Goal: Navigation & Orientation: Find specific page/section

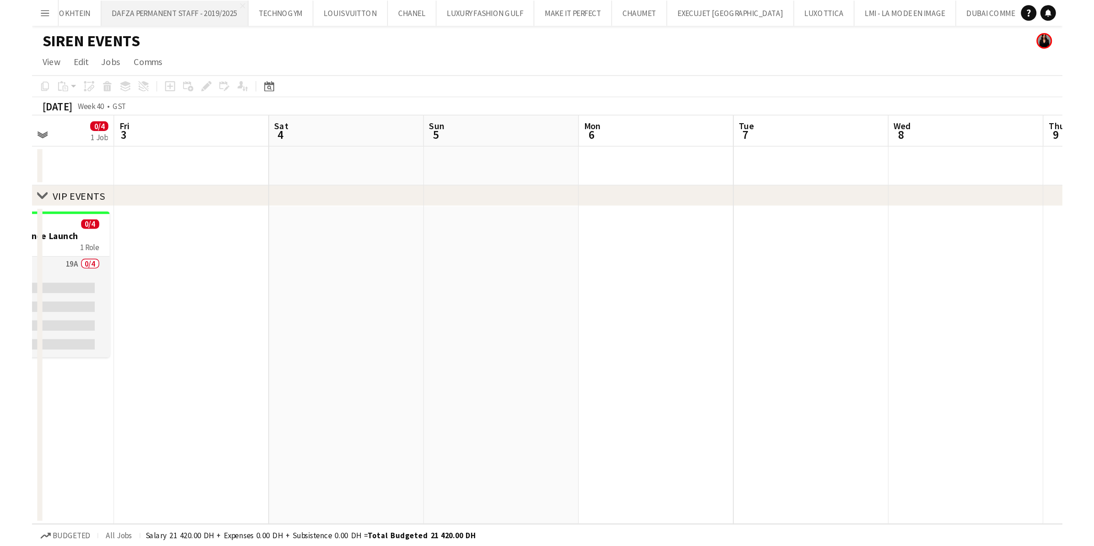
scroll to position [0, 379]
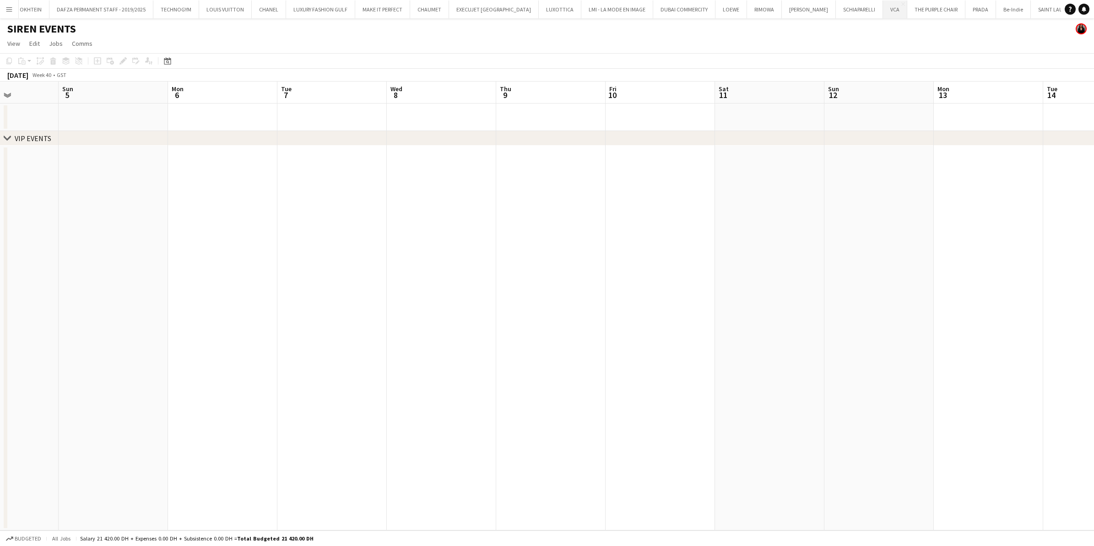
click at [727, 10] on button "VCA Close" at bounding box center [895, 9] width 24 height 18
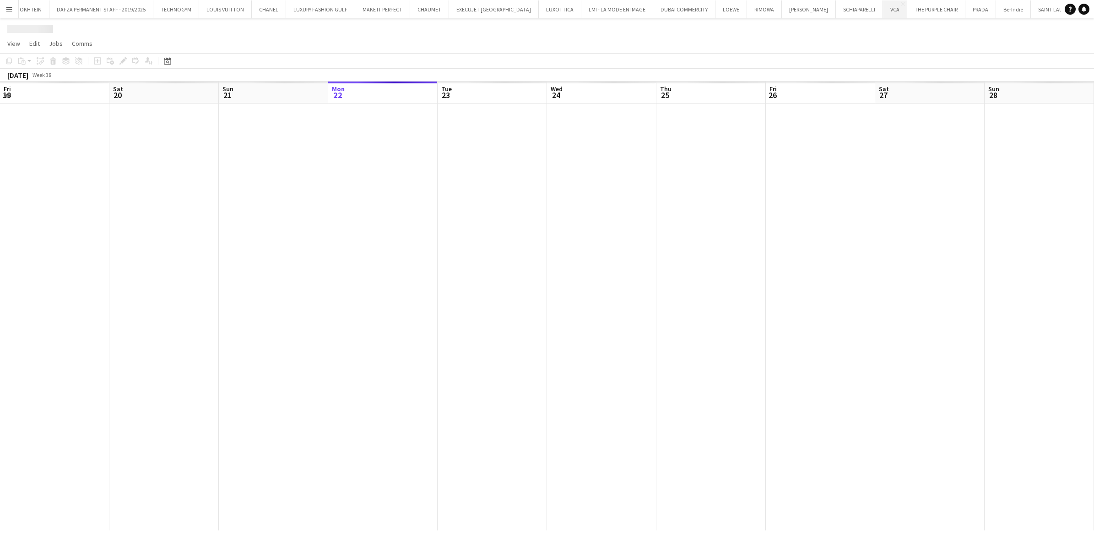
scroll to position [0, 218]
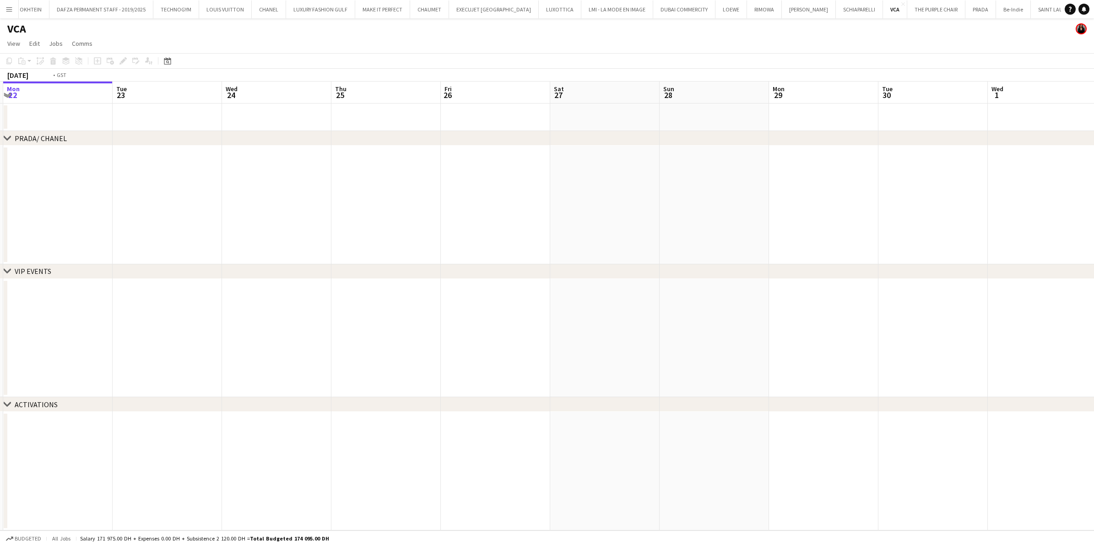
drag, startPoint x: 644, startPoint y: 222, endPoint x: 352, endPoint y: 232, distance: 292.2
click at [352, 232] on app-calendar-viewport "Fri 19 Sat 20 Sun 21 Mon 22 Tue 23 Wed 24 Thu 25 Fri 26 Sat 27 Sun 28 Mon 29 Tu…" at bounding box center [547, 305] width 1094 height 449
drag, startPoint x: 685, startPoint y: 197, endPoint x: 265, endPoint y: 213, distance: 420.5
click at [265, 212] on app-calendar-viewport "Sun 21 Mon 22 Tue 23 Wed 24 Thu 25 Fri 26 Sat 27 Sun 28 Mon 29 Tue 30 Wed 1 Thu…" at bounding box center [547, 305] width 1094 height 449
drag, startPoint x: 731, startPoint y: 193, endPoint x: 254, endPoint y: 172, distance: 477.5
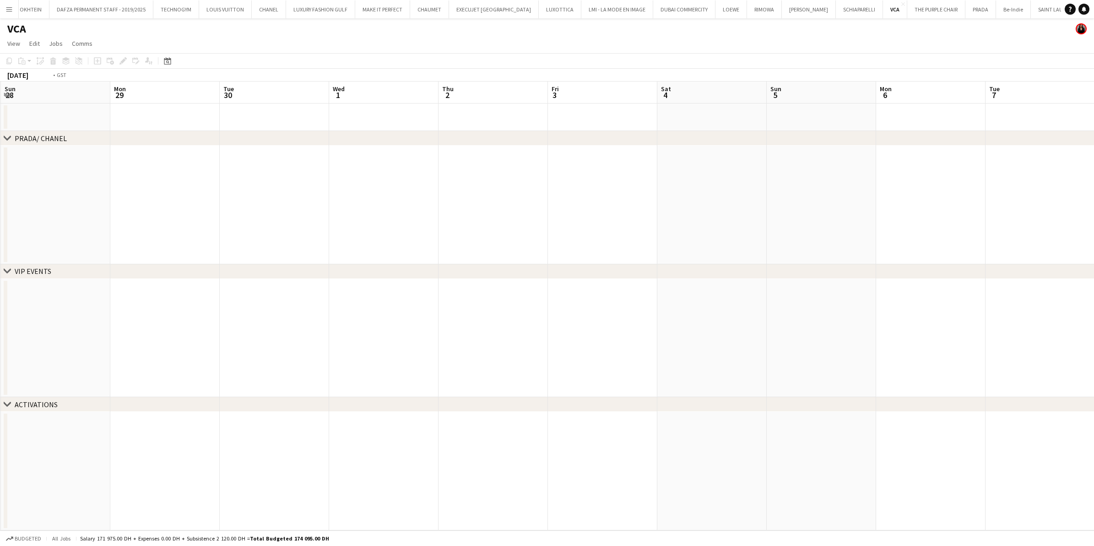
click at [246, 163] on app-calendar-viewport "Thu 25 Fri 26 Sat 27 Sun 28 Mon 29 Tue 30 Wed 1 Thu 2 Fri 3 Sat 4 Sun 5 Mon 6 T…" at bounding box center [547, 305] width 1094 height 449
drag, startPoint x: 617, startPoint y: 172, endPoint x: 140, endPoint y: 165, distance: 477.1
click at [139, 160] on app-calendar-viewport "Tue 30 Wed 1 Thu 2 Fri 3 Sat 4 Sun 5 Mon 6 Tue 7 Wed 8 Thu 9 Fri 10 Sat 11 Sun …" at bounding box center [547, 305] width 1094 height 449
drag, startPoint x: 348, startPoint y: 177, endPoint x: 74, endPoint y: 195, distance: 275.2
click at [78, 191] on app-calendar-viewport "Mon 6 Tue 7 Wed 8 Thu 9 Fri 10 Sat 11 Sun 12 Mon 13 Tue 14 Wed 15 Thu 16 Fri 17…" at bounding box center [547, 305] width 1094 height 449
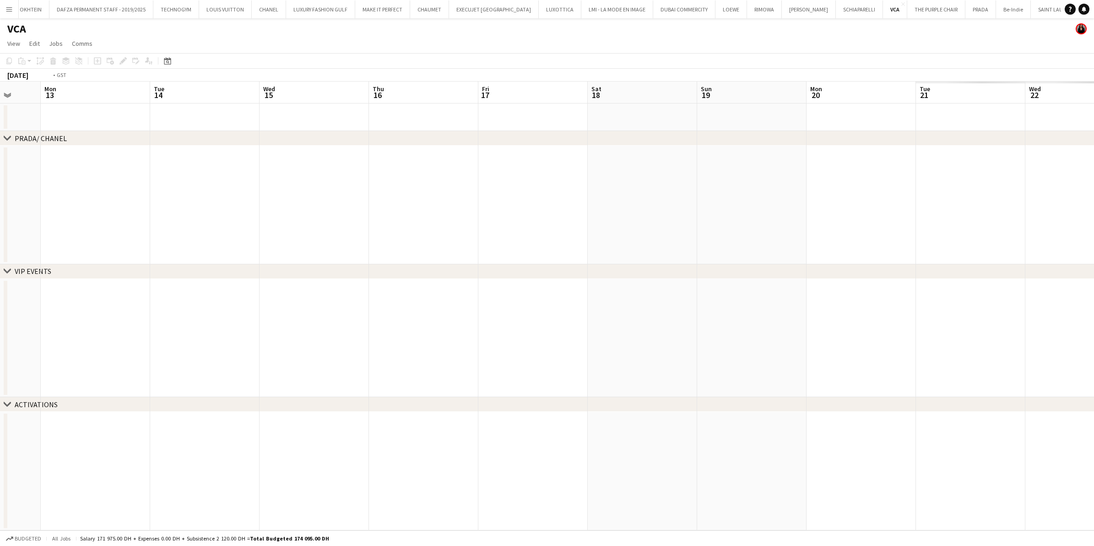
drag, startPoint x: 154, startPoint y: 222, endPoint x: 121, endPoint y: 226, distance: 33.1
click at [121, 226] on app-calendar-viewport "Fri 10 Sat 11 Sun 12 Mon 13 Tue 14 Wed 15 Thu 16 Fri 17 Sat 18 Sun 19 Mon 20 Tu…" at bounding box center [547, 305] width 1094 height 449
drag, startPoint x: 552, startPoint y: 202, endPoint x: 168, endPoint y: 214, distance: 383.8
click at [169, 214] on app-calendar-viewport "Fri 17 Sat 18 Sun 19 Mon 20 Tue 21 Wed 22 Thu 23 Fri 24 Sat 25 Sun 26 Mon 27 Tu…" at bounding box center [547, 305] width 1094 height 449
drag, startPoint x: 678, startPoint y: 197, endPoint x: 331, endPoint y: 195, distance: 347.5
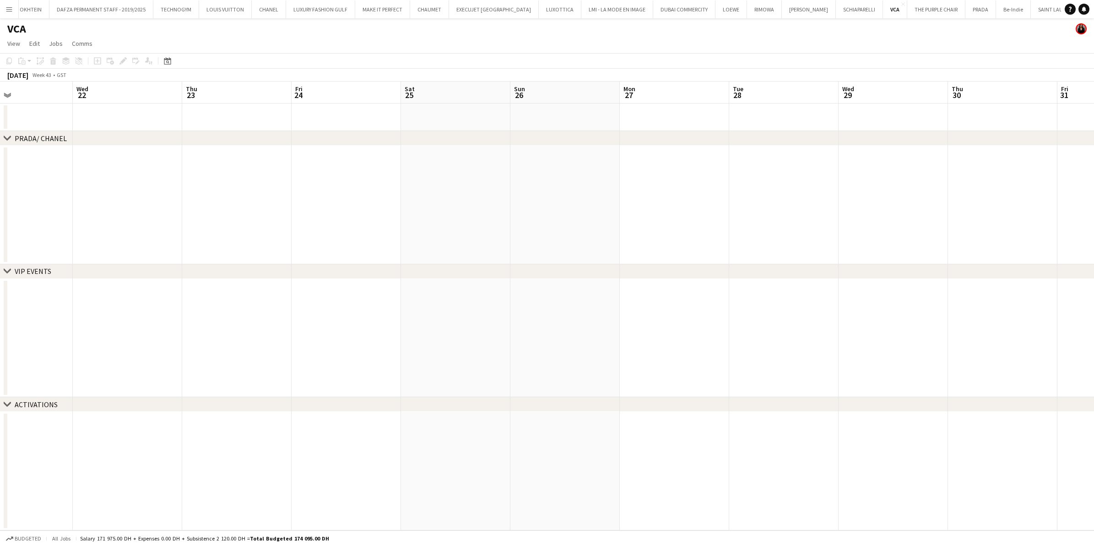
click at [249, 194] on app-calendar-viewport "Sun 19 Mon 20 Tue 21 Wed 22 Thu 23 Fri 24 Sat 25 Sun 26 Mon 27 Tue 28 Wed 29 Th…" at bounding box center [547, 305] width 1094 height 449
drag, startPoint x: 791, startPoint y: 198, endPoint x: 458, endPoint y: 198, distance: 332.3
click at [465, 198] on app-calendar-viewport "Tue 21 Wed 22 Thu 23 Fri 24 Sat 25 Sun 26 Mon 27 Tue 28 Wed 29 Thu 30 Fri 31 Sa…" at bounding box center [547, 305] width 1094 height 449
drag, startPoint x: 315, startPoint y: 196, endPoint x: 895, endPoint y: 223, distance: 581.1
click at [727, 221] on app-calendar-viewport "Sat 25 Sun 26 Mon 27 Tue 28 Wed 29 Thu 30 Fri 31 Sat 1 Sun 2 Mon 3 Tue 4 Wed 5 …" at bounding box center [547, 305] width 1094 height 449
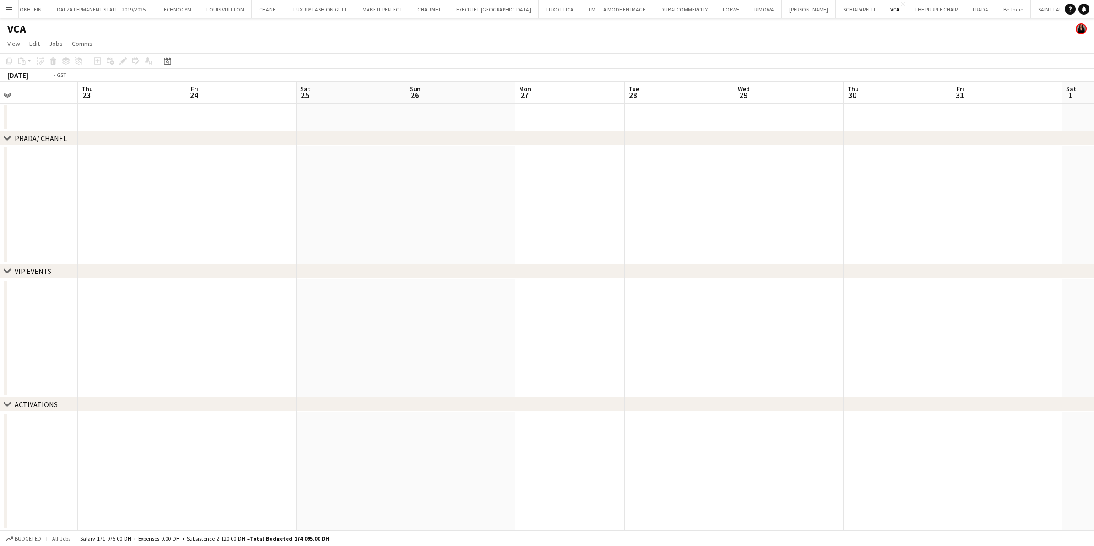
drag, startPoint x: 229, startPoint y: 193, endPoint x: 431, endPoint y: 243, distance: 208.0
click at [709, 252] on app-calendar-viewport "Mon 20 Tue 21 Wed 22 Thu 23 Fri 24 Sat 25 Sun 26 Mon 27 Tue 28 Wed 29 Thu 30 Fr…" at bounding box center [547, 305] width 1094 height 449
drag, startPoint x: 365, startPoint y: 239, endPoint x: 722, endPoint y: 278, distance: 358.7
click at [713, 277] on div "chevron-right PRADA/ CHANEL chevron-right VIP EVENTS chevron-right ACTIVATIONS …" at bounding box center [547, 305] width 1094 height 449
drag, startPoint x: 216, startPoint y: 211, endPoint x: 662, endPoint y: 253, distance: 448.2
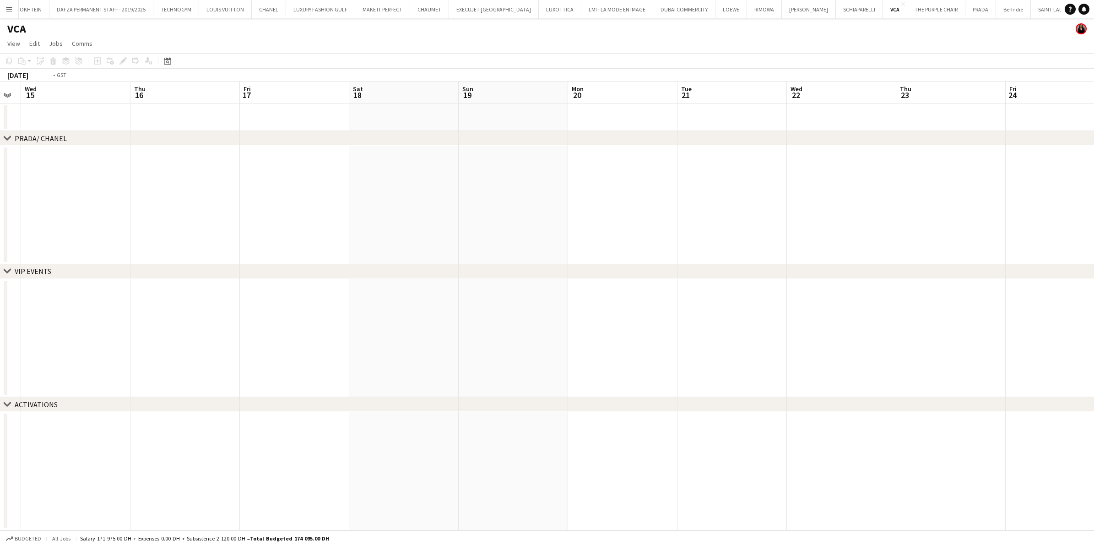
click at [651, 253] on app-calendar-viewport "Sun 12 Mon 13 Tue 14 Wed 15 Thu 16 Fri 17 Sat 18 Sun 19 Mon 20 Tue 21 Wed 22 Th…" at bounding box center [547, 305] width 1094 height 449
drag, startPoint x: 393, startPoint y: 192, endPoint x: 609, endPoint y: 217, distance: 218.0
click at [601, 216] on app-calendar-viewport "Thu 9 Fri 10 Sat 11 Sun 12 Mon 13 Tue 14 Wed 15 Thu 16 Fri 17 Sat 18 Sun 19 Mon…" at bounding box center [547, 305] width 1094 height 449
drag, startPoint x: 136, startPoint y: 179, endPoint x: 532, endPoint y: 237, distance: 401.2
click at [532, 237] on app-calendar-viewport "Sun 5 Mon 6 Tue 7 Wed 8 Thu 9 Fri 10 Sat 11 Sun 12 Mon 13 Tue 14 Wed 15 Thu 16 …" at bounding box center [547, 305] width 1094 height 449
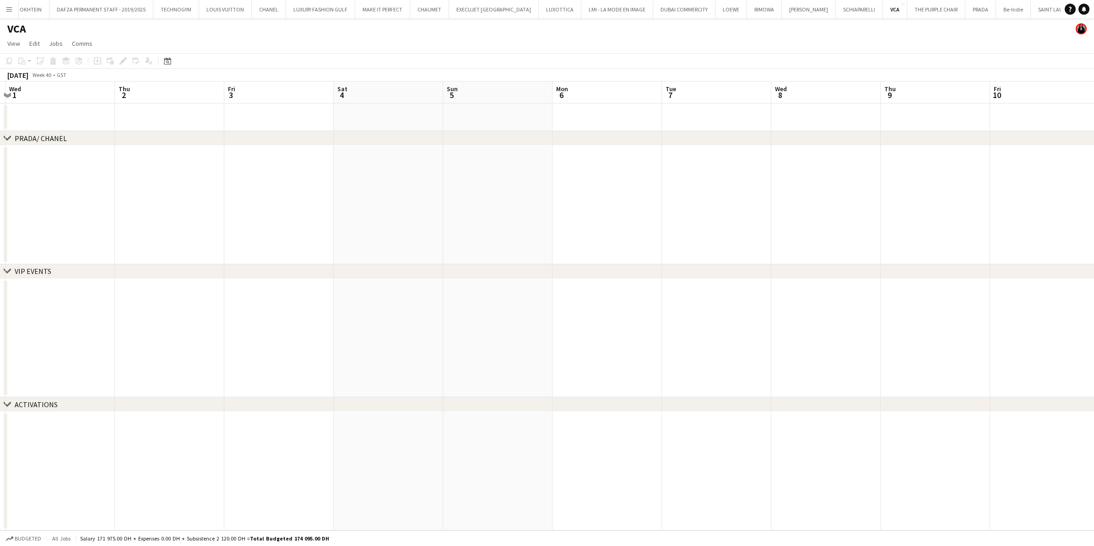
drag, startPoint x: 328, startPoint y: 186, endPoint x: 559, endPoint y: 244, distance: 238.2
click at [559, 244] on app-calendar-viewport "Mon 29 Tue 30 Wed 1 Thu 2 Fri 3 Sat 4 Sun 5 Mon 6 Tue 7 Wed 8 Thu 9 Fri 10 Sat …" at bounding box center [547, 305] width 1094 height 449
drag, startPoint x: 353, startPoint y: 195, endPoint x: 431, endPoint y: 191, distance: 77.9
click at [431, 191] on app-calendar-viewport "Sun 28 Mon 29 Tue 30 Wed 1 Thu 2 Fri 3 Sat 4 Sun 5 Mon 6 Tue 7 Wed 8 Thu 9 Fri …" at bounding box center [547, 305] width 1094 height 449
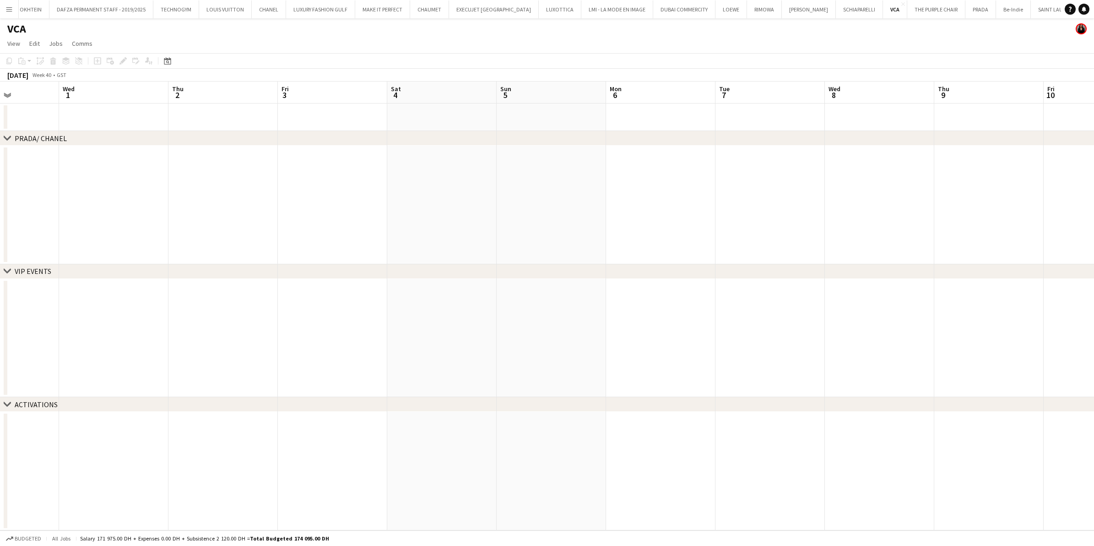
drag, startPoint x: 610, startPoint y: 200, endPoint x: 336, endPoint y: 201, distance: 274.7
click at [348, 200] on app-calendar-viewport "Sun 28 Mon 29 Tue 30 Wed 1 Thu 2 Fri 3 Sat 4 Sun 5 Mon 6 Tue 7 Wed 8 Thu 9 Fri …" at bounding box center [547, 305] width 1094 height 449
drag, startPoint x: 336, startPoint y: 201, endPoint x: 616, endPoint y: 203, distance: 280.2
click at [616, 203] on app-calendar-viewport "Sun 28 Mon 29 Tue 30 Wed 1 Thu 2 Fri 3 Sat 4 Sun 5 Mon 6 Tue 7 Wed 8 Thu 9 Fri …" at bounding box center [547, 305] width 1094 height 449
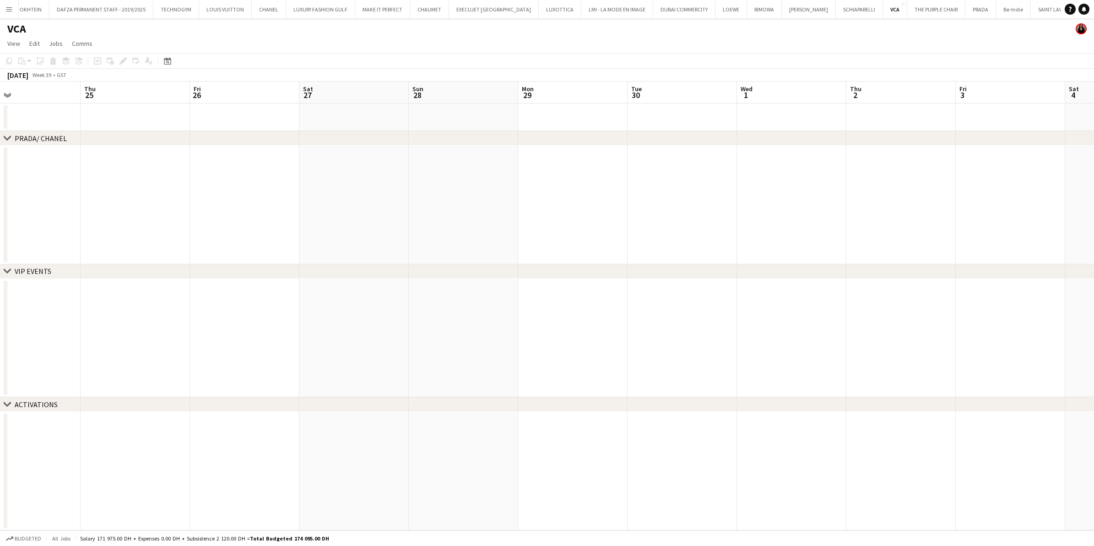
drag, startPoint x: 403, startPoint y: 186, endPoint x: 259, endPoint y: 161, distance: 146.3
click at [727, 214] on app-calendar-viewport "Mon 22 Tue 23 Wed 24 Thu 25 Fri 26 Sat 27 Sun 28 Mon 29 Tue 30 Wed 1 Thu 2 Fri …" at bounding box center [547, 305] width 1094 height 449
drag, startPoint x: 95, startPoint y: 184, endPoint x: 487, endPoint y: 191, distance: 391.9
click at [485, 197] on app-calendar-viewport "Mon 22 Tue 23 Wed 24 Thu 25 Fri 26 Sat 27 Sun 28 Mon 29 Tue 30 Wed 1 Thu 2 Fri …" at bounding box center [547, 305] width 1094 height 449
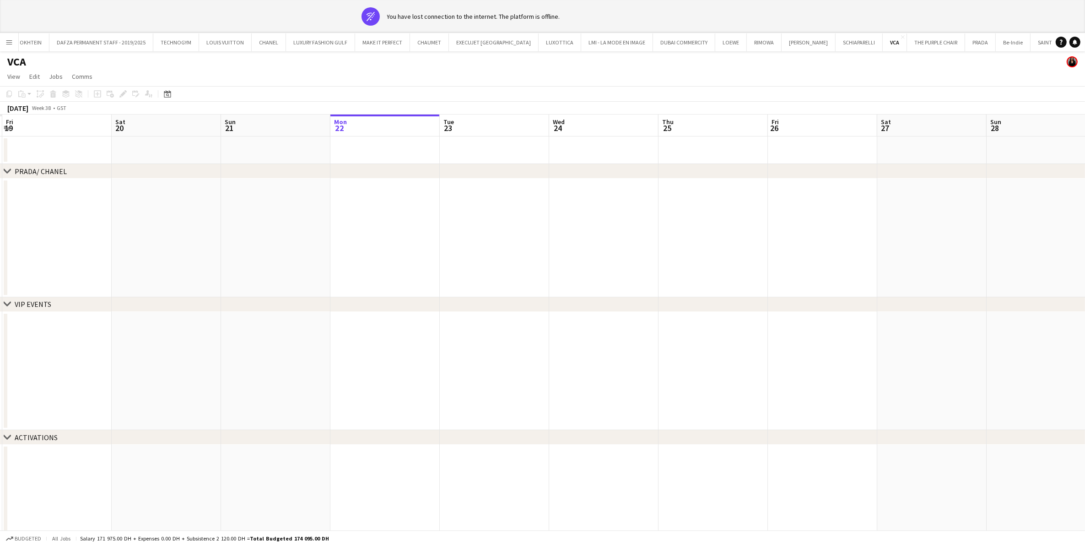
drag, startPoint x: 81, startPoint y: 157, endPoint x: 575, endPoint y: 187, distance: 494.8
click at [557, 189] on app-calendar-viewport "Tue 16 Wed 17 Thu 18 Fri 19 Sat 20 Sun 21 Mon 22 Tue 23 Wed 24 Thu 25 Fri 26 Sa…" at bounding box center [542, 338] width 1085 height 449
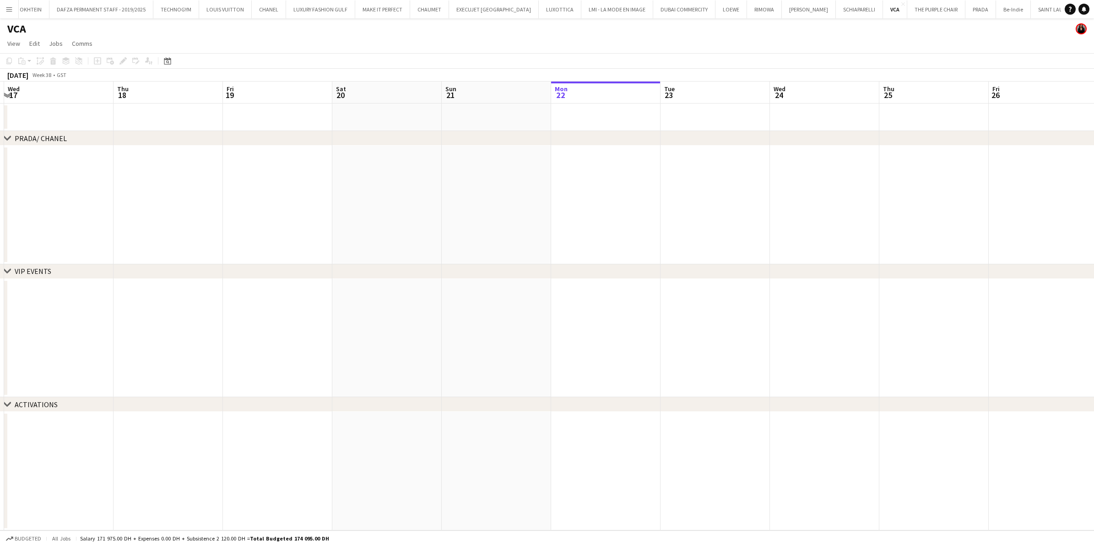
drag, startPoint x: 679, startPoint y: 244, endPoint x: 473, endPoint y: 261, distance: 206.8
click at [523, 253] on app-calendar-viewport "Sun 14 Mon 15 Tue 16 Wed 17 Thu 18 Fri 19 Sat 20 Sun 21 Mon 22 Tue 23 Wed 24 Th…" at bounding box center [547, 305] width 1094 height 449
drag, startPoint x: 904, startPoint y: 300, endPoint x: 408, endPoint y: 297, distance: 496.2
click at [409, 295] on app-calendar-viewport "Tue 16 Wed 17 Thu 18 Fri 19 Sat 20 Sun 21 Mon 22 Tue 23 Wed 24 Thu 25 Fri 26 Sa…" at bounding box center [547, 305] width 1094 height 449
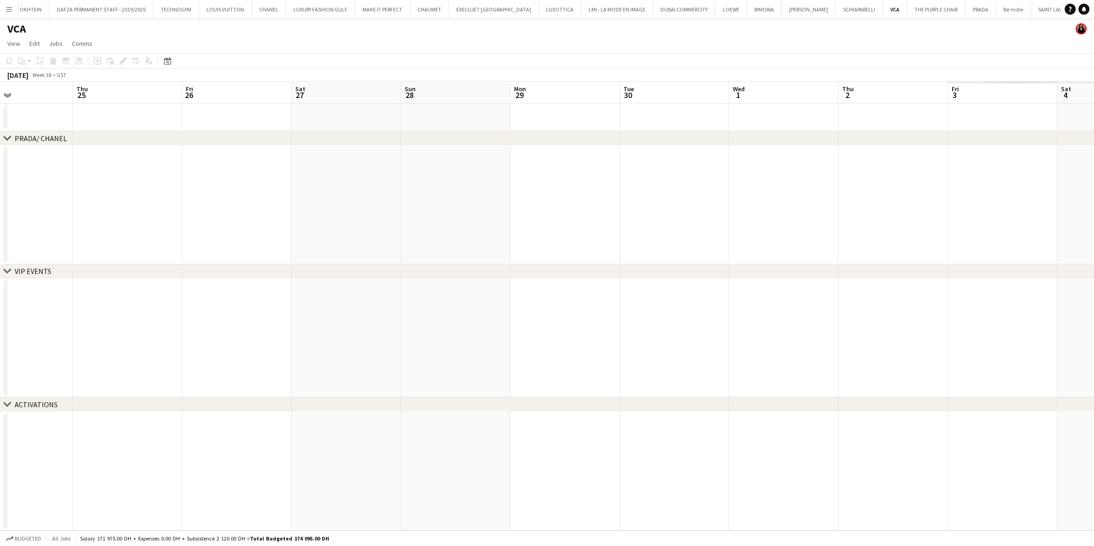
click at [319, 312] on app-calendar-viewport "Sun 21 Mon 22 Tue 23 Wed 24 Thu 25 Fri 26 Sat 27 Sun 28 Mon 29 Tue 30 Wed 1 Thu…" at bounding box center [547, 305] width 1094 height 449
click at [9, 12] on app-icon "Menu" at bounding box center [8, 8] width 7 height 7
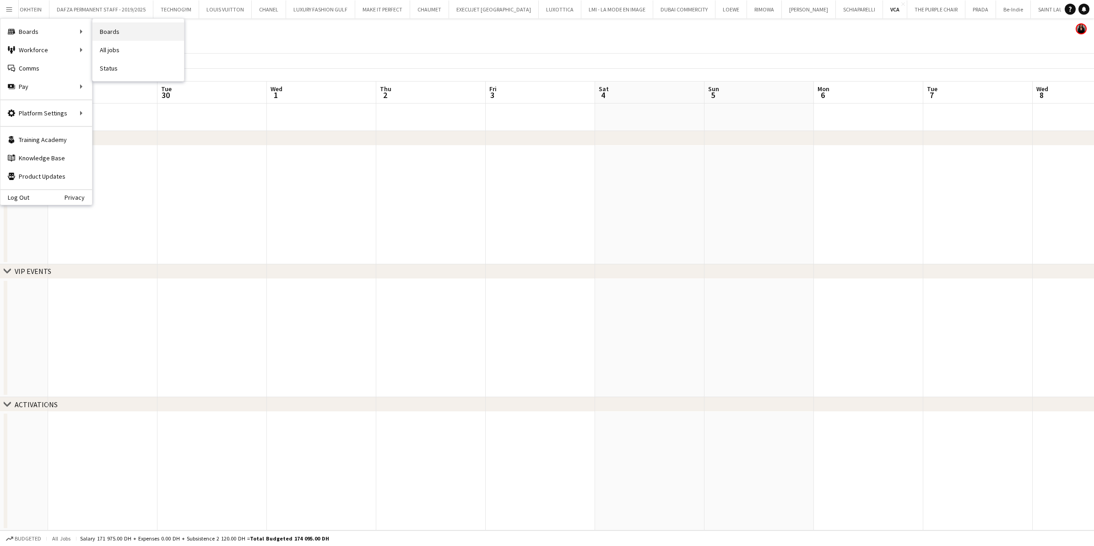
click at [124, 30] on link "Boards" at bounding box center [138, 31] width 92 height 18
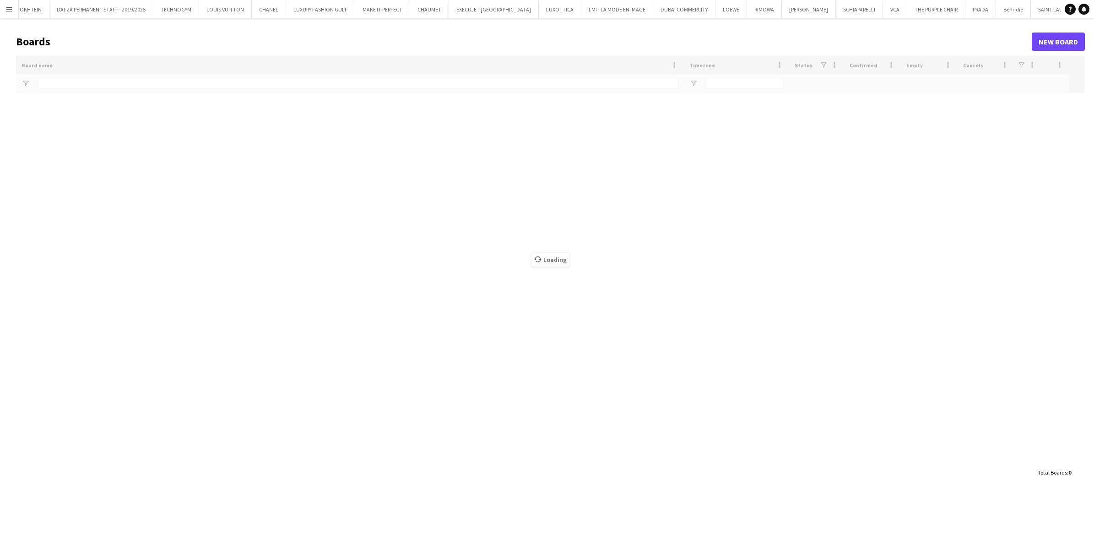
type input "****"
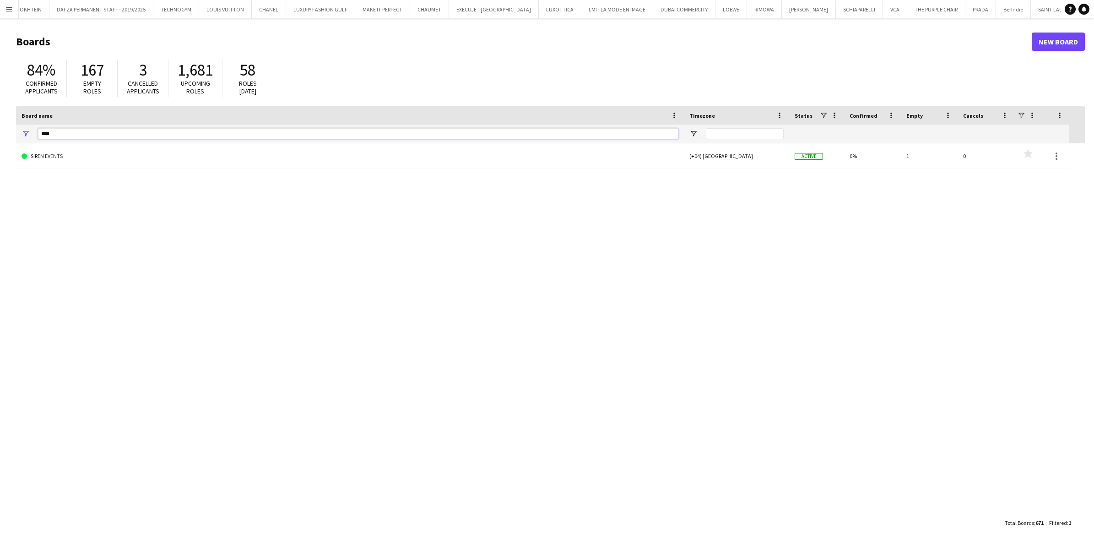
drag, startPoint x: 62, startPoint y: 134, endPoint x: -2, endPoint y: 134, distance: 64.5
click at [0, 134] on html "Menu Boards Boards Boards All jobs Status Workforce Workforce My Workforce Recr…" at bounding box center [547, 273] width 1094 height 546
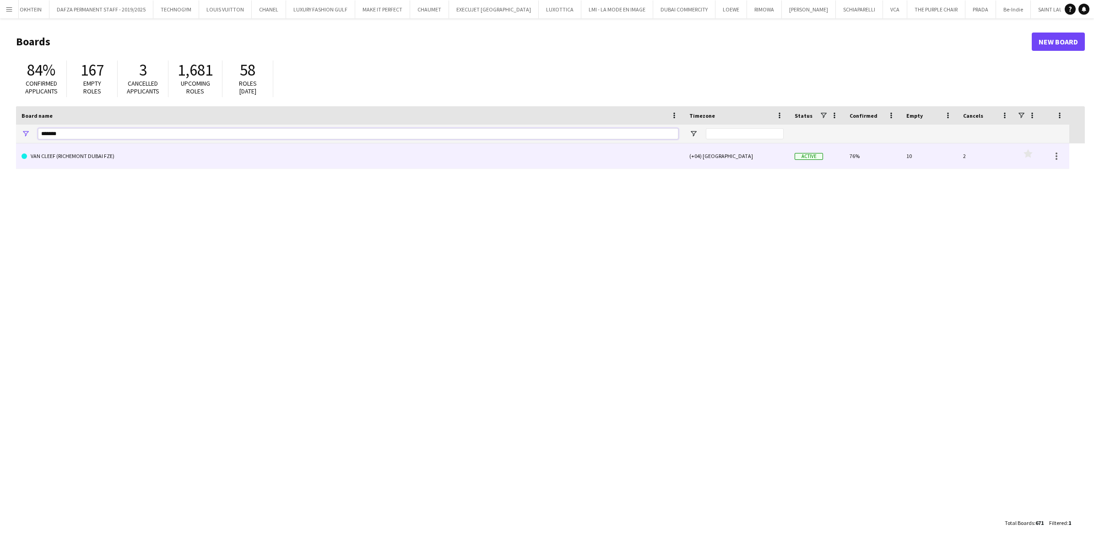
type input "*******"
click at [108, 150] on link "VAN CLEEF (RICHEMONT DUBAI FZE)" at bounding box center [350, 156] width 657 height 26
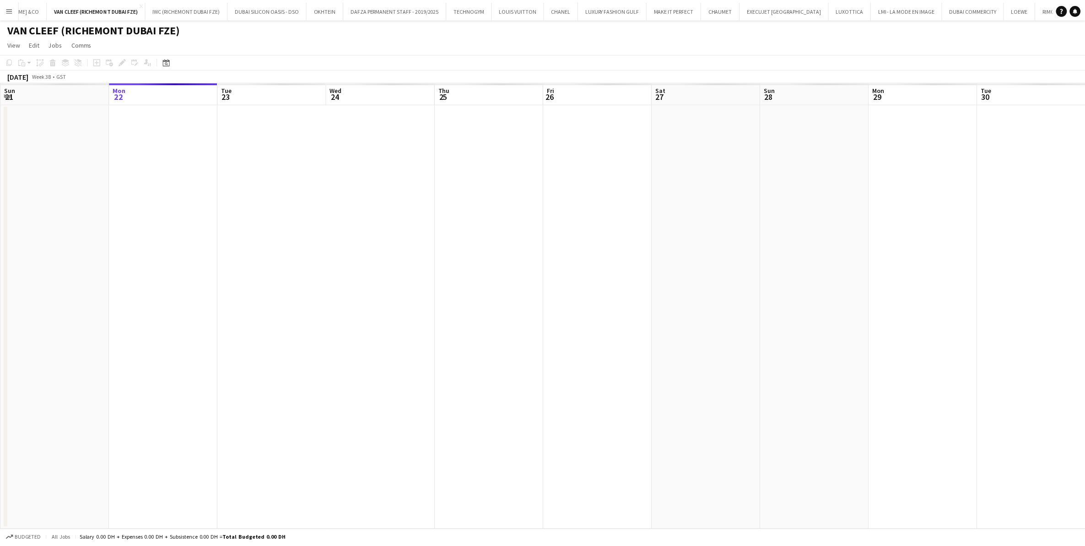
scroll to position [0, 81]
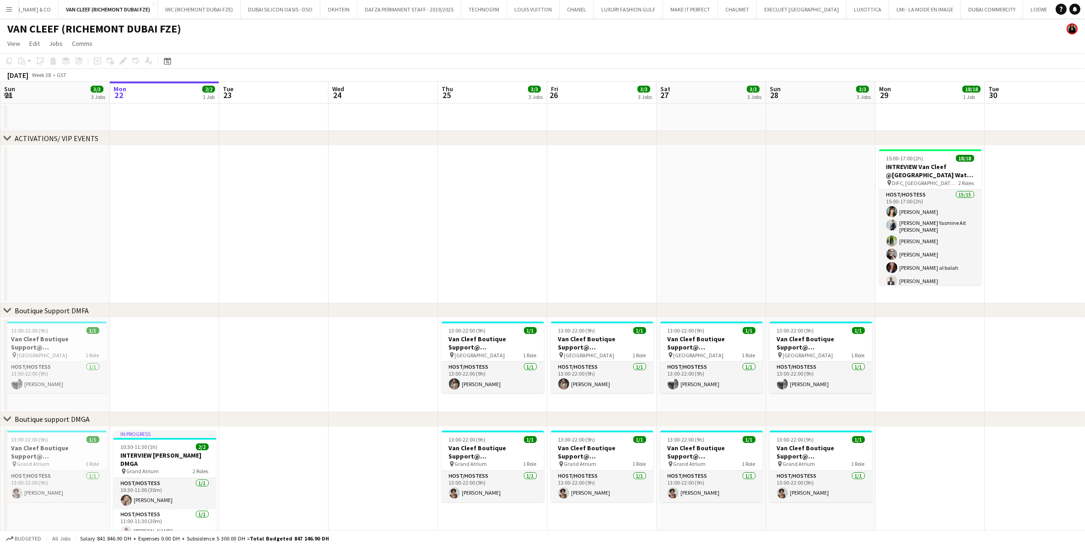
drag, startPoint x: 972, startPoint y: 316, endPoint x: 369, endPoint y: 298, distance: 603.2
click at [383, 295] on div "chevron-right ACTIVATIONS/ VIP EVENTS chevron-right Boutique Support DMFA chevr…" at bounding box center [542, 449] width 1085 height 737
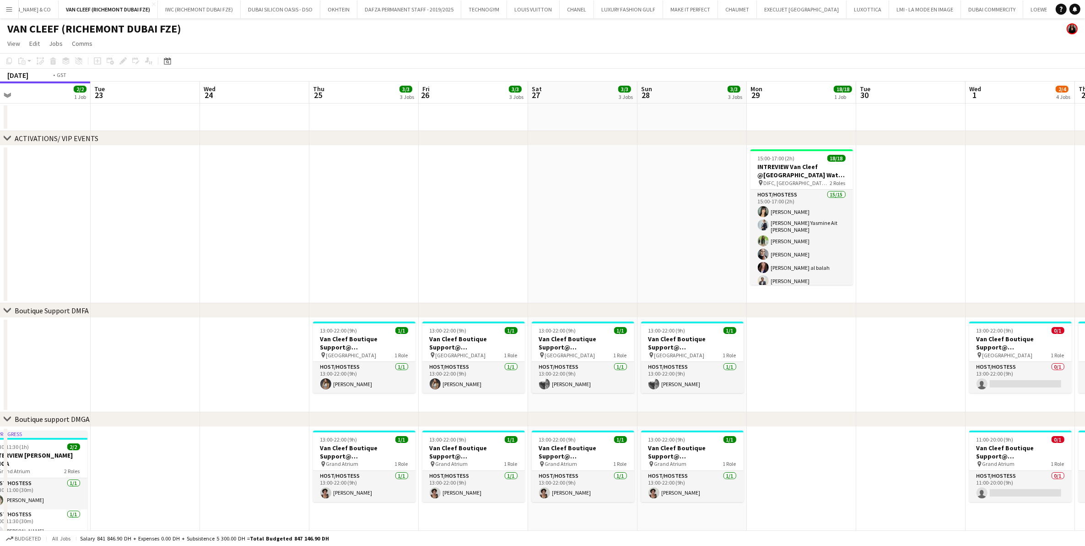
drag, startPoint x: 871, startPoint y: 230, endPoint x: 497, endPoint y: 242, distance: 373.7
click at [493, 240] on app-calendar-viewport "Fri 19 3/3 3 Jobs Sat 20 3/3 3 Jobs Sun 21 3/3 3 Jobs Mon 22 2/2 1 Job Tue 23 W…" at bounding box center [542, 449] width 1085 height 737
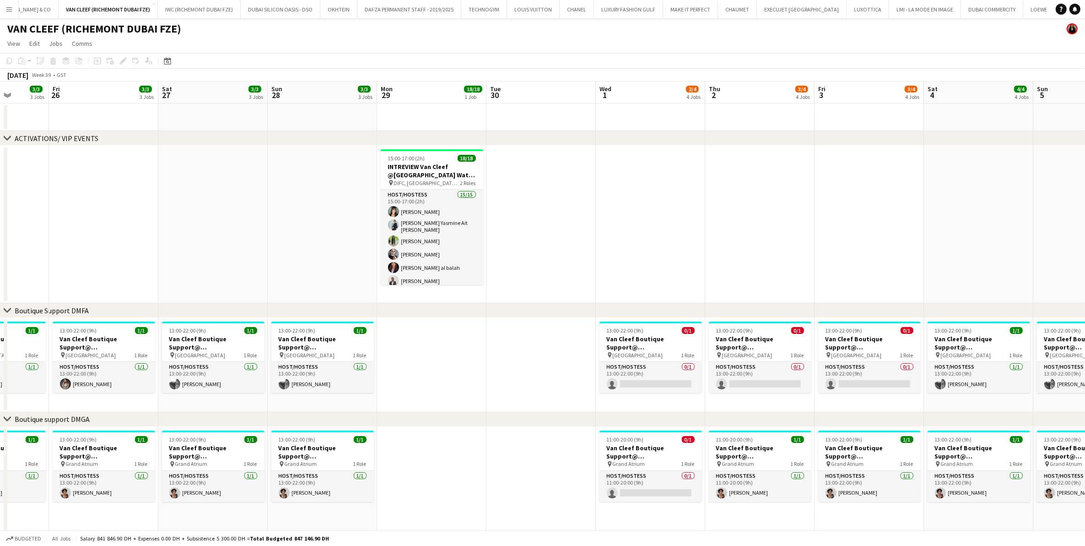
drag, startPoint x: 829, startPoint y: 236, endPoint x: 541, endPoint y: 235, distance: 287.5
click at [541, 235] on app-calendar-viewport "Tue 23 Wed 24 Thu 25 3/3 3 Jobs Fri 26 3/3 3 Jobs Sat 27 3/3 3 Jobs Sun 28 3/3 …" at bounding box center [542, 449] width 1085 height 737
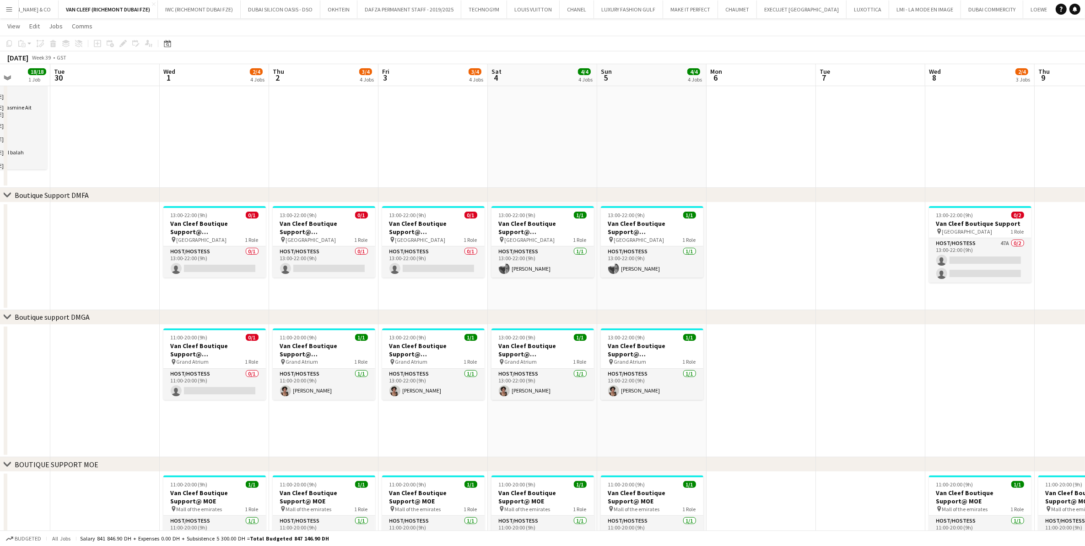
scroll to position [0, 292]
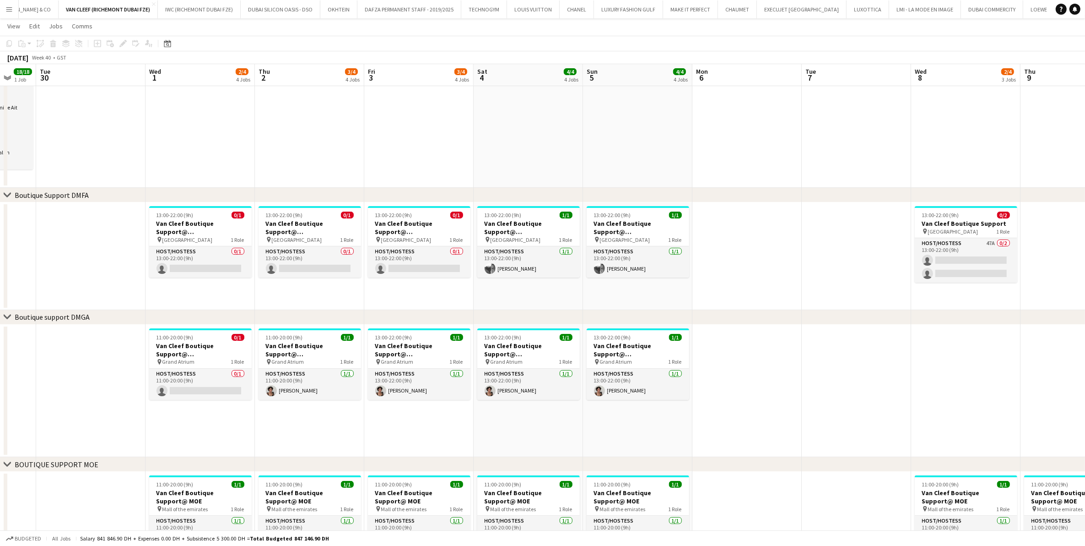
drag, startPoint x: 916, startPoint y: 299, endPoint x: 737, endPoint y: 317, distance: 179.9
click at [727, 317] on div "chevron-right ACTIVATIONS/ VIP EVENTS chevron-right Boutique Support DMFA chevr…" at bounding box center [542, 318] width 1085 height 795
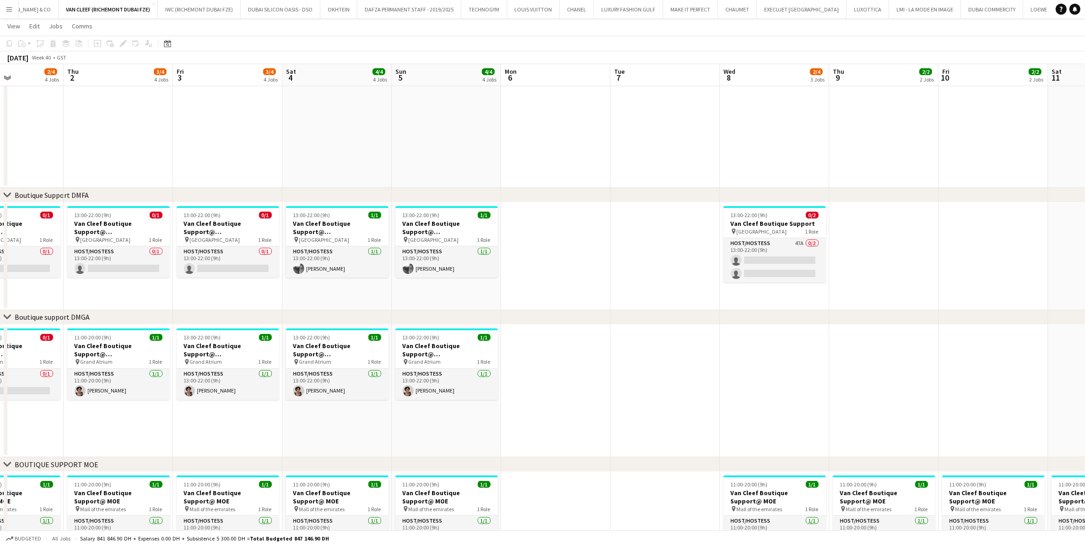
scroll to position [0, 268]
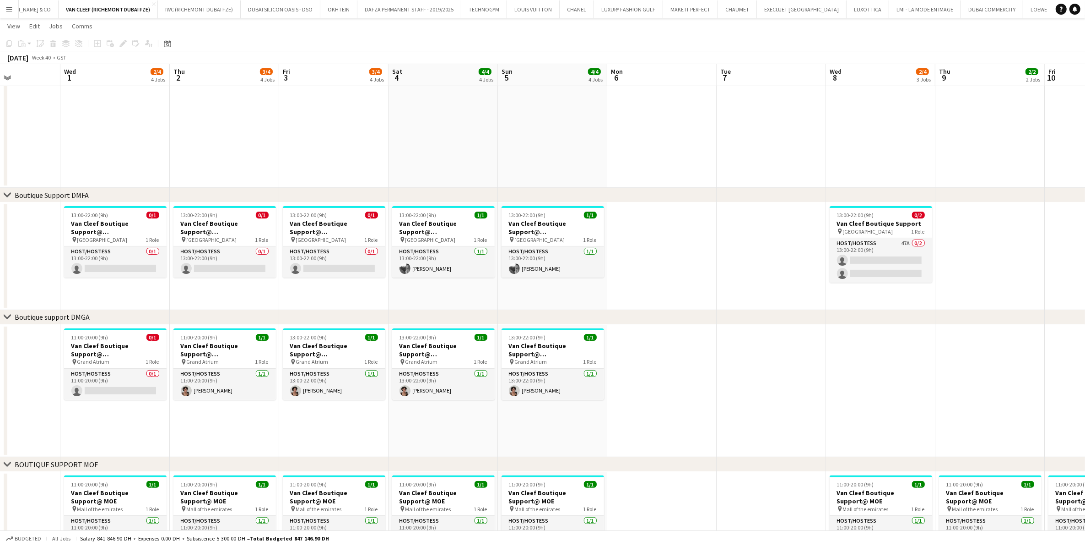
drag, startPoint x: 829, startPoint y: 303, endPoint x: 745, endPoint y: 293, distance: 85.2
click at [727, 293] on app-calendar-viewport "Sun 28 3/3 3 Jobs Mon 29 18/18 1 Job Tue 30 Wed 1 2/4 4 Jobs Thu 2 3/4 4 Jobs F…" at bounding box center [542, 318] width 1085 height 795
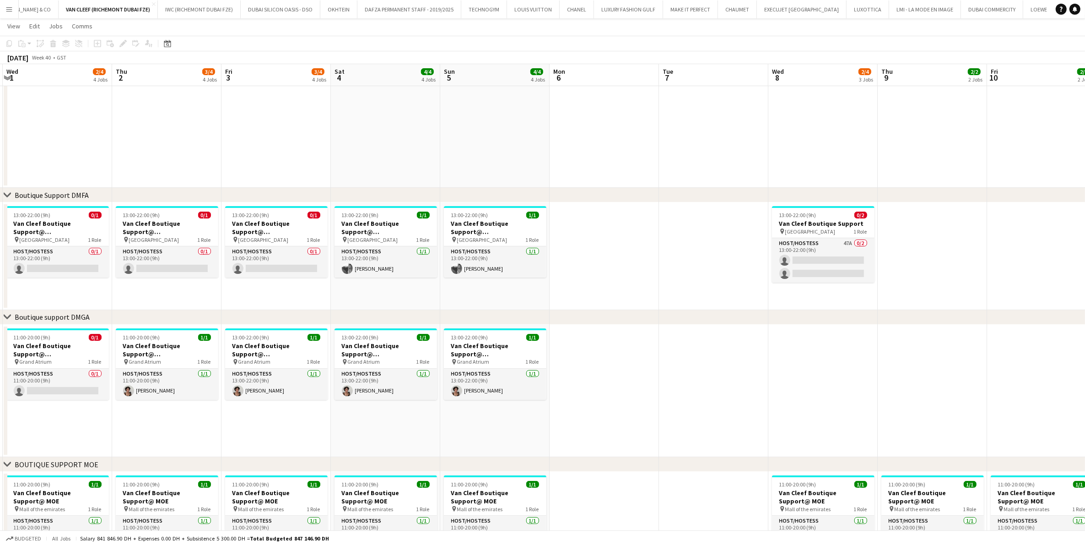
drag, startPoint x: 855, startPoint y: 248, endPoint x: 675, endPoint y: 248, distance: 179.9
click at [675, 248] on app-calendar-viewport "Sun 28 3/3 3 Jobs Mon 29 18/18 1 Job Tue 30 Wed 1 2/4 4 Jobs Thu 2 3/4 4 Jobs F…" at bounding box center [542, 318] width 1085 height 795
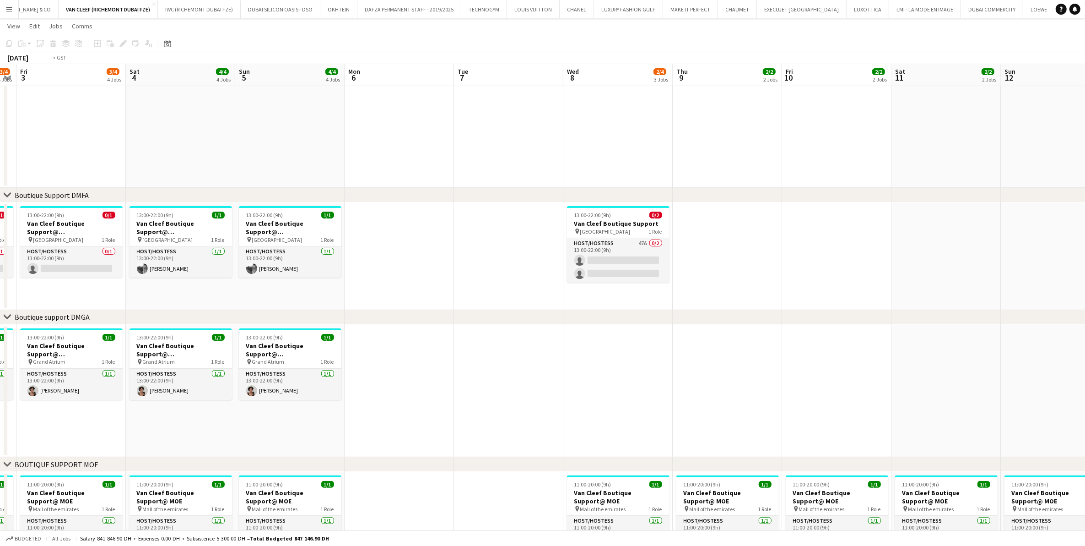
drag, startPoint x: 742, startPoint y: 246, endPoint x: 254, endPoint y: 236, distance: 488.1
click at [254, 236] on app-calendar-viewport "Tue 30 Wed 1 2/4 4 Jobs Thu 2 3/4 4 Jobs Fri 3 3/4 4 Jobs Sat 4 4/4 4 Jobs Sun …" at bounding box center [542, 318] width 1085 height 795
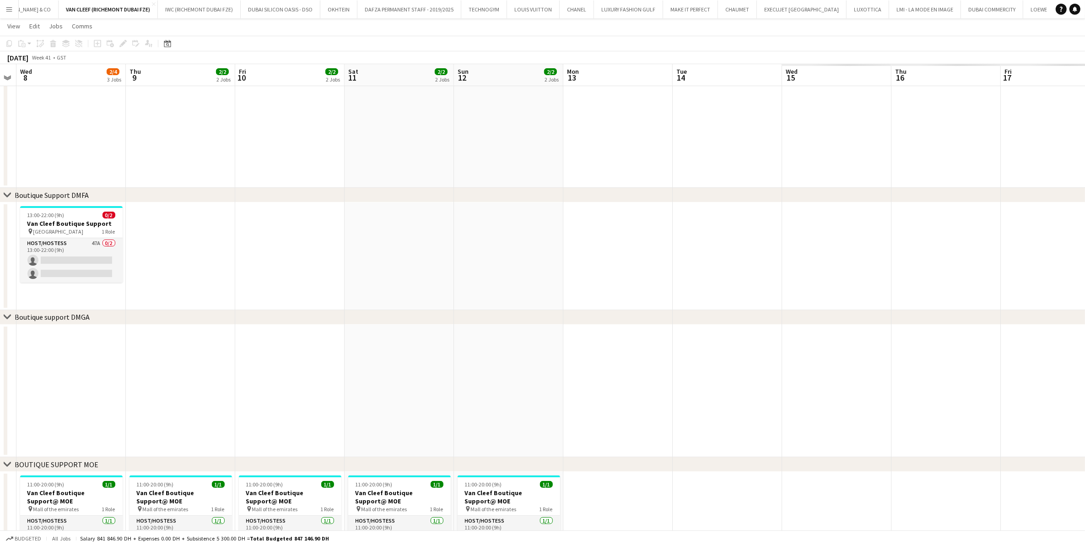
scroll to position [0, 310]
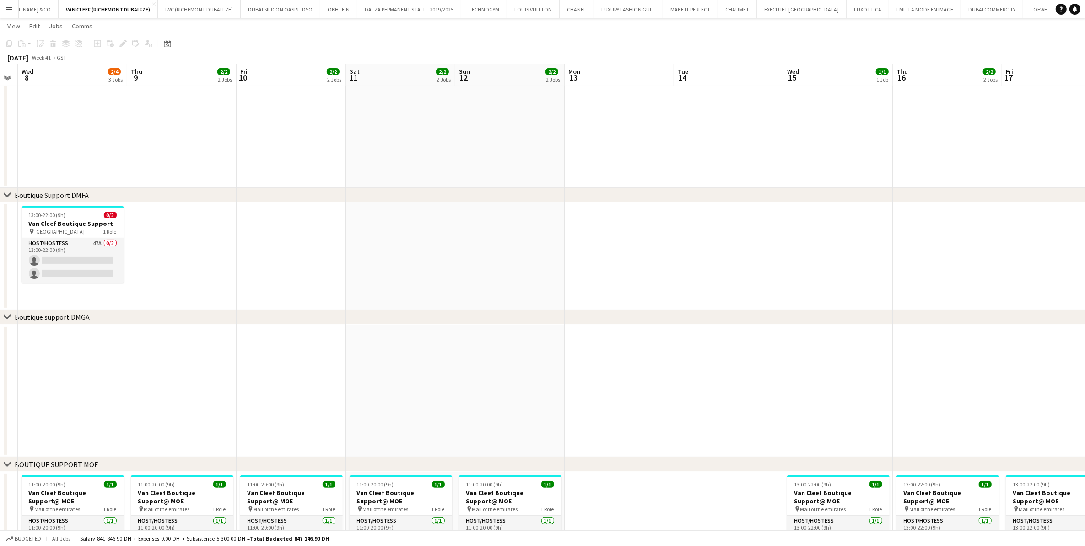
drag, startPoint x: 834, startPoint y: 253, endPoint x: 407, endPoint y: 231, distance: 428.1
click at [410, 231] on app-calendar-viewport "Sun 5 4/4 4 Jobs Mon 6 Tue 7 Wed 8 2/4 3 Jobs Thu 9 2/2 2 Jobs Fri 10 2/2 2 Job…" at bounding box center [542, 318] width 1085 height 795
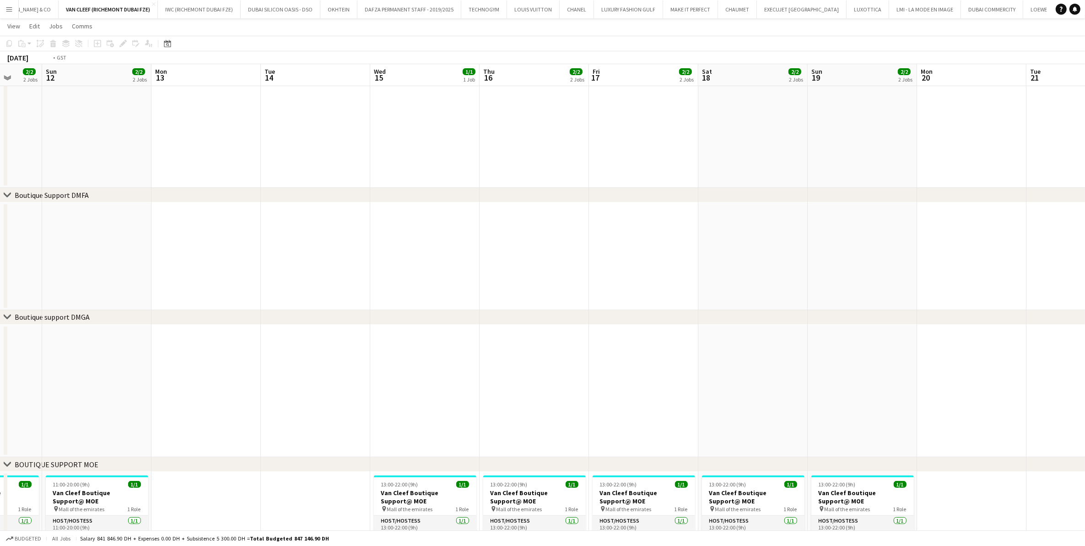
drag, startPoint x: 696, startPoint y: 255, endPoint x: 471, endPoint y: 259, distance: 225.3
click at [471, 259] on app-calendar-viewport "Thu 9 2/2 2 Jobs Fri 10 2/2 2 Jobs Sat 11 2/2 2 Jobs Sun 12 2/2 2 Jobs Mon 13 T…" at bounding box center [542, 318] width 1085 height 795
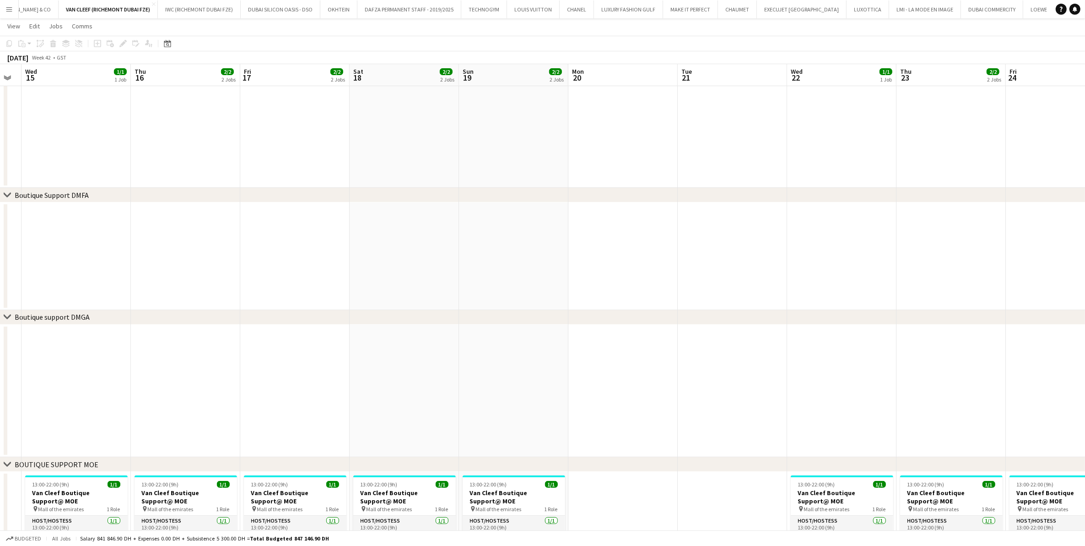
drag, startPoint x: 664, startPoint y: 250, endPoint x: 272, endPoint y: 253, distance: 391.9
click at [272, 253] on app-calendar-viewport "Sun 12 2/2 2 Jobs Mon 13 Tue 14 Wed 15 1/1 1 Job Thu 16 2/2 2 Jobs Fri 17 2/2 2…" at bounding box center [542, 318] width 1085 height 795
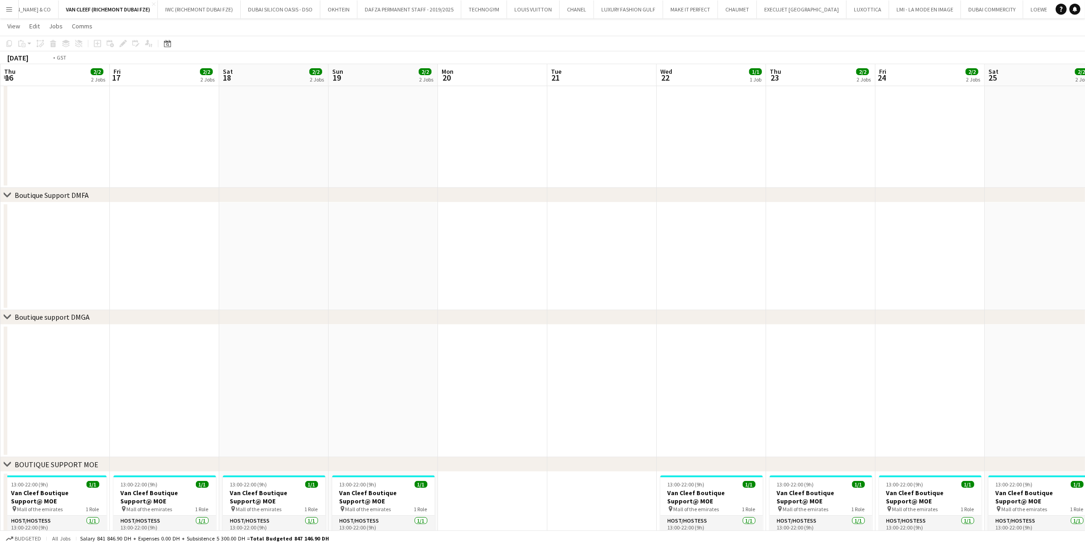
drag, startPoint x: 232, startPoint y: 250, endPoint x: 1029, endPoint y: 261, distance: 797.5
click at [727, 261] on app-calendar-viewport "Tue 14 Wed 15 1/1 1 Job Thu 16 2/2 2 Jobs Fri 17 2/2 2 Jobs Sat 18 2/2 2 Jobs S…" at bounding box center [542, 318] width 1085 height 795
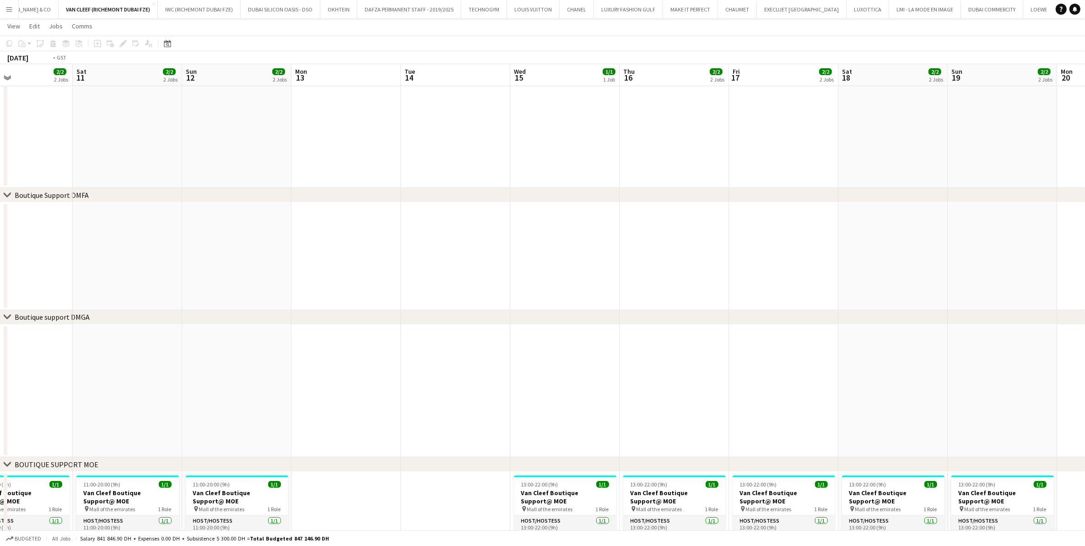
drag, startPoint x: 358, startPoint y: 266, endPoint x: 657, endPoint y: 268, distance: 298.9
click at [727, 284] on app-calendar-viewport "Wed 8 2/4 3 Jobs Thu 9 2/2 2 Jobs Fri 10 2/2 2 Jobs Sat 11 2/2 2 Jobs Sun 12 2/…" at bounding box center [542, 318] width 1085 height 795
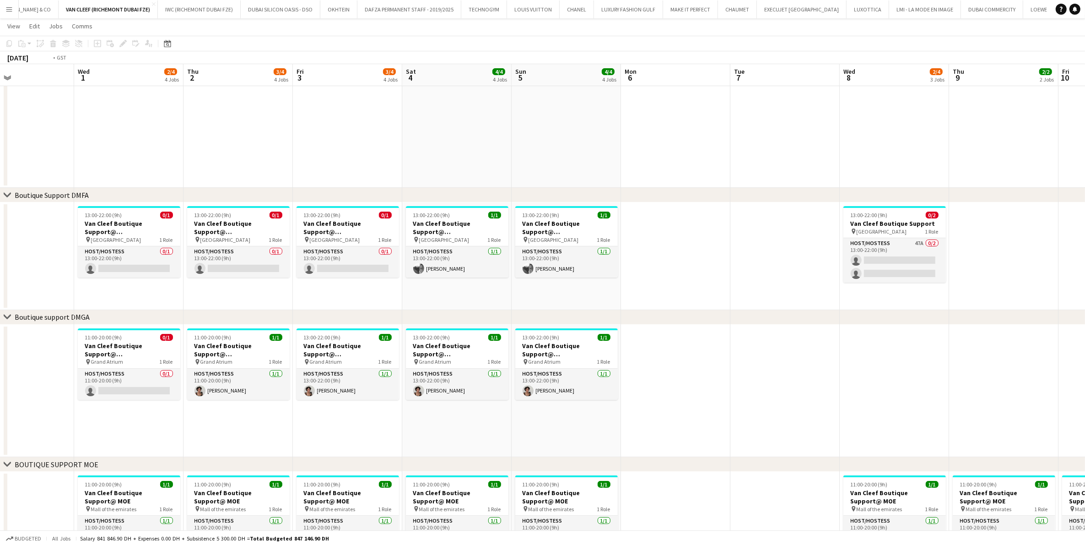
drag, startPoint x: 314, startPoint y: 229, endPoint x: 870, endPoint y: 282, distance: 558.3
click at [727, 282] on app-calendar-viewport "Sun 28 3/3 3 Jobs Mon 29 18/18 1 Job Tue 30 Wed 1 2/4 4 Jobs Thu 2 3/4 4 Jobs F…" at bounding box center [542, 318] width 1085 height 795
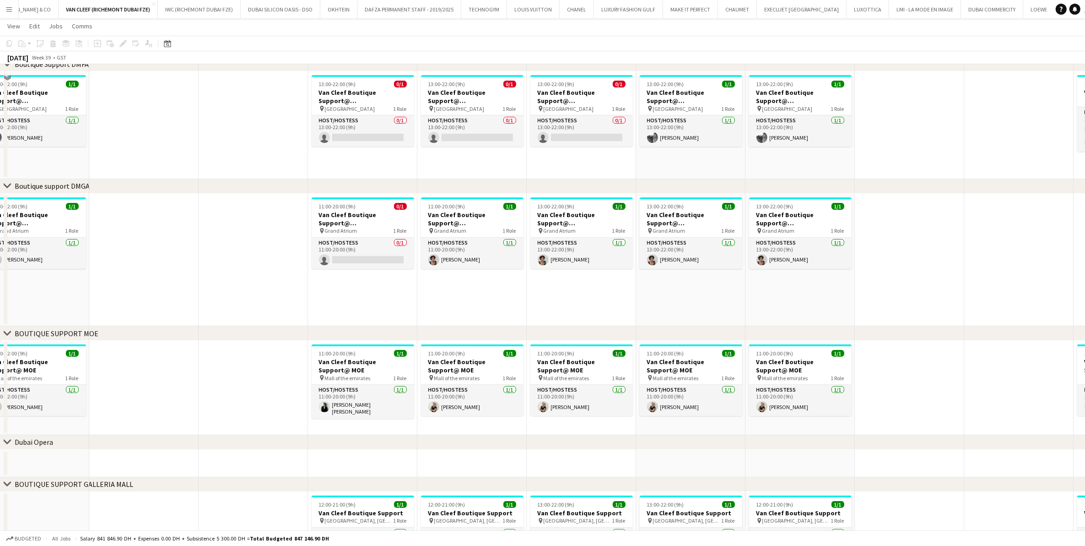
scroll to position [186, 0]
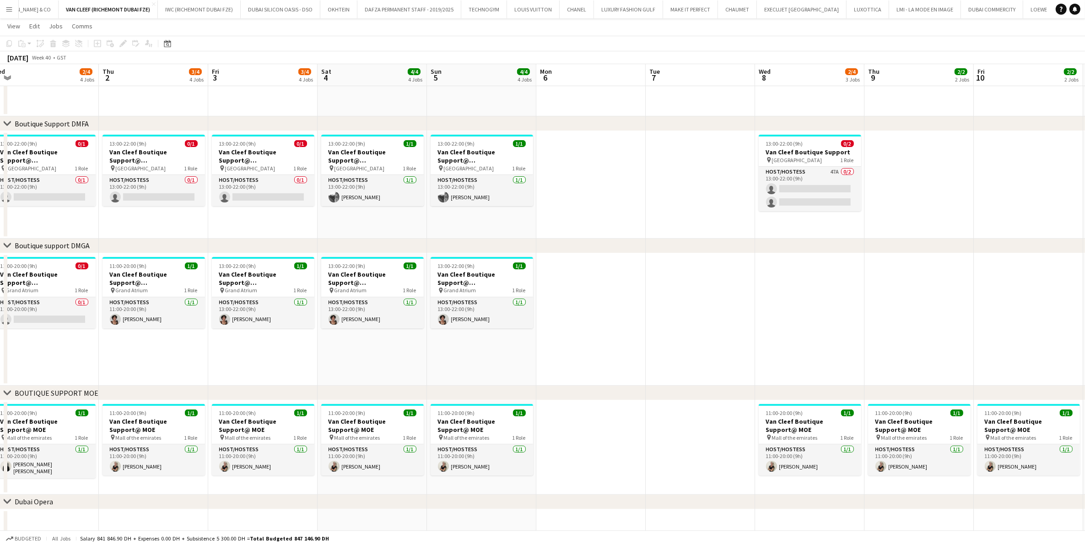
drag, startPoint x: 940, startPoint y: 300, endPoint x: 511, endPoint y: 298, distance: 428.5
click at [441, 304] on app-calendar-viewport "Mon 29 18/18 1 Job Tue 30 Wed 1 2/4 4 Jobs Thu 2 3/4 4 Jobs Fri 3 3/4 4 Jobs Sa…" at bounding box center [542, 247] width 1085 height 795
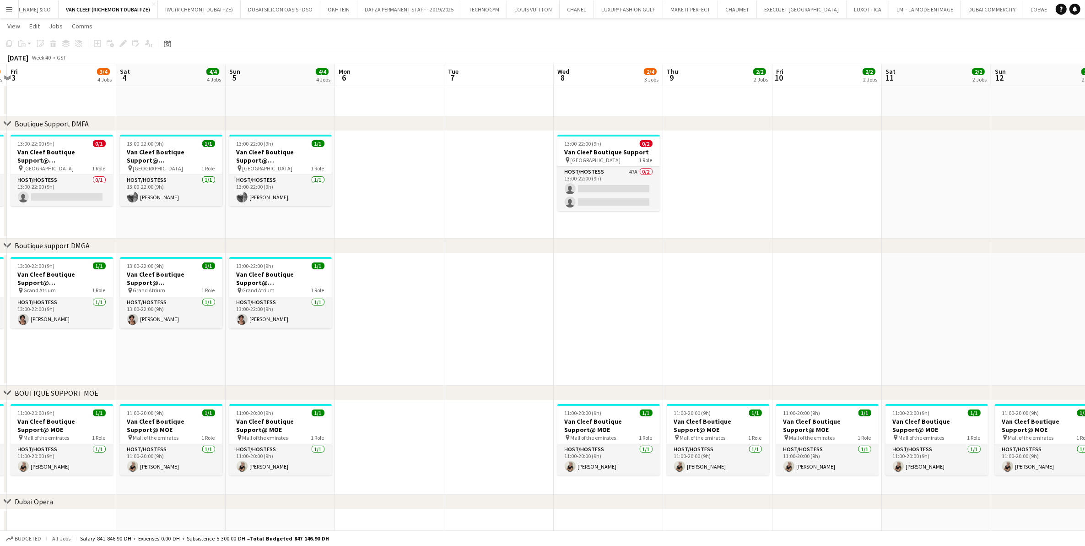
drag, startPoint x: 682, startPoint y: 303, endPoint x: 344, endPoint y: 303, distance: 337.8
click at [344, 303] on app-calendar-viewport "Tue 30 Wed 1 2/4 4 Jobs Thu 2 3/4 4 Jobs Fri 3 3/4 4 Jobs Sat 4 4/4 4 Jobs Sun …" at bounding box center [542, 247] width 1085 height 795
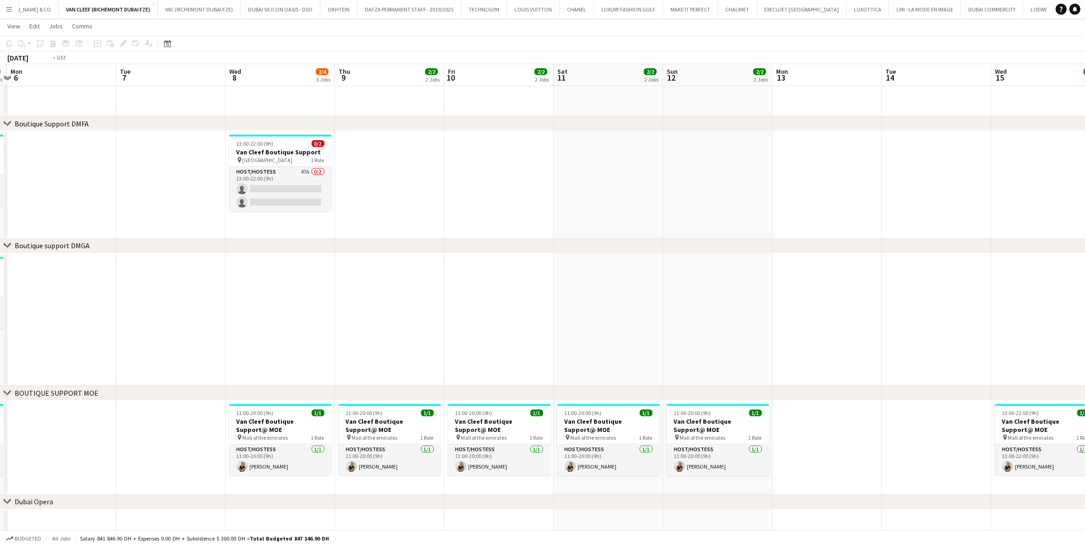
drag, startPoint x: 740, startPoint y: 309, endPoint x: 471, endPoint y: 310, distance: 269.6
click at [471, 310] on app-calendar-viewport "Fri 3 3/4 4 Jobs Sat 4 4/4 4 Jobs Sun 5 4/4 4 Jobs Mon 6 Tue 7 Wed 8 2/4 3 Jobs…" at bounding box center [542, 247] width 1085 height 795
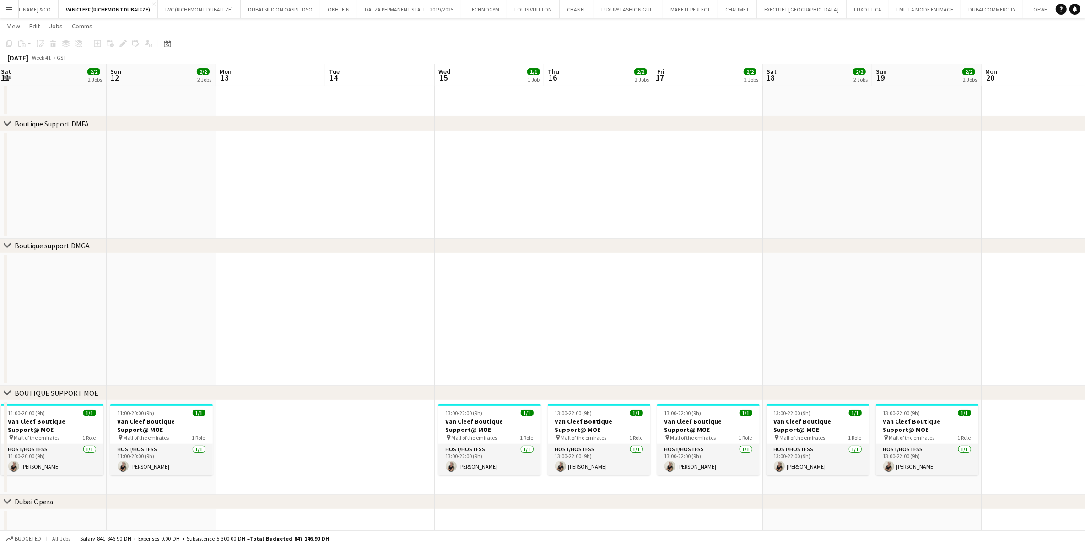
drag, startPoint x: 714, startPoint y: 309, endPoint x: 427, endPoint y: 294, distance: 287.4
click at [427, 294] on app-calendar-viewport "Wed 8 2/4 3 Jobs Thu 9 2/2 2 Jobs Fri 10 2/2 2 Jobs Sat 11 2/2 2 Jobs Sun 12 2/…" at bounding box center [542, 247] width 1085 height 795
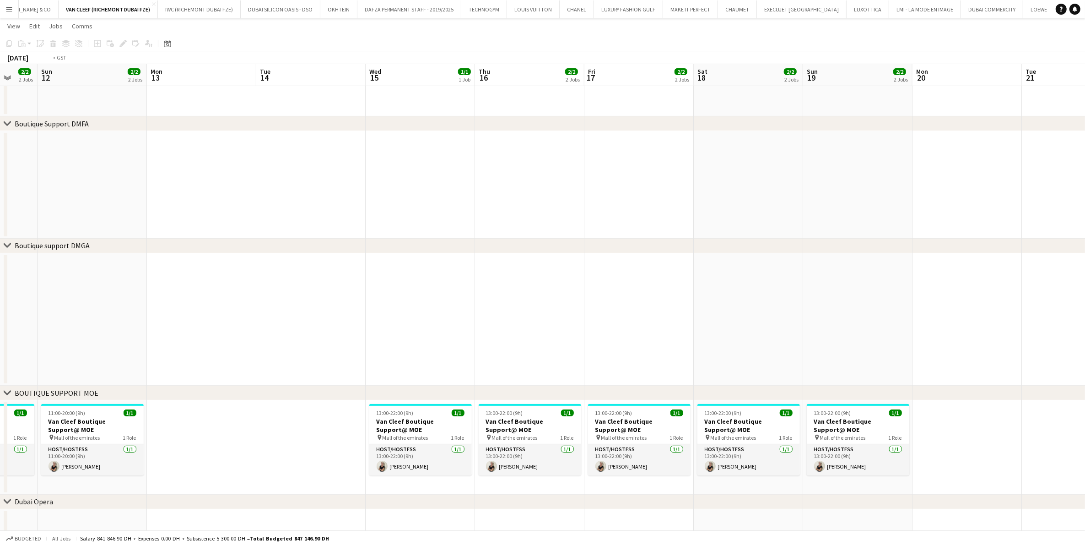
drag, startPoint x: 701, startPoint y: 299, endPoint x: 346, endPoint y: 300, distance: 355.7
click at [355, 300] on app-calendar-viewport "Wed 8 2/4 3 Jobs Thu 9 2/2 2 Jobs Fri 10 2/2 2 Jobs Sat 11 2/2 2 Jobs Sun 12 2/…" at bounding box center [542, 247] width 1085 height 795
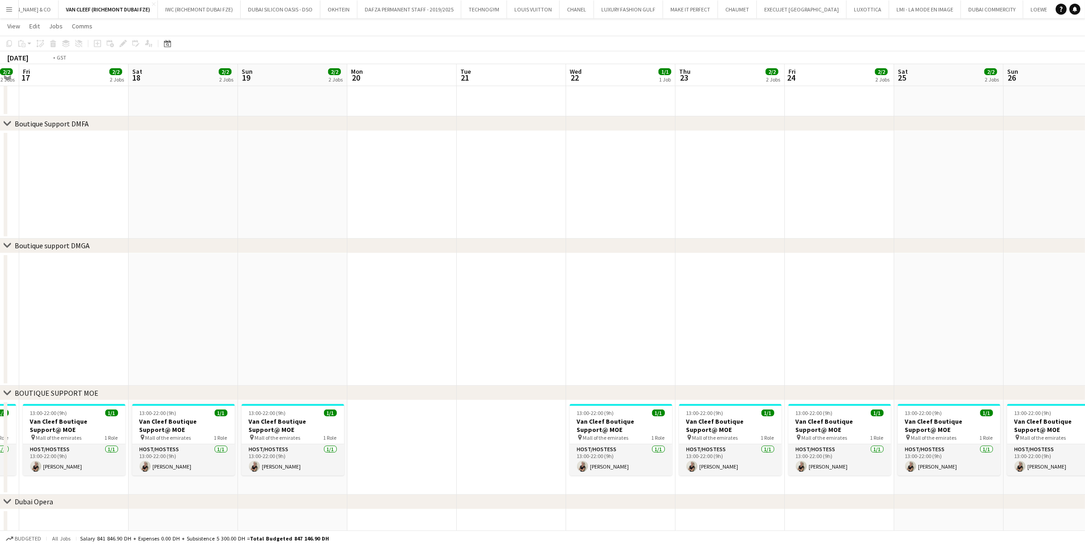
drag, startPoint x: 645, startPoint y: 325, endPoint x: 216, endPoint y: 316, distance: 428.6
click at [218, 316] on app-calendar-viewport "Tue 14 Wed 15 1/1 1 Job Thu 16 2/2 2 Jobs Fri 17 2/2 2 Jobs Sat 18 2/2 2 Jobs S…" at bounding box center [542, 247] width 1085 height 795
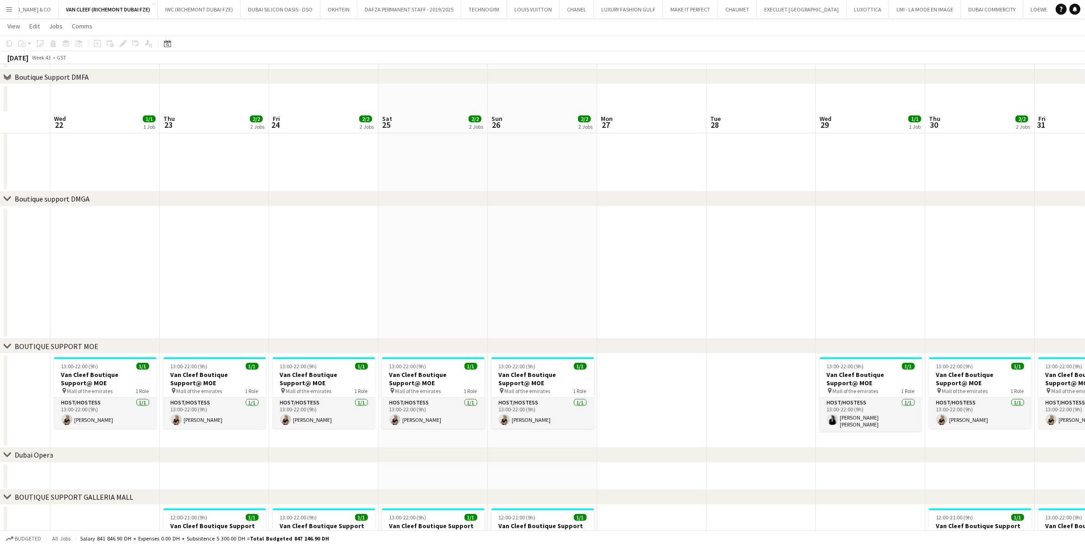
scroll to position [300, 0]
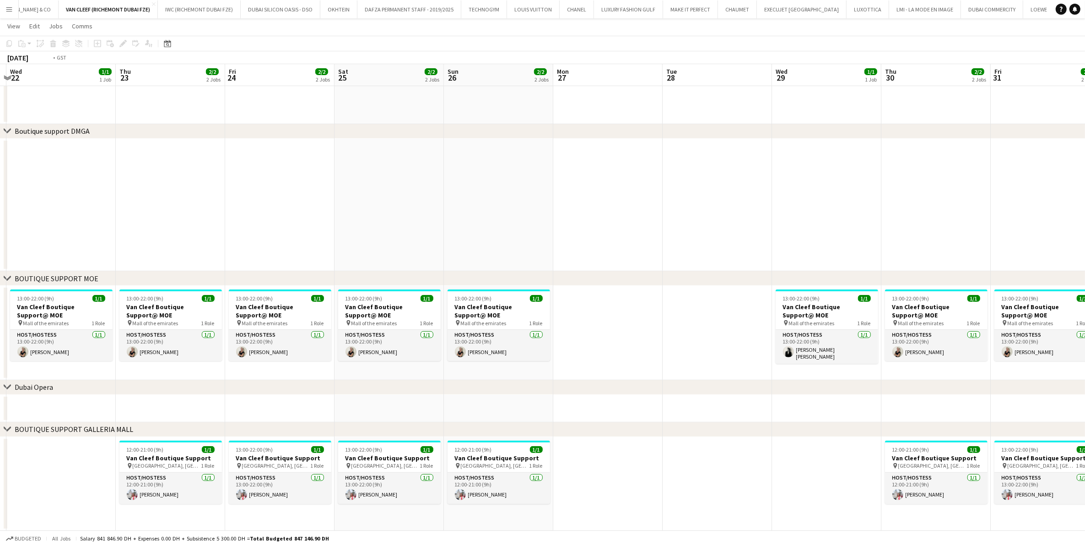
drag, startPoint x: 245, startPoint y: 331, endPoint x: 747, endPoint y: 332, distance: 501.3
click at [727, 332] on app-calendar-viewport "Sun 19 2/2 2 Jobs Mon 20 Tue 21 Wed 22 1/1 1 Job Thu 23 2/2 2 Jobs Fri 24 2/2 2…" at bounding box center [542, 132] width 1085 height 795
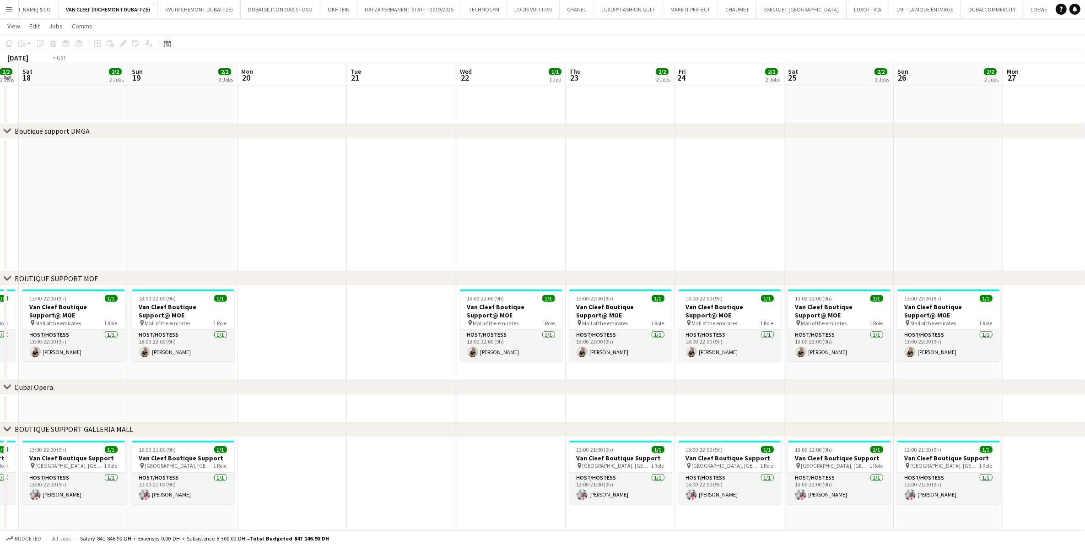
drag, startPoint x: 355, startPoint y: 324, endPoint x: 730, endPoint y: 324, distance: 374.9
click at [726, 324] on app-calendar-viewport "Wed 15 1/1 1 Job Thu 16 2/2 2 Jobs Fri 17 2/2 2 Jobs Sat 18 2/2 2 Jobs Sun 19 2…" at bounding box center [542, 132] width 1085 height 795
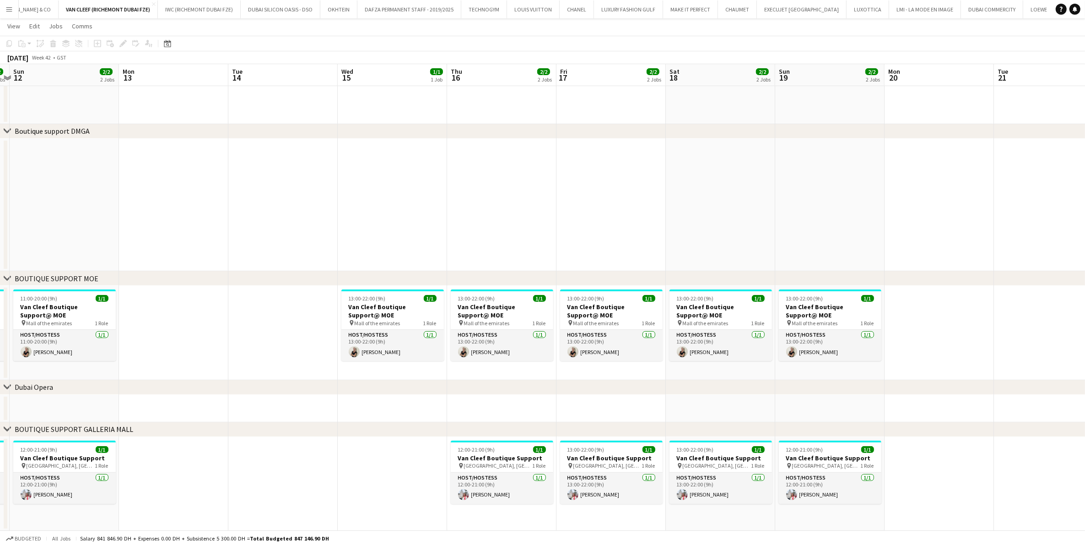
scroll to position [0, 273]
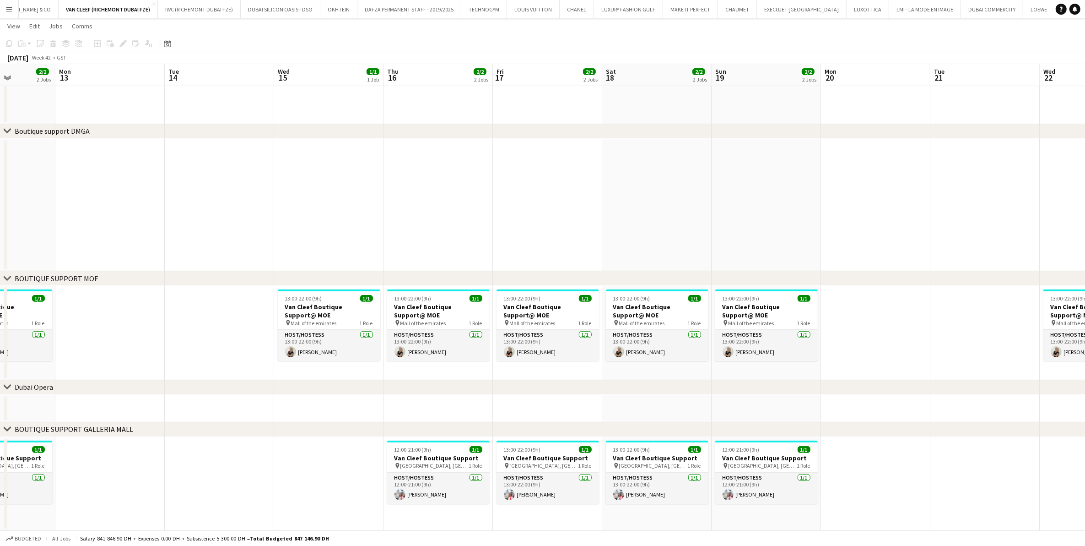
drag, startPoint x: 219, startPoint y: 304, endPoint x: 745, endPoint y: 279, distance: 526.5
click at [727, 274] on div "chevron-right ACTIVATIONS/ VIP EVENTS chevron-right Boutique Support DMFA chevr…" at bounding box center [542, 132] width 1085 height 795
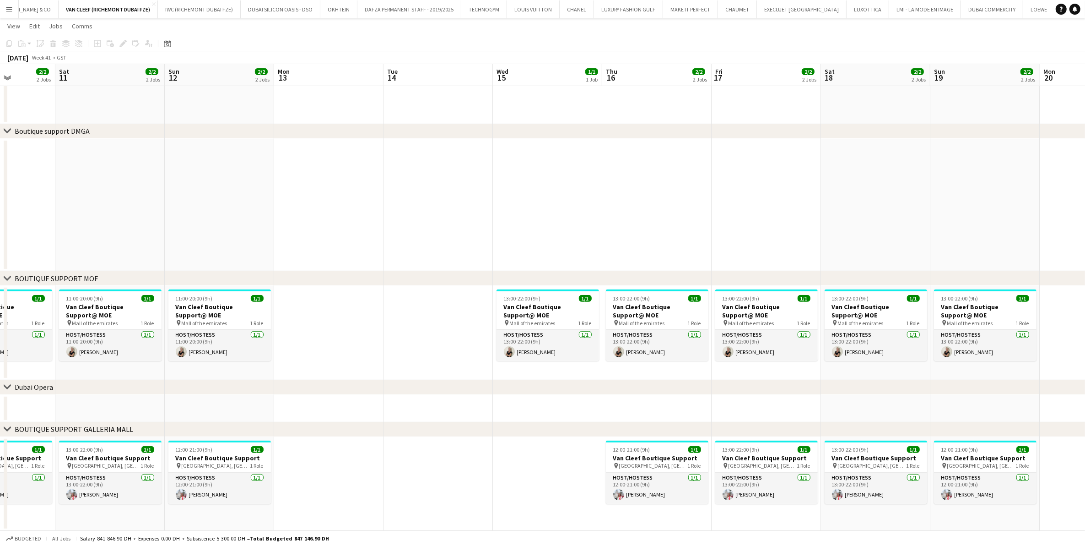
drag, startPoint x: 240, startPoint y: 276, endPoint x: 850, endPoint y: 285, distance: 609.8
click at [727, 277] on div "chevron-right BOUTIQUE SUPPORT MOE" at bounding box center [542, 278] width 1085 height 15
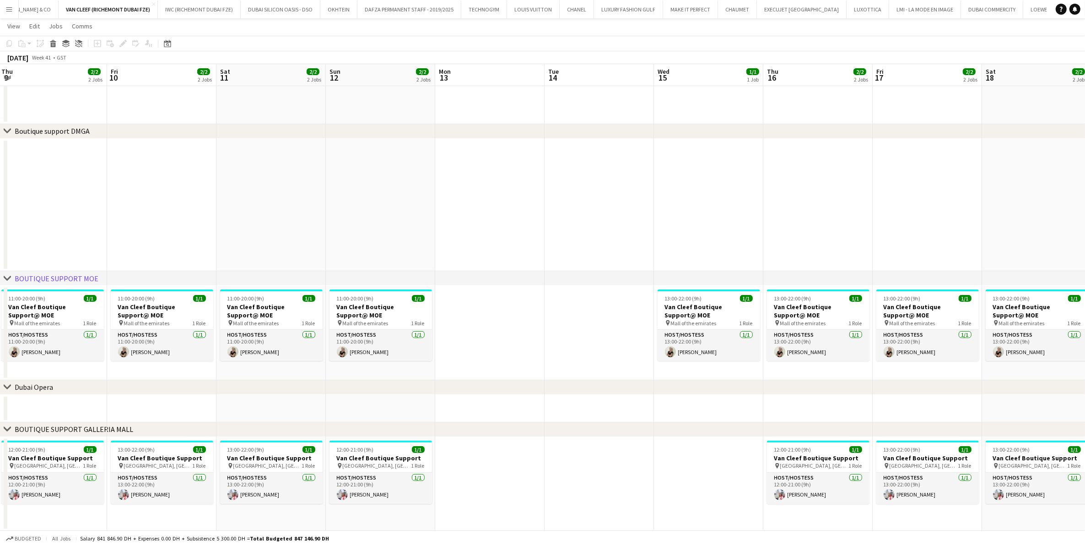
drag, startPoint x: 244, startPoint y: 331, endPoint x: 624, endPoint y: 340, distance: 380.1
click at [624, 340] on app-calendar-viewport "Tue 7 Wed 8 2/4 3 Jobs Thu 9 2/2 2 Jobs Fri 10 2/2 2 Jobs Sat 11 2/2 2 Jobs Sun…" at bounding box center [542, 132] width 1085 height 795
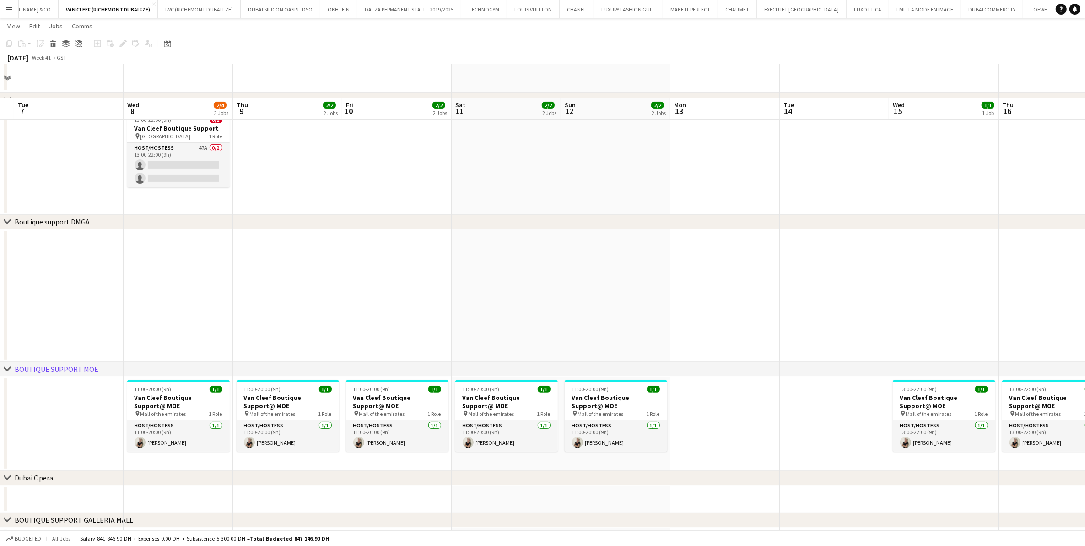
scroll to position [243, 0]
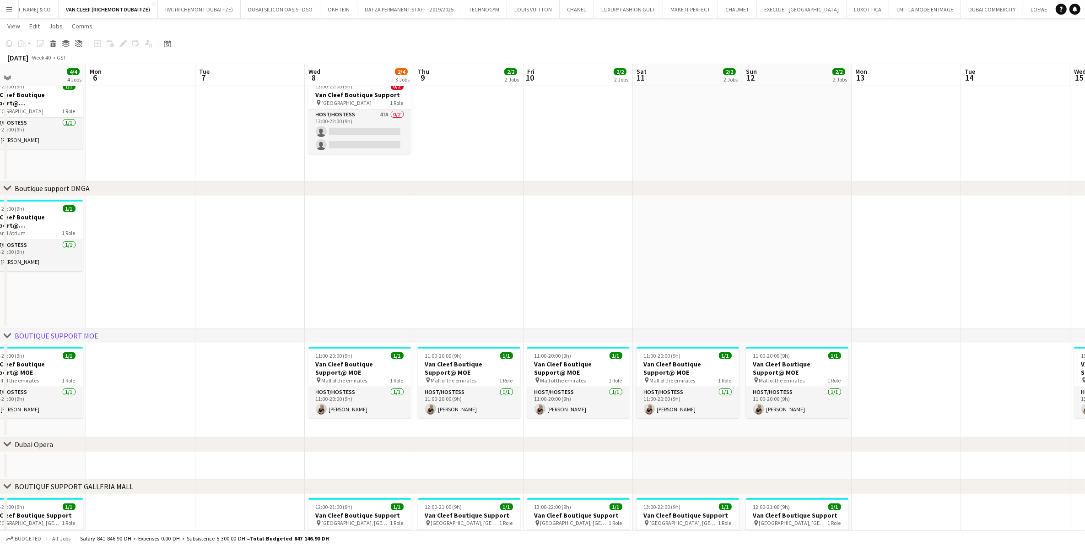
drag, startPoint x: 190, startPoint y: 365, endPoint x: 486, endPoint y: 363, distance: 295.3
click at [486, 363] on app-calendar-viewport "Fri 3 3/4 4 Jobs Sat 4 4/4 4 Jobs Sun 5 4/4 4 Jobs Mon 6 Tue 7 Wed 8 2/4 3 Jobs…" at bounding box center [542, 190] width 1085 height 795
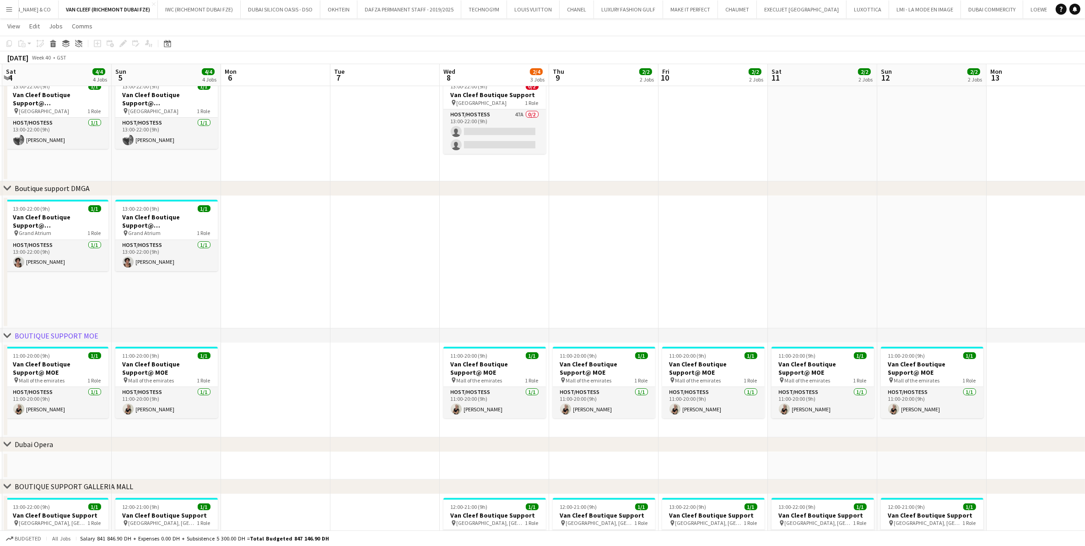
drag, startPoint x: 205, startPoint y: 365, endPoint x: 587, endPoint y: 350, distance: 383.0
click at [587, 350] on app-calendar-viewport "Thu 2 3/4 4 Jobs Fri 3 3/4 4 Jobs Sat 4 4/4 4 Jobs Sun 5 4/4 4 Jobs Mon 6 Tue 7…" at bounding box center [542, 190] width 1085 height 795
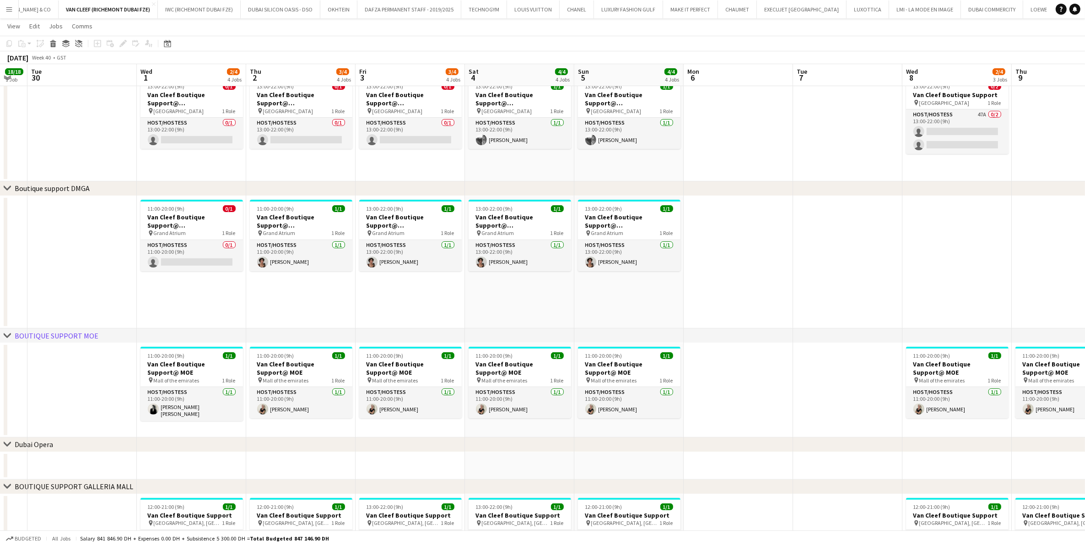
drag, startPoint x: 216, startPoint y: 364, endPoint x: 308, endPoint y: 371, distance: 91.8
click at [308, 371] on app-calendar-viewport "Sat 27 3/3 3 Jobs Sun 28 3/3 3 Jobs Mon 29 18/18 1 Job Tue 30 Wed 1 2/4 4 Jobs …" at bounding box center [542, 190] width 1085 height 795
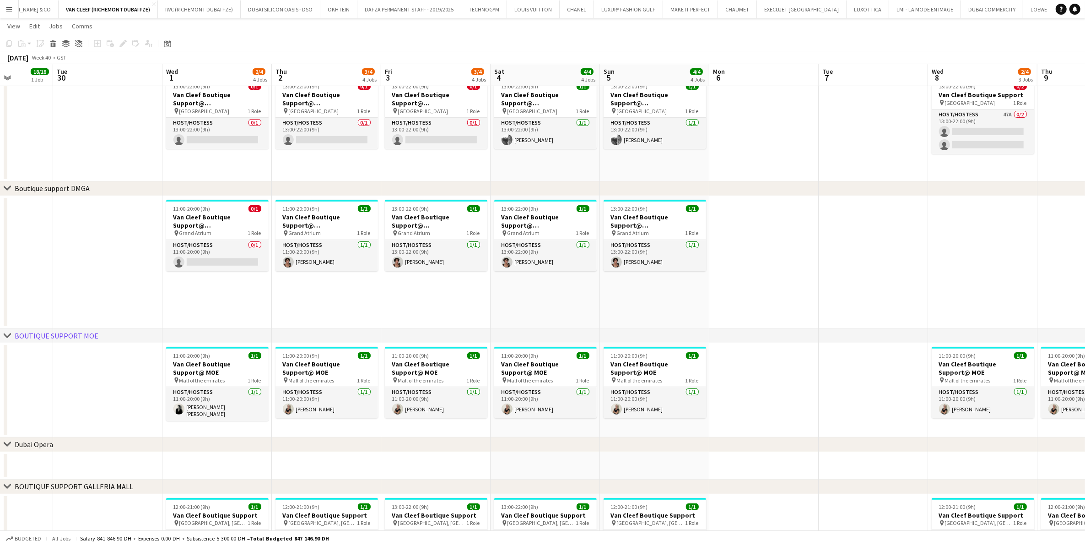
drag, startPoint x: 677, startPoint y: 358, endPoint x: 328, endPoint y: 380, distance: 349.1
click at [347, 380] on app-calendar-viewport "Sat 27 3/3 3 Jobs Sun 28 3/3 3 Jobs Mon 29 18/18 1 Job Tue 30 Wed 1 2/4 4 Jobs …" at bounding box center [542, 190] width 1085 height 795
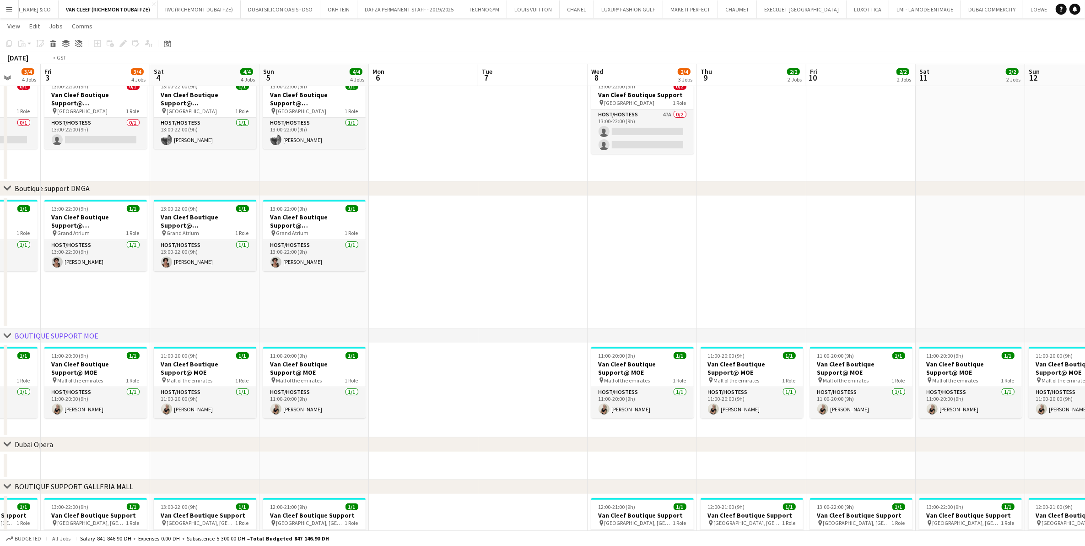
drag, startPoint x: 710, startPoint y: 358, endPoint x: 340, endPoint y: 400, distance: 372.3
click at [343, 385] on app-calendar-viewport "Tue 30 Wed 1 2/4 4 Jobs Thu 2 3/4 4 Jobs Fri 3 3/4 4 Jobs Sat 4 4/4 4 Jobs Sun …" at bounding box center [542, 190] width 1085 height 795
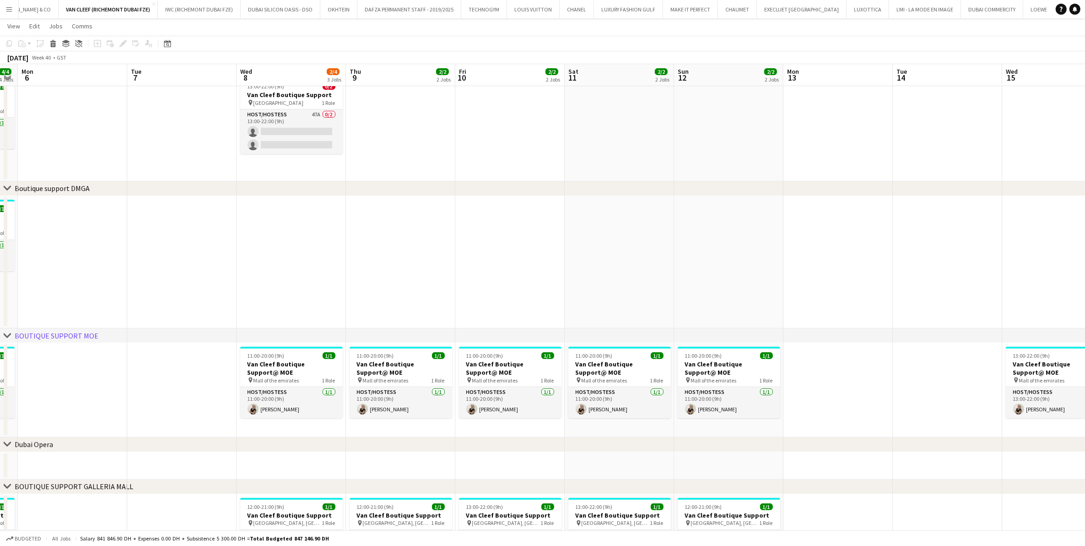
click at [275, 380] on app-calendar-viewport "Fri 3 3/4 4 Jobs Sat 4 4/4 4 Jobs Sun 5 4/4 4 Jobs Mon 6 Tue 7 Wed 8 2/4 3 Jobs…" at bounding box center [542, 190] width 1085 height 795
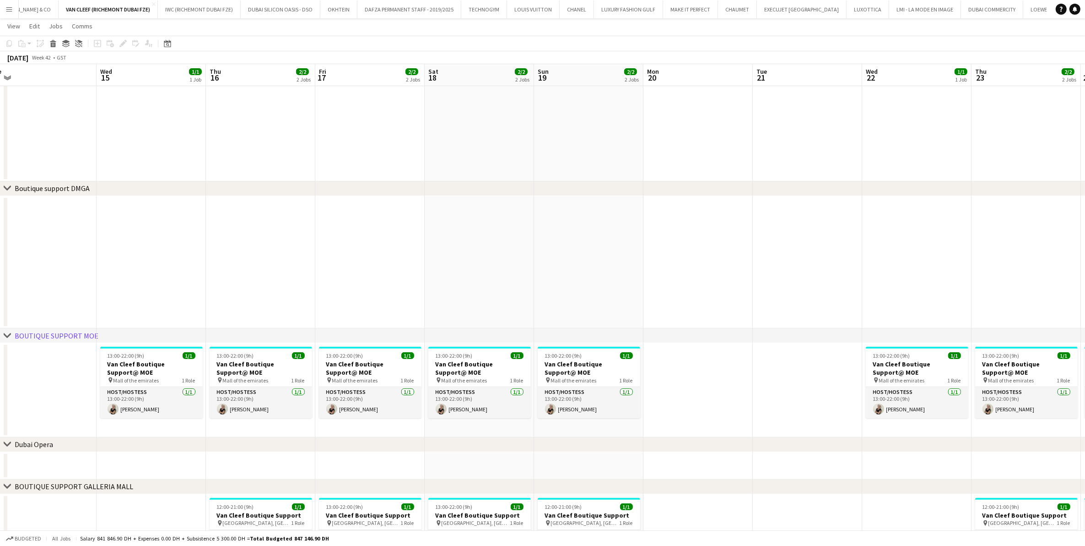
drag, startPoint x: 338, startPoint y: 383, endPoint x: 305, endPoint y: 383, distance: 33.0
click at [305, 383] on app-calendar-viewport "Sat 11 2/2 2 Jobs Sun 12 2/2 2 Jobs Mon 13 Tue 14 Wed 15 1/1 1 Job Thu 16 2/2 2…" at bounding box center [542, 190] width 1085 height 795
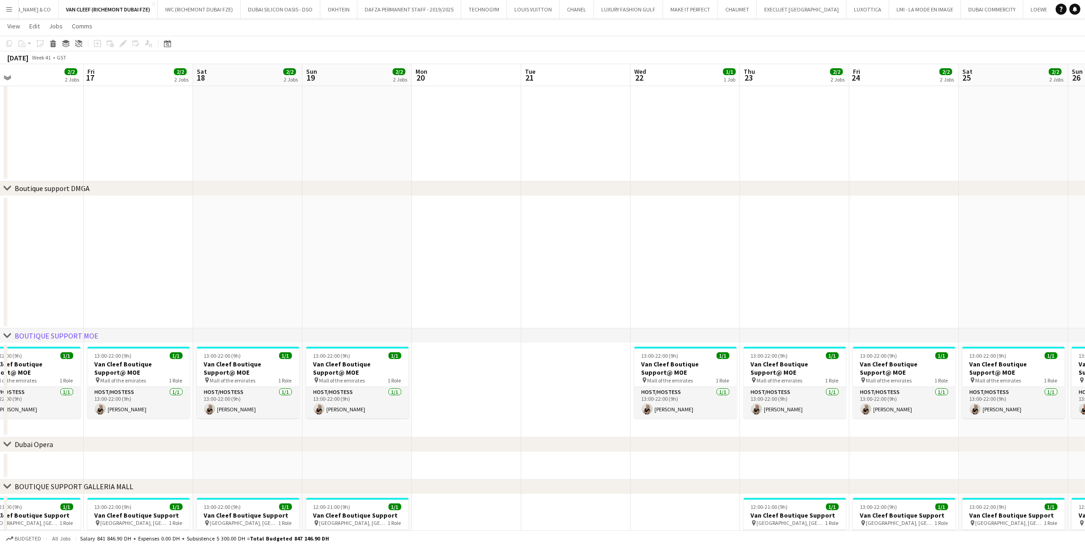
drag, startPoint x: 650, startPoint y: 374, endPoint x: 350, endPoint y: 378, distance: 299.9
click at [352, 378] on app-calendar-viewport "Mon 13 Tue 14 Wed 15 1/1 1 Job Thu 16 2/2 2 Jobs Fri 17 2/2 2 Jobs Sat 18 2/2 2…" at bounding box center [542, 190] width 1085 height 795
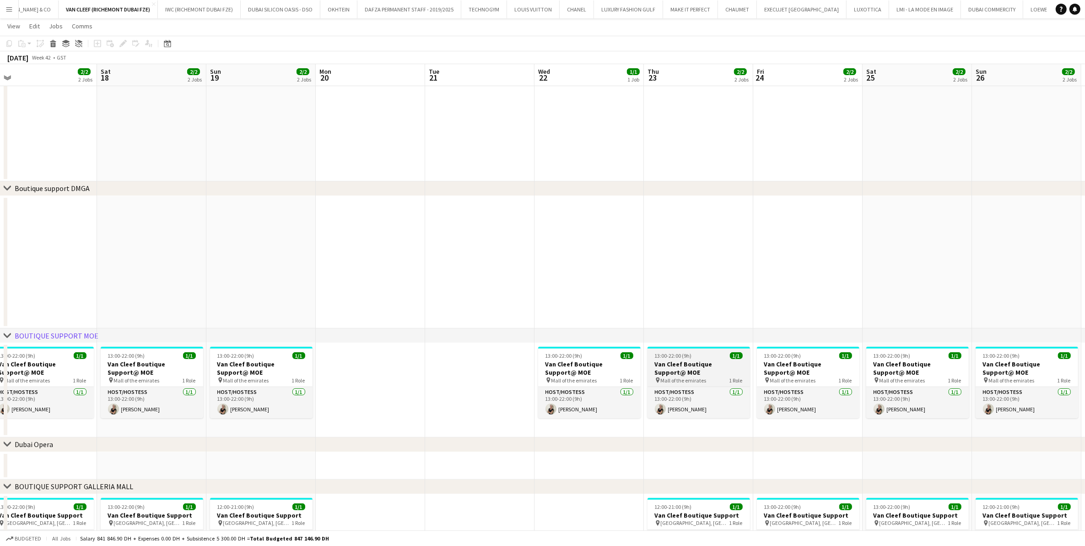
drag, startPoint x: 537, startPoint y: 372, endPoint x: 403, endPoint y: 363, distance: 133.5
click at [323, 371] on app-calendar-viewport "Wed 15 1/1 1 Job Thu 16 2/2 2 Jobs Fri 17 2/2 2 Jobs Sat 18 2/2 2 Jobs Sun 19 2…" at bounding box center [542, 190] width 1085 height 795
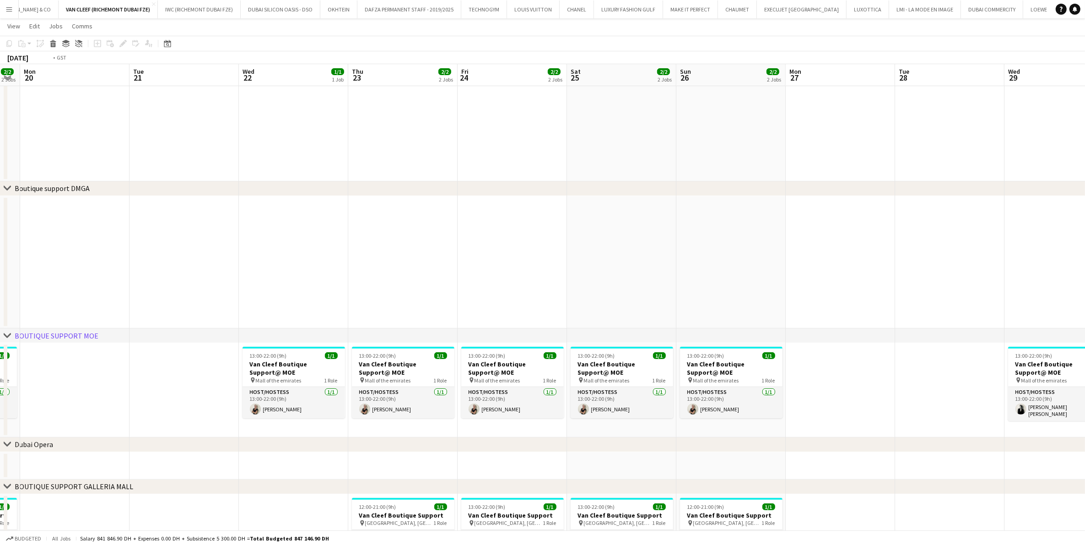
drag, startPoint x: 630, startPoint y: 363, endPoint x: 370, endPoint y: 362, distance: 260.5
click at [383, 363] on app-calendar-viewport "Fri 17 2/2 2 Jobs Sat 18 2/2 2 Jobs Sun 19 2/2 2 Jobs Mon 20 Tue 21 Wed 22 1/1 …" at bounding box center [542, 190] width 1085 height 795
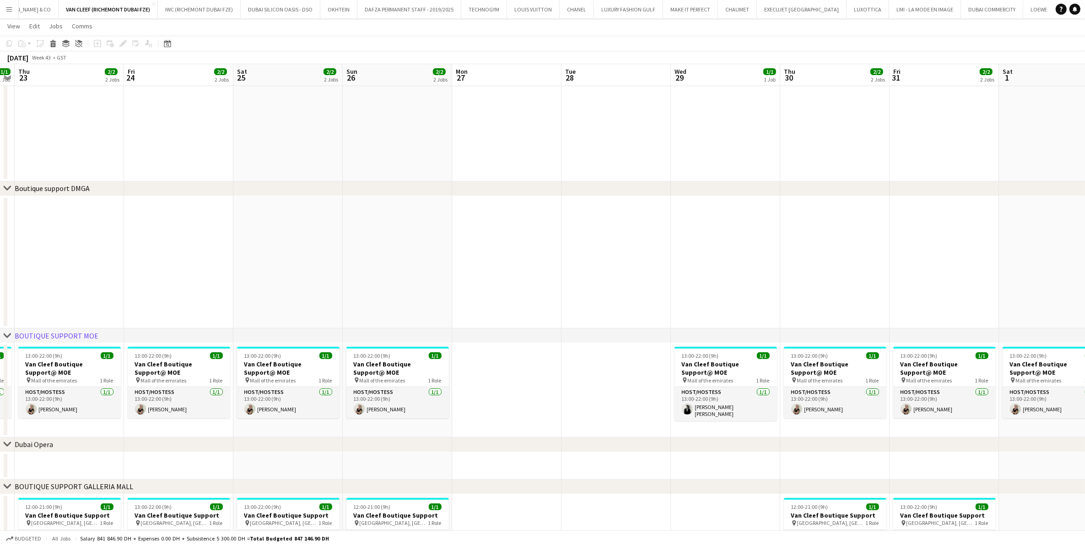
drag, startPoint x: 628, startPoint y: 349, endPoint x: 444, endPoint y: 349, distance: 183.6
click at [448, 349] on app-calendar-viewport "Mon 20 Tue 21 Wed 22 1/1 1 Job Thu 23 2/2 2 Jobs Fri 24 2/2 2 Jobs Sat 25 2/2 2…" at bounding box center [542, 190] width 1085 height 795
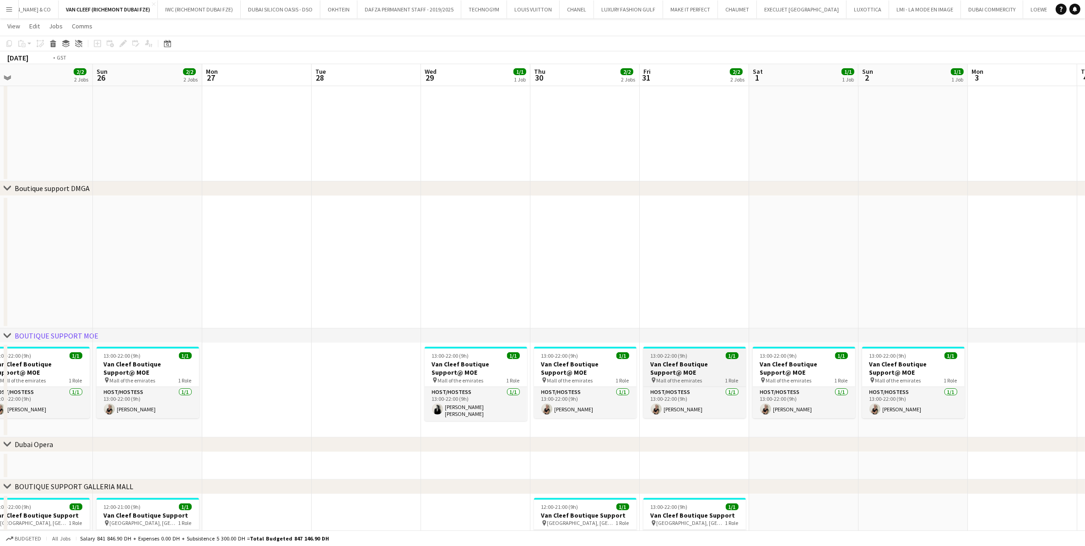
drag, startPoint x: 525, startPoint y: 348, endPoint x: 371, endPoint y: 350, distance: 154.3
click at [379, 350] on app-calendar-viewport "Wed 22 1/1 1 Job Thu 23 2/2 2 Jobs Fri 24 2/2 2 Jobs Sat 25 2/2 2 Jobs Sun 26 2…" at bounding box center [542, 190] width 1085 height 795
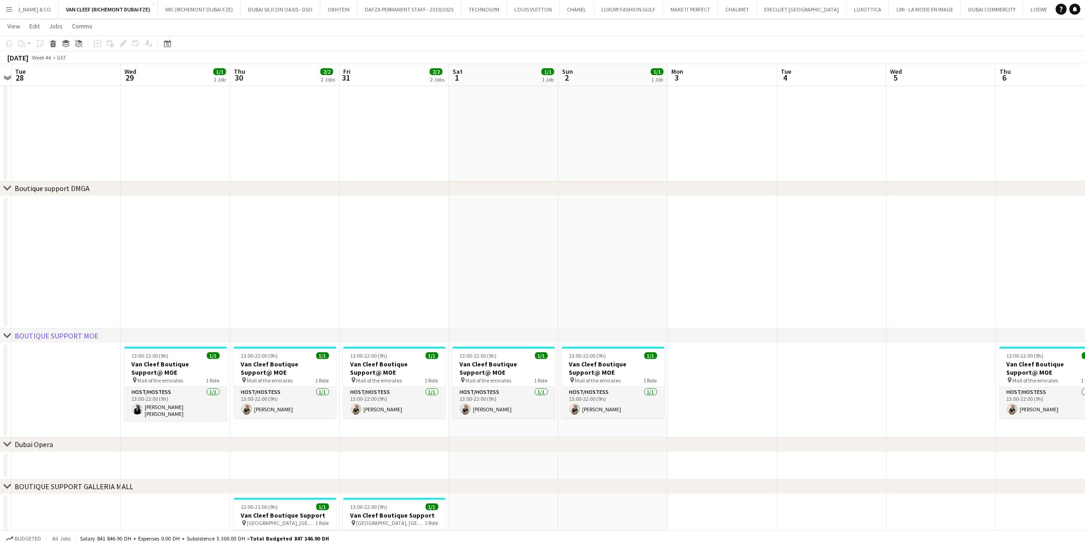
drag
click at [629, 342] on div "chevron-right ACTIVATIONS/ VIP EVENTS chevron-right Boutique Support DMFA chevr…" at bounding box center [542, 190] width 1085 height 795
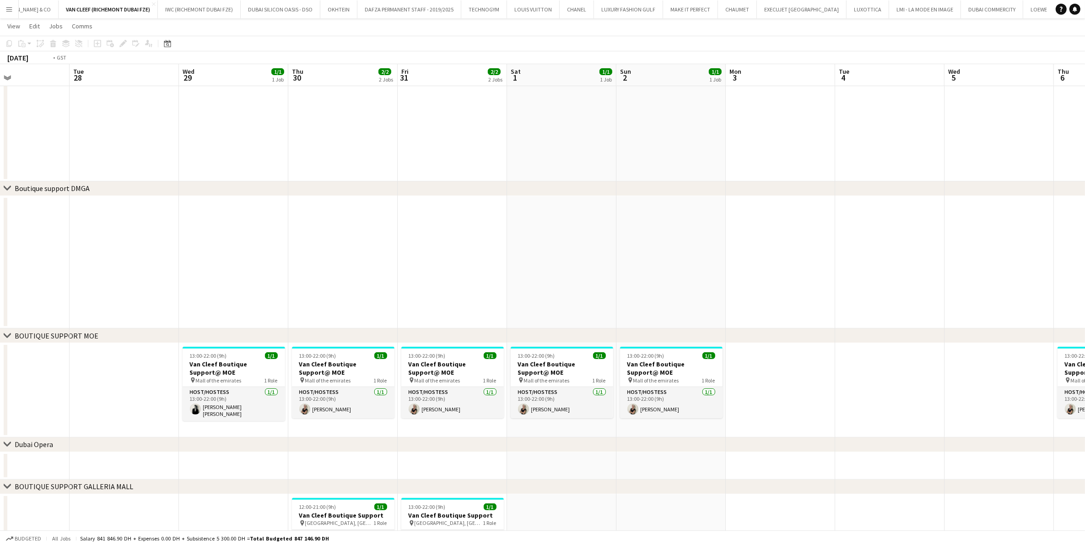
click at [649, 355] on app-calendar-viewport "Sat 25 2/2 2 Jobs Sun 26 2/2 2 Jobs Mon 27 Tue 28 Wed 29 1/1 1 Job Thu 30 2/2 2…" at bounding box center [542, 190] width 1085 height 795
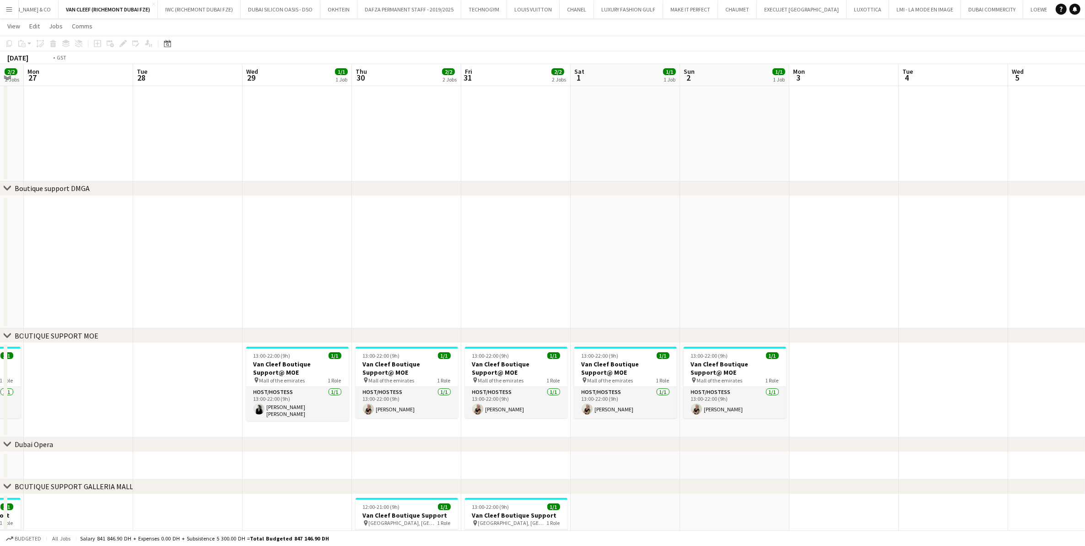
scroll to position [0, 343]
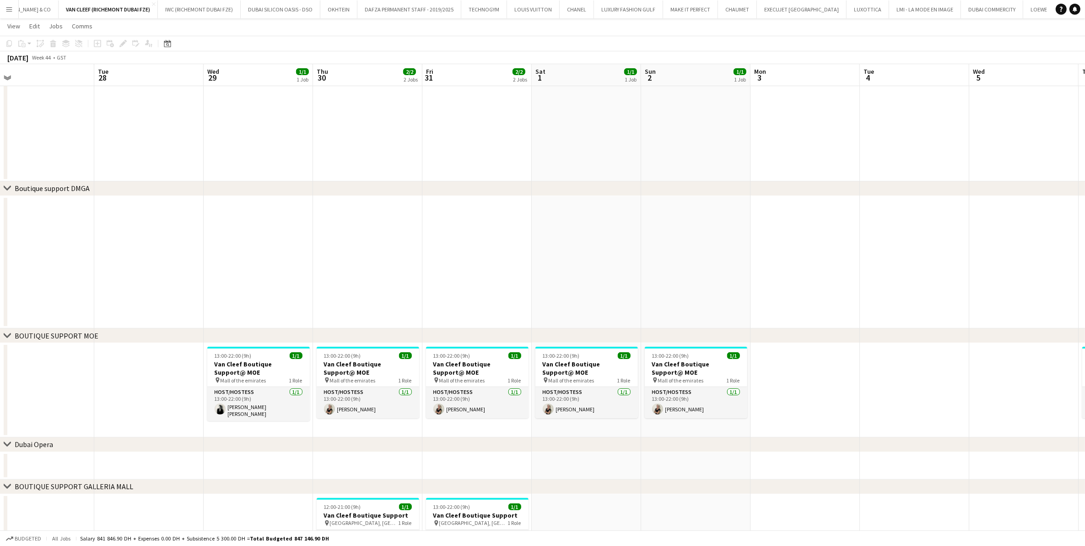
click at [727, 382] on app-calendar-viewport "Fri 24 2/2 2 Jobs Sat 25 2/2 2 Jobs Sun 26 2/2 2 Jobs Mon 27 Tue 28 Wed 29 1/1 …" at bounding box center [542, 190] width 1085 height 795
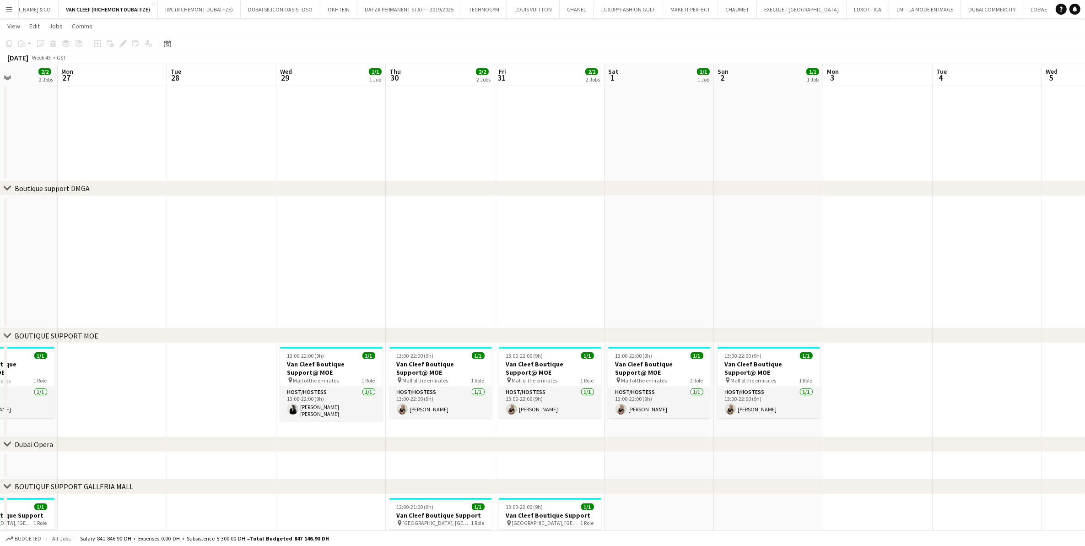
scroll to position [0, 204]
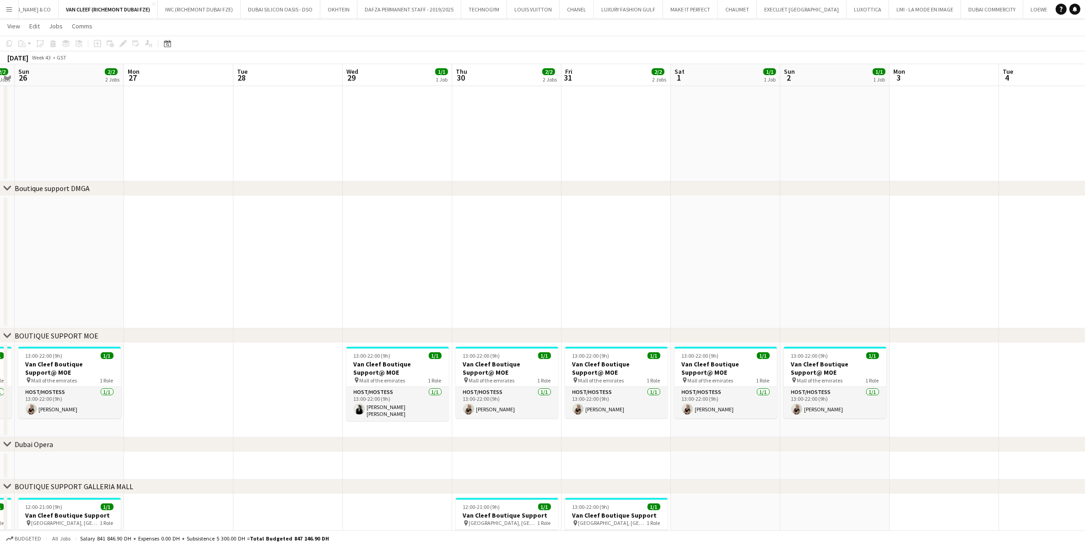
click at [727, 385] on app-calendar-viewport "Fri 24 2/2 2 Jobs Sat 25 2/2 2 Jobs Sun 26 2/2 2 Jobs Mon 27 Tue 28 Wed 29 1/1 …" at bounding box center [542, 190] width 1085 height 795
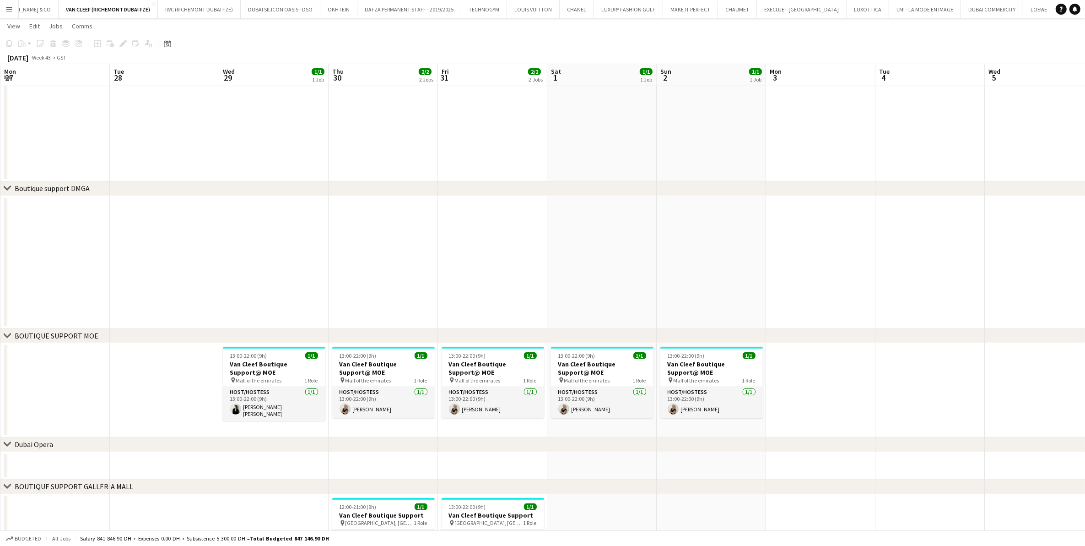
click at [727, 310] on html "Menu Boards Boards Boards All jobs Status Workforce Workforce My Workforce Recr…" at bounding box center [542, 180] width 1085 height 846
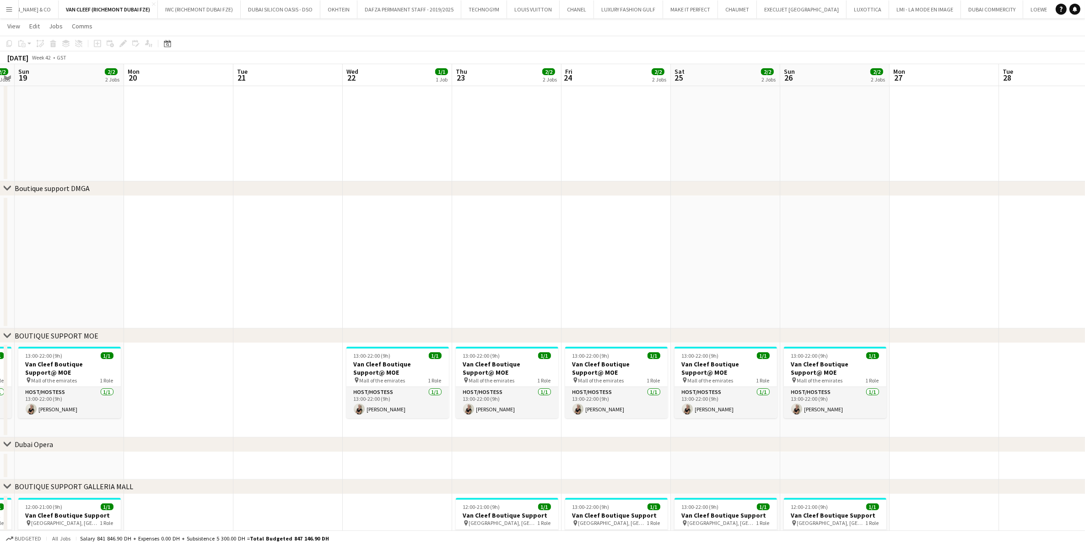
click at [727, 325] on app-calendar-viewport "Fri 17 2/2 2 Jobs Sat 18 2/2 2 Jobs Sun 19 2/2 2 Jobs Mon 20 Tue 21 Wed 22 1/1 …" at bounding box center [542, 190] width 1085 height 795
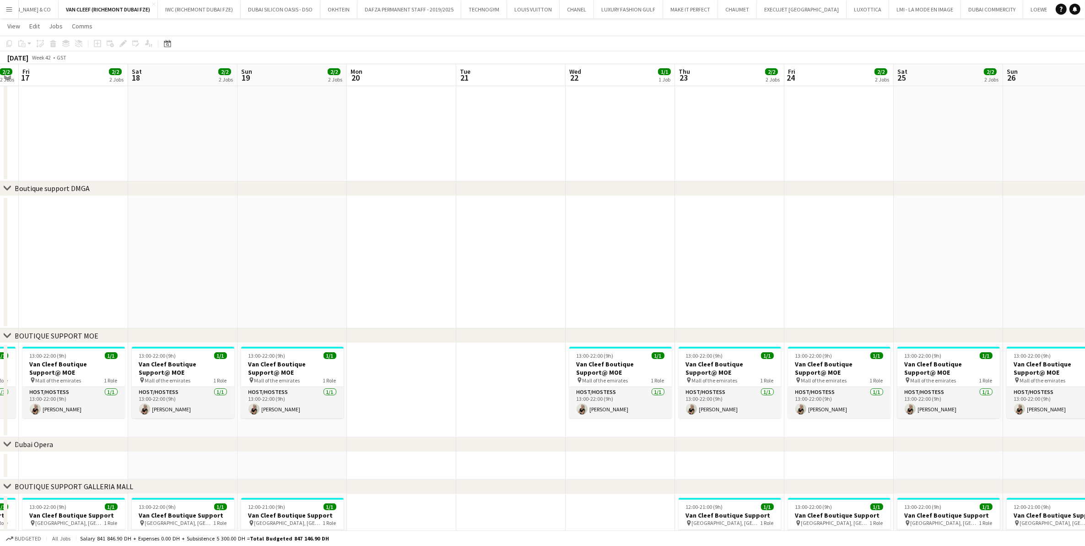
click at [376, 331] on div "chevron-right BOUTIQUE SUPPORT MOE" at bounding box center [542, 335] width 1085 height 15
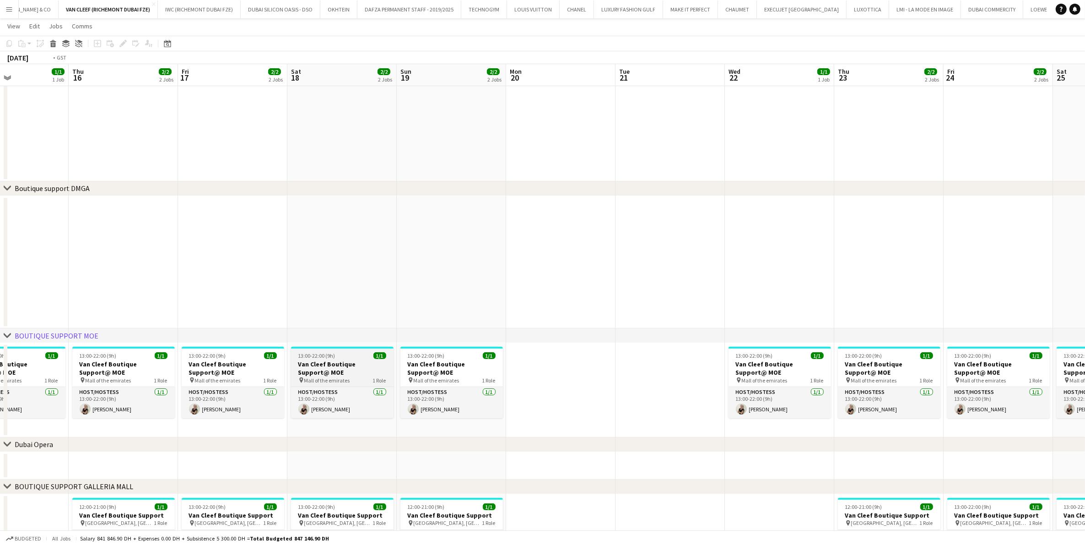
click at [680, 367] on app-calendar-viewport "Mon 13 Tue 14 Wed 15 1/1 1 Job Thu 16 2/2 2 Jobs Fri 17 2/2 2 Jobs Sat 18 2/2 2…" at bounding box center [542, 190] width 1085 height 795
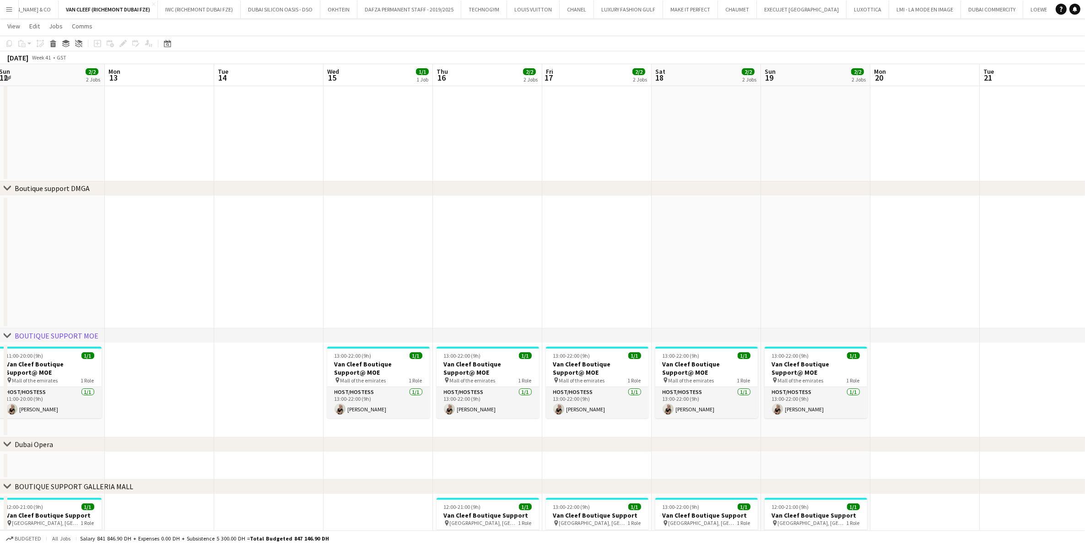
click at [694, 385] on app-calendar-viewport "Fri 10 2/2 2 Jobs Sat 11 2/2 2 Jobs Sun 12 2/2 2 Jobs Mon 13 Tue 14 Wed 15 1/1 …" at bounding box center [542, 190] width 1085 height 795
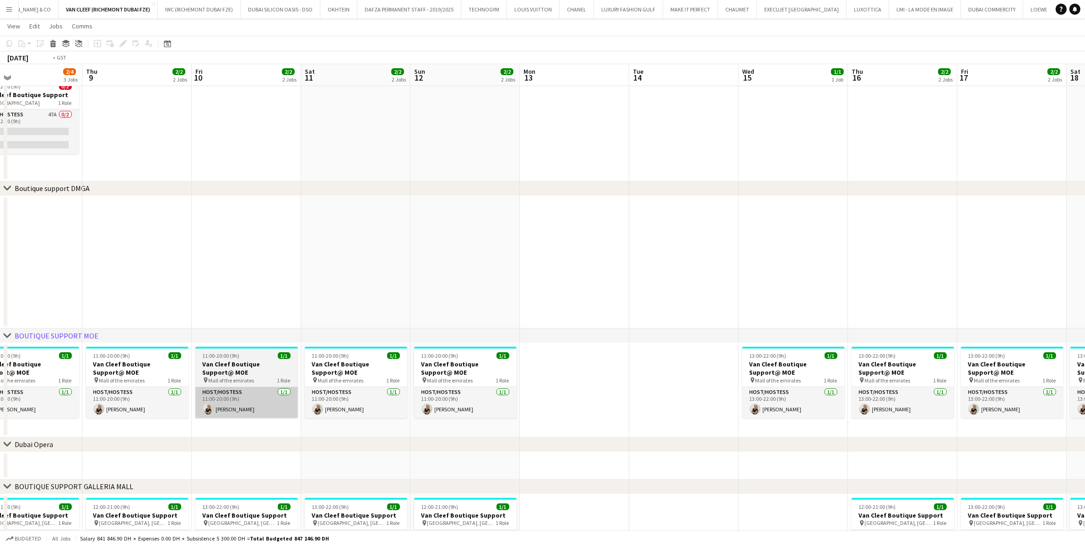
click at [583, 385] on app-calendar-viewport "Mon 6 Tue 7 Wed 8 2/4 3 Jobs Thu 9 2/2 2 Jobs Fri 10 2/2 2 Jobs Sat 11 2/2 2 Jo…" at bounding box center [542, 190] width 1085 height 795
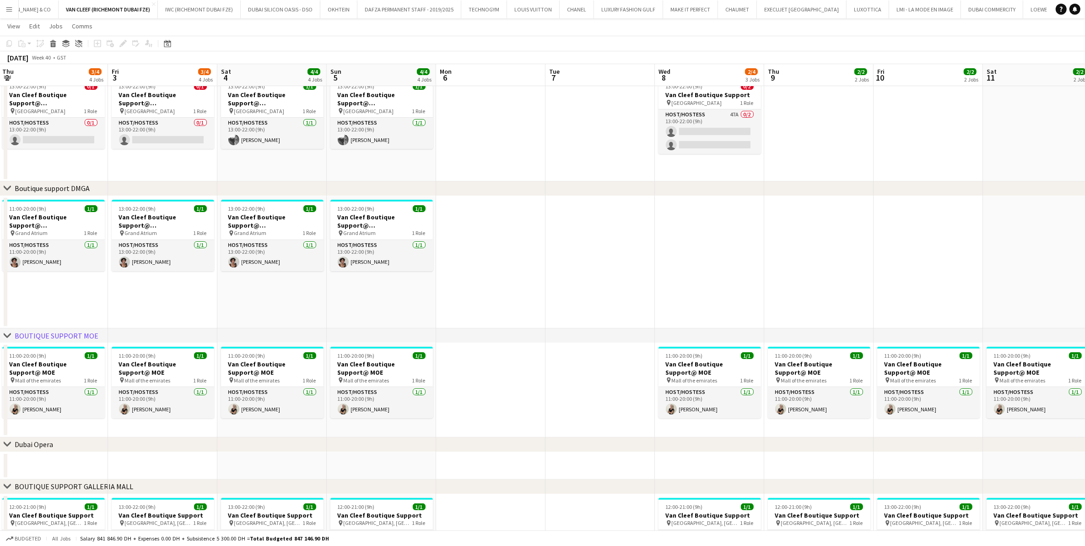
click at [669, 381] on app-calendar-viewport "Tue 30 Wed 1 2/4 4 Jobs Thu 2 3/4 4 Jobs Fri 3 3/4 4 Jobs Sat 4 4/4 4 Jobs Sun …" at bounding box center [542, 190] width 1085 height 795
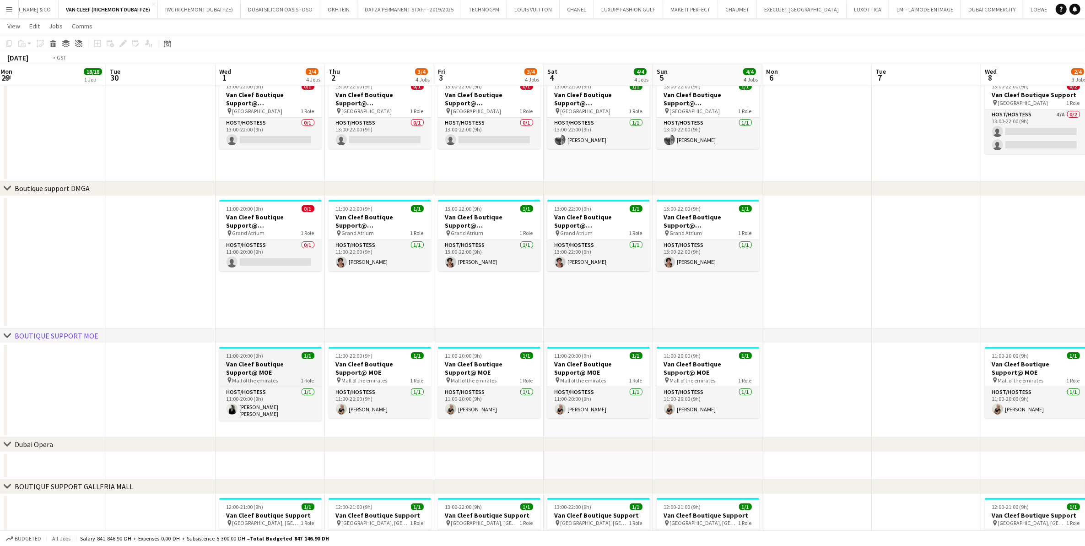
click at [463, 365] on app-calendar-viewport "Sat 27 3/3 3 Jobs Sun 28 3/3 3 Jobs Mon 29 18/18 1 Job Tue 30 Wed 1 2/4 4 Jobs …" at bounding box center [542, 190] width 1085 height 795
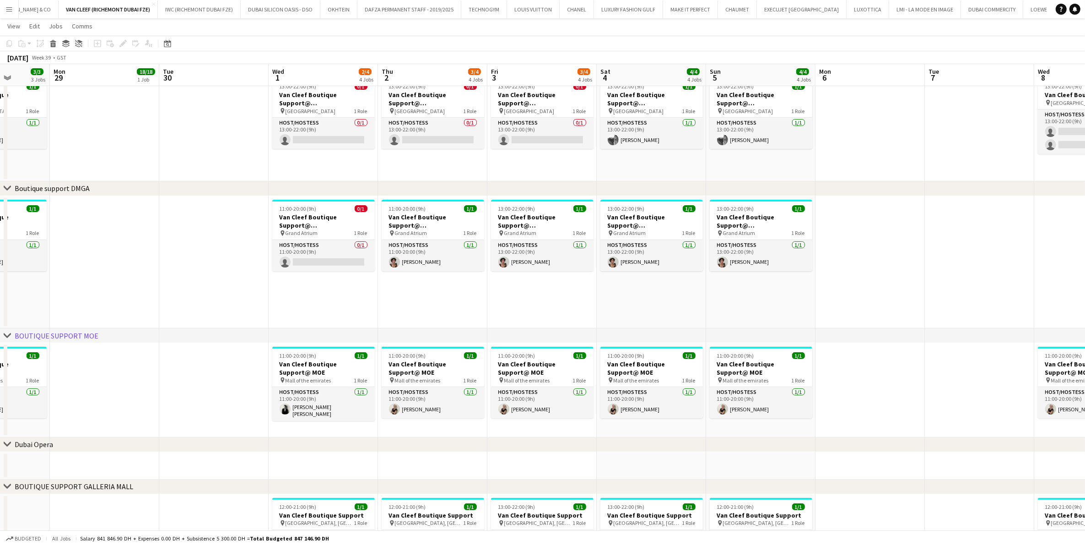
click at [191, 380] on app-calendar-viewport "Fri 26 3/3 3 Jobs Sat 27 3/3 3 Jobs Sun 28 3/3 3 Jobs Mon 29 18/18 1 Job Tue 30…" at bounding box center [542, 190] width 1085 height 795
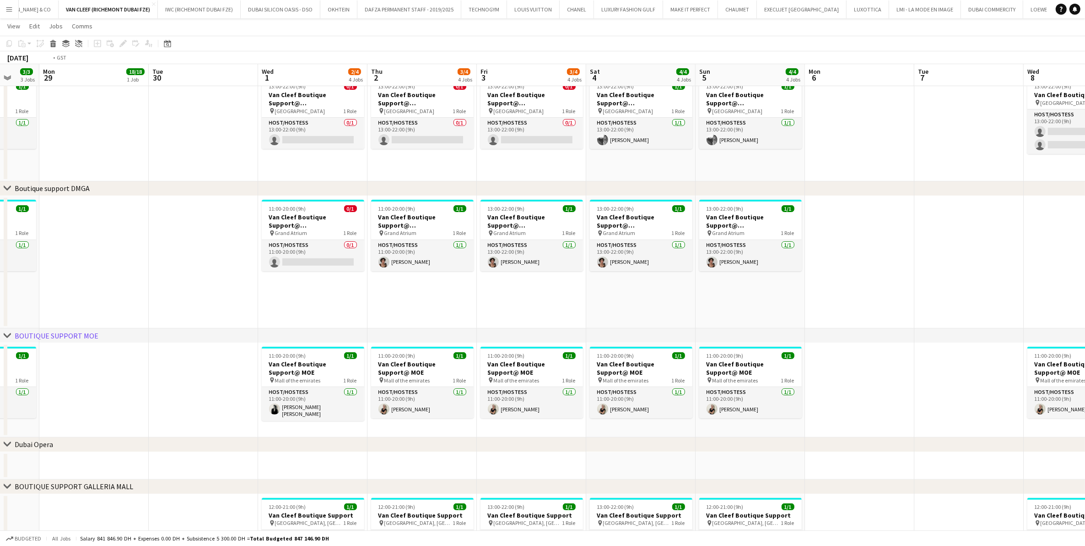
click at [232, 371] on app-calendar-viewport "Fri 26 3/3 3 Jobs Sat 27 3/3 3 Jobs Sun 28 3/3 3 Jobs Mon 29 18/18 1 Job Tue 30…" at bounding box center [542, 190] width 1085 height 795
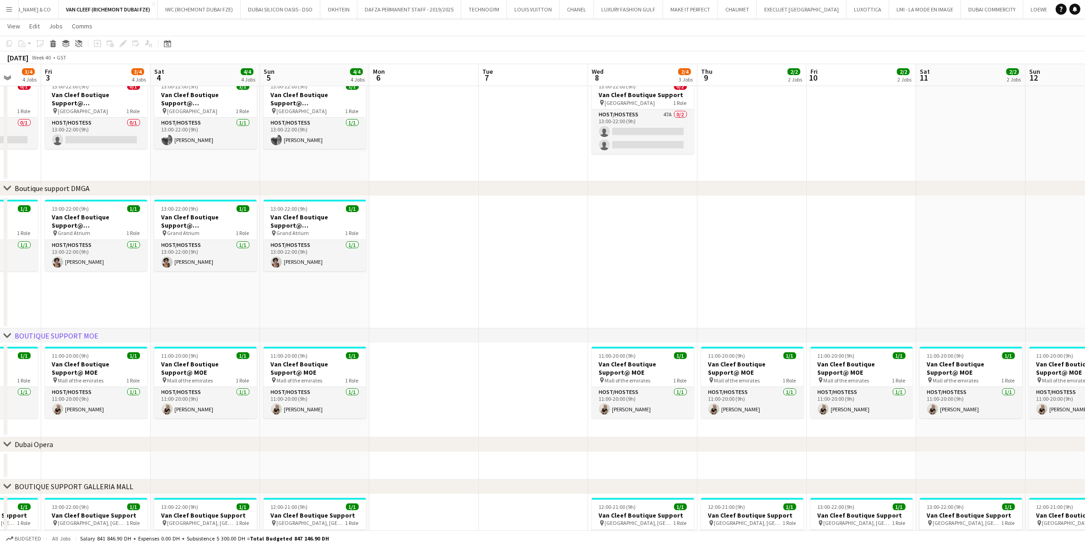
scroll to position [0, 345]
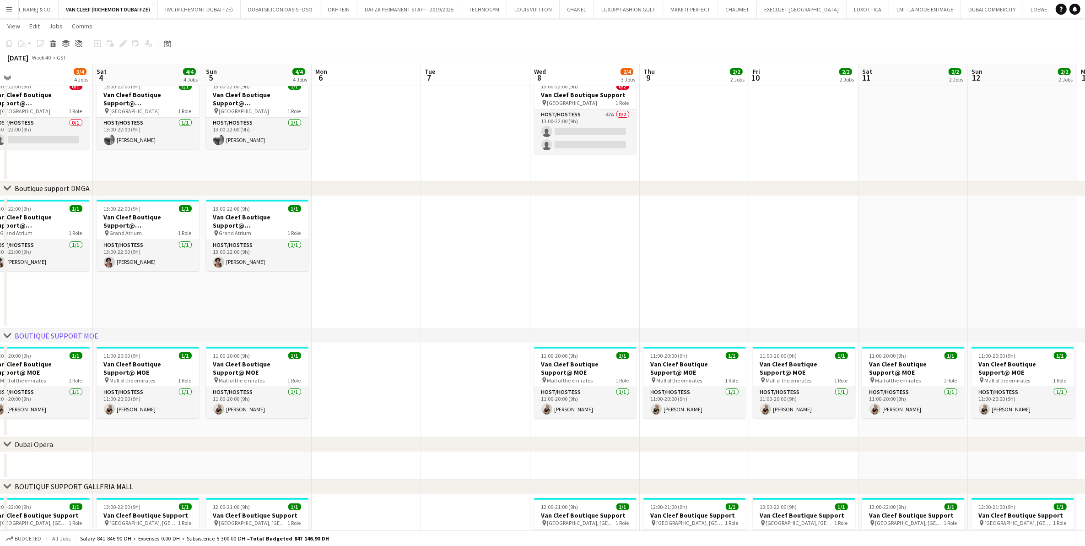
click at [512, 370] on app-calendar-viewport "Tue 30 Wed 1 2/4 4 Jobs Thu 2 3/4 4 Jobs Fri 3 3/4 4 Jobs Sat 4 4/4 4 Jobs Sun …" at bounding box center [542, 190] width 1085 height 795
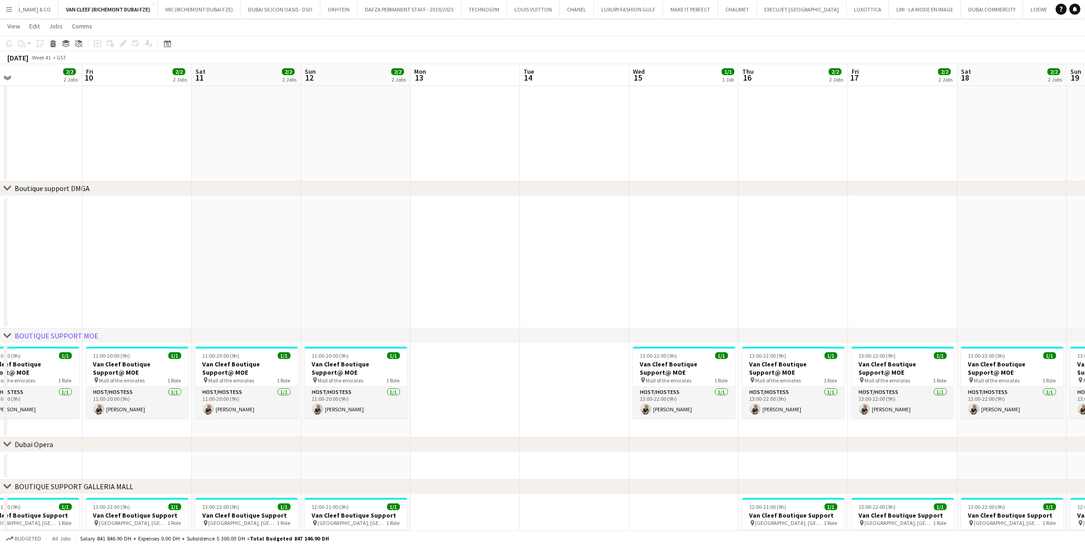
scroll to position [0, 307]
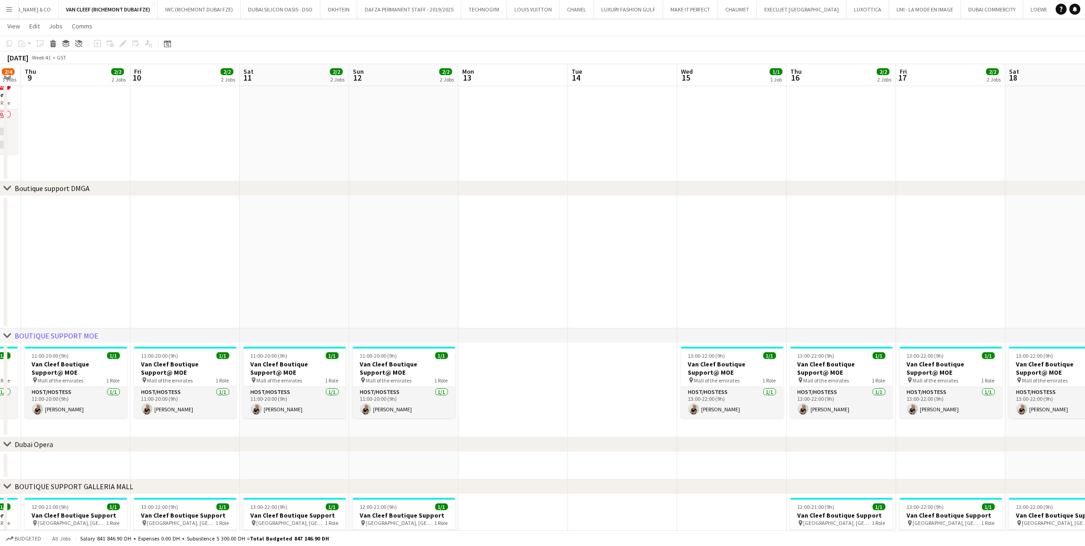
click at [401, 385] on app-calendar-viewport "Mon 6 Tue 7 Wed 8 2/4 3 Jobs Thu 9 2/2 2 Jobs Fri 10 2/2 2 Jobs Sat 11 2/2 2 Jo…" at bounding box center [542, 190] width 1085 height 795
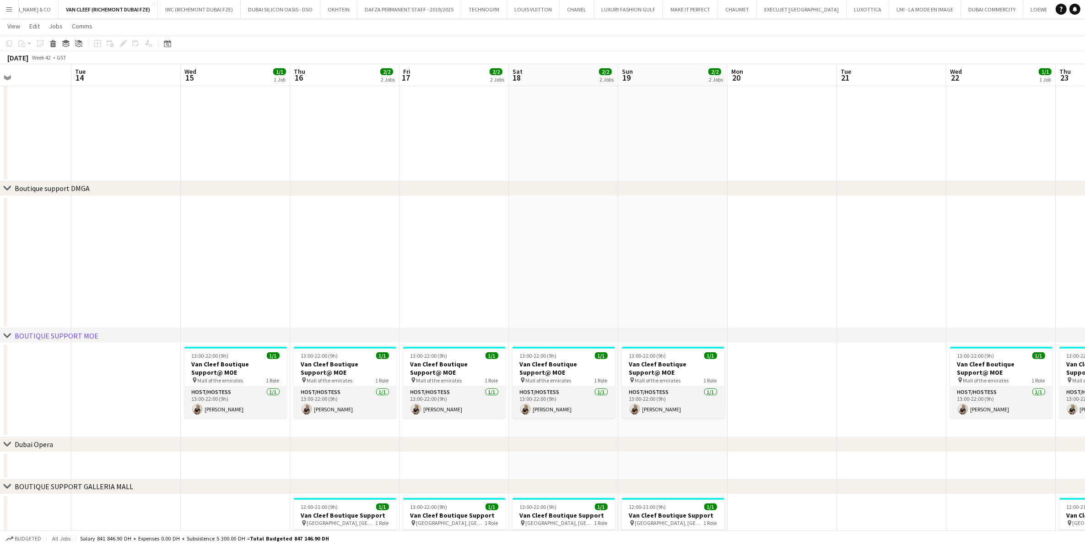
scroll to position [0, 367]
click at [538, 385] on app-calendar-viewport "Fri 10 2/2 2 Jobs Sat 11 2/2 2 Jobs Sun 12 2/2 2 Jobs Mon 13 Tue 14 Wed 15 1/1 …" at bounding box center [542, 190] width 1085 height 795
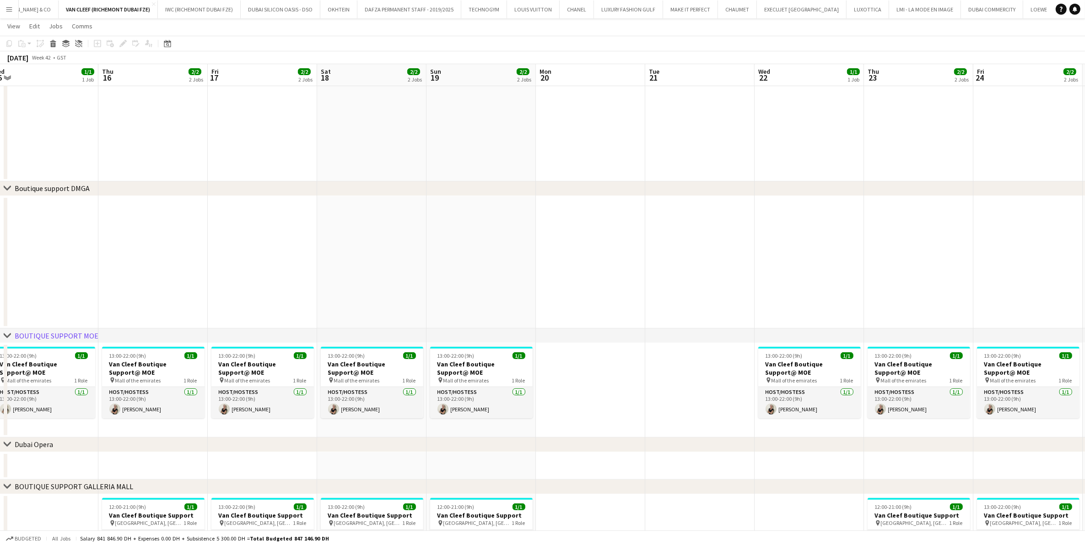
click at [538, 363] on app-calendar-viewport "Mon 13 Tue 14 Wed 15 1/1 1 Job Thu 16 2/2 2 Jobs Fri 17 2/2 2 Jobs Sat 18 2/2 2…" at bounding box center [542, 190] width 1085 height 795
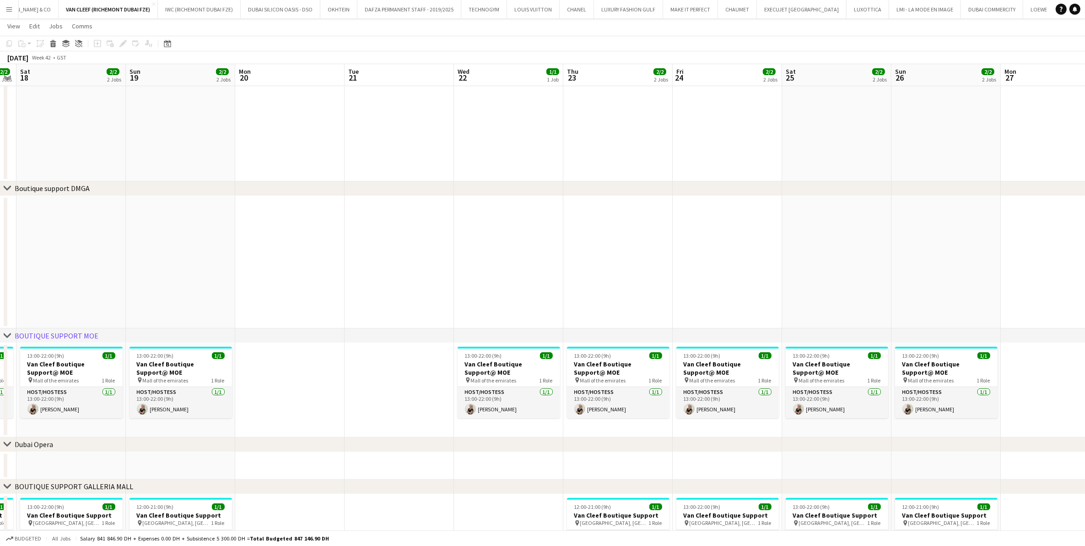
click at [727, 383] on app-calendar-viewport "Wed 15 1/1 1 Job Thu 16 2/2 2 Jobs Fri 17 2/2 2 Jobs Sat 18 2/2 2 Jobs Sun 19 2…" at bounding box center [542, 190] width 1085 height 795
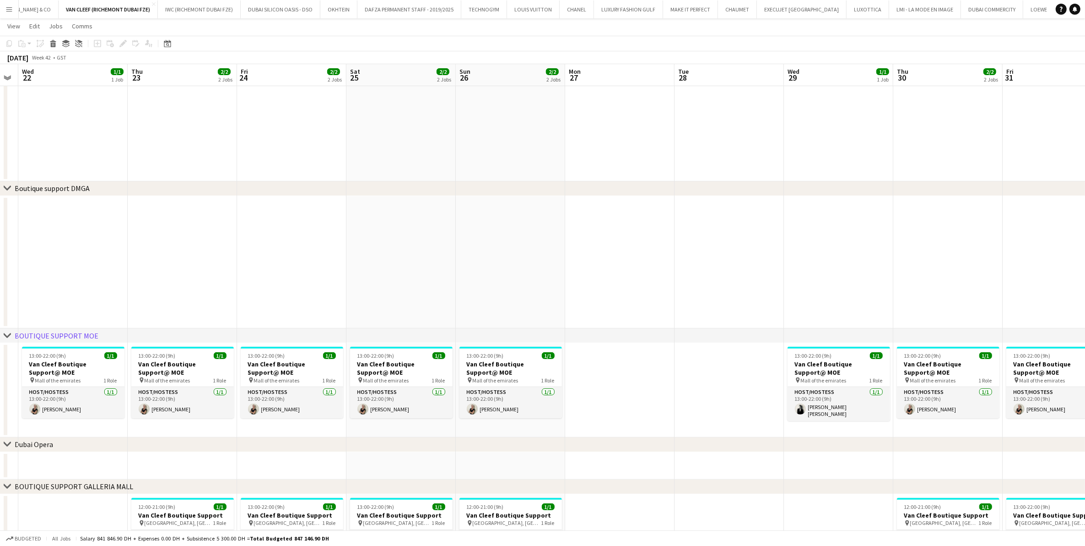
click at [531, 385] on app-calendar-viewport "Sun 19 2/2 2 Jobs Mon 20 Tue 21 Wed 22 1/1 1 Job Thu 23 2/2 2 Jobs Fri 24 2/2 2…" at bounding box center [542, 190] width 1085 height 795
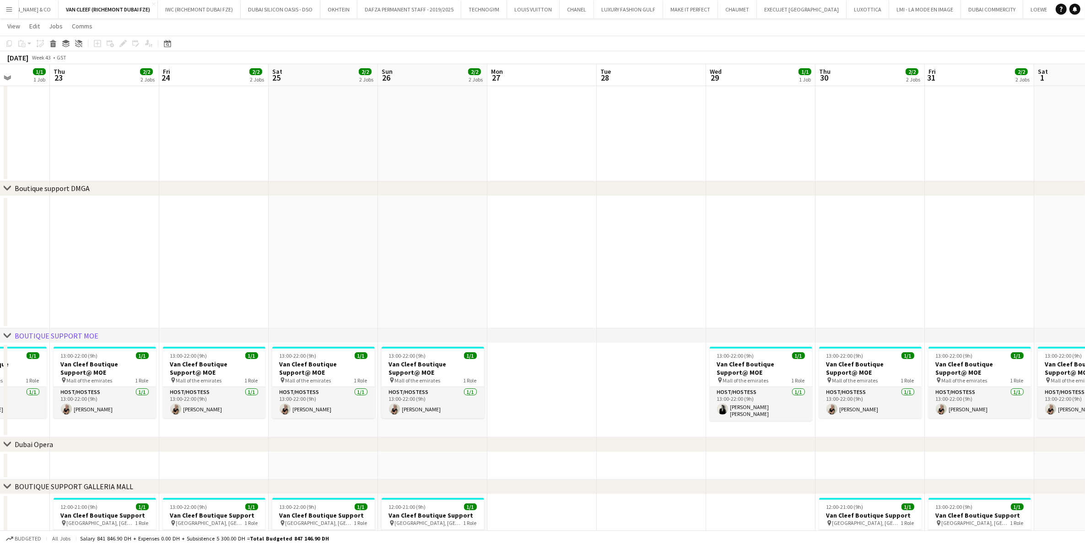
scroll to position [0, 264]
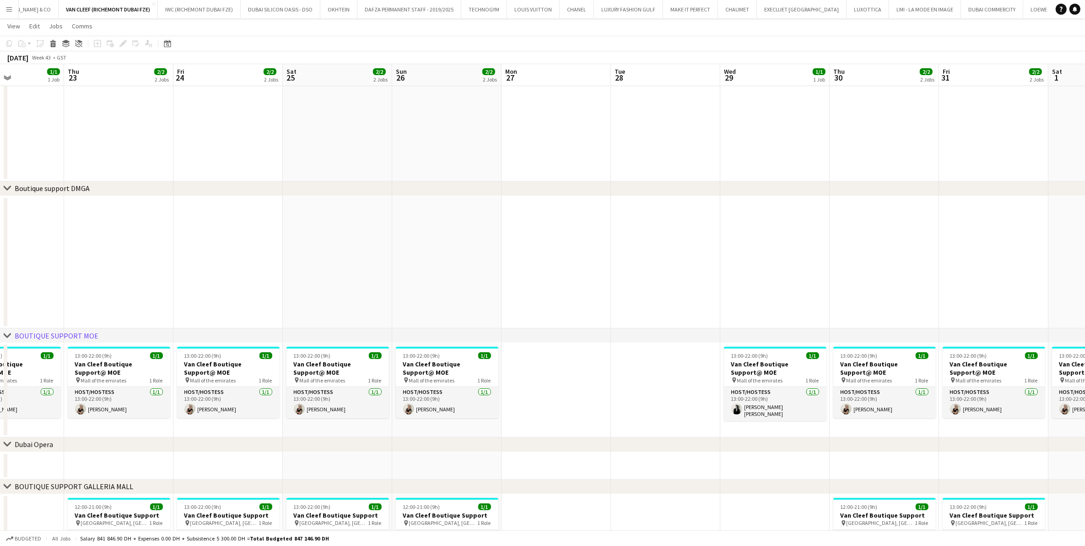
click at [596, 376] on app-calendar-viewport "Mon 20 Tue 21 Wed 22 1/1 1 Job Thu 23 2/2 2 Jobs Fri 24 2/2 2 Jobs Sat 25 2/2 2…" at bounding box center [542, 190] width 1085 height 795
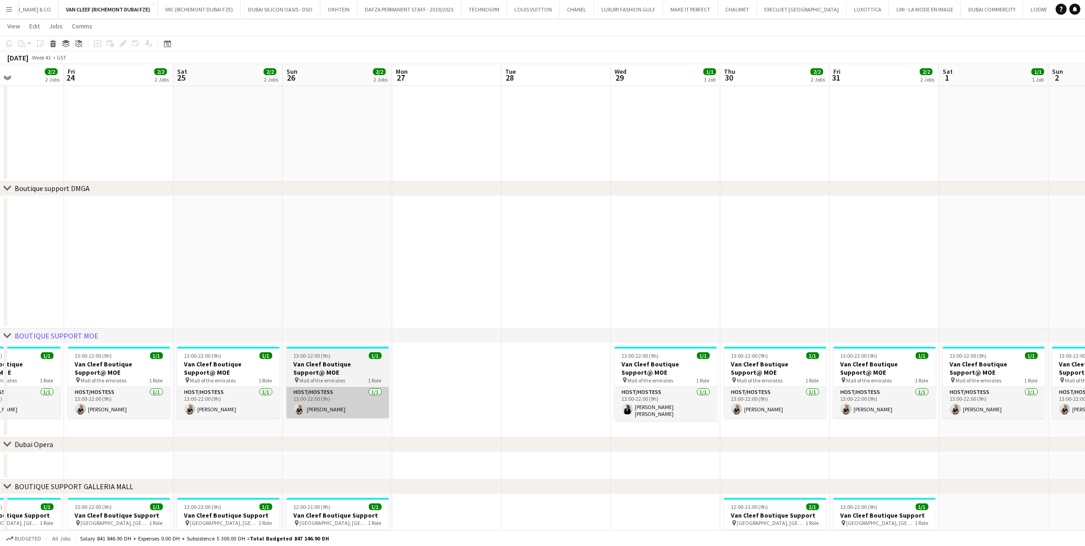
click at [667, 385] on app-calendar-viewport "Tue 21 Wed 22 1/1 1 Job Thu 23 2/2 2 Jobs Fri 24 2/2 2 Jobs Sat 25 2/2 2 Jobs S…" at bounding box center [542, 190] width 1085 height 795
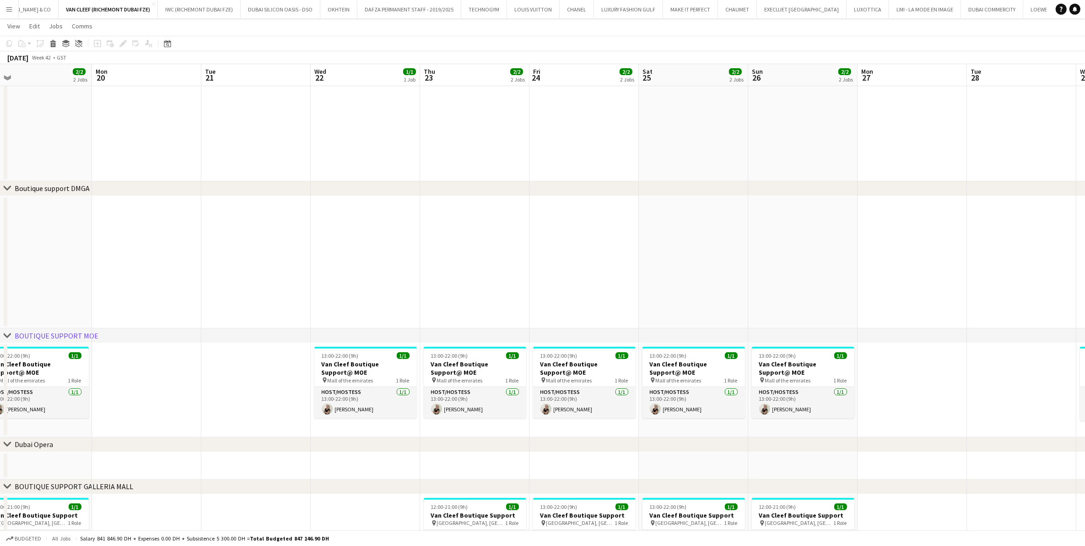
drag, startPoint x: 626, startPoint y: 260, endPoint x: 646, endPoint y: 260, distance: 19.7
click at [638, 260] on app-calendar-viewport "Sat 18 2/2 2 Jobs Sun 19 2/2 2 Jobs Mon 20 Tue 21 Wed 22 1/1 1 Job Thu 23 2/2 2…" at bounding box center [542, 190] width 1085 height 795
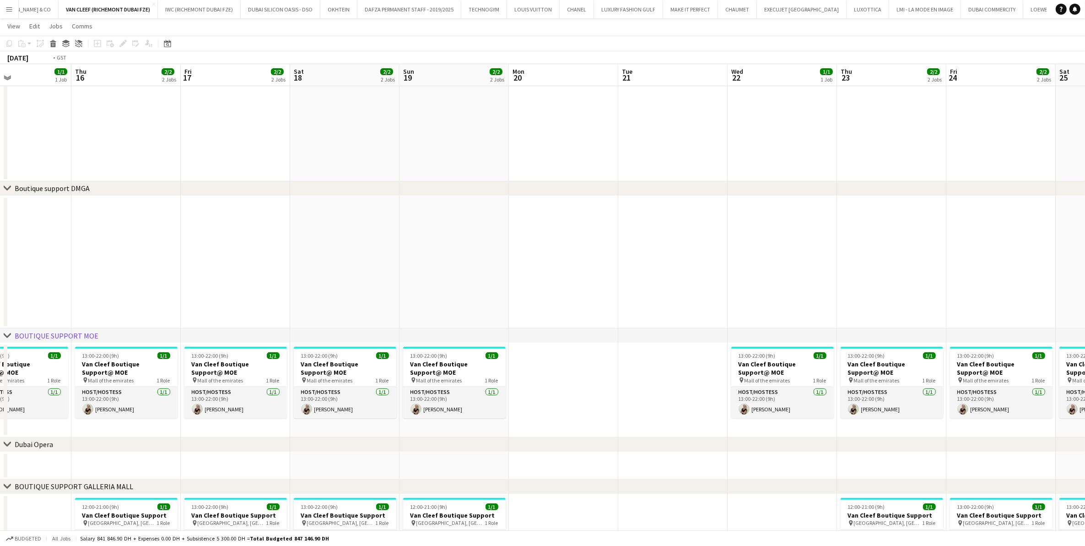
drag, startPoint x: 228, startPoint y: 271, endPoint x: 806, endPoint y: 249, distance: 578.1
click at [727, 249] on app-calendar-viewport "Mon 13 Tue 14 Wed 15 1/1 1 Job Thu 16 2/2 2 Jobs Fri 17 2/2 2 Jobs Sat 18 2/2 2…" at bounding box center [542, 190] width 1085 height 795
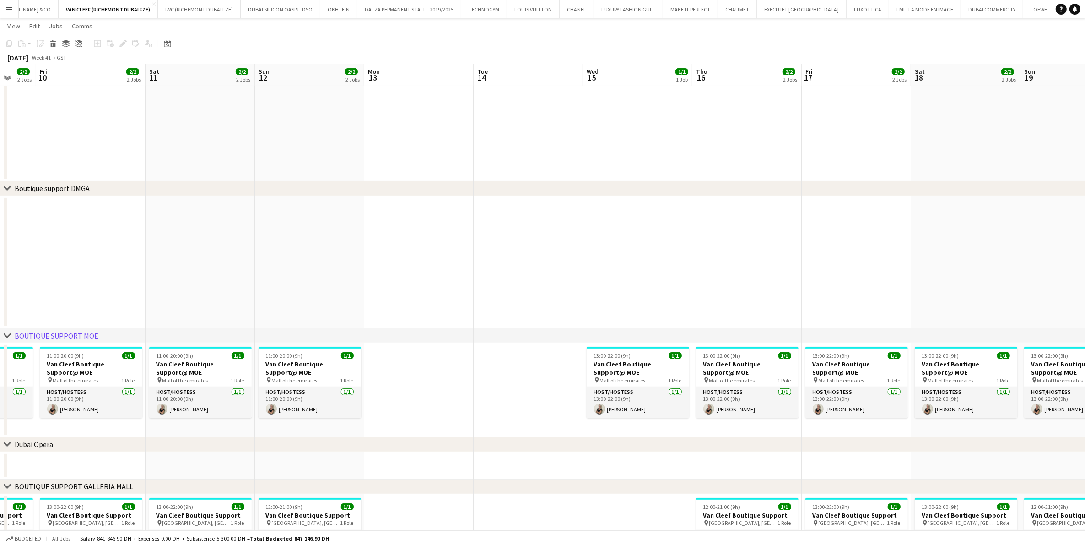
drag, startPoint x: 284, startPoint y: 243, endPoint x: 667, endPoint y: 225, distance: 383.6
click at [641, 225] on app-calendar-viewport "Tue 7 Wed 8 2/4 3 Jobs Thu 9 2/2 2 Jobs Fri 10 2/2 2 Jobs Sat 11 2/2 2 Jobs Sun…" at bounding box center [542, 190] width 1085 height 795
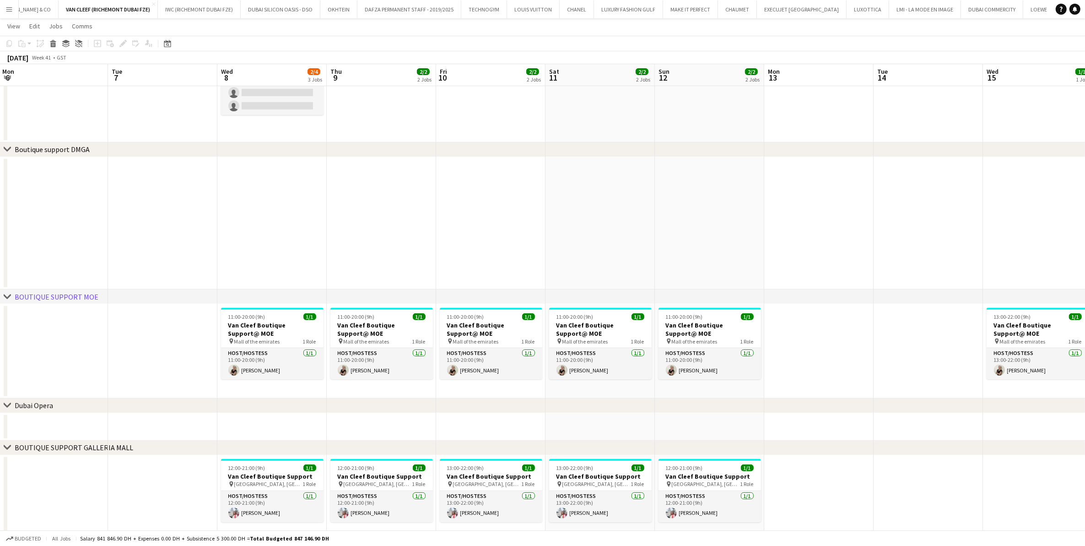
scroll to position [300, 0]
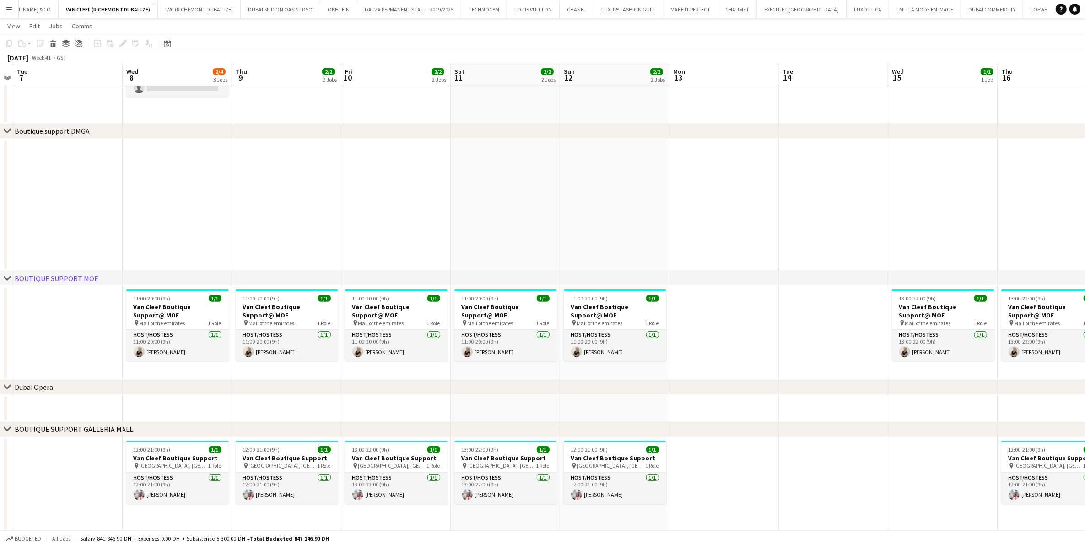
drag, startPoint x: 899, startPoint y: 459, endPoint x: 549, endPoint y: 461, distance: 349.3
click at [549, 385] on app-calendar-viewport "Sat 4 4/4 4 Jobs Sun 5 4/4 4 Jobs Mon 6 Tue 7 Wed 8 2/4 3 Jobs Thu 9 2/2 2 Jobs…" at bounding box center [542, 132] width 1085 height 795
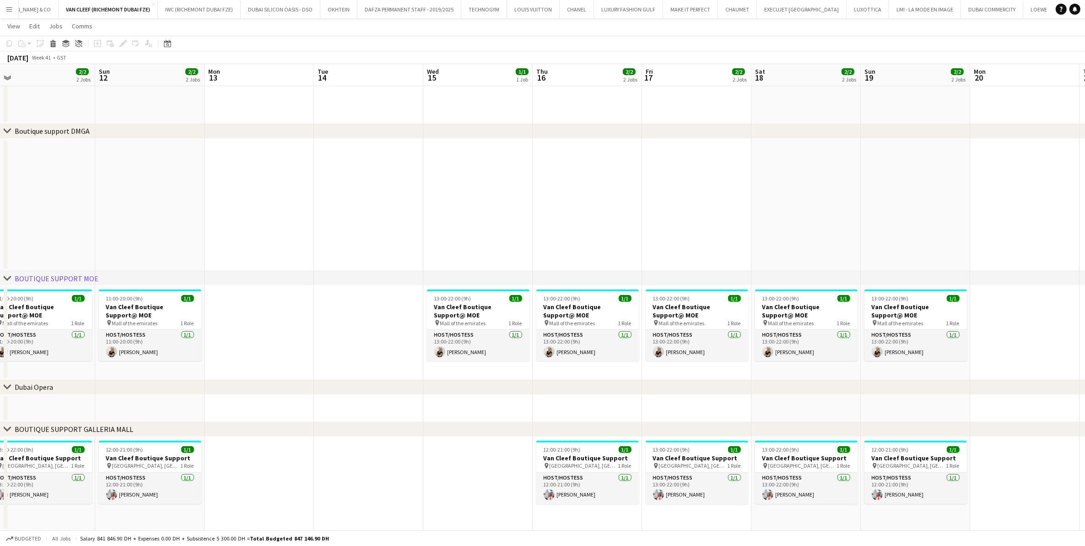
drag, startPoint x: 506, startPoint y: 468, endPoint x: 490, endPoint y: 465, distance: 16.8
click at [483, 385] on app-calendar-viewport "Wed 8 2/4 3 Jobs Thu 9 2/2 2 Jobs Fri 10 2/2 2 Jobs Sat 11 2/2 2 Jobs Sun 12 2/…" at bounding box center [542, 132] width 1085 height 795
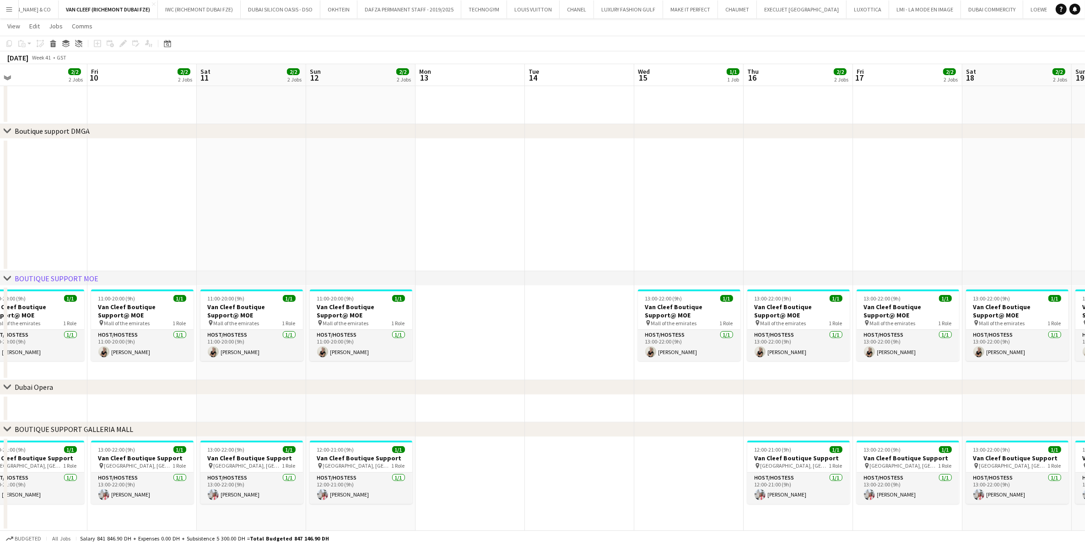
drag, startPoint x: 784, startPoint y: 451, endPoint x: 811, endPoint y: 451, distance: 27.0
click at [727, 385] on app-calendar-viewport "Tue 7 Wed 8 2/4 3 Jobs Thu 9 2/2 2 Jobs Fri 10 2/2 2 Jobs Sat 11 2/2 2 Jobs Sun…" at bounding box center [542, 132] width 1085 height 795
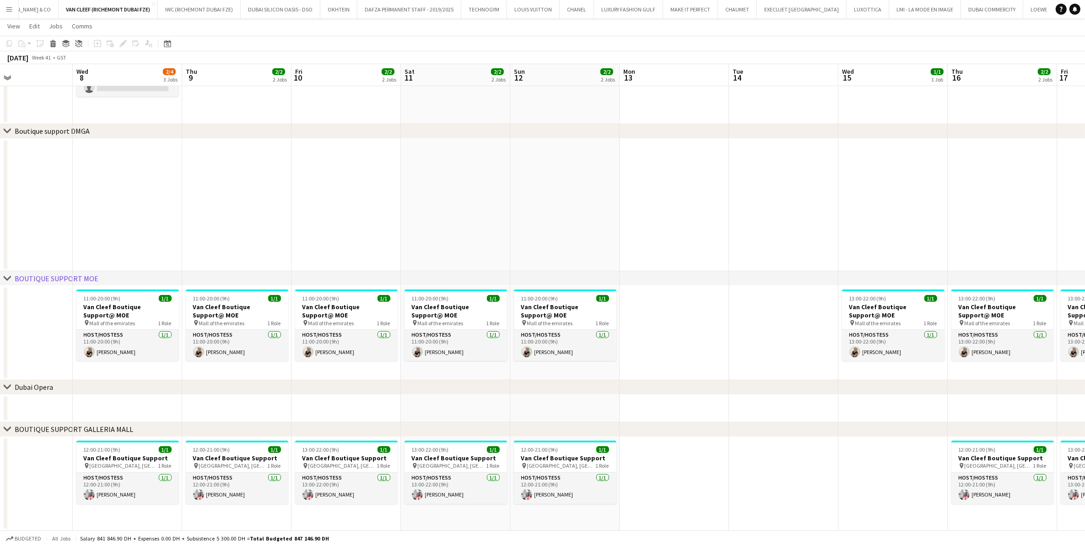
scroll to position [0, 195]
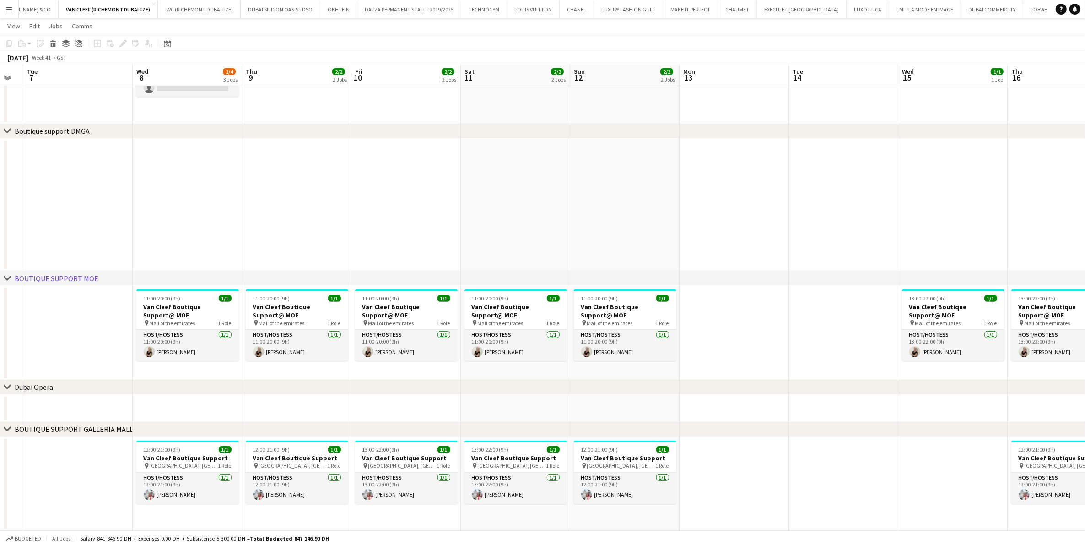
drag, startPoint x: 370, startPoint y: 448, endPoint x: 618, endPoint y: 448, distance: 248.1
click at [618, 385] on app-calendar-viewport "Sun 5 4/4 4 Jobs Mon 6 Tue 7 Wed 8 2/4 3 Jobs Thu 9 2/2 2 Jobs Fri 10 2/2 2 Job…" at bounding box center [542, 132] width 1085 height 795
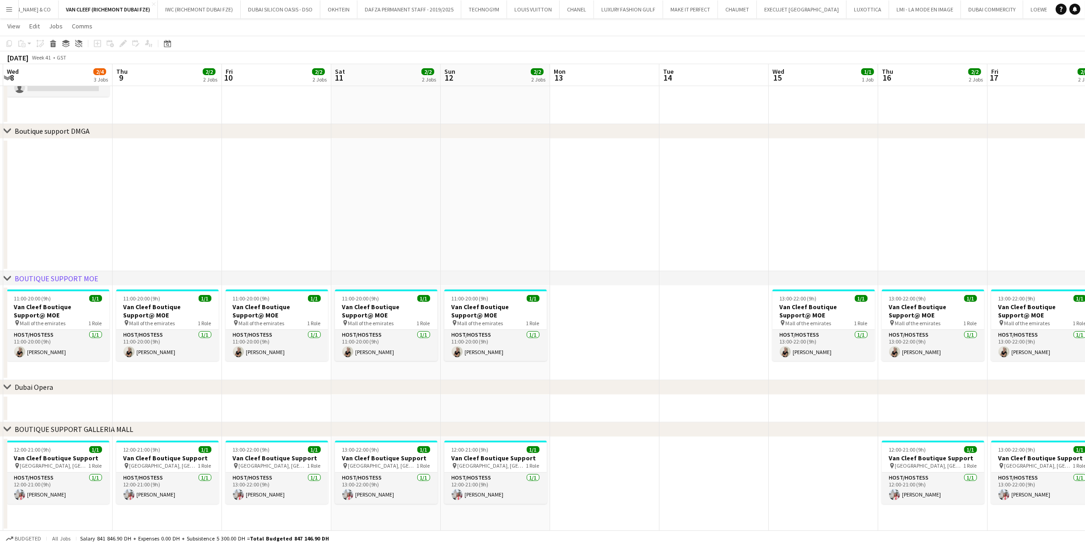
scroll to position [0, 366]
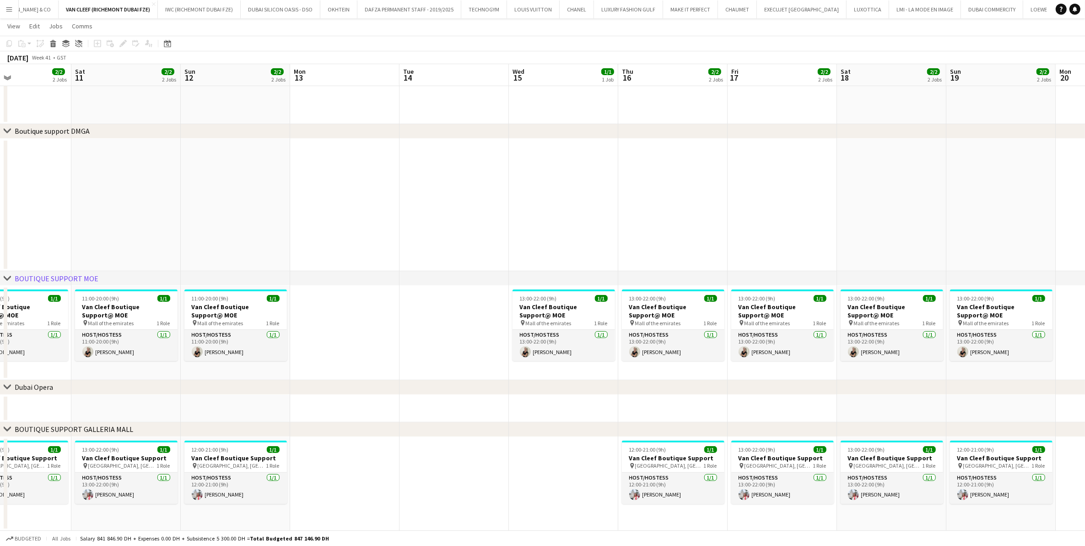
drag, startPoint x: 922, startPoint y: 483, endPoint x: 533, endPoint y: 491, distance: 389.2
click at [533, 385] on app-calendar-viewport "Tue 7 Wed 8 2/4 3 Jobs Thu 9 2/2 2 Jobs Fri 10 2/2 2 Jobs Sat 11 2/2 2 Jobs Sun…" at bounding box center [542, 132] width 1085 height 795
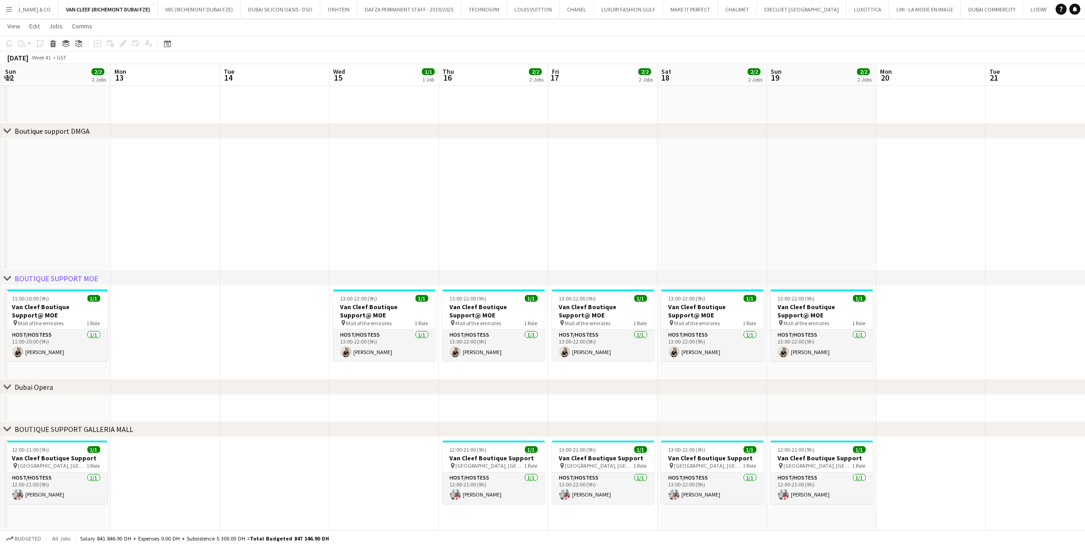
drag, startPoint x: 1000, startPoint y: 472, endPoint x: 827, endPoint y: 447, distance: 174.9
click at [727, 385] on app-calendar-viewport "Fri 10 2/2 2 Jobs Sat 11 2/2 2 Jobs Sun 12 2/2 2 Jobs Mon 13 Tue 14 Wed 15 1/1 …" at bounding box center [542, 132] width 1085 height 795
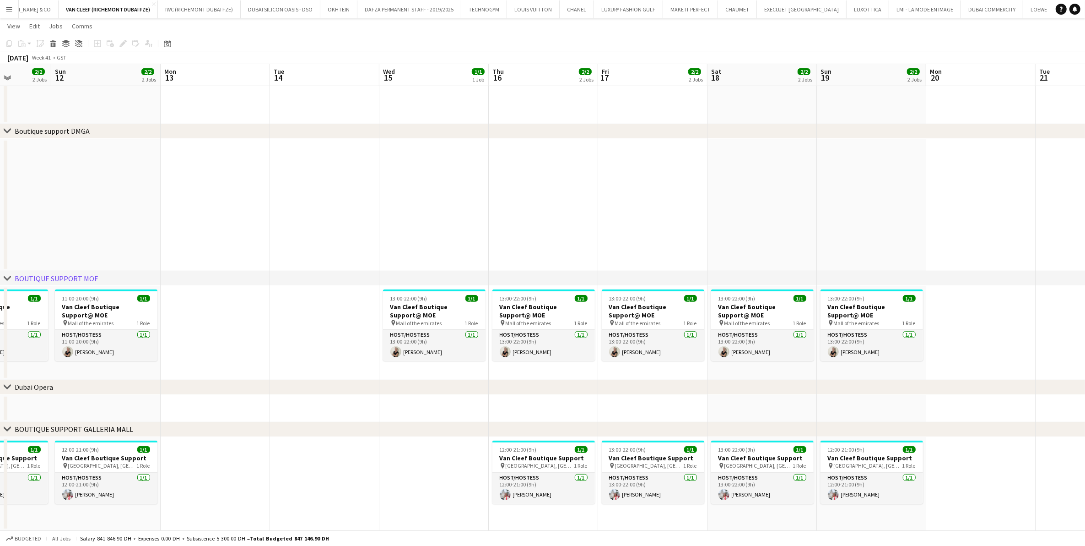
drag, startPoint x: 502, startPoint y: 450, endPoint x: 932, endPoint y: 447, distance: 429.9
click at [727, 385] on app-calendar-viewport "Thu 9 2/2 2 Jobs Fri 10 2/2 2 Jobs Sat 11 2/2 2 Jobs Sun 12 2/2 2 Jobs Mon 13 T…" at bounding box center [542, 132] width 1085 height 795
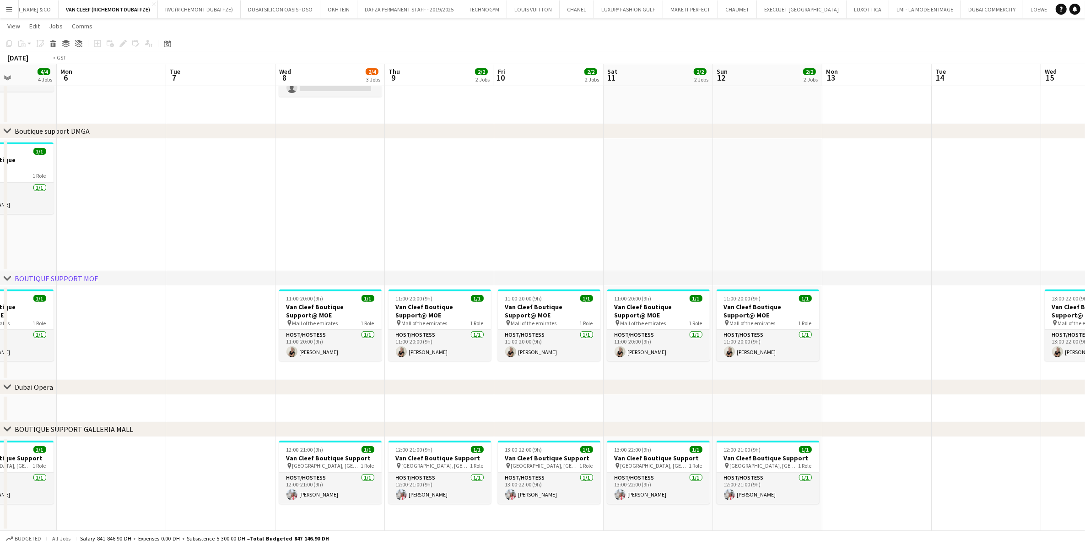
scroll to position [0, 278]
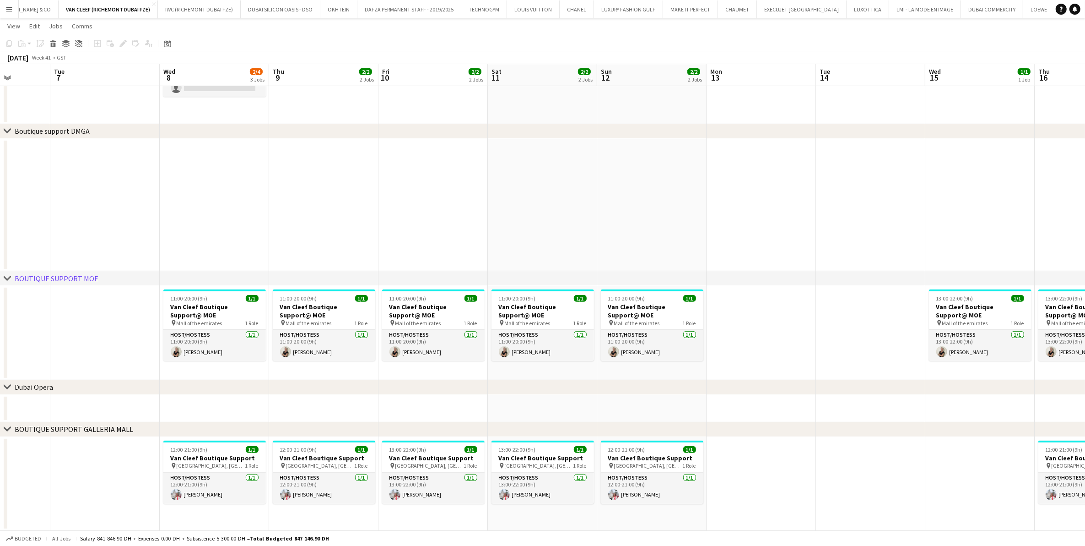
drag, startPoint x: 309, startPoint y: 456, endPoint x: 470, endPoint y: 461, distance: 160.8
click at [470, 385] on app-calendar-viewport "Sat 4 4/4 4 Jobs Sun 5 4/4 4 Jobs Mon 6 Tue 7 Wed 8 2/4 3 Jobs Thu 9 2/2 2 Jobs…" at bounding box center [542, 132] width 1085 height 795
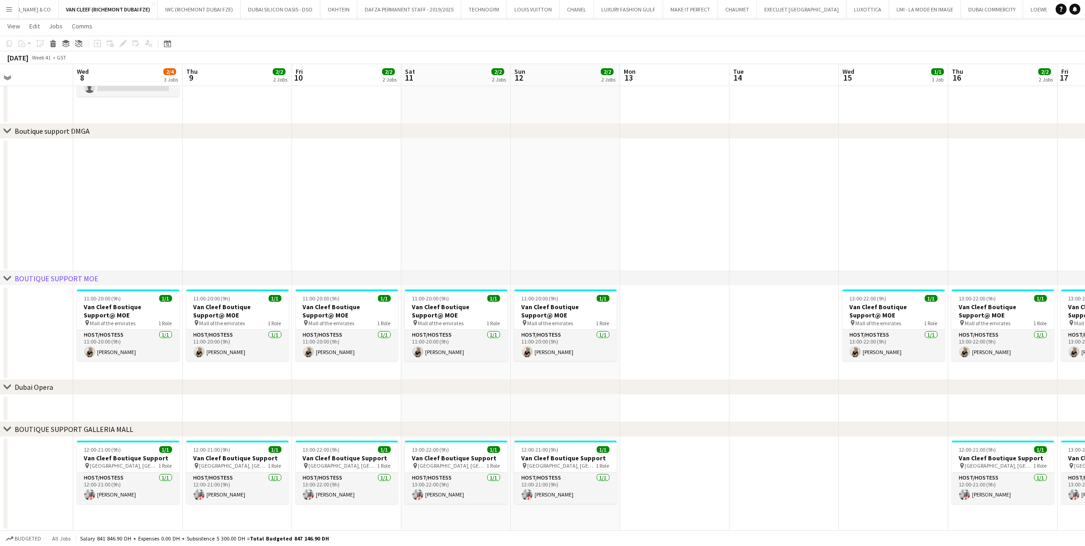
scroll to position [0, 279]
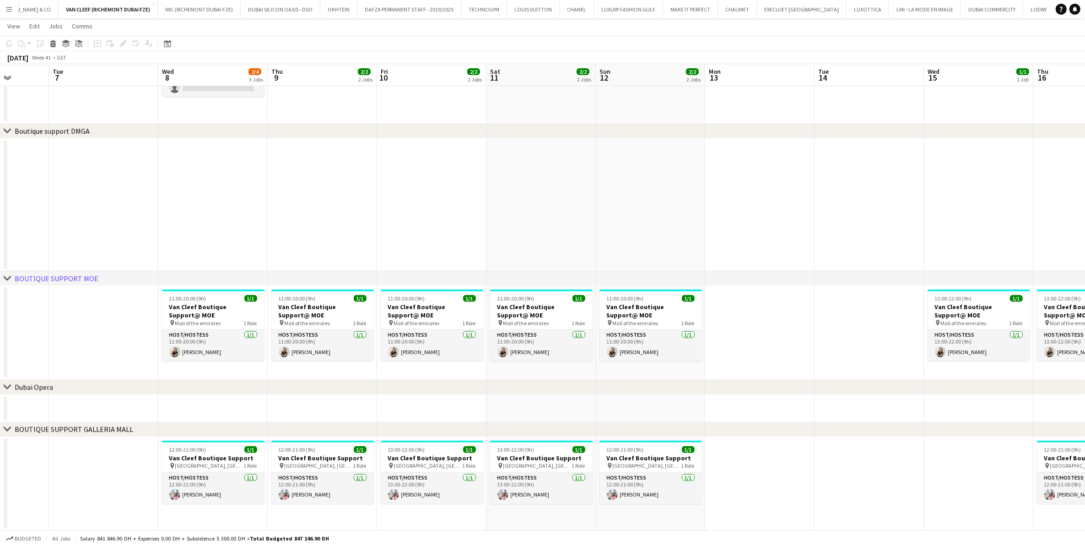
drag, startPoint x: 321, startPoint y: 459, endPoint x: 158, endPoint y: 467, distance: 163.6
click at [158, 385] on app-calendar-viewport "Sat 4 4/4 4 Jobs Sun 5 4/4 4 Jobs Mon 6 Tue 7 Wed 8 2/4 3 Jobs Thu 9 2/2 2 Jobs…" at bounding box center [542, 132] width 1085 height 795
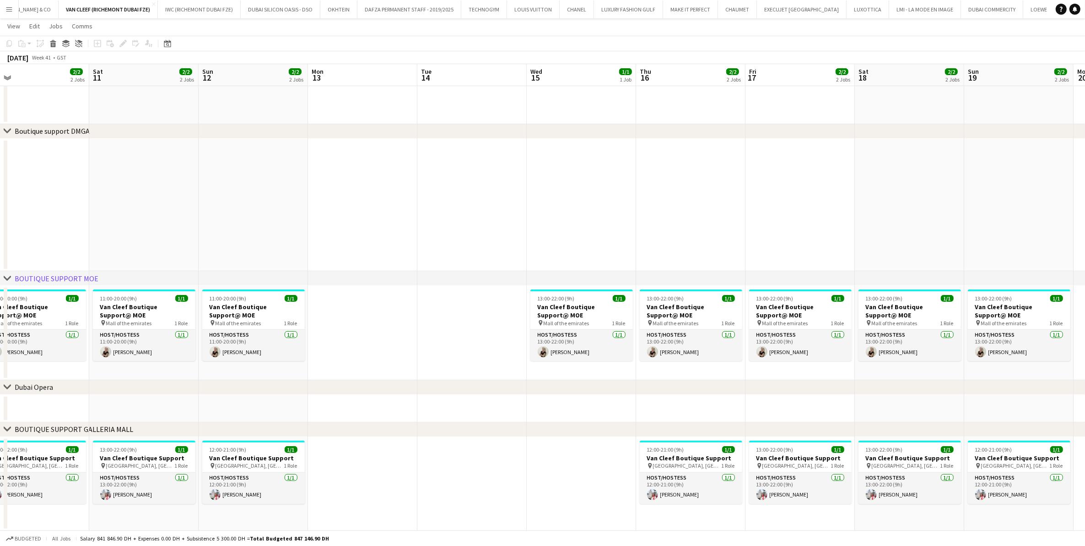
scroll to position [0, 367]
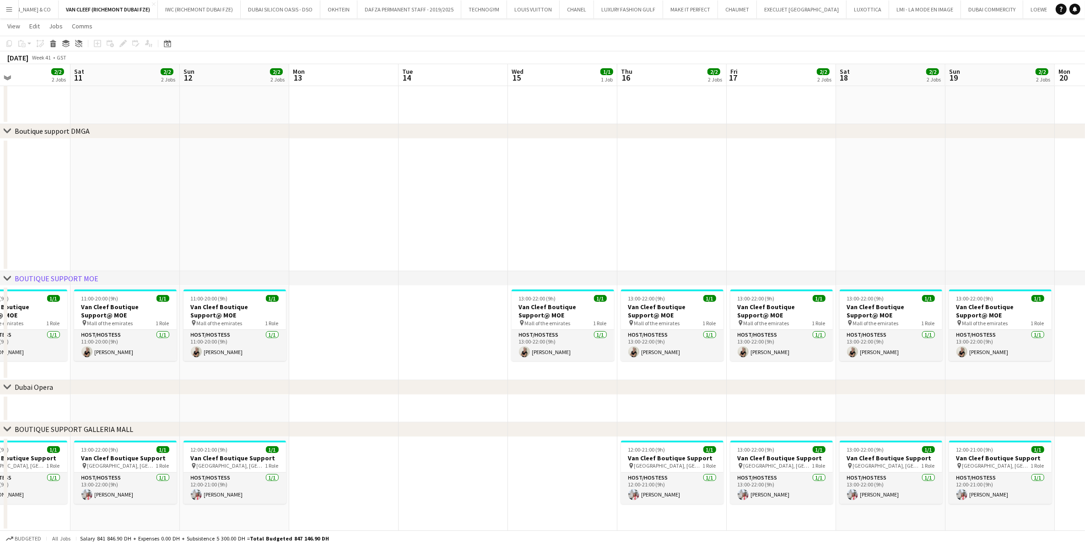
drag, startPoint x: 882, startPoint y: 490, endPoint x: 466, endPoint y: 491, distance: 416.6
click at [466, 385] on app-calendar-viewport "Tue 7 Wed 8 2/4 3 Jobs Thu 9 2/2 2 Jobs Fri 10 2/2 2 Jobs Sat 11 2/2 2 Jobs Sun…" at bounding box center [542, 132] width 1085 height 795
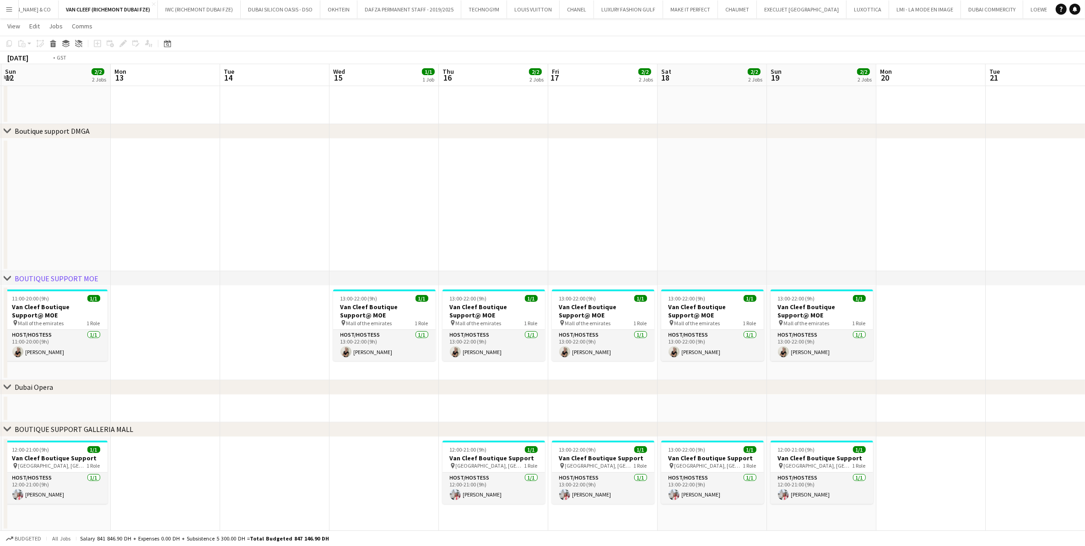
scroll to position [0, 201]
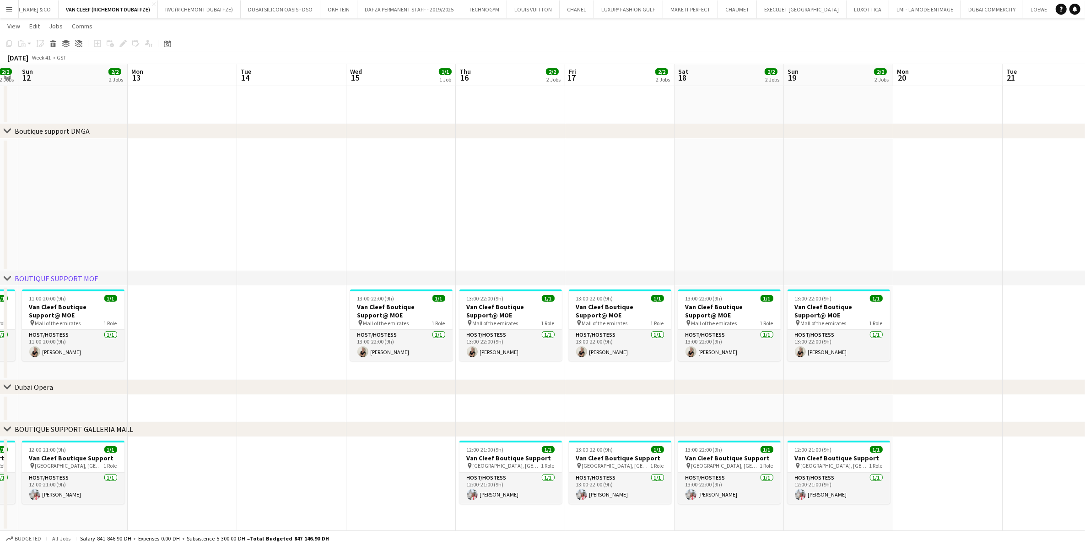
drag, startPoint x: 851, startPoint y: 466, endPoint x: 867, endPoint y: 465, distance: 16.1
click at [727, 385] on app-calendar-viewport "Fri 10 2/2 2 Jobs Sat 11 2/2 2 Jobs Sun 12 2/2 2 Jobs Mon 13 Tue 14 Wed 15 1/1 …" at bounding box center [542, 132] width 1085 height 795
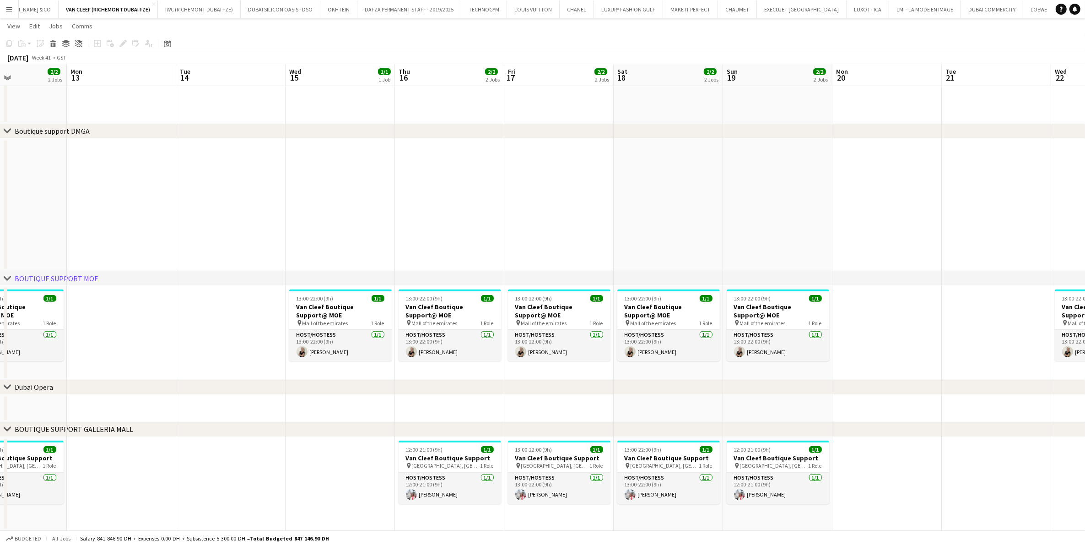
scroll to position [0, 250]
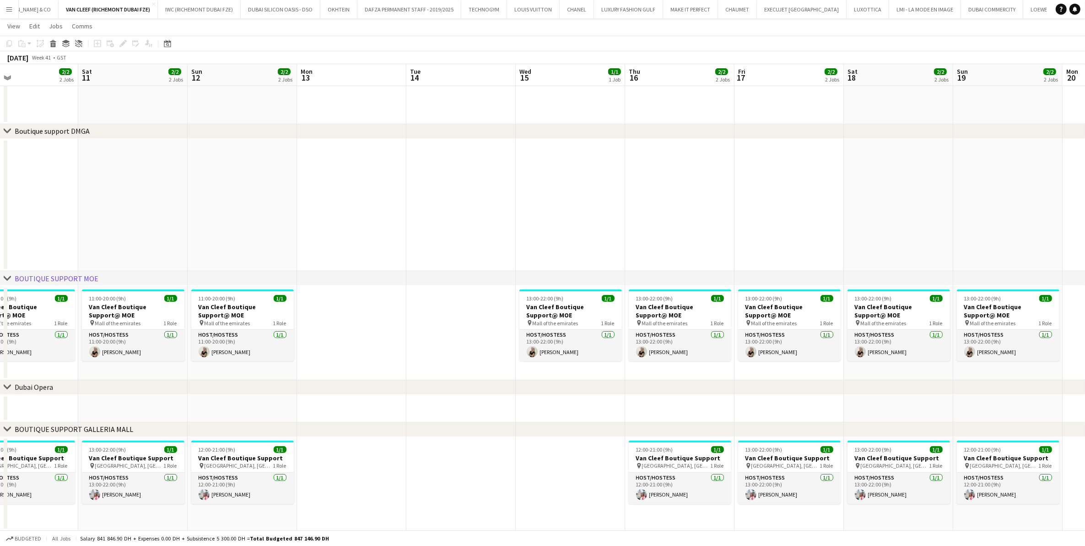
drag, startPoint x: 298, startPoint y: 459, endPoint x: 465, endPoint y: 451, distance: 167.3
click at [465, 385] on app-calendar-viewport "Wed 8 2/4 3 Jobs Thu 9 2/2 2 Jobs Fri 10 2/2 2 Jobs Sat 11 2/2 2 Jobs Sun 12 2/…" at bounding box center [542, 132] width 1085 height 795
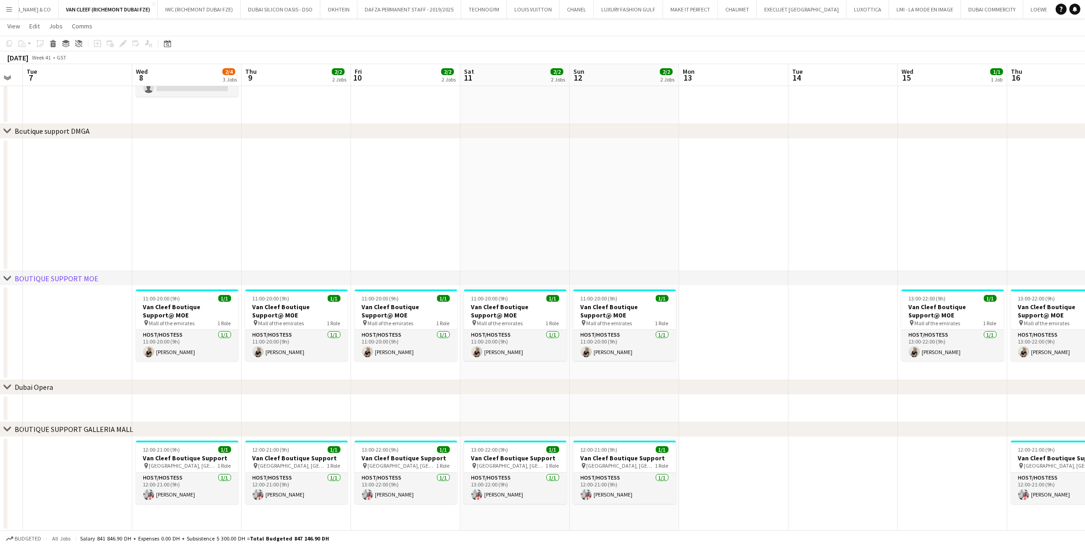
drag, startPoint x: 241, startPoint y: 459, endPoint x: 608, endPoint y: 444, distance: 367.0
click at [608, 385] on app-calendar-viewport "Sun 5 4/4 4 Jobs Mon 6 Tue 7 Wed 8 2/4 3 Jobs Thu 9 2/2 2 Jobs Fri 10 2/2 2 Job…" at bounding box center [542, 132] width 1085 height 795
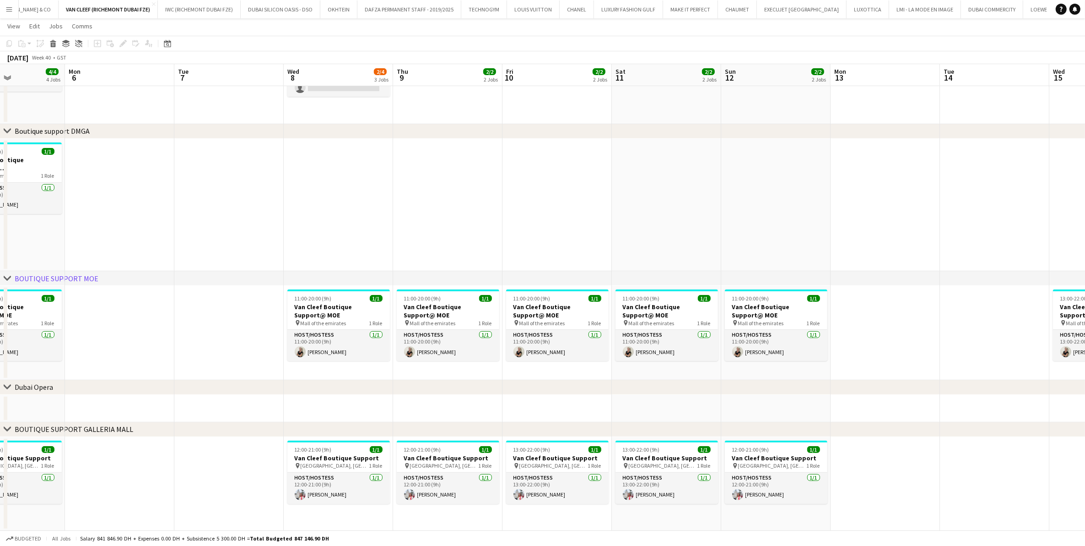
drag, startPoint x: 235, startPoint y: 443, endPoint x: 426, endPoint y: 444, distance: 190.9
click at [426, 385] on app-calendar-viewport "Fri 3 3/4 4 Jobs Sat 4 4/4 4 Jobs Sun 5 4/4 4 Jobs Mon 6 Tue 7 Wed 8 2/4 3 Jobs…" at bounding box center [542, 132] width 1085 height 795
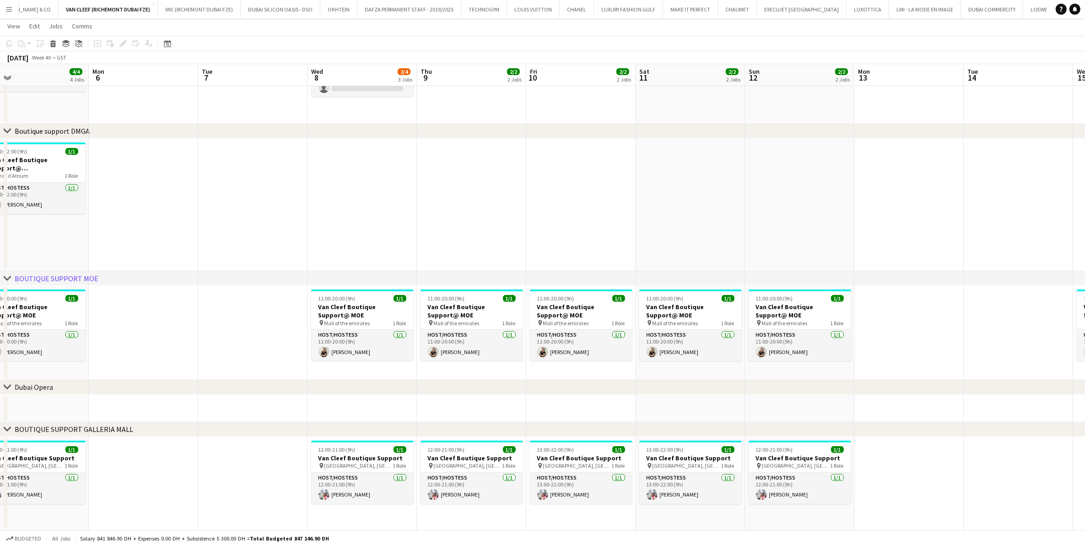
drag, startPoint x: 426, startPoint y: 444, endPoint x: 401, endPoint y: 441, distance: 24.9
click at [410, 385] on app-calendar-viewport "Fri 3 3/4 4 Jobs Sat 4 4/4 4 Jobs Sun 5 4/4 4 Jobs Mon 6 Tue 7 Wed 8 2/4 3 Jobs…" at bounding box center [542, 132] width 1085 height 795
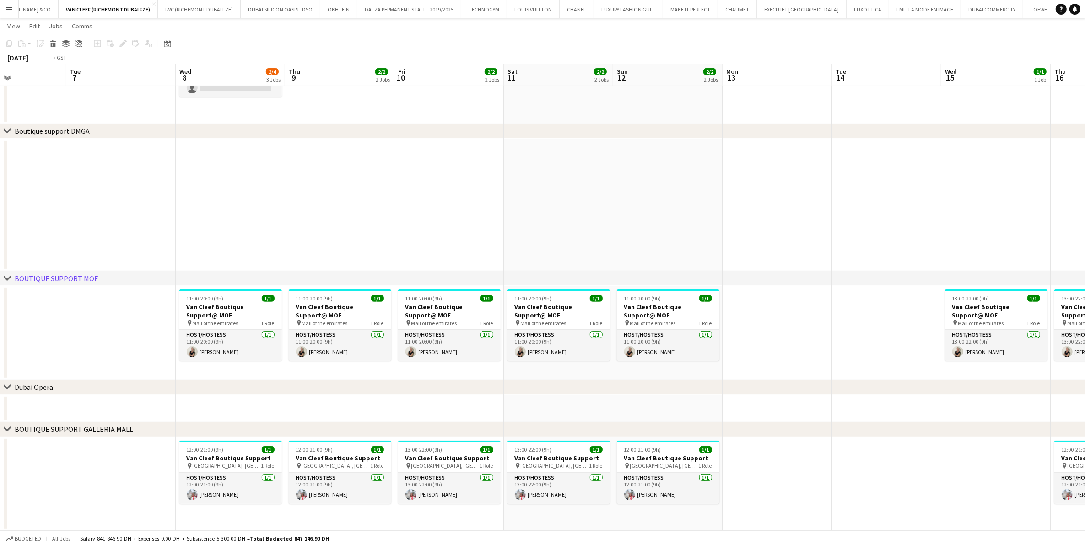
drag, startPoint x: 195, startPoint y: 455, endPoint x: 52, endPoint y: 449, distance: 143.0
click at [52, 385] on app-calendar-viewport "Fri 3 3/4 4 Jobs Sat 4 4/4 4 Jobs Sun 5 4/4 4 Jobs Mon 6 Tue 7 Wed 8 2/4 3 Jobs…" at bounding box center [542, 132] width 1085 height 795
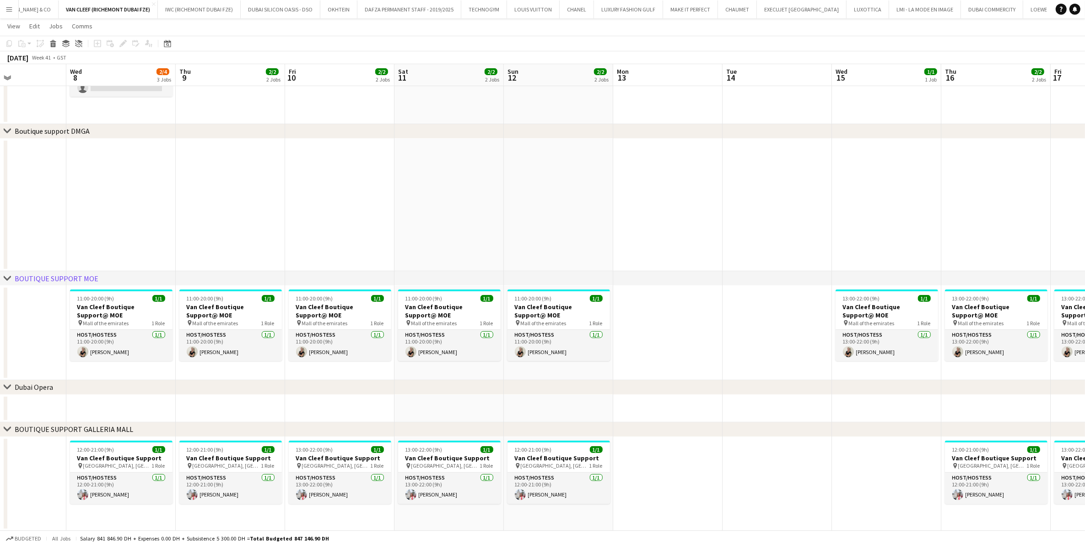
scroll to position [0, 276]
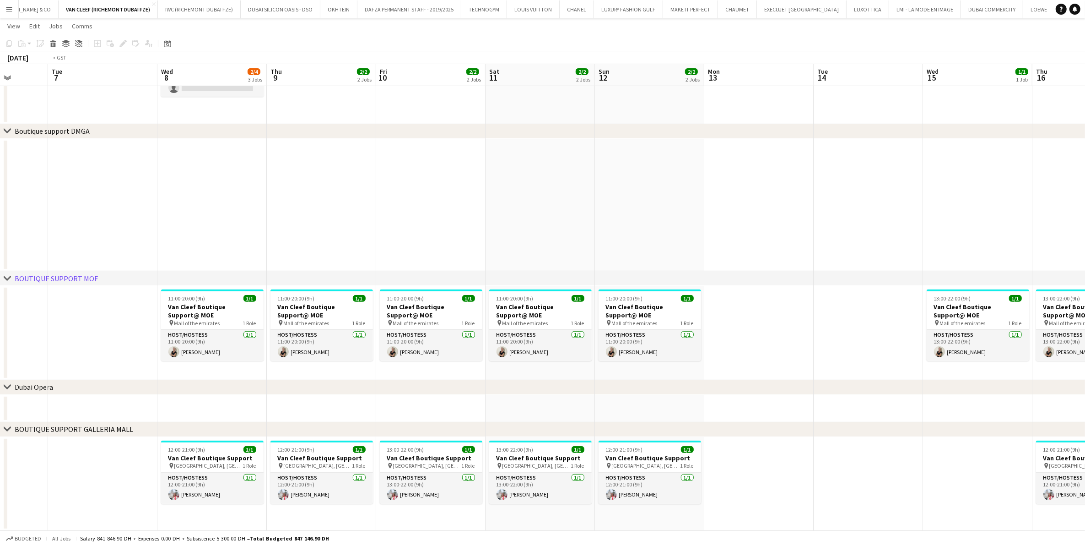
drag, startPoint x: 232, startPoint y: 486, endPoint x: 425, endPoint y: 454, distance: 195.4
click at [560, 385] on app-calendar-viewport "Sat 4 4/4 4 Jobs Sun 5 4/4 4 Jobs Mon 6 Tue 7 Wed 8 2/4 3 Jobs Thu 9 2/2 2 Jobs…" at bounding box center [542, 132] width 1085 height 795
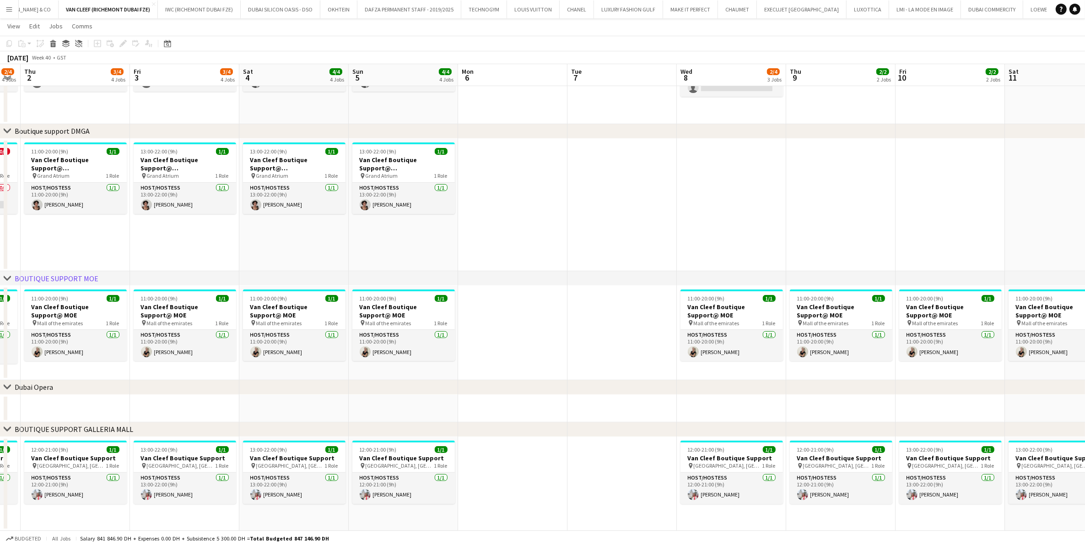
drag, startPoint x: 242, startPoint y: 455, endPoint x: 575, endPoint y: 460, distance: 333.3
click at [575, 385] on app-calendar-viewport "Tue 30 Wed 1 2/4 4 Jobs Thu 2 3/4 4 Jobs Fri 3 3/4 4 Jobs Sat 4 4/4 4 Jobs Sun …" at bounding box center [542, 132] width 1085 height 795
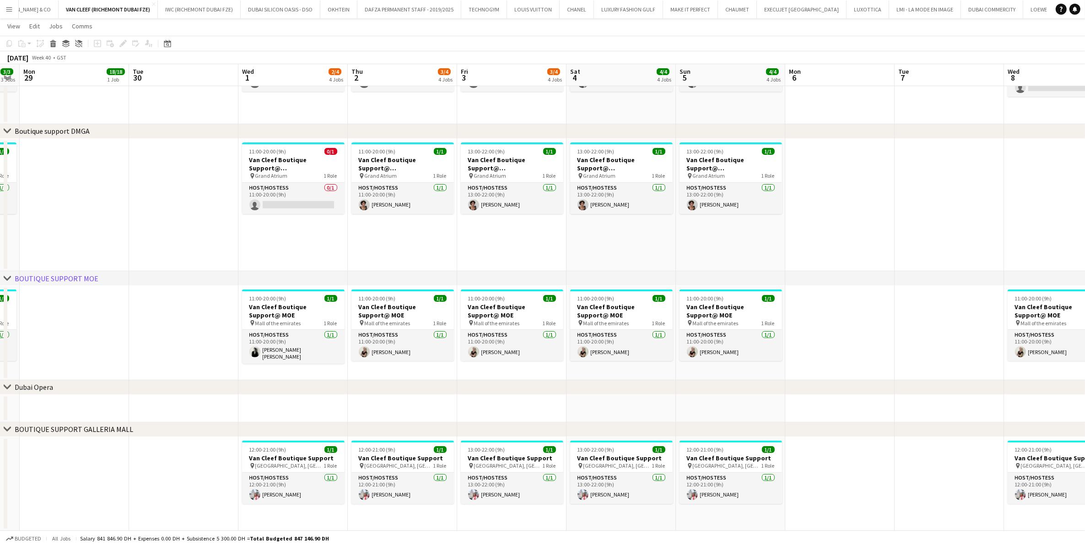
scroll to position [0, 293]
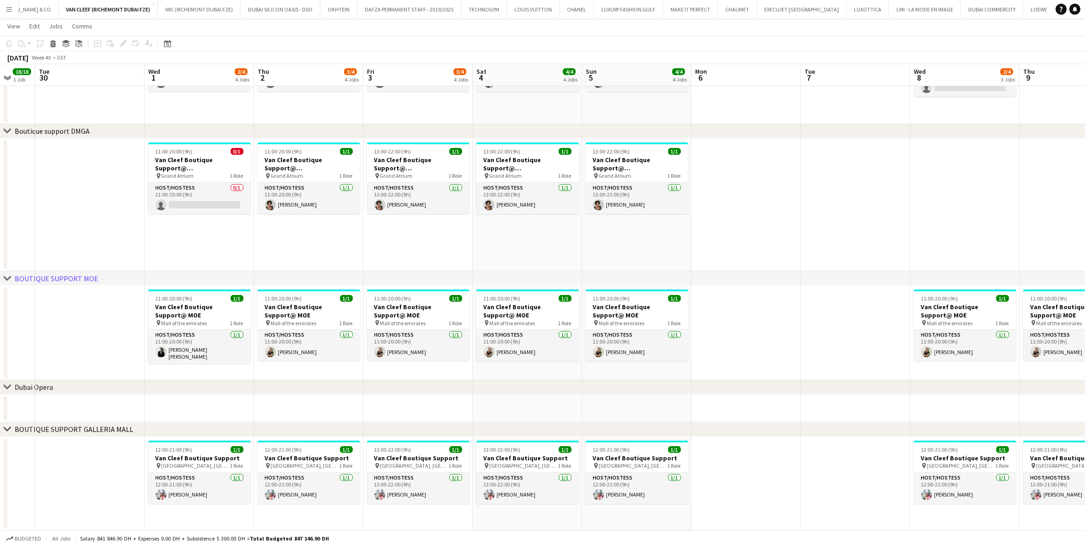
drag, startPoint x: 100, startPoint y: 444, endPoint x: 188, endPoint y: 449, distance: 88.0
click at [188, 385] on app-calendar-viewport "Sat 27 3/3 3 Jobs Sun 28 3/3 3 Jobs Mon 29 18/18 1 Job Tue 30 Wed 1 2/4 4 Jobs …" at bounding box center [542, 132] width 1085 height 795
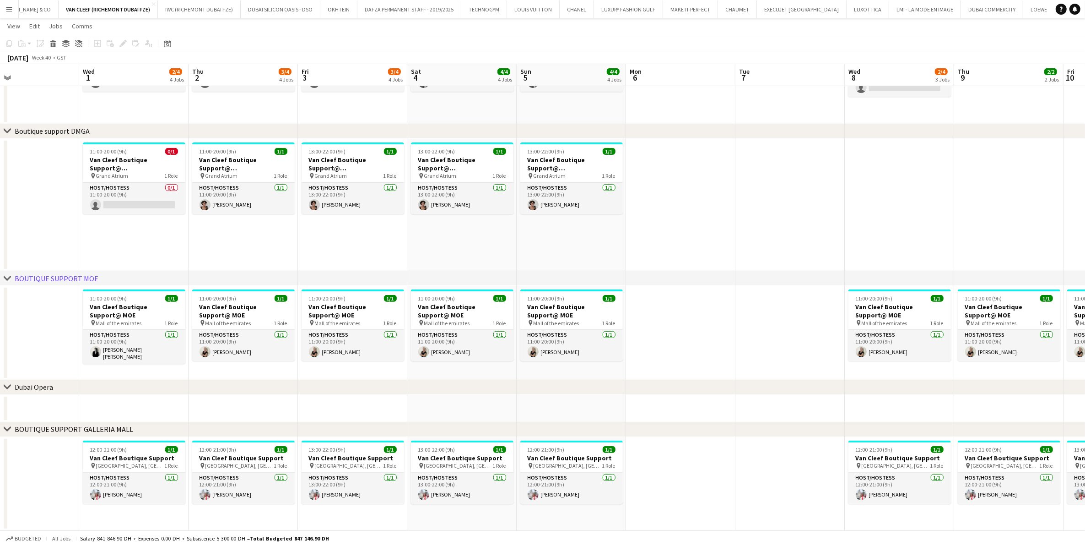
drag, startPoint x: 806, startPoint y: 461, endPoint x: 325, endPoint y: 467, distance: 480.7
click at [325, 385] on app-calendar-viewport "Sat 27 3/3 3 Jobs Sun 28 3/3 3 Jobs Mon 29 18/18 1 Job Tue 30 Wed 1 2/4 4 Jobs …" at bounding box center [542, 132] width 1085 height 795
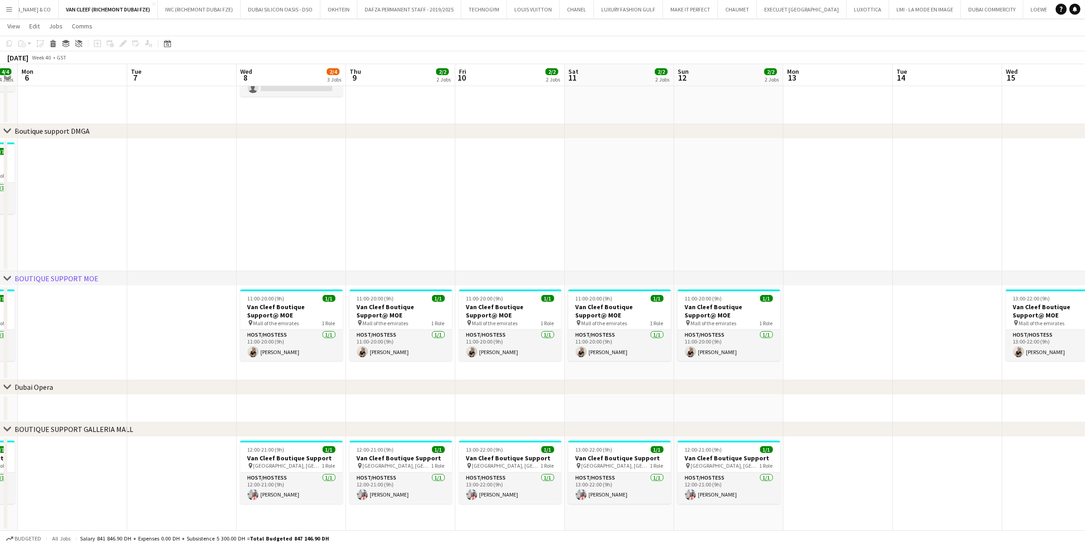
scroll to position [0, 328]
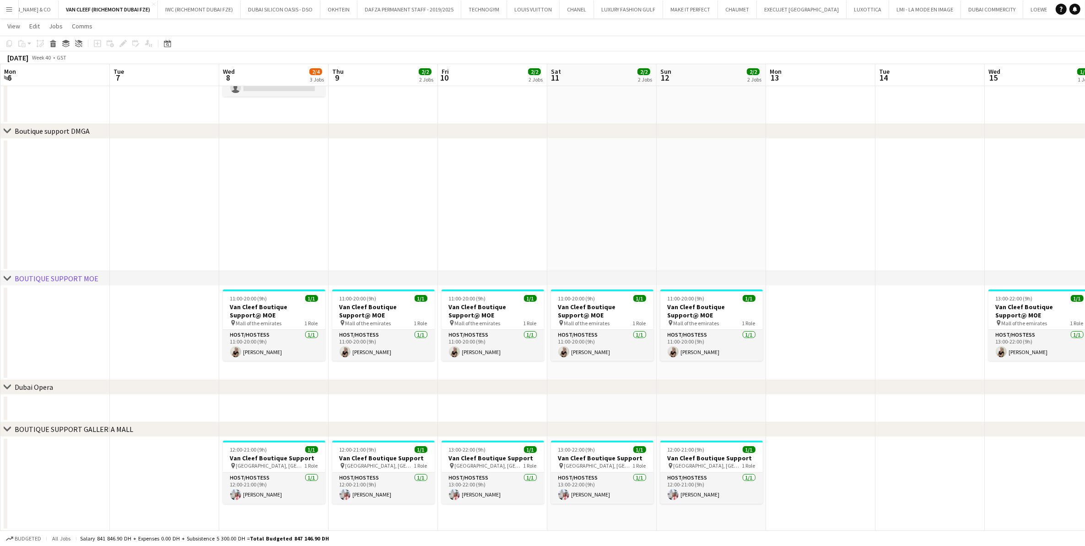
drag, startPoint x: 1005, startPoint y: 457, endPoint x: 824, endPoint y: 481, distance: 182.8
click at [727, 385] on app-calendar-viewport "Fri 3 3/4 4 Jobs Sat 4 4/4 4 Jobs Sun 5 4/4 4 Jobs Mon 6 Tue 7 Wed 8 2/4 3 Jobs…" at bounding box center [542, 132] width 1085 height 795
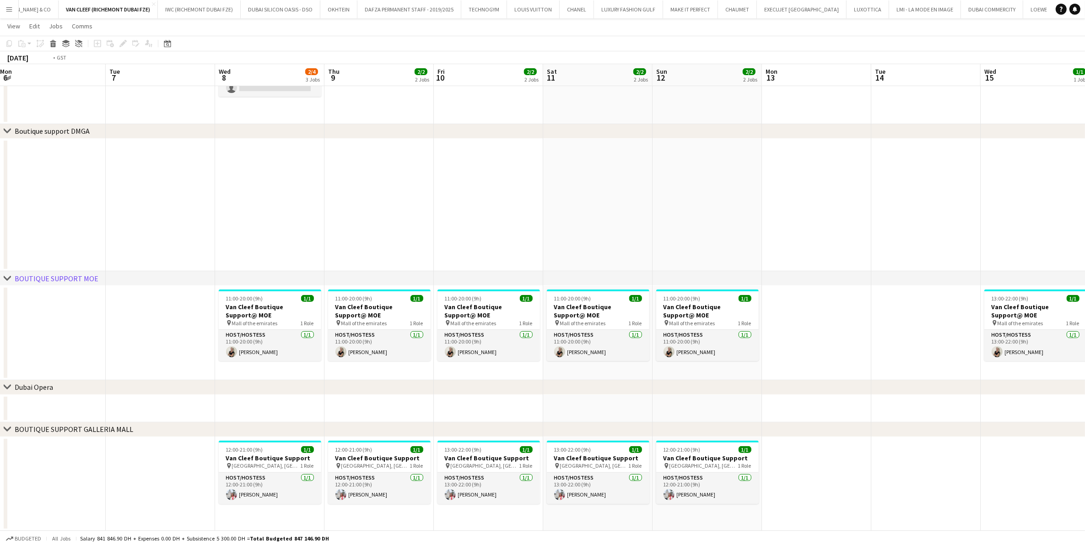
drag, startPoint x: 830, startPoint y: 447, endPoint x: 599, endPoint y: 456, distance: 231.3
click at [599, 385] on app-calendar-viewport "Fri 3 3/4 4 Jobs Sat 4 4/4 4 Jobs Sun 5 4/4 4 Jobs Mon 6 Tue 7 Wed 8 2/4 3 Jobs…" at bounding box center [542, 132] width 1085 height 795
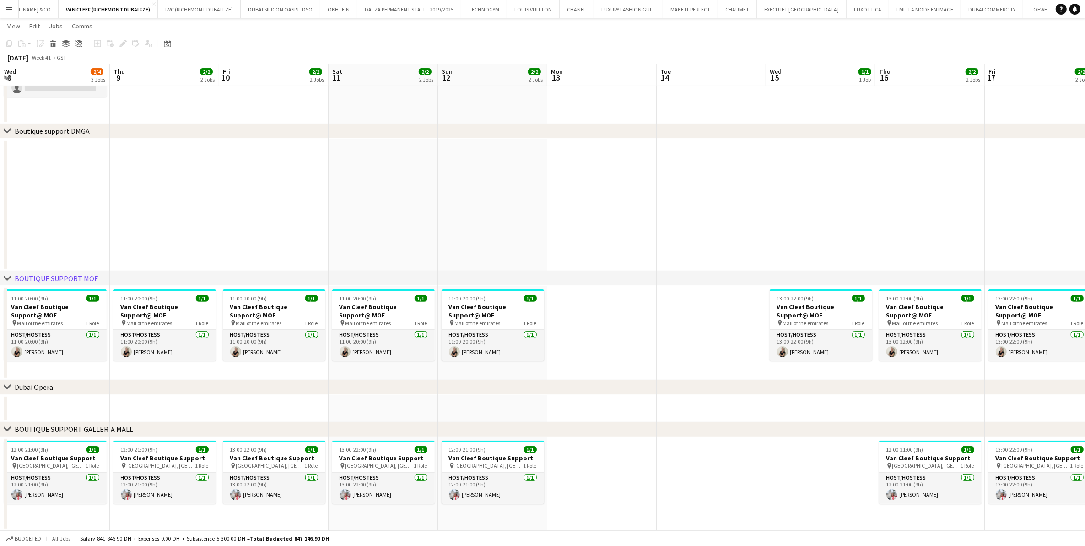
drag, startPoint x: 657, startPoint y: 472, endPoint x: 289, endPoint y: 454, distance: 368.5
click at [289, 385] on app-calendar-viewport "Sun 5 4/4 4 Jobs Mon 6 Tue 7 Wed 8 2/4 3 Jobs Thu 9 2/2 2 Jobs Fri 10 2/2 2 Job…" at bounding box center [542, 132] width 1085 height 795
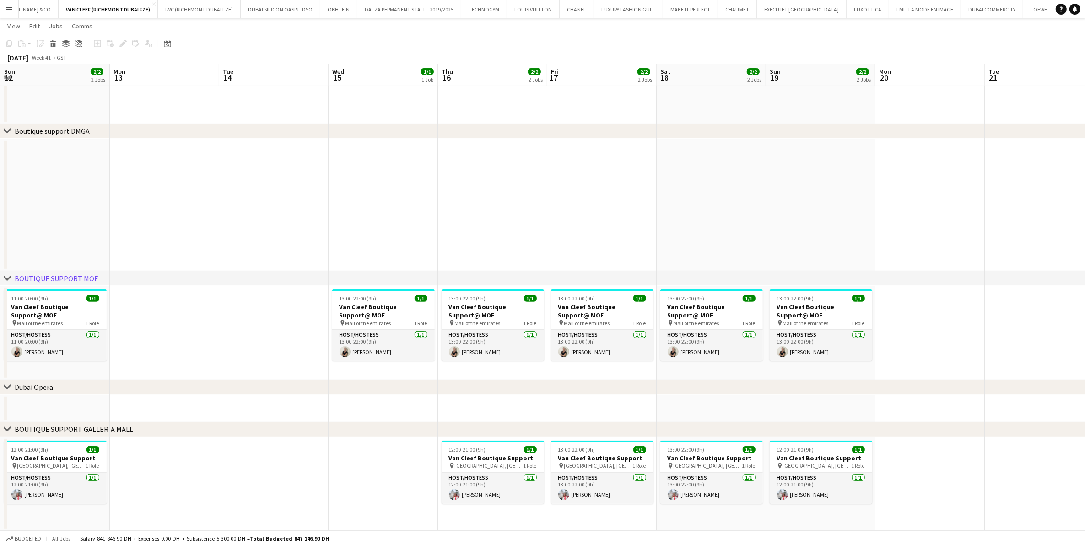
scroll to position [0, 271]
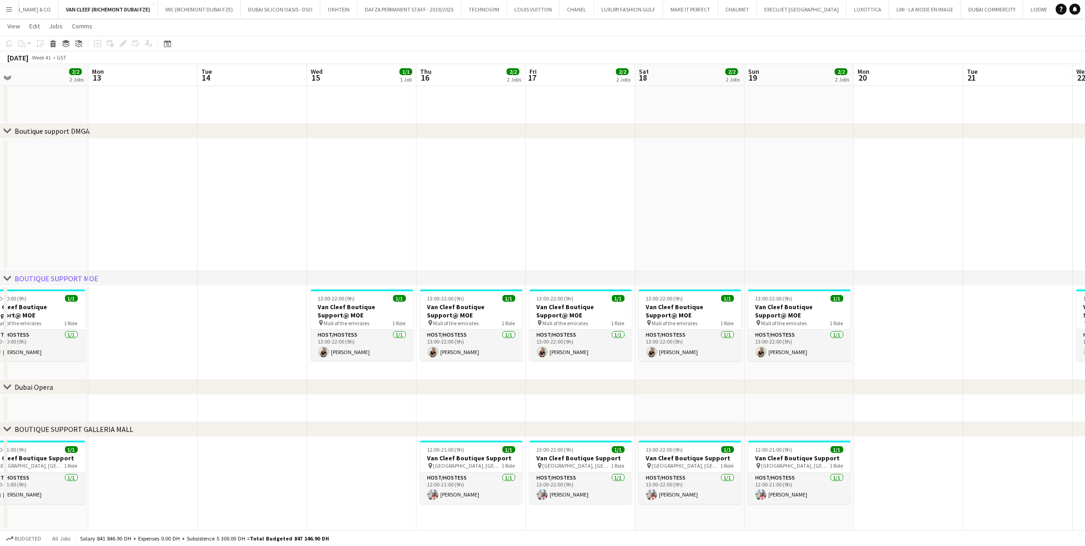
drag, startPoint x: 538, startPoint y: 456, endPoint x: 445, endPoint y: 466, distance: 93.8
click at [445, 385] on app-calendar-viewport "Thu 9 2/2 2 Jobs Fri 10 2/2 2 Jobs Sat 11 2/2 2 Jobs Sun 12 2/2 2 Jobs Mon 13 T…" at bounding box center [542, 132] width 1085 height 795
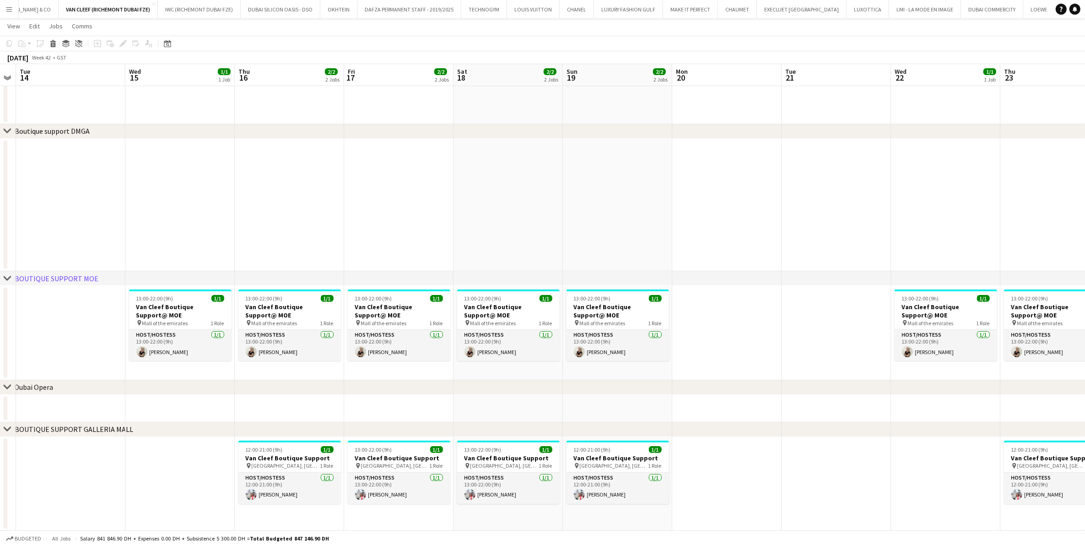
drag, startPoint x: 526, startPoint y: 461, endPoint x: 358, endPoint y: 474, distance: 167.6
click at [358, 385] on app-calendar-viewport "Sat 11 2/2 2 Jobs Sun 12 2/2 2 Jobs Mon 13 Tue 14 Wed 15 1/1 1 Job Thu 16 2/2 2…" at bounding box center [542, 132] width 1085 height 795
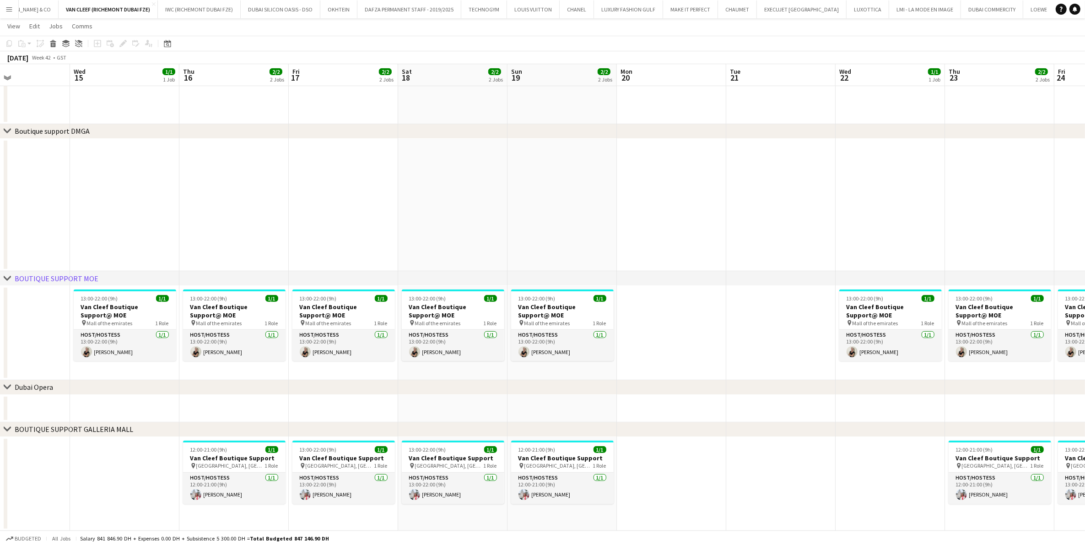
drag, startPoint x: 522, startPoint y: 461, endPoint x: 402, endPoint y: 475, distance: 121.2
click at [402, 385] on app-calendar-viewport "Sat 11 2/2 2 Jobs Sun 12 2/2 2 Jobs Mon 13 Tue 14 Wed 15 1/1 1 Job Thu 16 2/2 2…" at bounding box center [542, 132] width 1085 height 795
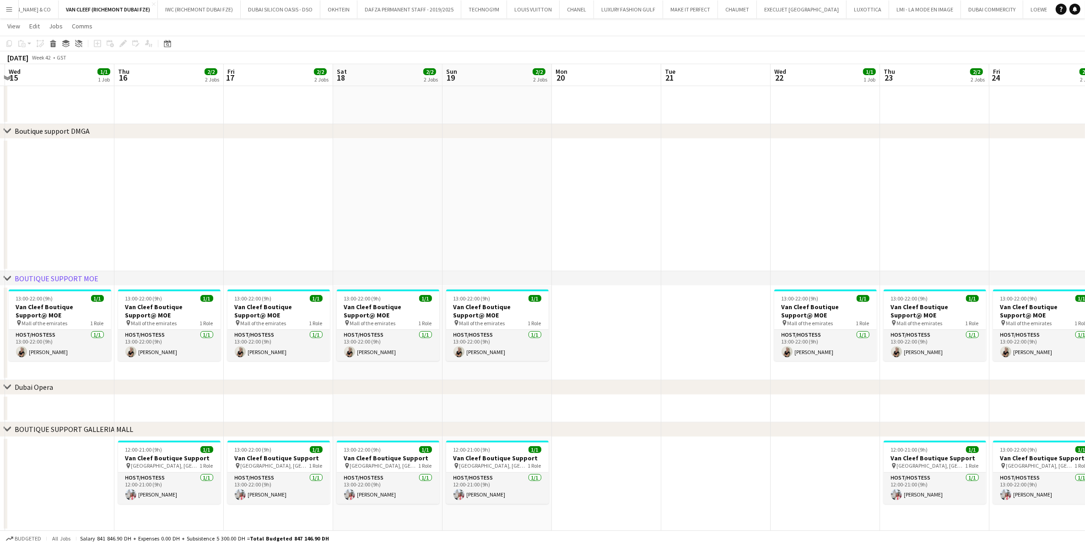
drag, startPoint x: 496, startPoint y: 472, endPoint x: 344, endPoint y: 478, distance: 151.7
click at [354, 385] on app-calendar-viewport "Sun 12 2/2 2 Jobs Mon 13 Tue 14 Wed 15 1/1 1 Job Thu 16 2/2 2 Jobs Fri 17 2/2 2…" at bounding box center [542, 132] width 1085 height 795
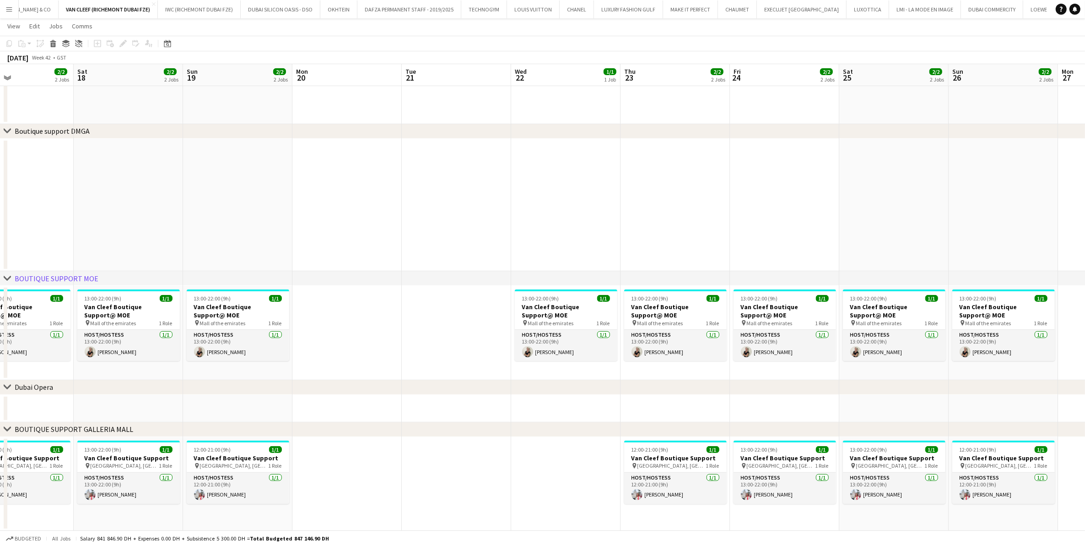
drag, startPoint x: 694, startPoint y: 461, endPoint x: 413, endPoint y: 477, distance: 281.5
click at [410, 385] on app-calendar-viewport "Tue 14 Wed 15 1/1 1 Job Thu 16 2/2 2 Jobs Fri 17 2/2 2 Jobs Sat 18 2/2 2 Jobs S…" at bounding box center [542, 132] width 1085 height 795
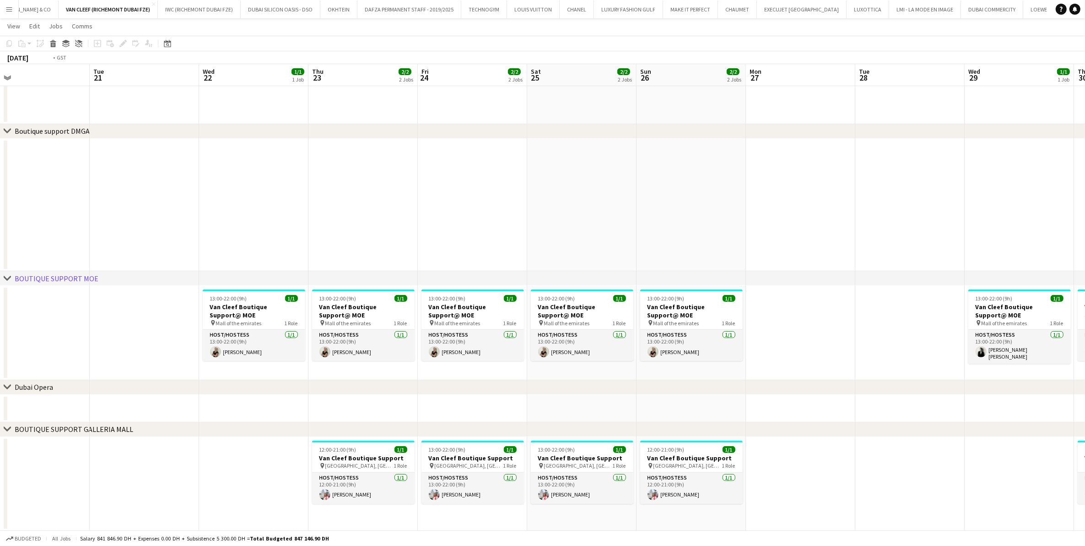
drag, startPoint x: 495, startPoint y: 458, endPoint x: 347, endPoint y: 465, distance: 148.5
click at [347, 385] on app-calendar-viewport "Fri 17 2/2 2 Jobs Sat 18 2/2 2 Jobs Sun 19 2/2 2 Jobs Mon 20 Tue 21 Wed 22 1/1 …" at bounding box center [542, 132] width 1085 height 795
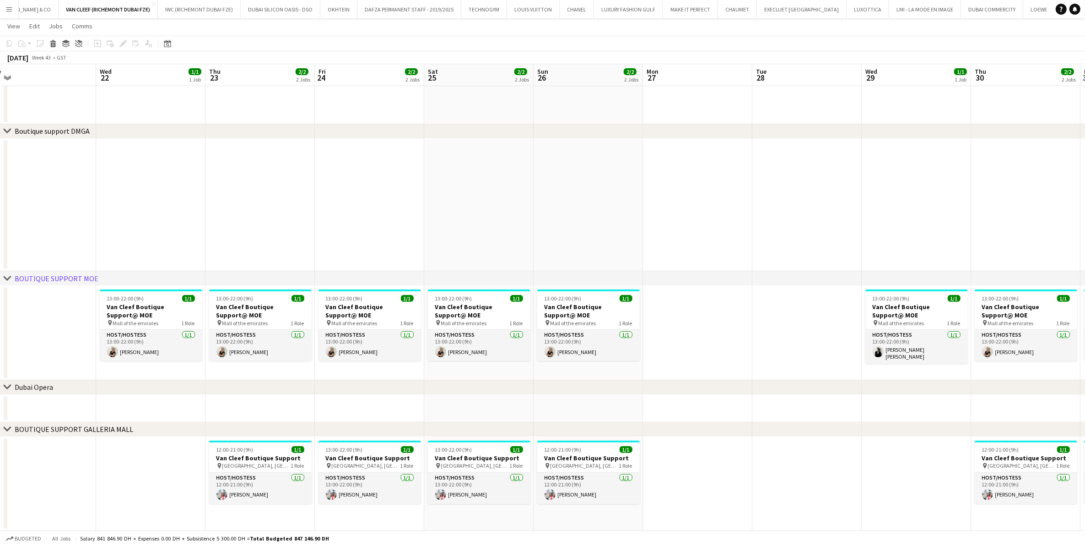
drag, startPoint x: 477, startPoint y: 465, endPoint x: 387, endPoint y: 474, distance: 90.2
click at [387, 385] on app-calendar-viewport "Sat 18 2/2 2 Jobs Sun 19 2/2 2 Jobs Mon 20 Tue 21 Wed 22 1/1 1 Job Thu 23 2/2 2…" at bounding box center [542, 132] width 1085 height 795
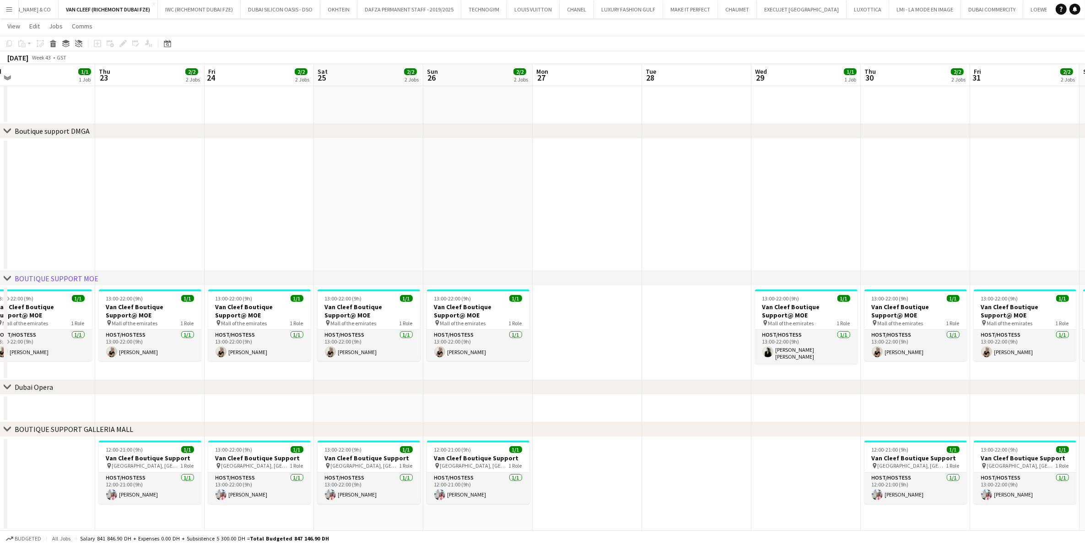
drag, startPoint x: 500, startPoint y: 461, endPoint x: 390, endPoint y: 477, distance: 111.0
click at [390, 385] on app-calendar-viewport "Sun 19 2/2 2 Jobs Mon 20 Tue 21 Wed 22 1/1 1 Job Thu 23 2/2 2 Jobs Fri 24 2/2 2…" at bounding box center [542, 132] width 1085 height 795
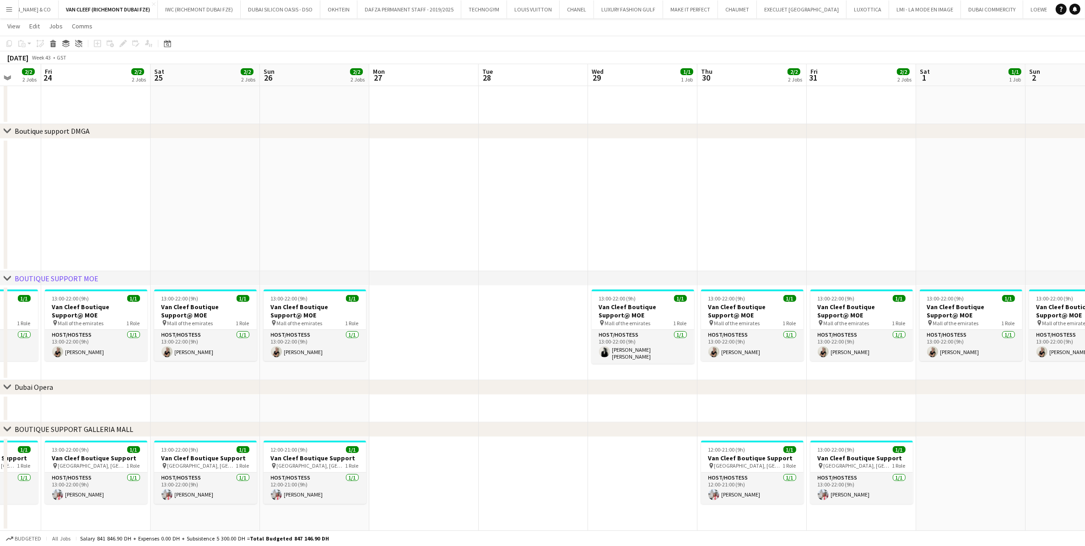
drag, startPoint x: 470, startPoint y: 467, endPoint x: 317, endPoint y: 471, distance: 152.9
click at [317, 385] on app-calendar-viewport "Tue 21 Wed 22 1/1 1 Job Thu 23 2/2 2 Jobs Fri 24 2/2 2 Jobs Sat 25 2/2 2 Jobs S…" at bounding box center [542, 132] width 1085 height 795
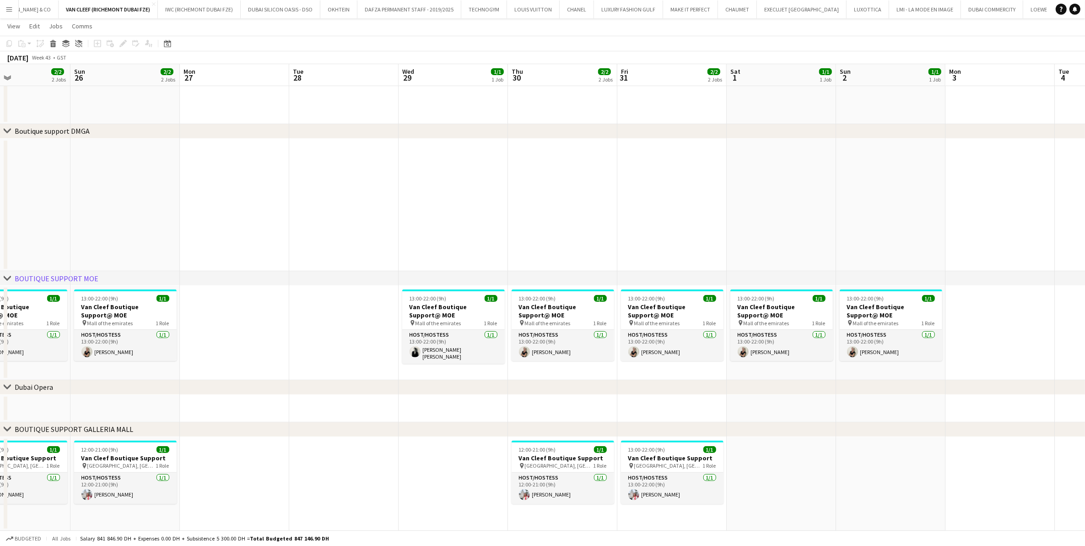
drag, startPoint x: 446, startPoint y: 466, endPoint x: 374, endPoint y: 467, distance: 72.8
click at [374, 385] on app-calendar-viewport "Wed 22 1/1 1 Job Thu 23 2/2 2 Jobs Fri 24 2/2 2 Jobs Sat 25 2/2 2 Jobs Sun 26 2…" at bounding box center [542, 132] width 1085 height 795
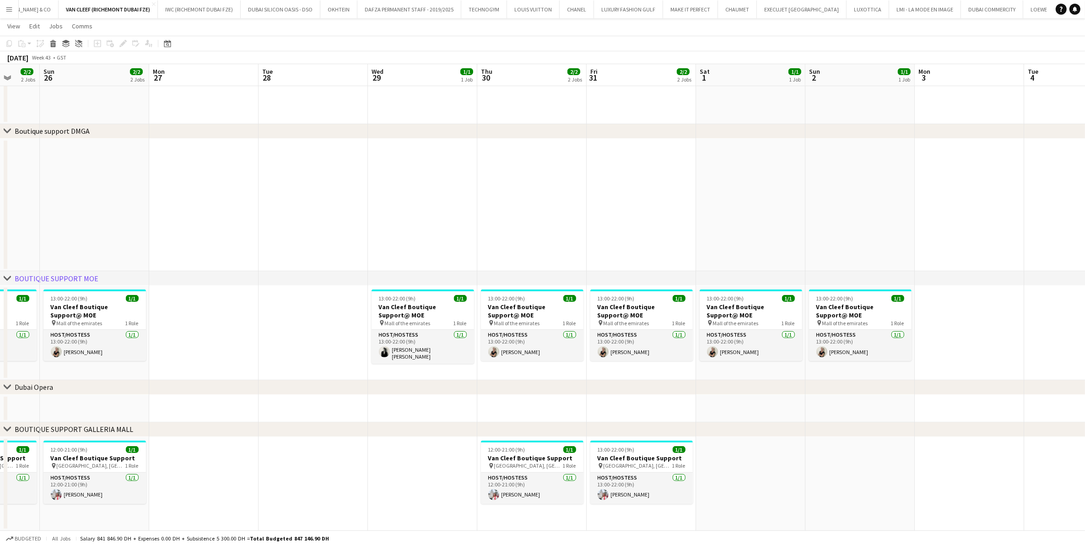
scroll to position [0, 293]
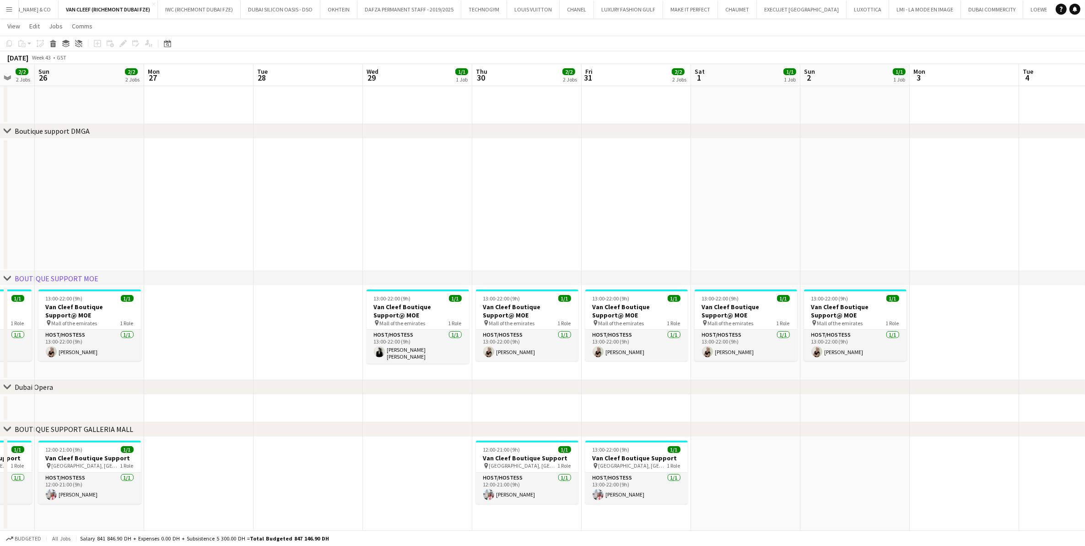
drag, startPoint x: 515, startPoint y: 468, endPoint x: 442, endPoint y: 479, distance: 74.5
click at [442, 385] on app-calendar-viewport "Thu 23 2/2 2 Jobs Fri 24 2/2 2 Jobs Sat 25 2/2 2 Jobs Sun 26 2/2 2 Jobs Mon 27 …" at bounding box center [542, 132] width 1085 height 795
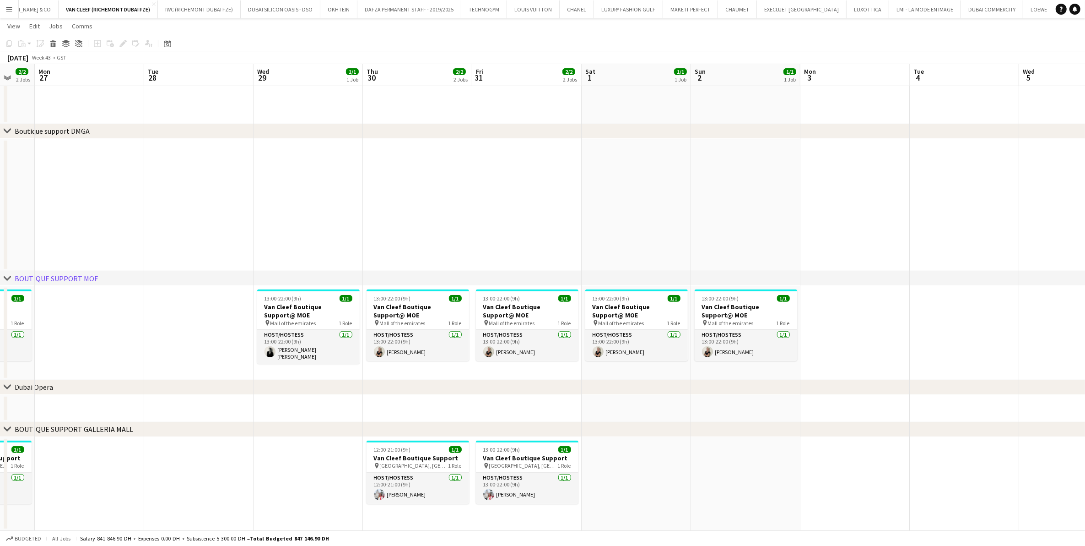
drag, startPoint x: 294, startPoint y: 451, endPoint x: 591, endPoint y: 527, distance: 306.7
click at [691, 385] on app-calendar-viewport "Fri 24 2/2 2 Jobs Sat 25 2/2 2 Jobs Sun 26 2/2 2 Jobs Mon 27 Tue 28 Wed 29 1/1 …" at bounding box center [542, 132] width 1085 height 795
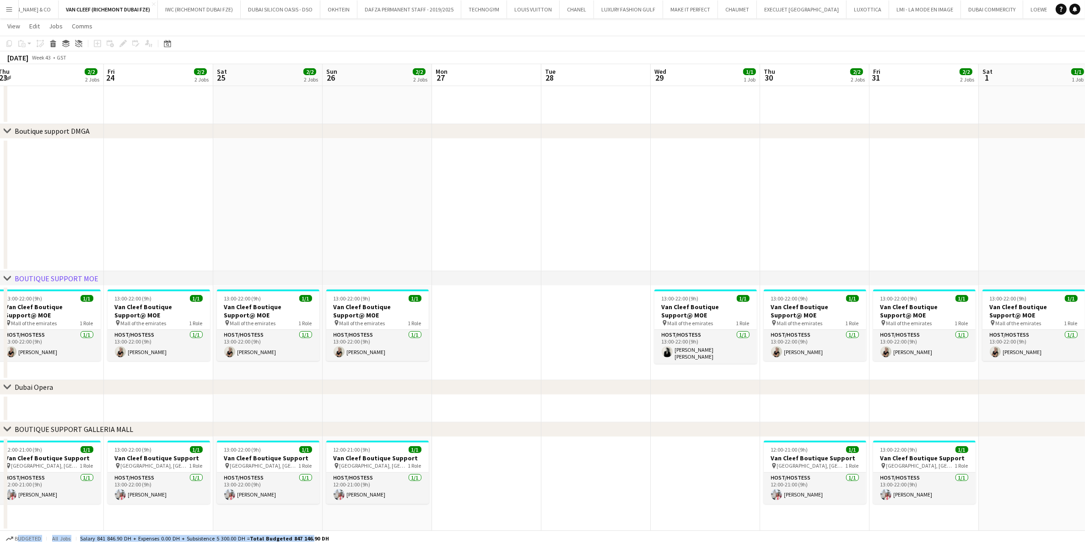
drag, startPoint x: 312, startPoint y: 530, endPoint x: 702, endPoint y: 502, distance: 391.0
click at [701, 385] on app-board "VAN CLEEF (RICHEMONT DUBAI FZE) View Day view expanded Day view collapsed Month…" at bounding box center [542, 132] width 1085 height 828
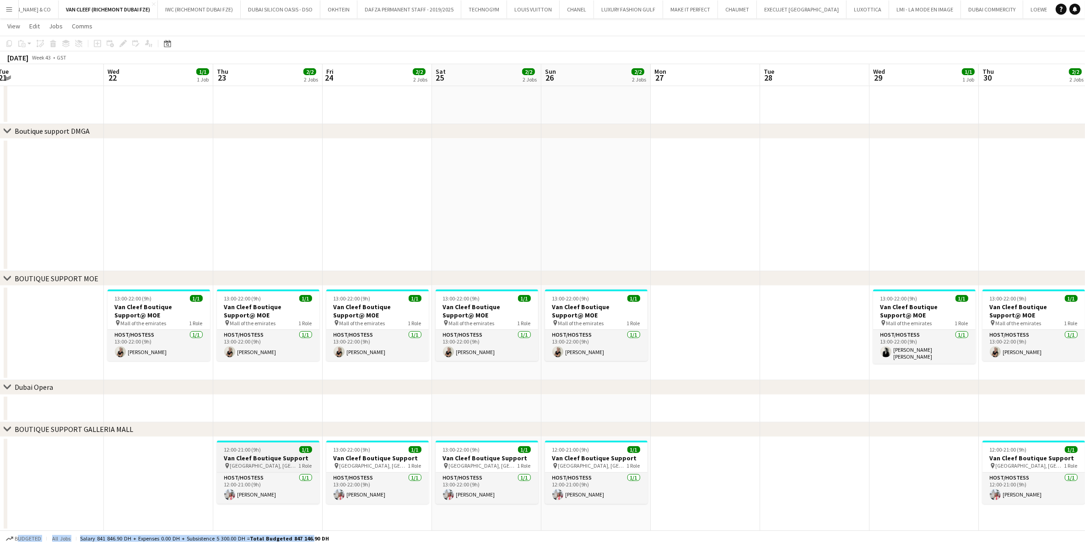
drag, startPoint x: 140, startPoint y: 473, endPoint x: 412, endPoint y: 461, distance: 272.6
click at [417, 385] on app-calendar-viewport "Sun 19 2/2 2 Jobs Mon 20 Tue 21 Wed 22 1/1 1 Job Thu 23 2/2 2 Jobs Fri 24 2/2 2…" at bounding box center [542, 132] width 1085 height 795
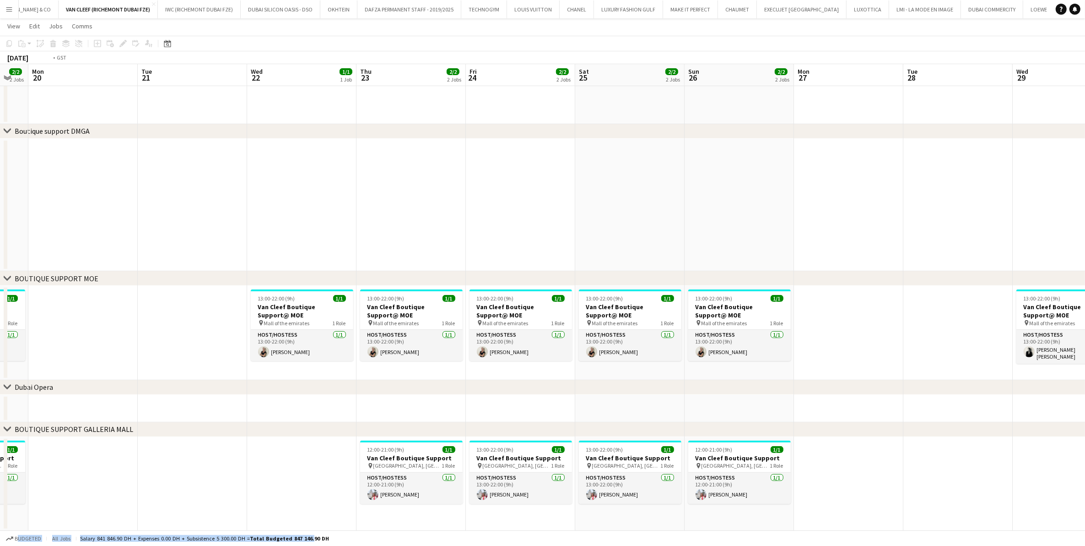
drag, startPoint x: 101, startPoint y: 465, endPoint x: 551, endPoint y: 456, distance: 450.1
click at [564, 385] on app-calendar-viewport "Sat 18 2/2 2 Jobs Sun 19 2/2 2 Jobs Mon 20 Tue 21 Wed 22 1/1 1 Job Thu 23 2/2 2…" at bounding box center [542, 132] width 1085 height 795
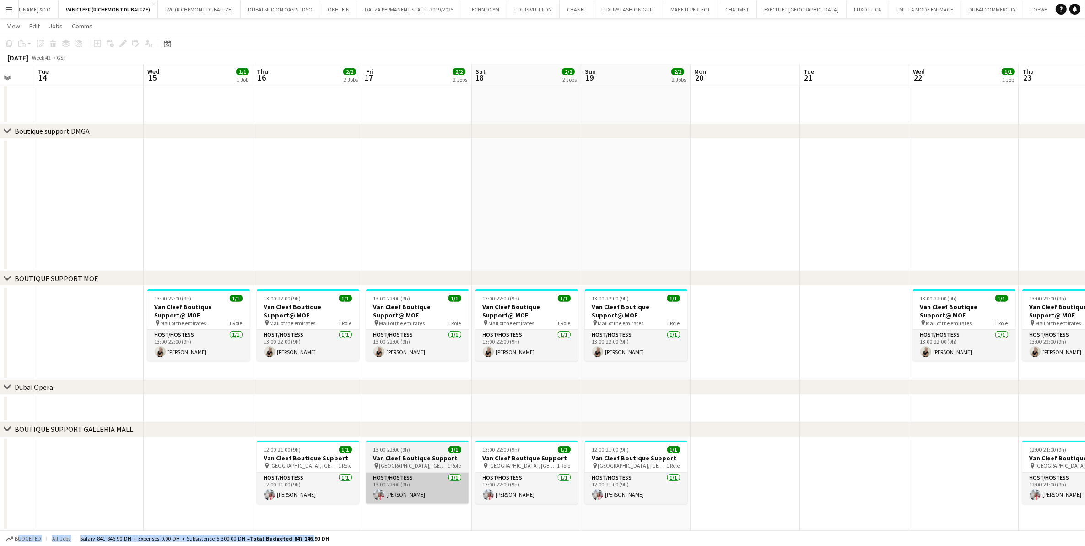
drag, startPoint x: 325, startPoint y: 472, endPoint x: 479, endPoint y: 478, distance: 153.5
click at [518, 385] on app-calendar-viewport "Sun 12 2/2 2 Jobs Mon 13 Tue 14 Wed 15 1/1 1 Job Thu 16 2/2 2 Jobs Fri 17 2/2 2…" at bounding box center [542, 132] width 1085 height 795
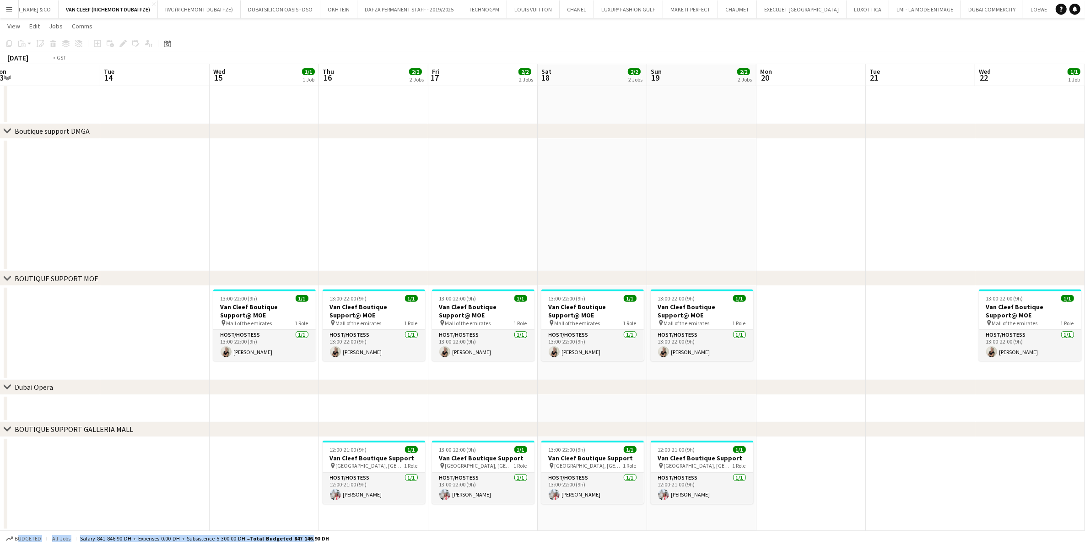
click at [454, 385] on app-calendar-viewport "Sat 11 2/2 2 Jobs Sun 12 2/2 2 Jobs Mon 13 Tue 14 Wed 15 1/1 1 Job Thu 16 2/2 2…" at bounding box center [542, 132] width 1085 height 795
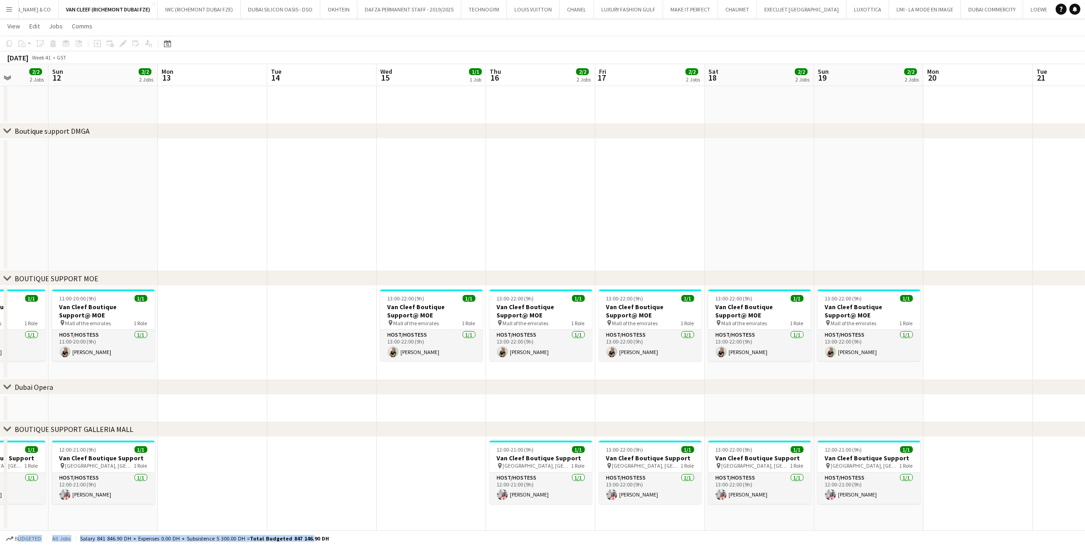
drag, startPoint x: 455, startPoint y: 443, endPoint x: 557, endPoint y: 451, distance: 102.0
click at [557, 385] on app-calendar-viewport "Thu 9 2/2 2 Jobs Fri 10 2/2 2 Jobs Sat 11 2/2 2 Jobs Sun 12 2/2 2 Jobs Mon 13 T…" at bounding box center [542, 132] width 1085 height 795
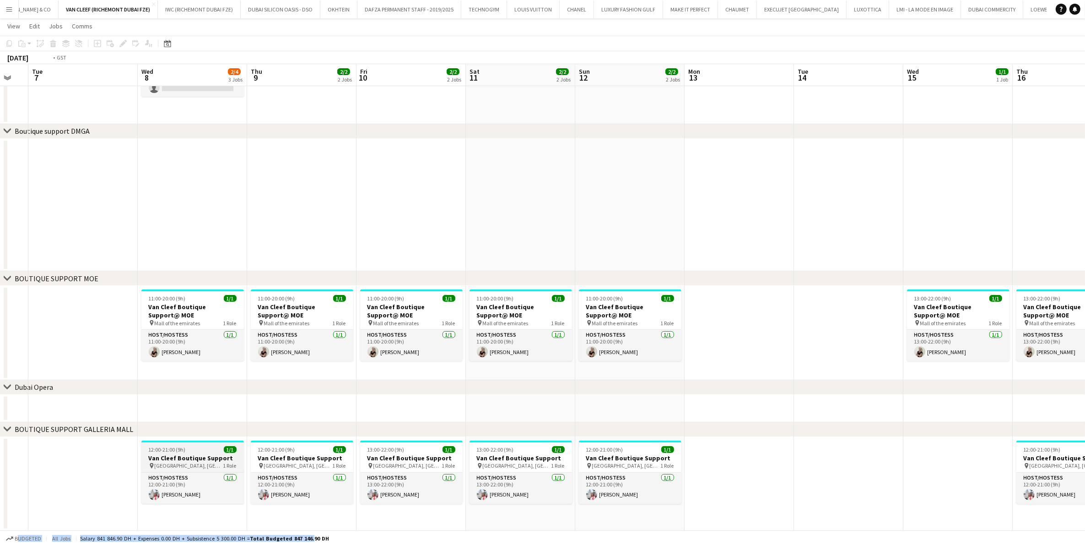
drag, startPoint x: 186, startPoint y: 443, endPoint x: 458, endPoint y: 451, distance: 271.6
click at [509, 385] on app-calendar-viewport "Sun 5 4/4 4 Jobs Mon 6 Tue 7 Wed 8 2/4 3 Jobs Thu 9 2/2 2 Jobs Fri 10 2/2 2 Job…" at bounding box center [542, 132] width 1085 height 795
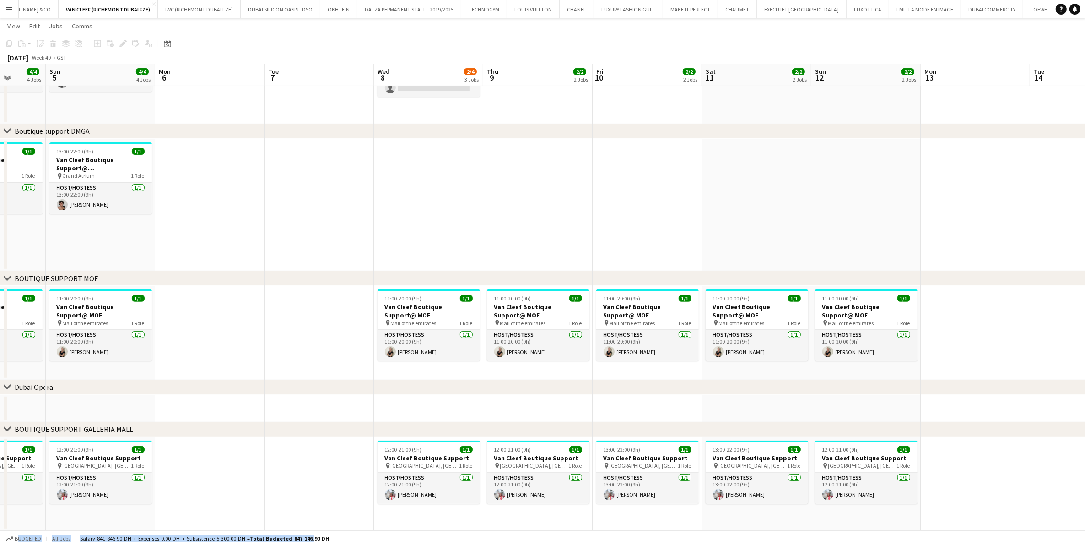
drag, startPoint x: 333, startPoint y: 436, endPoint x: 528, endPoint y: 440, distance: 195.1
click at [528, 385] on app-calendar-viewport "Thu 2 3/4 4 Jobs Fri 3 3/4 4 Jobs Sat 4 4/4 4 Jobs Sun 5 4/4 4 Jobs Mon 6 Tue 7…" at bounding box center [542, 132] width 1085 height 795
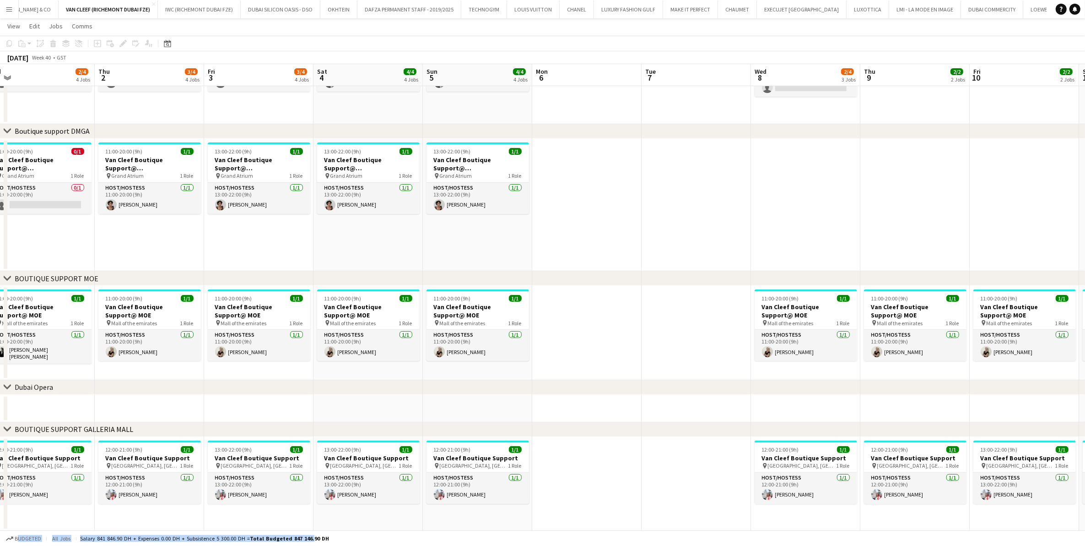
scroll to position [0, 284]
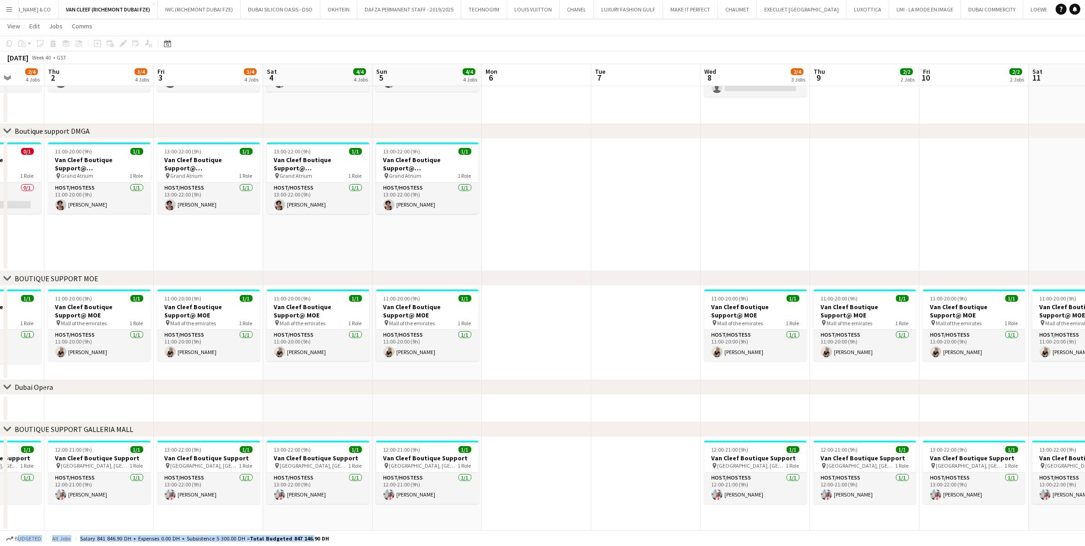
drag, startPoint x: 195, startPoint y: 463, endPoint x: 412, endPoint y: 455, distance: 218.0
click at [412, 385] on app-calendar-viewport "Mon 29 18/18 1 Job Tue 30 Wed 1 2/4 4 Jobs Thu 2 3/4 4 Jobs Fri 3 3/4 4 Jobs Sa…" at bounding box center [542, 132] width 1085 height 795
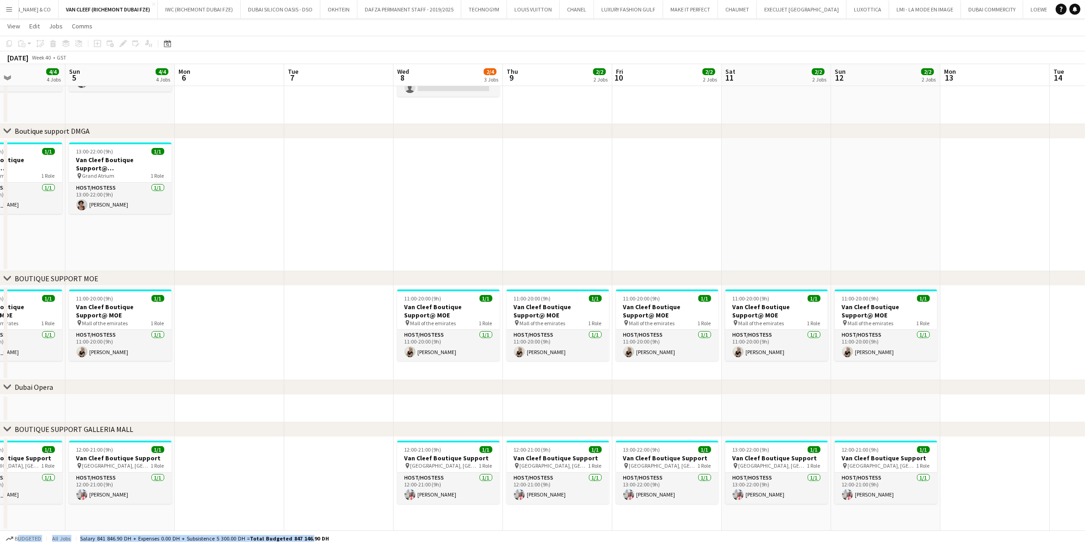
drag, startPoint x: 781, startPoint y: 460, endPoint x: 145, endPoint y: 479, distance: 637.0
click at [145, 385] on app-calendar-viewport "Wed 1 2/4 4 Jobs Thu 2 3/4 4 Jobs Fri 3 3/4 4 Jobs Sat 4 4/4 4 Jobs Sun 5 4/4 4…" at bounding box center [542, 132] width 1085 height 795
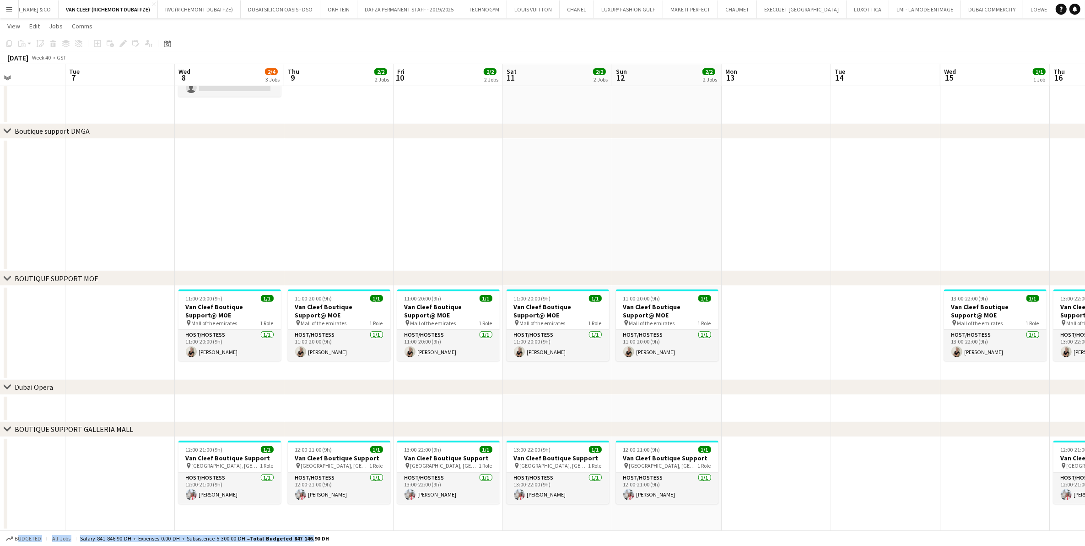
scroll to position [0, 264]
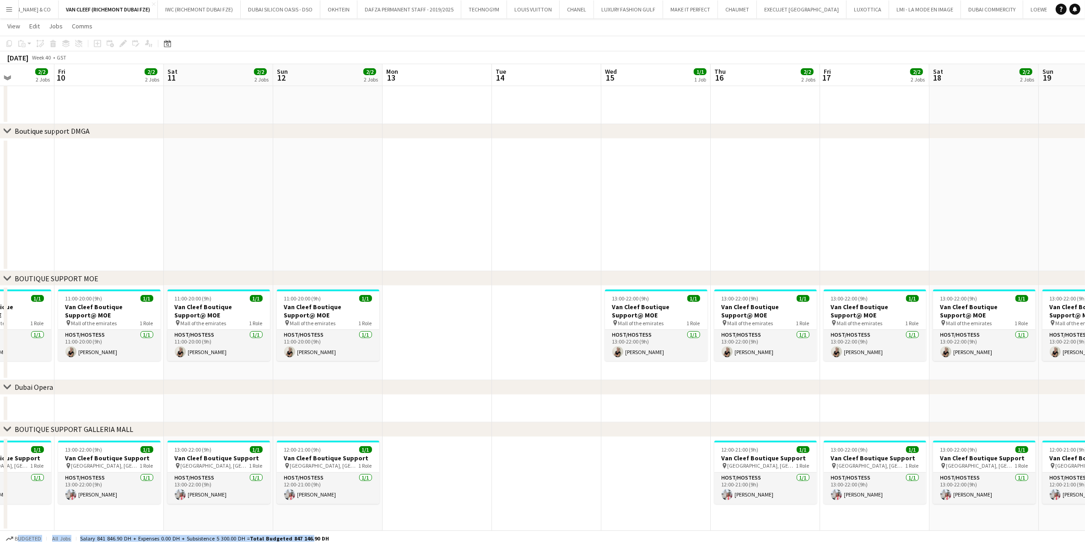
drag, startPoint x: 801, startPoint y: 469, endPoint x: 140, endPoint y: 435, distance: 661.9
click at [140, 385] on div "chevron-right ACTIVATIONS/ VIP EVENTS chevron-right Boutique Support DMFA chevr…" at bounding box center [542, 132] width 1085 height 795
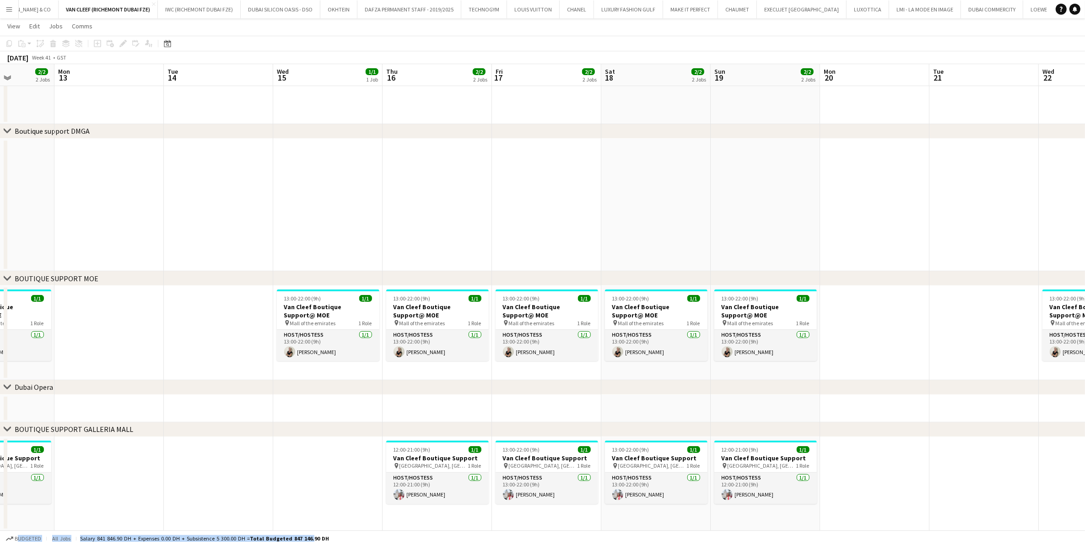
scroll to position [0, 274]
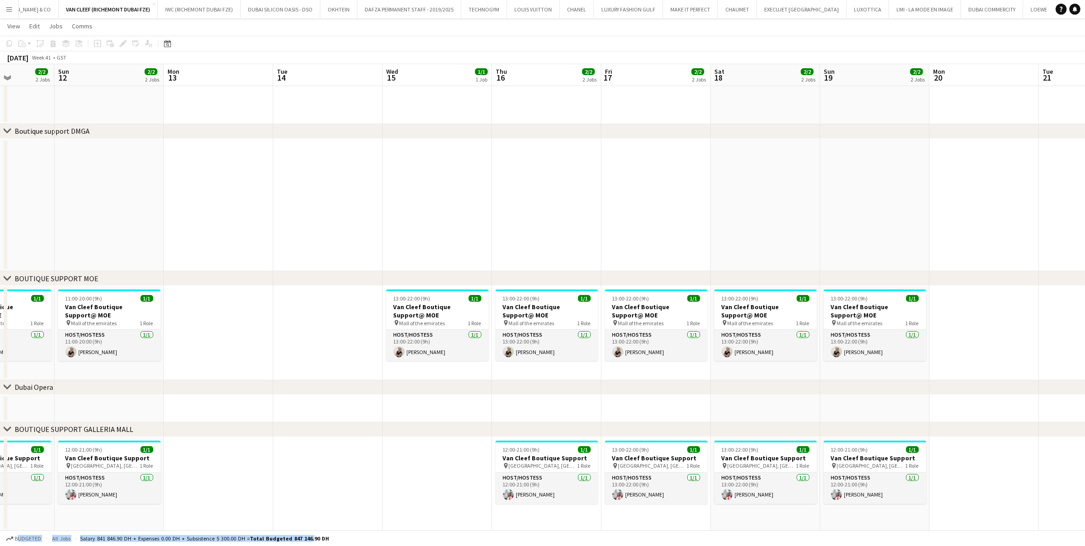
drag, startPoint x: 447, startPoint y: 431, endPoint x: 282, endPoint y: 433, distance: 165.3
click at [281, 385] on div "chevron-right BOUTIQUE SUPPORT [GEOGRAPHIC_DATA]" at bounding box center [542, 429] width 1085 height 15
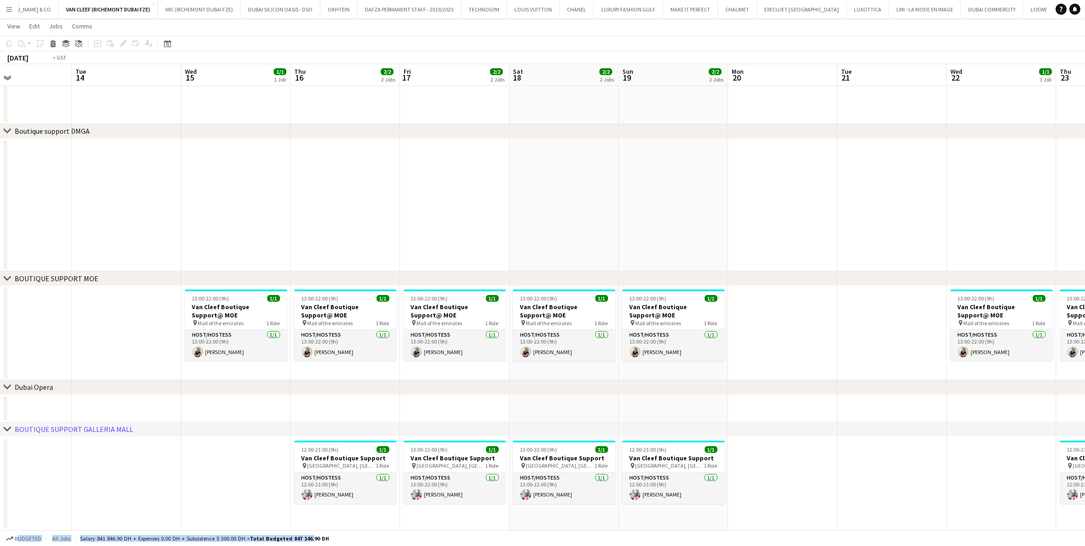
drag, startPoint x: 577, startPoint y: 463, endPoint x: 380, endPoint y: 470, distance: 197.0
click at [380, 385] on app-calendar-viewport "Fri 10 2/2 2 Jobs Sat 11 2/2 2 Jobs Sun 12 2/2 2 Jobs Mon 13 Tue 14 Wed 15 1/1 …" at bounding box center [542, 132] width 1085 height 795
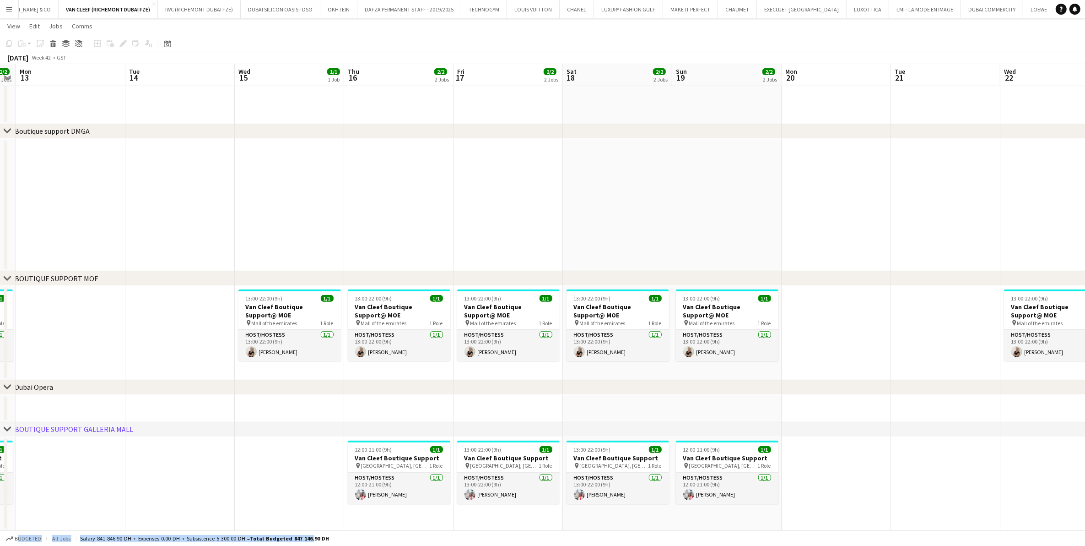
drag, startPoint x: 452, startPoint y: 452, endPoint x: 328, endPoint y: 461, distance: 124.9
click at [328, 385] on app-calendar-viewport "Fri 10 2/2 2 Jobs Sat 11 2/2 2 Jobs Sun 12 2/2 2 Jobs Mon 13 Tue 14 Wed 15 1/1 …" at bounding box center [542, 132] width 1085 height 795
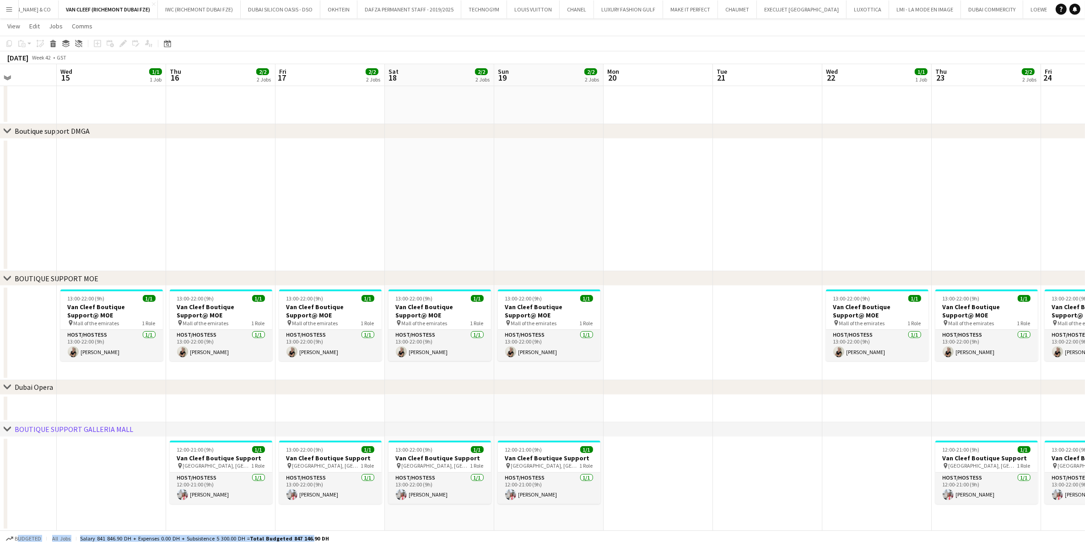
drag, startPoint x: 446, startPoint y: 458, endPoint x: 368, endPoint y: 471, distance: 79.8
click at [369, 385] on app-calendar-viewport "Sun 12 2/2 2 Jobs Mon 13 Tue 14 Wed 15 1/1 1 Job Thu 16 2/2 2 Jobs Fri 17 2/2 2…" at bounding box center [542, 132] width 1085 height 795
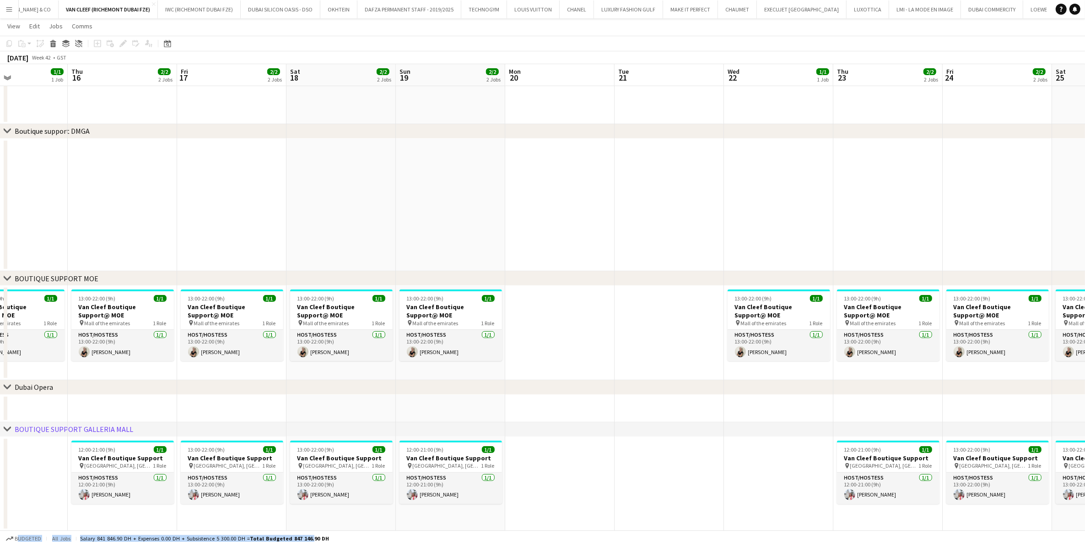
drag, startPoint x: 510, startPoint y: 465, endPoint x: 343, endPoint y: 474, distance: 167.3
click at [344, 385] on app-calendar-viewport "Sun 12 2/2 2 Jobs Mon 13 Tue 14 Wed 15 1/1 1 Job Thu 16 2/2 2 Jobs Fri 17 2/2 2…" at bounding box center [542, 132] width 1085 height 795
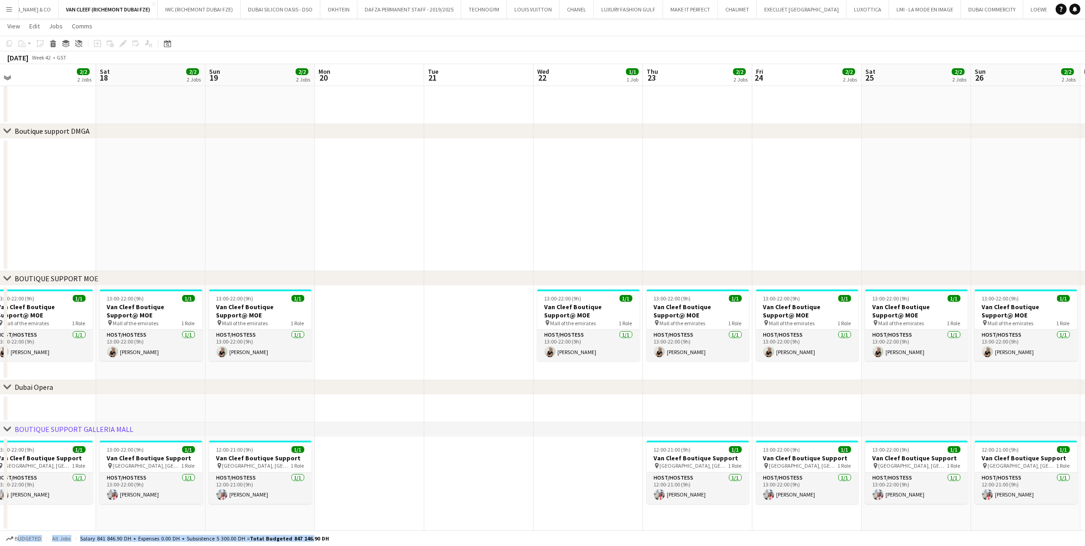
drag, startPoint x: 475, startPoint y: 461, endPoint x: 195, endPoint y: 468, distance: 280.2
click at [204, 385] on app-calendar-viewport "Tue 14 Wed 15 1/1 1 Job Thu 16 2/2 2 Jobs Fri 17 2/2 2 Jobs Sat 18 2/2 2 Jobs S…" at bounding box center [542, 132] width 1085 height 795
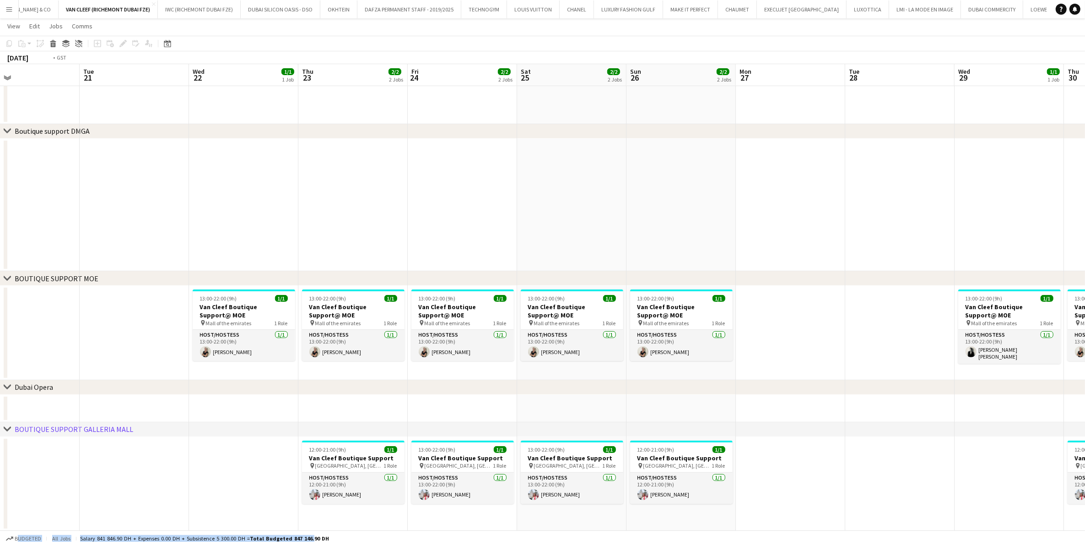
drag, startPoint x: 468, startPoint y: 456, endPoint x: 367, endPoint y: 462, distance: 101.4
click at [329, 385] on app-calendar-viewport "Fri 17 2/2 2 Jobs Sat 18 2/2 2 Jobs Sun 19 2/2 2 Jobs Mon 20 Tue 21 Wed 22 1/1 …" at bounding box center [542, 132] width 1085 height 795
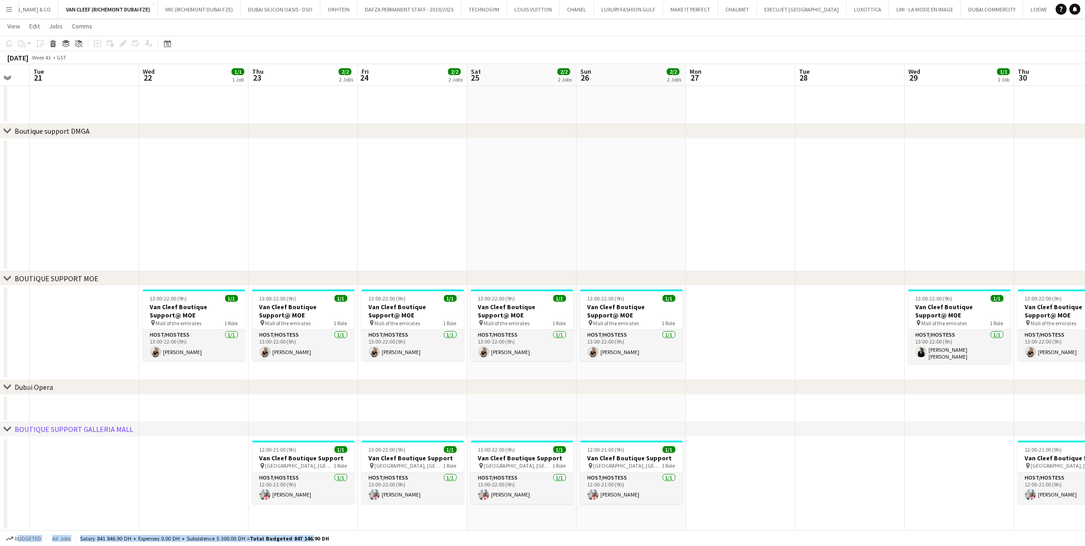
click at [340, 385] on app-calendar-viewport "Sat 18 2/2 2 Jobs Sun 19 2/2 2 Jobs Mon 20 Tue 21 Wed 22 1/1 1 Job Thu 23 2/2 2…" at bounding box center [542, 132] width 1085 height 795
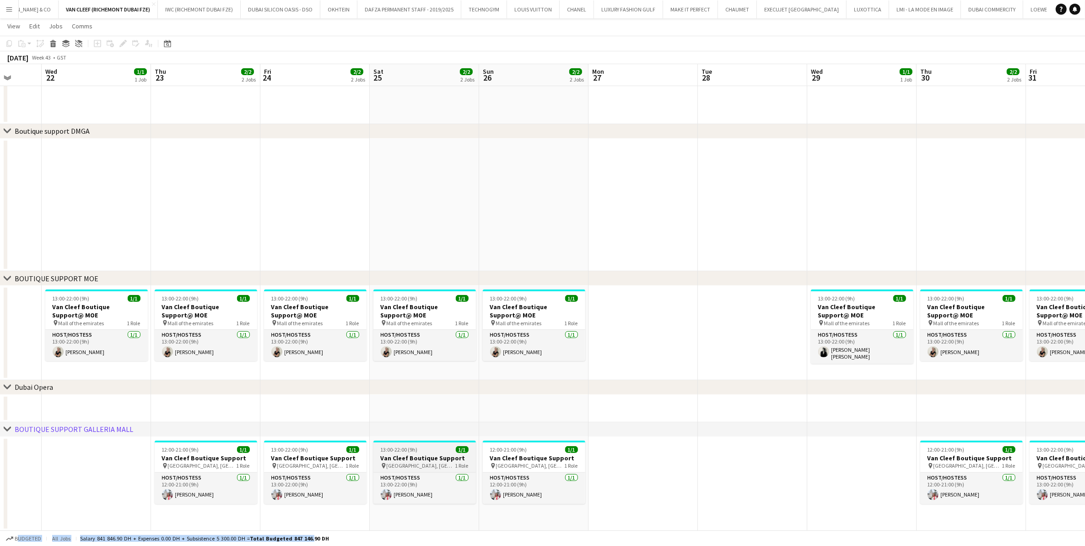
click at [327, 385] on app-calendar-viewport "Sun 19 2/2 2 Jobs Mon 20 Tue 21 Wed 22 1/1 1 Job Thu 23 2/2 2 Jobs Fri 24 2/2 2…" at bounding box center [542, 132] width 1085 height 795
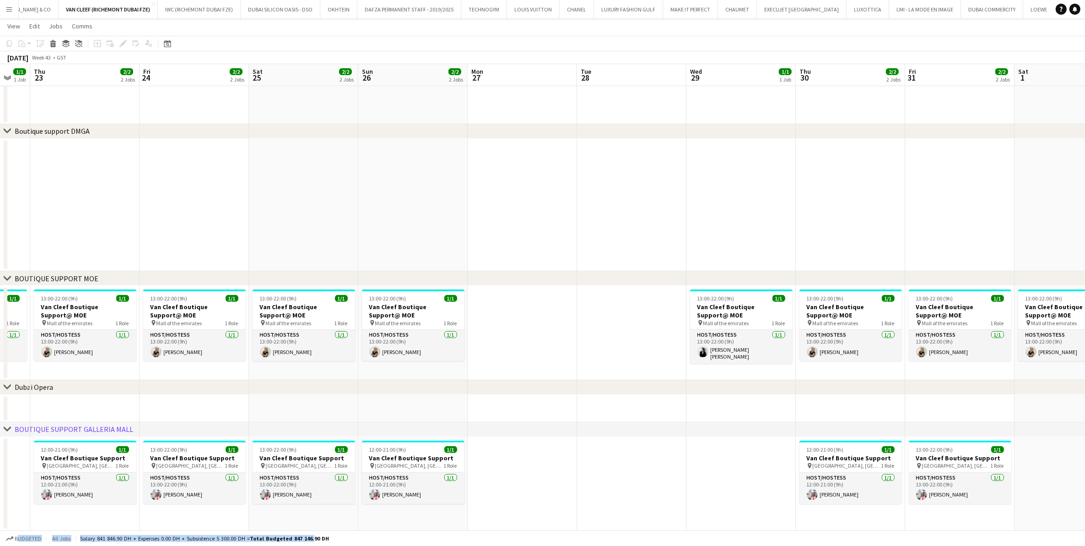
click at [273, 385] on app-calendar-viewport "Mon 20 Tue 21 Wed 22 1/1 1 Job Thu 23 2/2 2 Jobs Fri 24 2/2 2 Jobs Sat 25 2/2 2…" at bounding box center [542, 132] width 1085 height 795
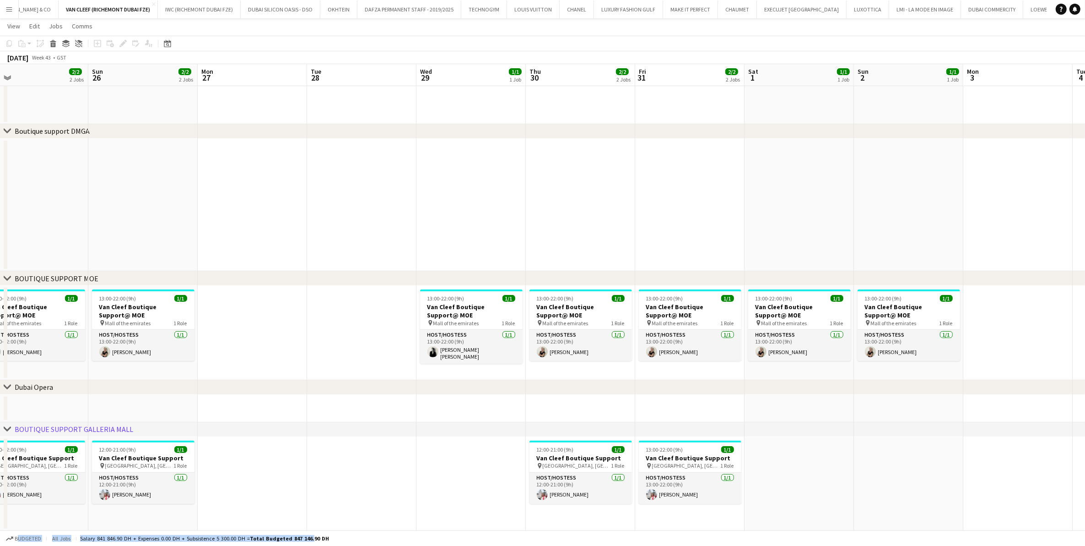
scroll to position [0, 363]
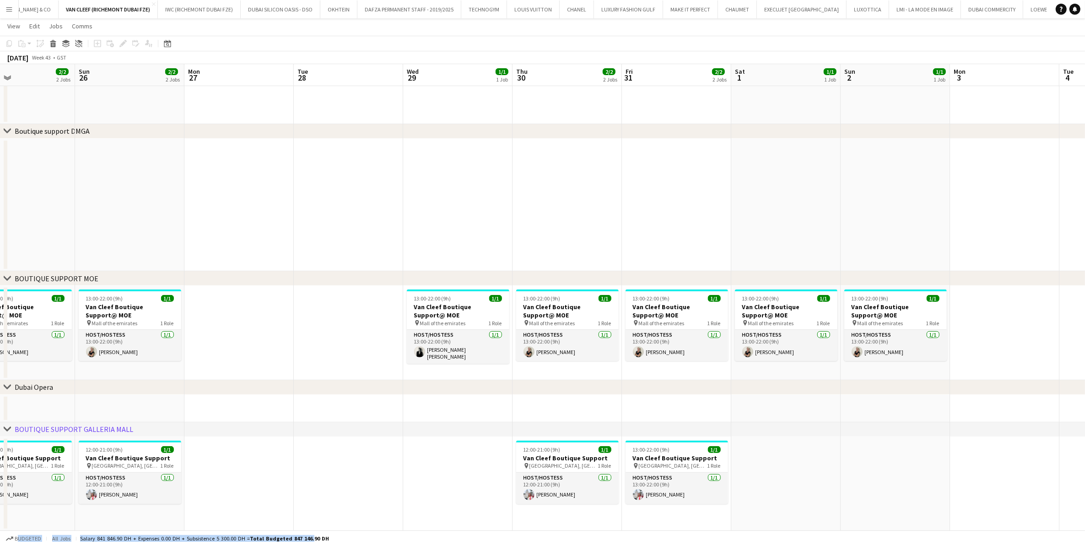
click at [307, 385] on app-calendar-viewport "Wed 22 1/1 1 Job Thu 23 2/2 2 Jobs Fri 24 2/2 2 Jobs Sat 25 2/2 2 Jobs Sun 26 2…" at bounding box center [542, 132] width 1085 height 795
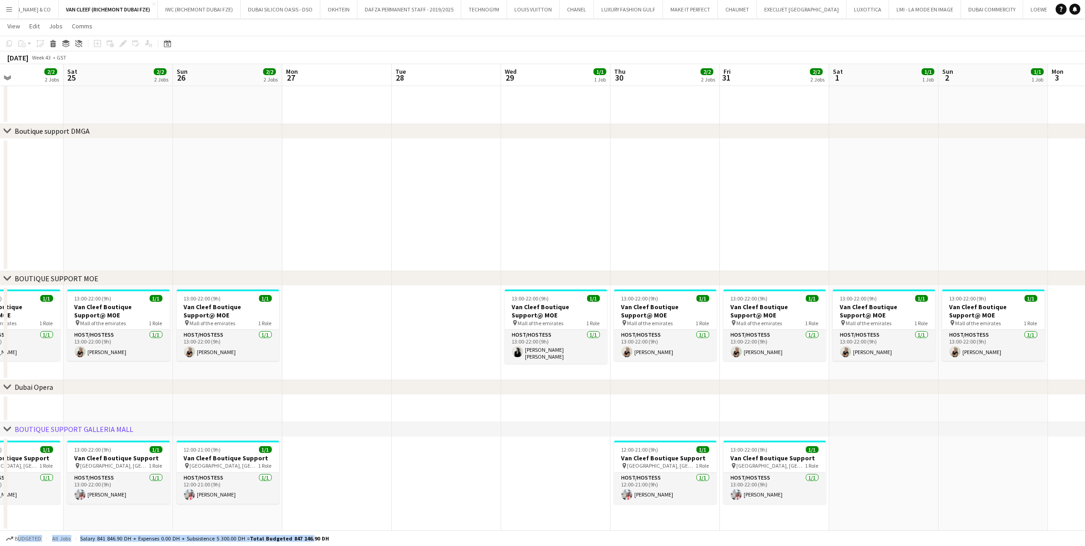
click at [454, 385] on app-calendar-viewport "Wed 22 1/1 1 Job Thu 23 2/2 2 Jobs Fri 24 2/2 2 Jobs Sat 25 2/2 2 Jobs Sun 26 2…" at bounding box center [542, 132] width 1085 height 795
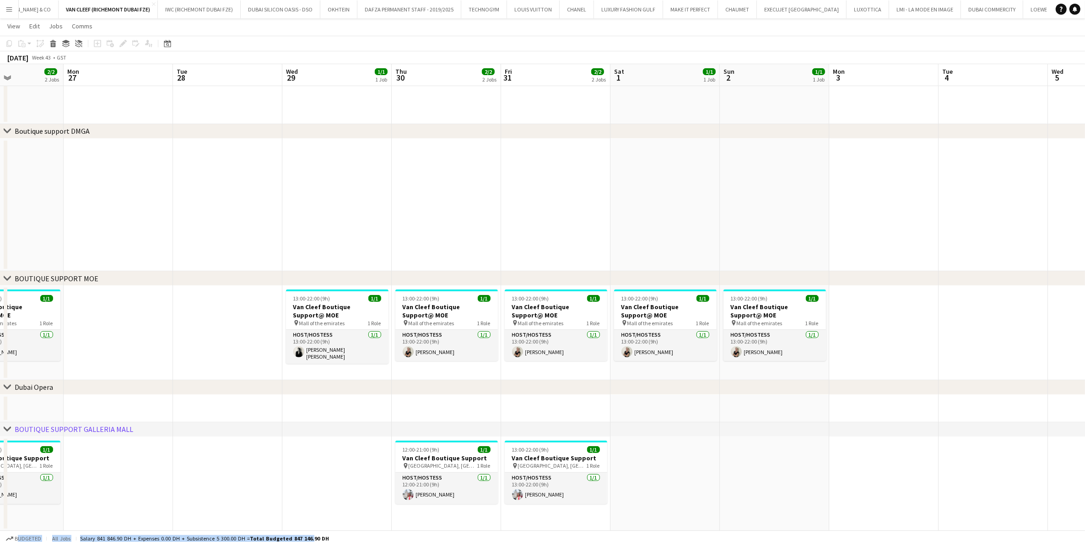
click at [506, 385] on app-calendar-viewport "Fri 24 2/2 2 Jobs Sat 25 2/2 2 Jobs Sun 26 2/2 2 Jobs Mon 27 Tue 28 Wed 29 1/1 …" at bounding box center [542, 132] width 1085 height 795
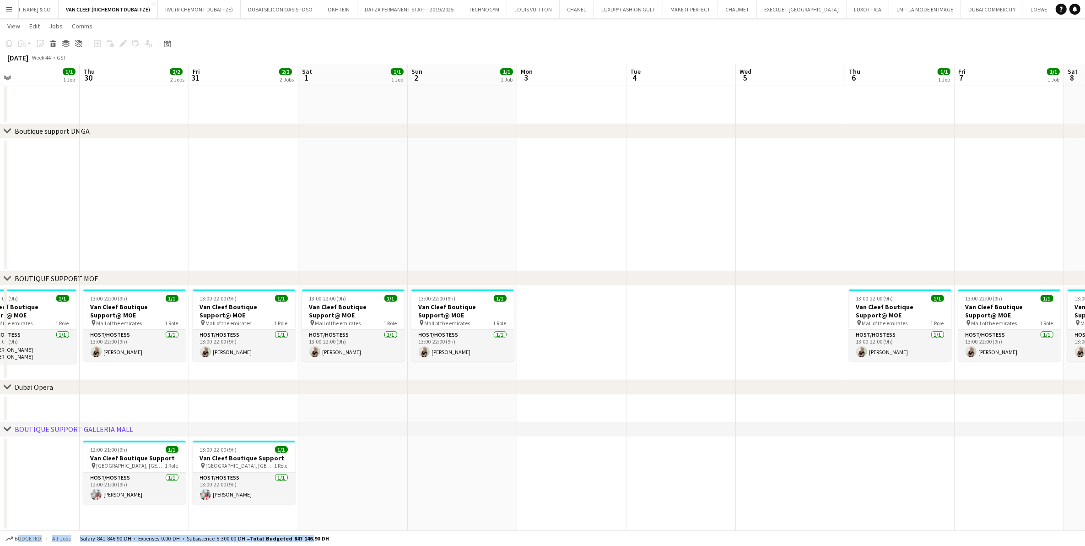
drag, startPoint x: 428, startPoint y: 303, endPoint x: 216, endPoint y: 296, distance: 212.1
click at [216, 296] on app-calendar-viewport "Sun 26 2/2 2 Jobs Mon 27 Tue 28 Wed 29 1/1 1 Job Thu 30 2/2 2 Jobs Fri 31 2/2 2…" at bounding box center [542, 132] width 1085 height 795
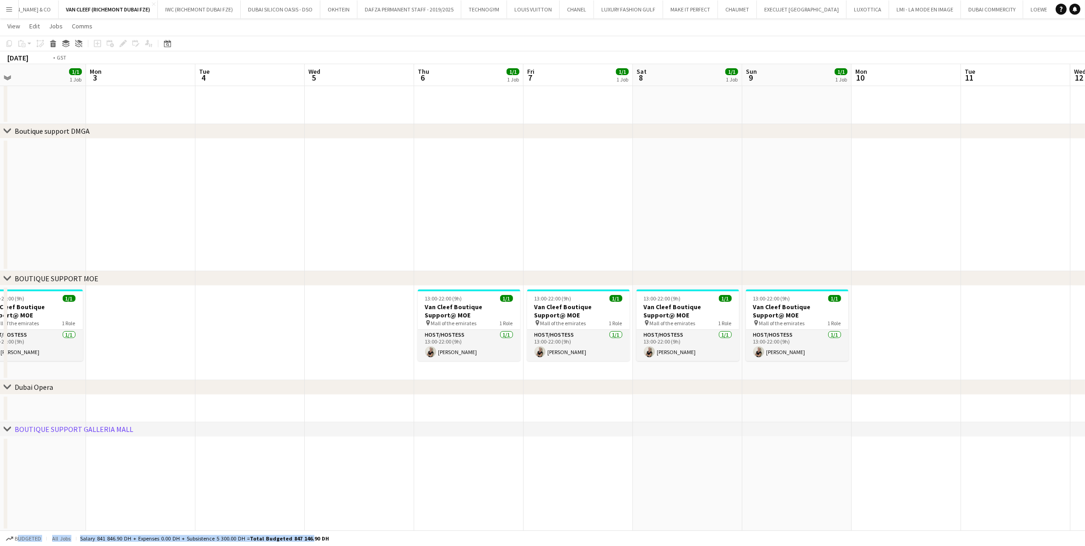
drag, startPoint x: 422, startPoint y: 300, endPoint x: 236, endPoint y: 300, distance: 185.4
click at [236, 300] on app-calendar-viewport "Thu 30 2/2 2 Jobs Fri 31 2/2 2 Jobs Sat 1 1/1 1 Job Sun 2 1/1 1 Job Mon 3 Tue 4…" at bounding box center [542, 132] width 1085 height 795
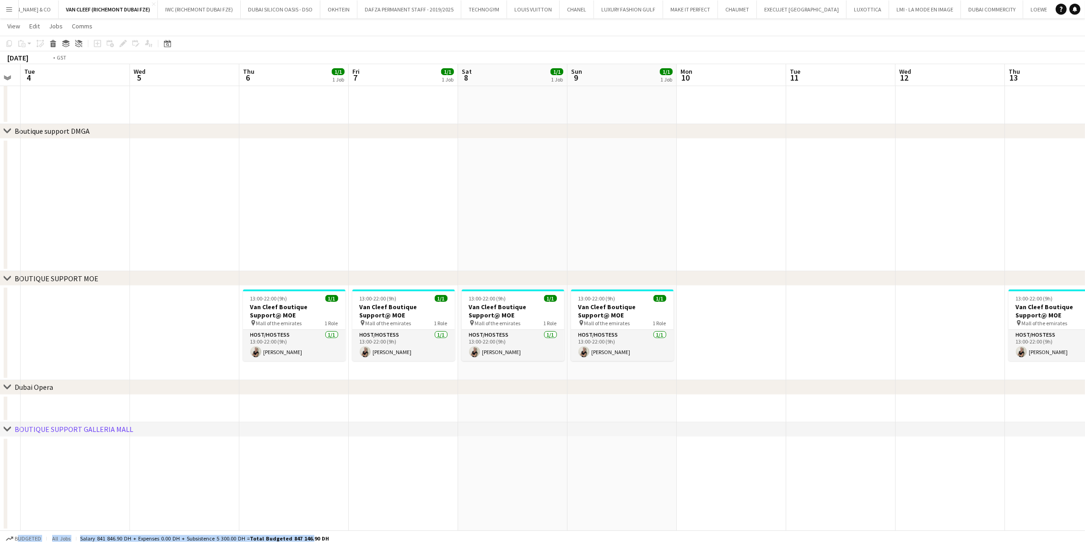
drag, startPoint x: 317, startPoint y: 318, endPoint x: 463, endPoint y: 315, distance: 146.1
click at [443, 315] on app-calendar-viewport "Sat 1 1/1 1 Job Sun 2 1/1 1 Job Mon 3 Tue 4 Wed 5 Thu 6 1/1 1 Job Fri 7 1/1 1 J…" at bounding box center [542, 132] width 1085 height 795
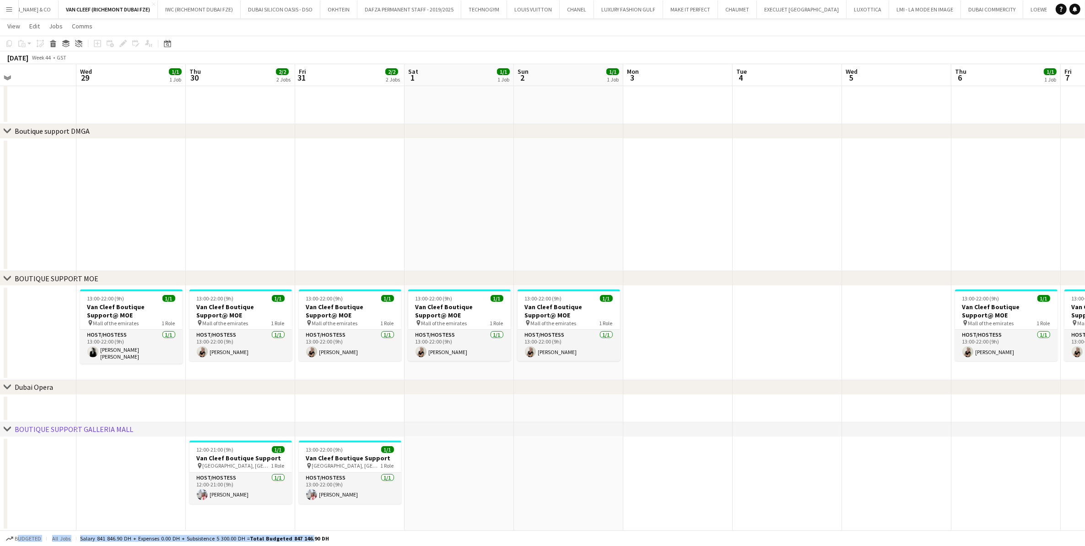
drag, startPoint x: 140, startPoint y: 350, endPoint x: 470, endPoint y: 319, distance: 331.6
click at [470, 319] on app-calendar-viewport "Sun 26 2/2 2 Jobs Mon 27 Tue 28 Wed 29 1/1 1 Job Thu 30 2/2 2 Jobs Fri 31 2/2 2…" at bounding box center [542, 132] width 1085 height 795
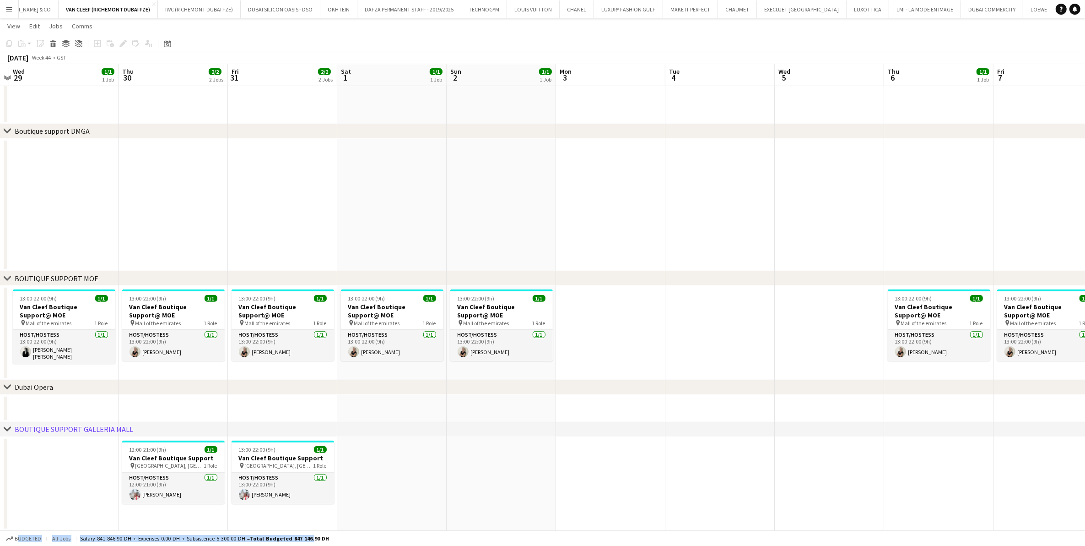
scroll to position [0, 352]
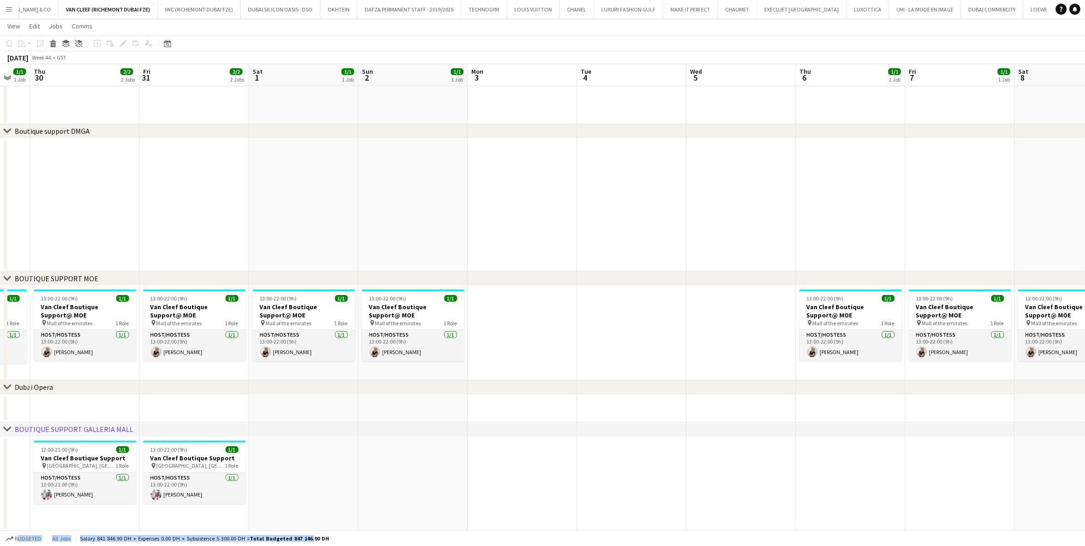
drag, startPoint x: 326, startPoint y: 332, endPoint x: 189, endPoint y: 353, distance: 139.4
click at [189, 353] on app-calendar-viewport "Mon 27 Tue 28 Wed 29 1/1 1 Job Thu 30 2/2 2 Jobs Fri 31 2/2 2 Jobs Sat 1 1/1 1 …" at bounding box center [542, 132] width 1085 height 795
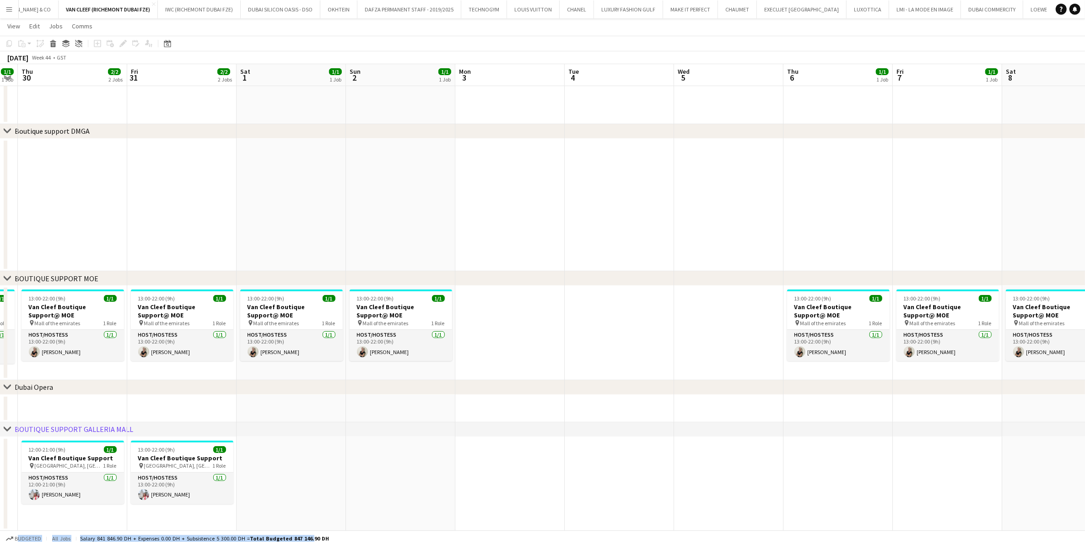
drag, startPoint x: 416, startPoint y: 328, endPoint x: 15, endPoint y: 348, distance: 401.5
click at [18, 348] on app-calendar-viewport "Mon 27 Tue 28 Wed 29 1/1 1 Job Thu 30 2/2 2 Jobs Fri 31 2/2 2 Jobs Sat 1 1/1 1 …" at bounding box center [542, 132] width 1085 height 795
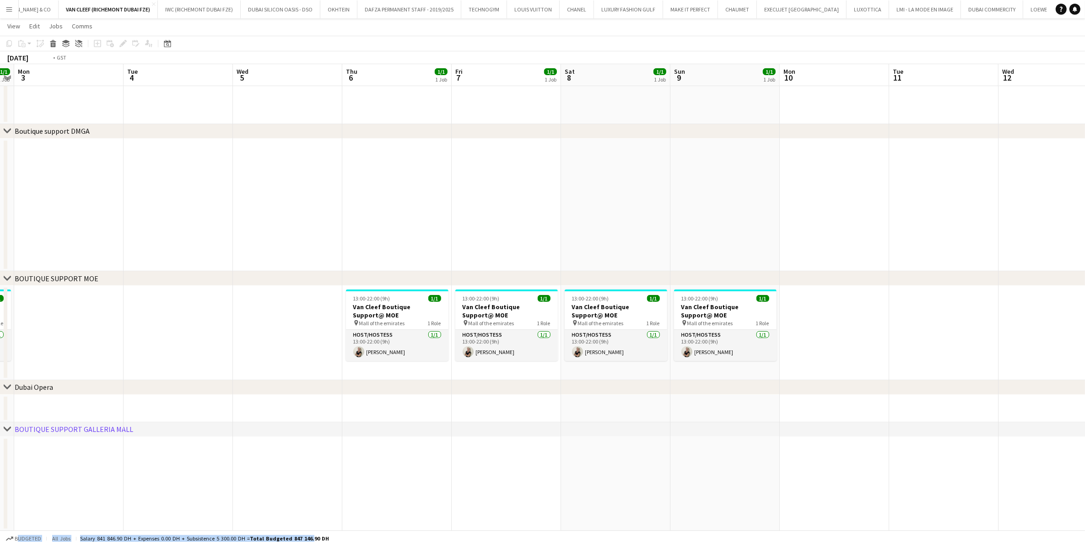
drag, startPoint x: 390, startPoint y: 352, endPoint x: 237, endPoint y: 370, distance: 153.5
click at [237, 370] on app-calendar-viewport "Fri 31 2/2 2 Jobs Sat 1 1/1 1 Job Sun 2 1/1 1 Job Mon 3 Tue 4 Wed 5 Thu 6 1/1 1…" at bounding box center [542, 132] width 1085 height 795
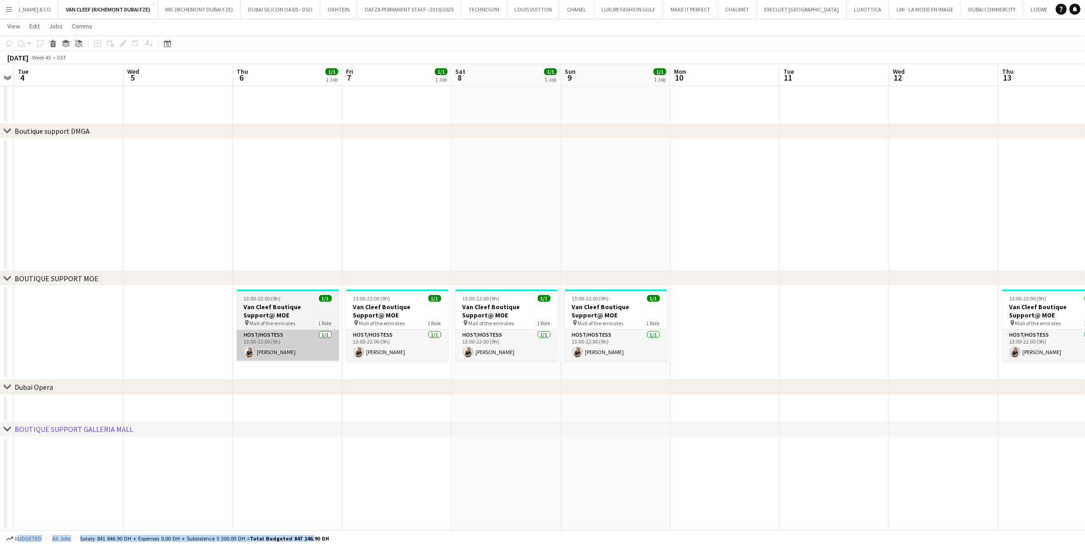
scroll to position [0, 331]
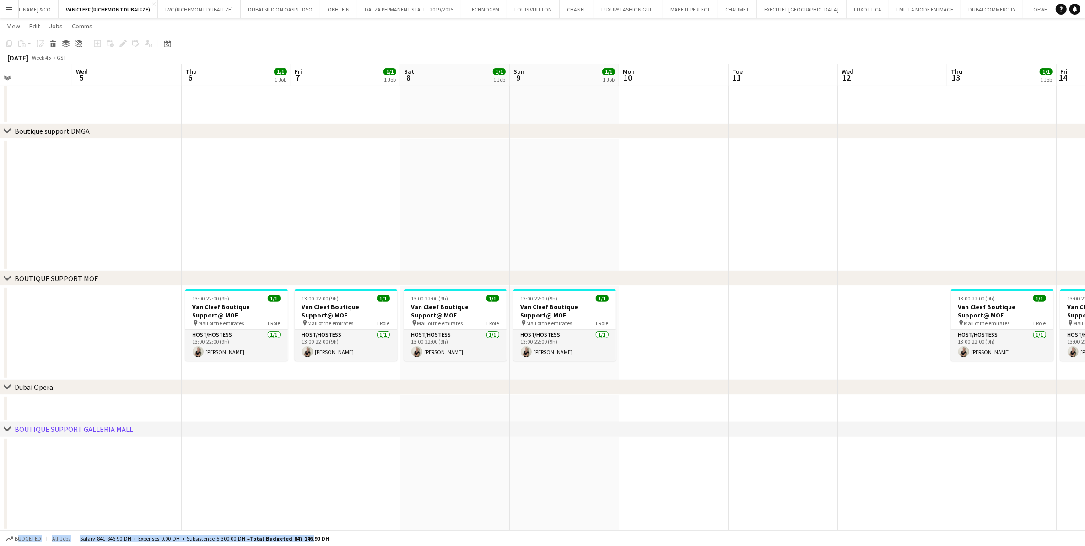
drag, startPoint x: 831, startPoint y: 333, endPoint x: 490, endPoint y: 376, distance: 343.7
click at [491, 376] on app-calendar-viewport "Sat 1 1/1 1 Job Sun 2 1/1 1 Job Mon 3 Tue 4 Wed 5 Thu 6 1/1 1 Job Fri 7 1/1 1 J…" at bounding box center [542, 132] width 1085 height 795
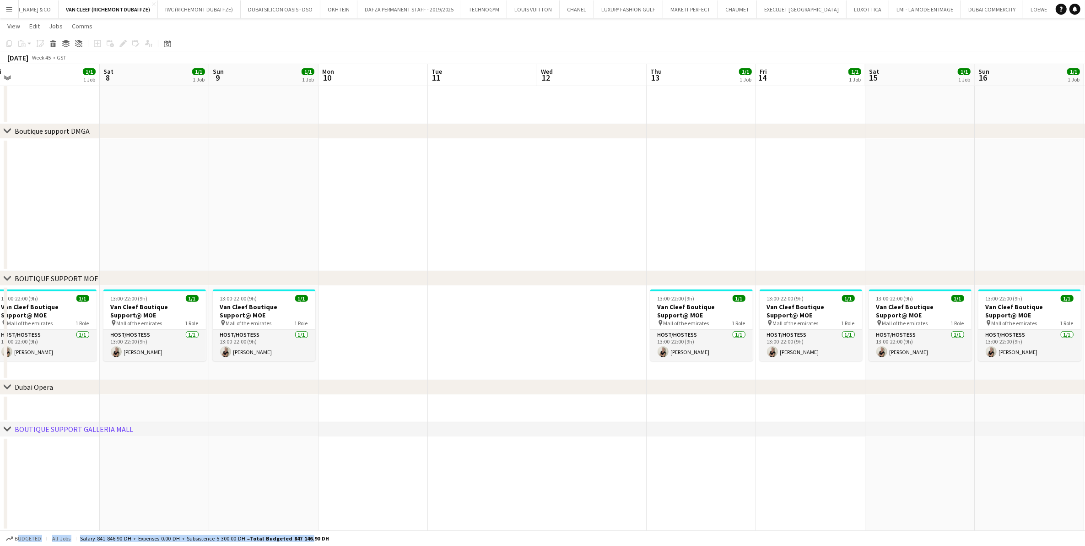
click at [323, 362] on app-calendar-viewport "Tue 4 Wed 5 Thu 6 1/1 1 Job Fri 7 1/1 1 Job Sat 8 1/1 1 Job Sun 9 1/1 1 Job Mon…" at bounding box center [542, 132] width 1085 height 795
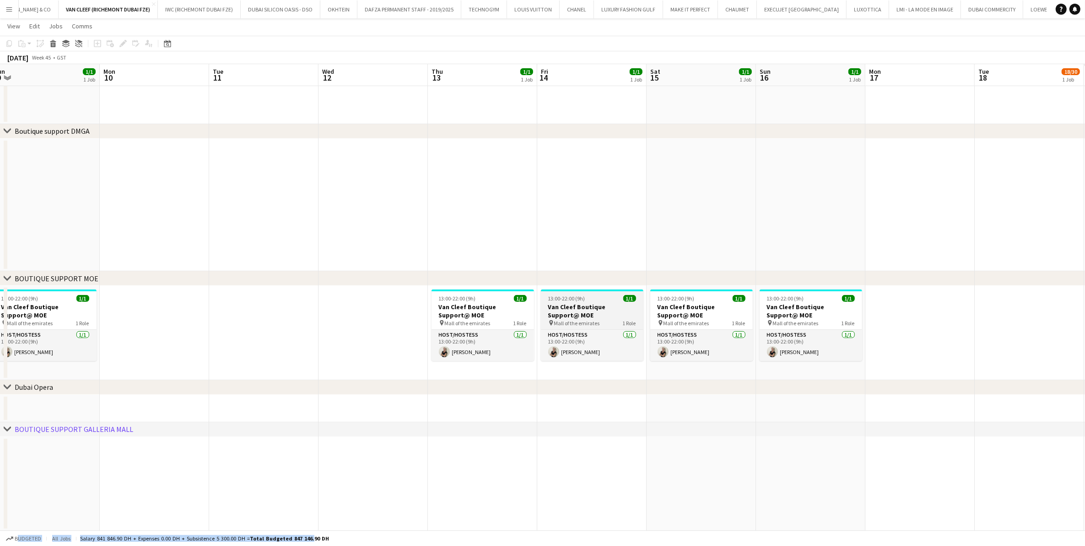
scroll to position [0, 339]
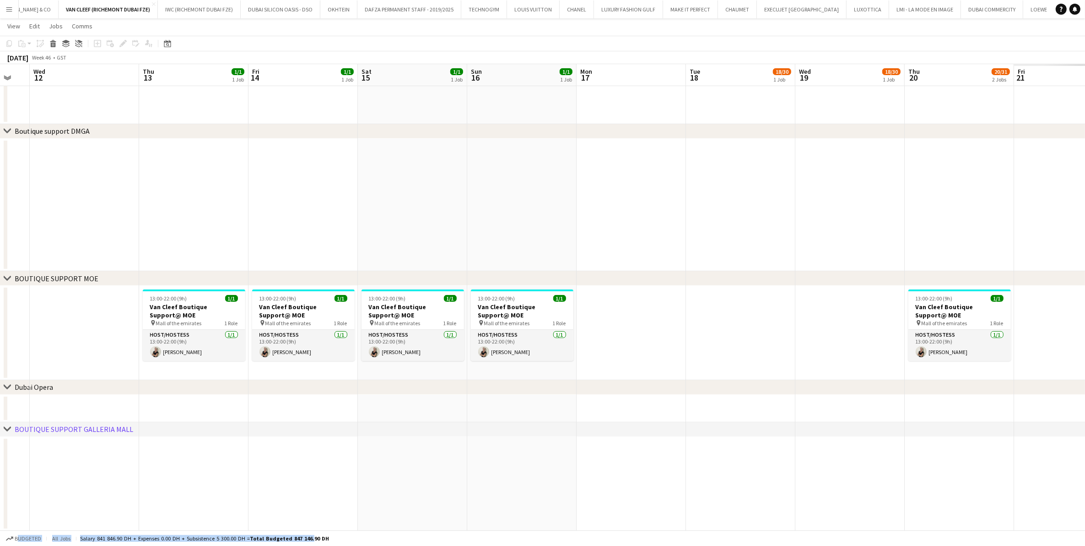
drag, startPoint x: 889, startPoint y: 336, endPoint x: 602, endPoint y: 364, distance: 288.8
click at [602, 364] on app-calendar-viewport "Sun 9 1/1 1 Job Mon 10 Tue 11 Wed 12 Thu 13 1/1 1 Job Fri 14 1/1 1 Job Sat 15 1…" at bounding box center [542, 132] width 1085 height 795
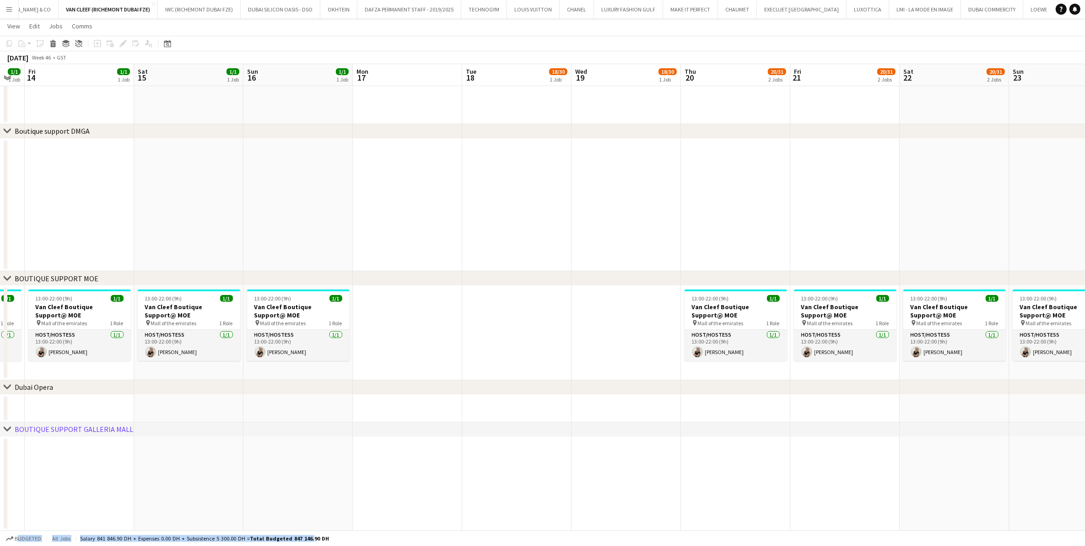
drag, startPoint x: 651, startPoint y: 348, endPoint x: 523, endPoint y: 360, distance: 128.3
click at [523, 360] on app-calendar-viewport "Tue 11 Wed 12 Thu 13 1/1 1 Job Fri 14 1/1 1 Job Sat 15 1/1 1 Job Sun 16 1/1 1 J…" at bounding box center [542, 132] width 1085 height 795
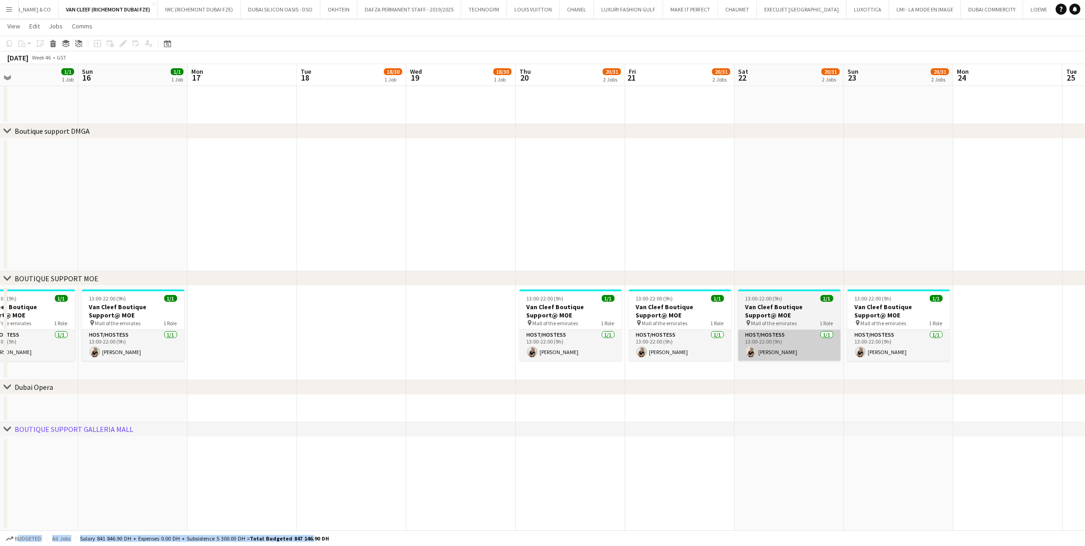
drag, startPoint x: 794, startPoint y: 330, endPoint x: 609, endPoint y: 330, distance: 185.4
click at [616, 330] on app-calendar-viewport "Wed 12 Thu 13 1/1 1 Job Fri 14 1/1 1 Job Sat 15 1/1 1 Job Sun 16 1/1 1 Job Mon …" at bounding box center [542, 132] width 1085 height 795
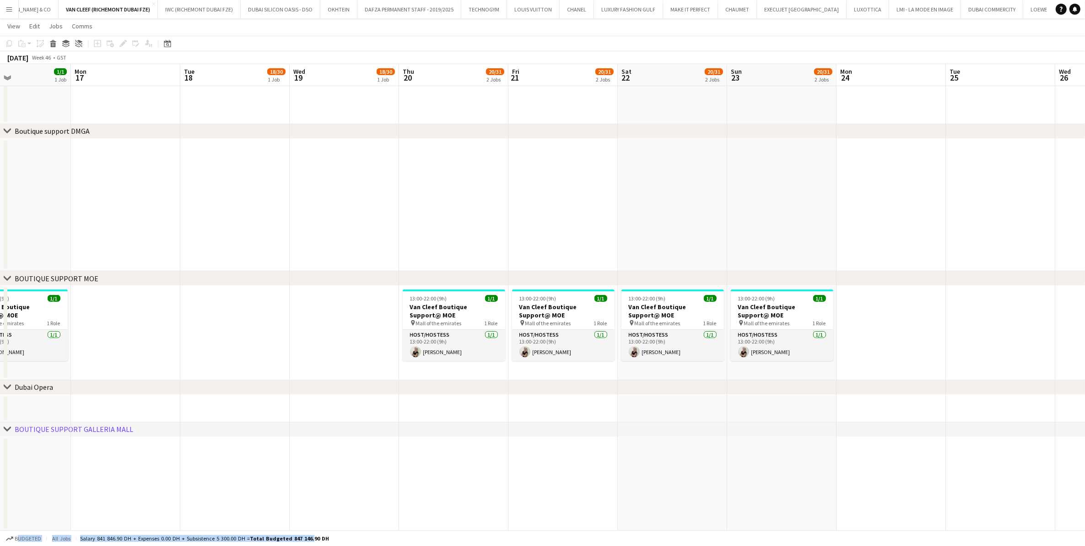
drag, startPoint x: 385, startPoint y: 320, endPoint x: 854, endPoint y: 314, distance: 469.7
click at [727, 313] on app-calendar-viewport "Fri 14 1/1 1 Job Sat 15 1/1 1 Job Sun 16 1/1 1 Job Mon 17 Tue 18 18/30 1 Job We…" at bounding box center [542, 132] width 1085 height 795
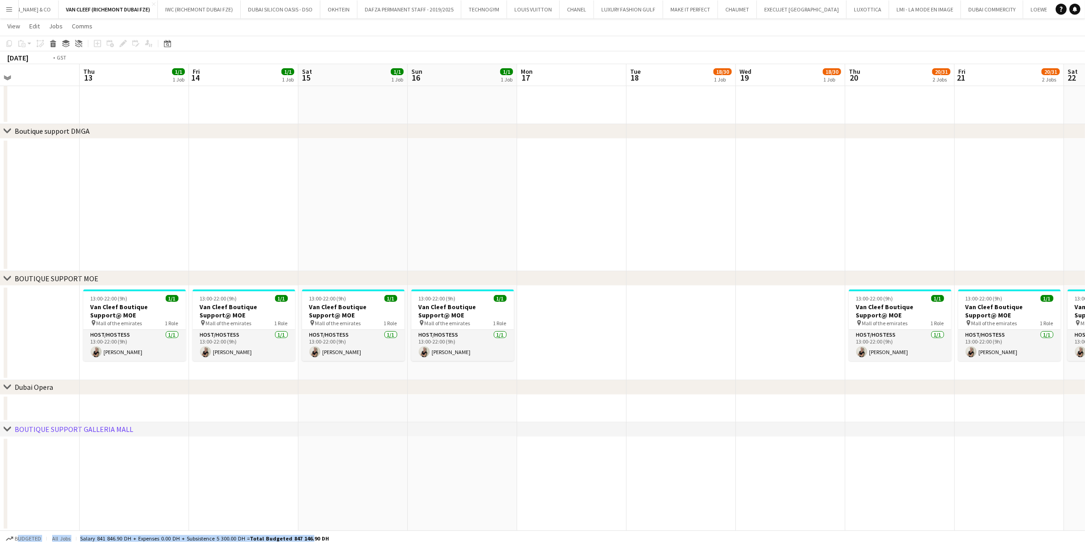
drag, startPoint x: 862, startPoint y: 285, endPoint x: 903, endPoint y: 286, distance: 41.2
click at [727, 285] on app-calendar-viewport "Mon 10 Tue 11 Wed 12 Thu 13 1/1 1 Job Fri 14 1/1 1 Job Sat 15 1/1 1 Job Sun 16 …" at bounding box center [542, 132] width 1085 height 795
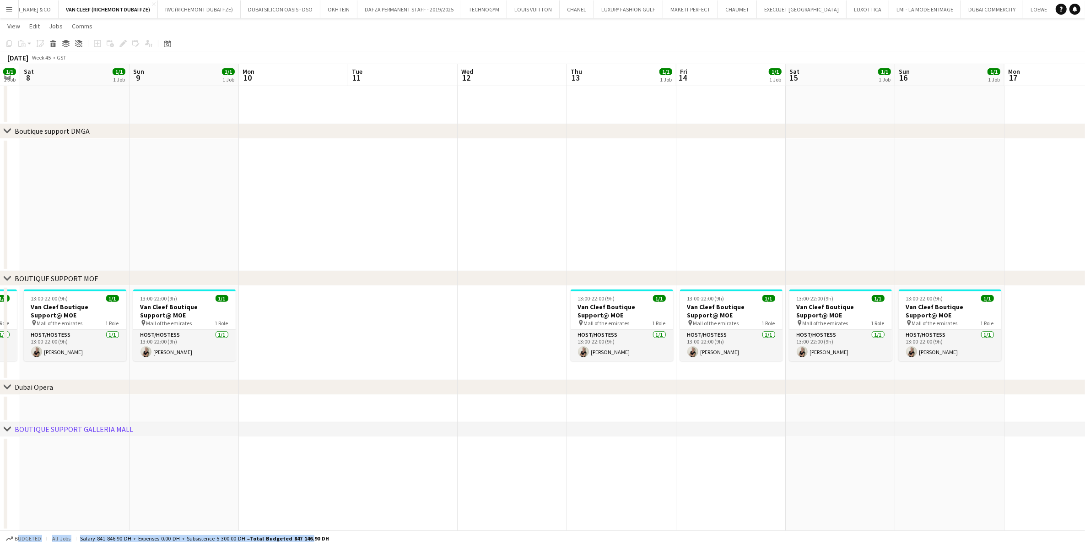
drag, startPoint x: 409, startPoint y: 293, endPoint x: 642, endPoint y: 307, distance: 233.4
click at [690, 292] on app-calendar-viewport "Wed 5 Thu 6 1/1 1 Job Fri 7 1/1 1 Job Sat 8 1/1 1 Job Sun 9 1/1 1 Job Mon 10 Tu…" at bounding box center [542, 132] width 1085 height 795
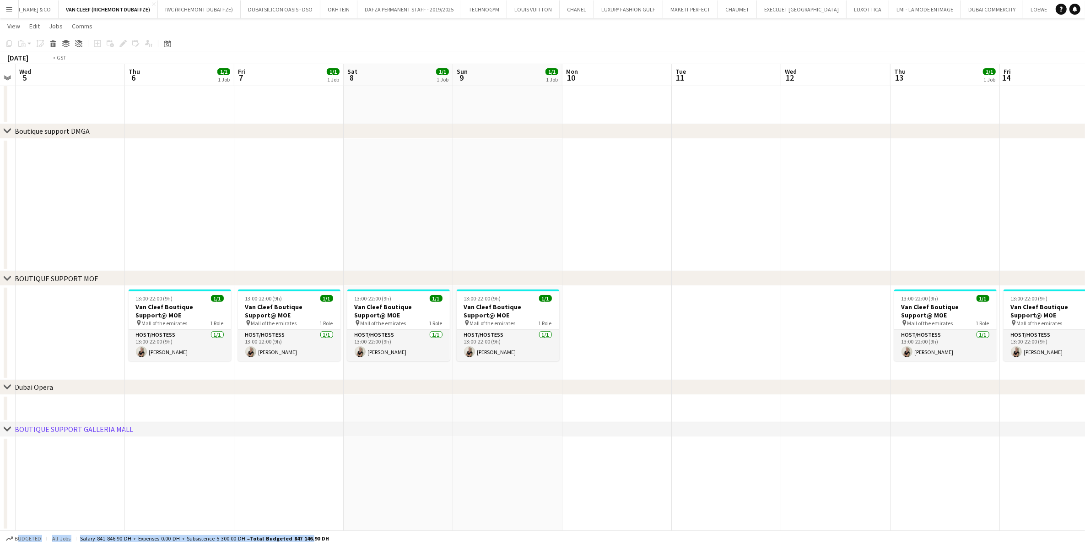
drag, startPoint x: 360, startPoint y: 316, endPoint x: 668, endPoint y: 317, distance: 308.1
click at [666, 316] on app-calendar-viewport "Sun 2 1/1 1 Job Mon 3 Tue 4 Wed 5 Thu 6 1/1 1 Job Fri 7 1/1 1 Job Sat 8 1/1 1 J…" at bounding box center [542, 132] width 1085 height 795
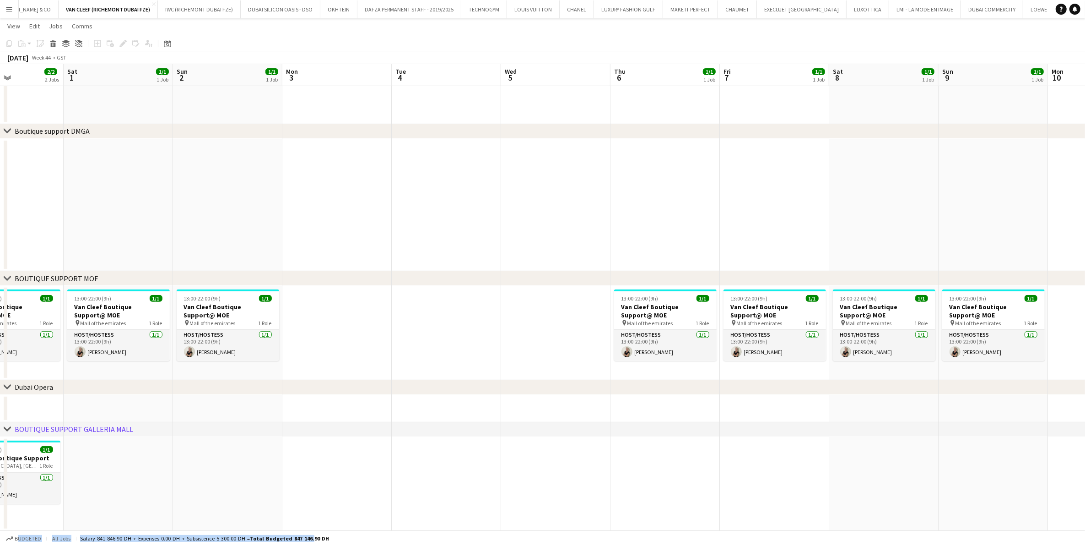
drag, startPoint x: 297, startPoint y: 330, endPoint x: 268, endPoint y: 325, distance: 29.3
click at [268, 325] on app-calendar-viewport "Tue 28 Wed 29 1/1 1 Job Thu 30 2/2 2 Jobs Fri 31 2/2 2 Jobs Sat 1 1/1 1 Job Sun…" at bounding box center [542, 132] width 1085 height 795
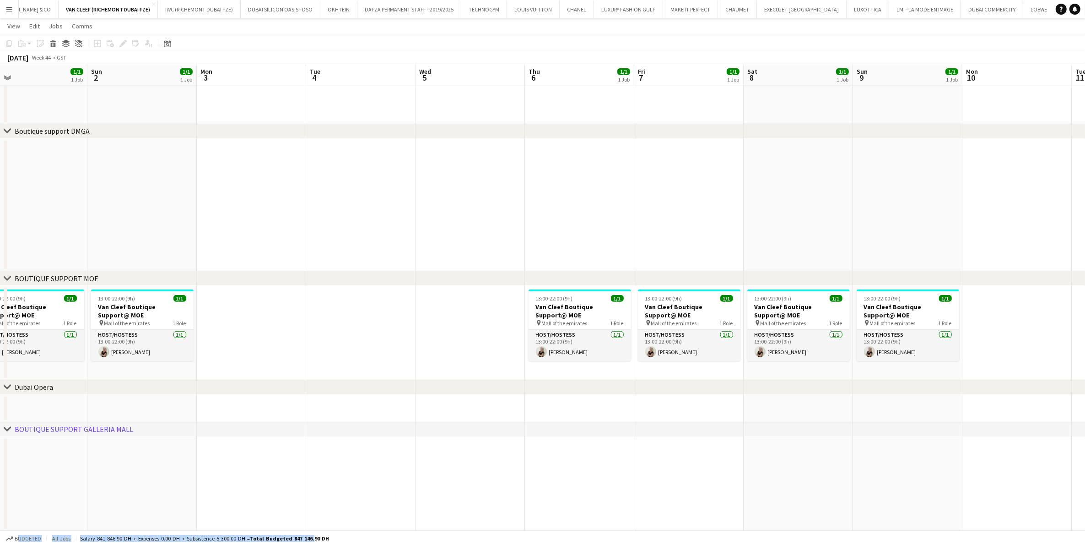
drag, startPoint x: 303, startPoint y: 311, endPoint x: 641, endPoint y: 319, distance: 338.4
click at [664, 321] on app-calendar-viewport "Thu 30 2/2 2 Jobs Fri 31 2/2 2 Jobs Sat 1 1/1 1 Job Sun 2 1/1 1 Job Mon 3 Tue 4…" at bounding box center [542, 132] width 1085 height 795
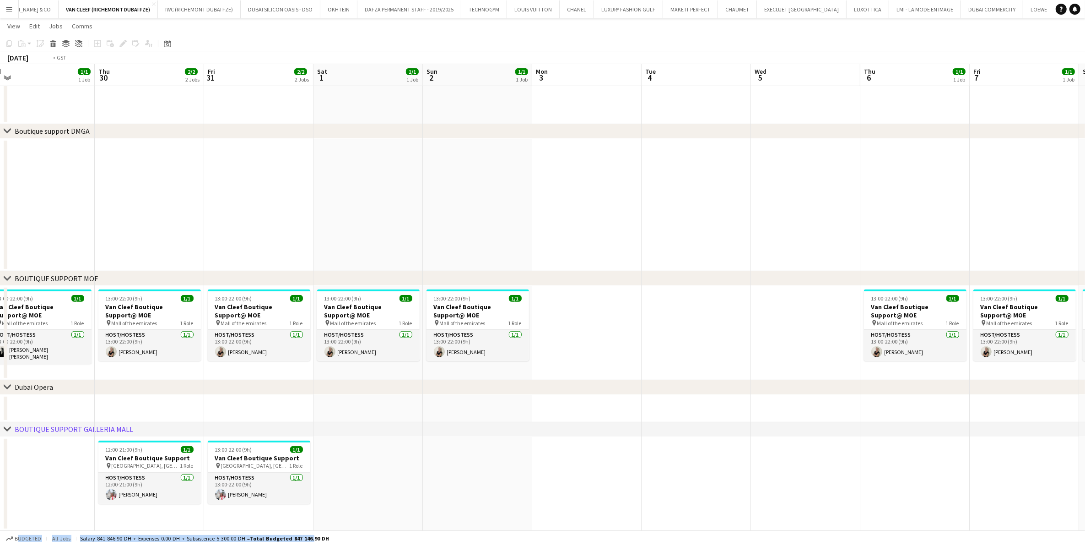
drag, startPoint x: 205, startPoint y: 197, endPoint x: 730, endPoint y: 275, distance: 530.8
click at [705, 269] on app-calendar-viewport "Mon 27 Tue 28 Wed 29 1/1 1 Job Thu 30 2/2 2 Jobs Fri 31 2/2 2 Jobs Sat 1 1/1 1 …" at bounding box center [542, 132] width 1085 height 795
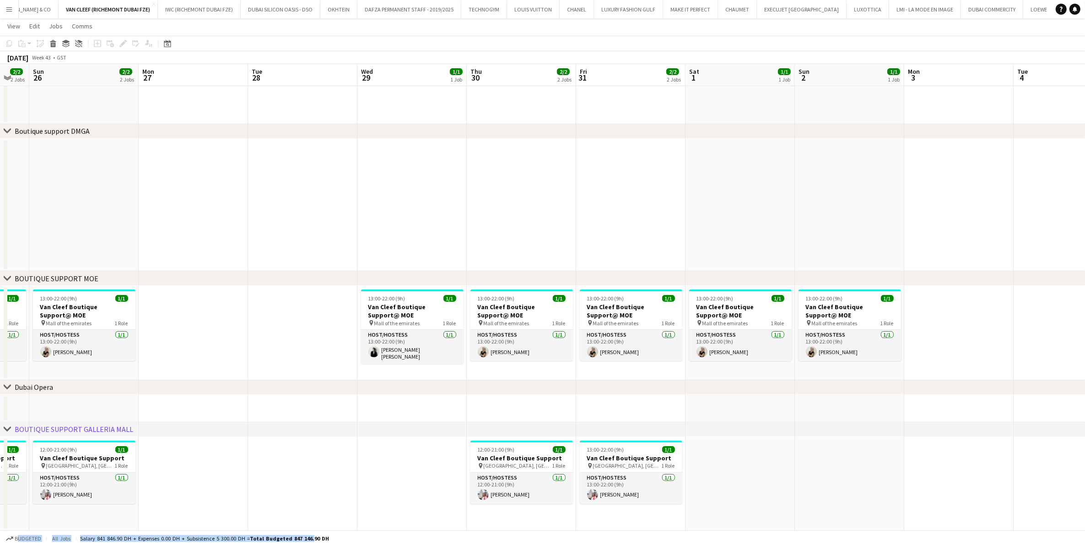
scroll to position [0, 325]
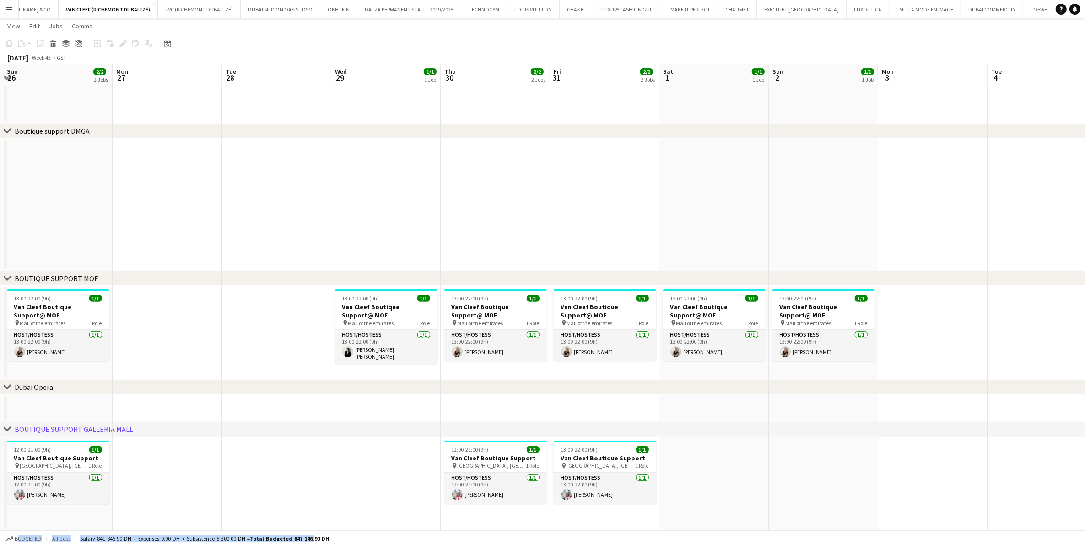
click at [419, 324] on app-calendar-viewport "Thu 23 2/2 2 Jobs Fri 24 2/2 2 Jobs Sat 25 2/2 2 Jobs Sun 26 2/2 2 Jobs Mon 27 …" at bounding box center [542, 132] width 1085 height 795
drag, startPoint x: 482, startPoint y: 294, endPoint x: 363, endPoint y: 289, distance: 118.7
click at [299, 289] on app-calendar-viewport "Thu 23 2/2 2 Jobs Fri 24 2/2 2 Jobs Sat 25 2/2 2 Jobs Sun 26 2/2 2 Jobs Mon 27 …" at bounding box center [542, 132] width 1085 height 795
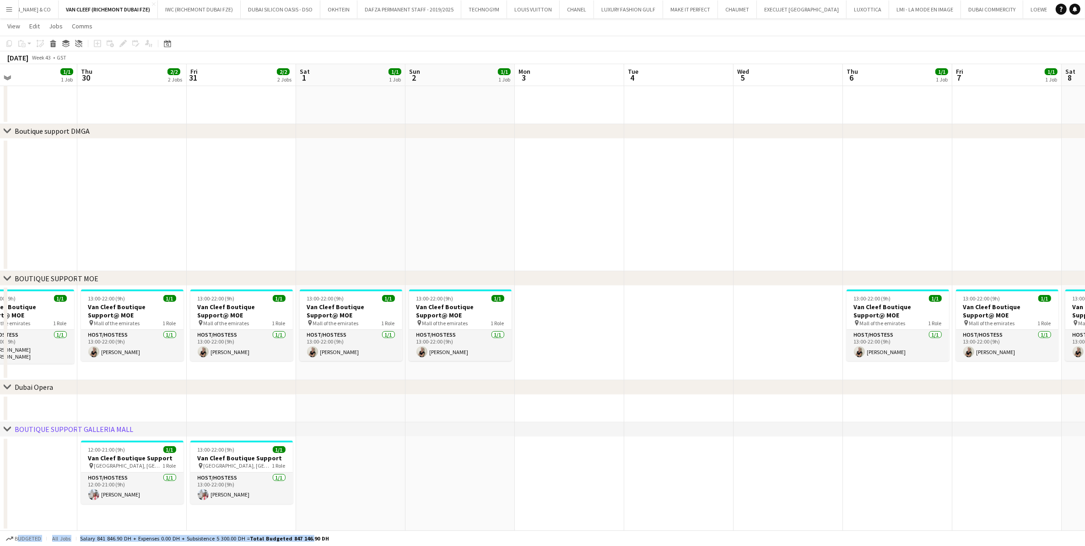
drag, startPoint x: 597, startPoint y: 320, endPoint x: 248, endPoint y: 293, distance: 350.7
click at [275, 293] on app-calendar-viewport "Mon 27 Tue 28 Wed 29 1/1 1 Job Thu 30 2/2 2 Jobs Fri 31 2/2 2 Jobs Sat 1 1/1 1 …" at bounding box center [542, 132] width 1085 height 795
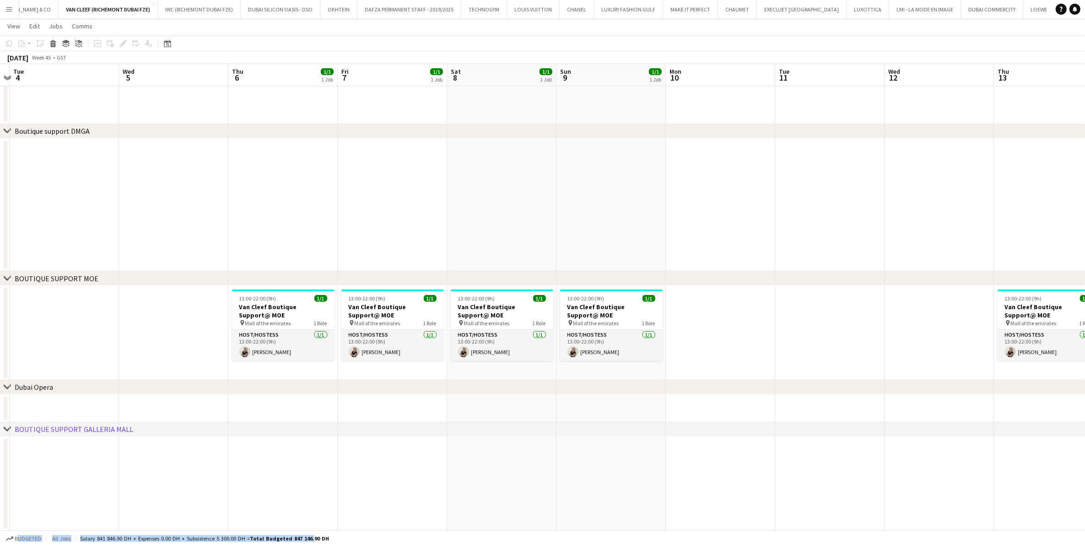
drag, startPoint x: 615, startPoint y: 334, endPoint x: 390, endPoint y: 334, distance: 224.8
click at [390, 334] on app-calendar-viewport "Sat 1 1/1 1 Job Sun 2 1/1 1 Job Mon 3 Tue 4 Wed 5 Thu 6 1/1 1 Job Fri 7 1/1 1 J…" at bounding box center [542, 132] width 1085 height 795
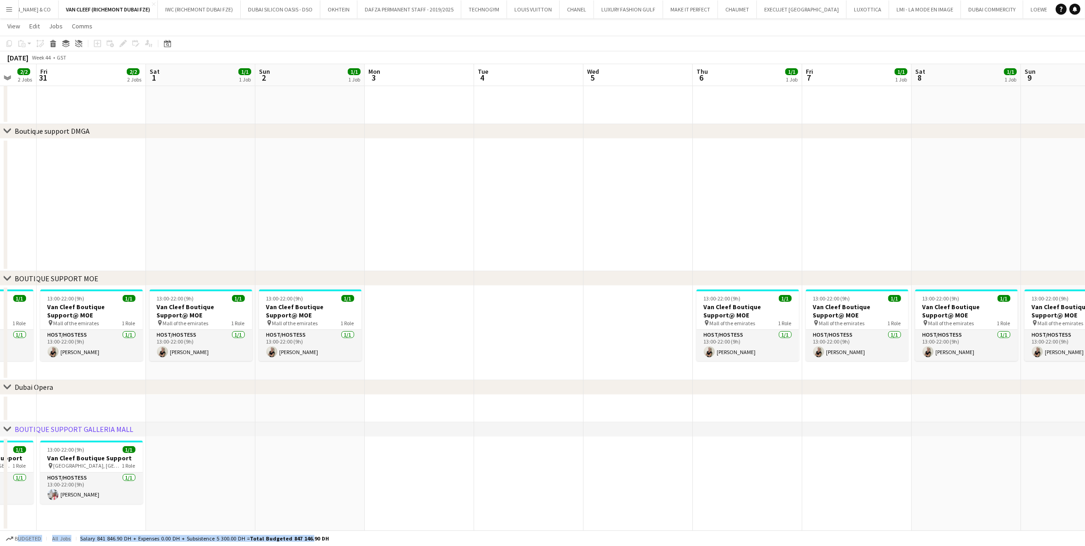
scroll to position [0, 287]
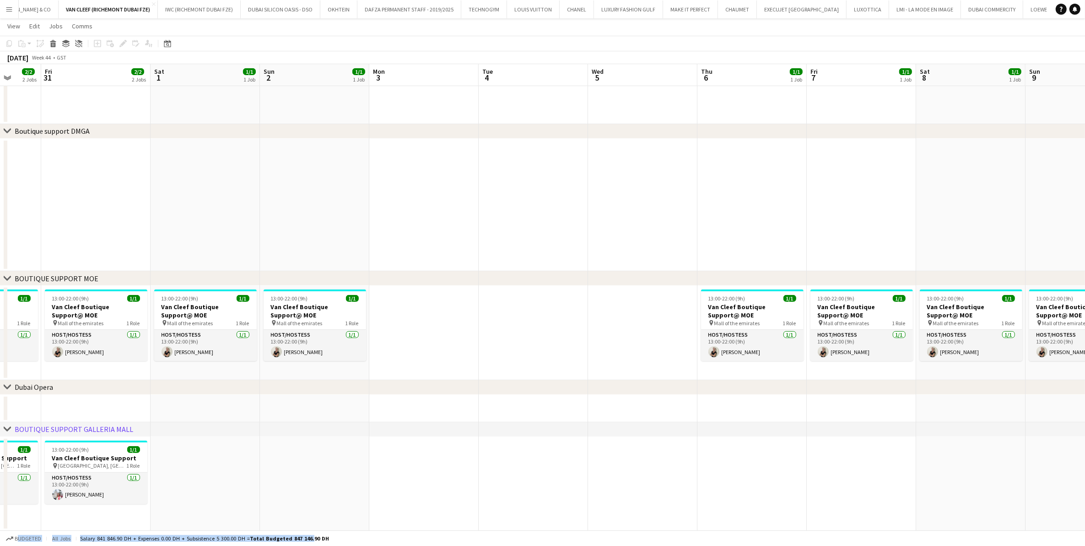
drag, startPoint x: 276, startPoint y: 328, endPoint x: 747, endPoint y: 289, distance: 472.2
click at [727, 289] on app-calendar-viewport "Tue 28 Wed 29 1/1 1 Job Thu 30 2/2 2 Jobs Fri 31 2/2 2 Jobs Sat 1 1/1 1 Job Sun…" at bounding box center [542, 132] width 1085 height 795
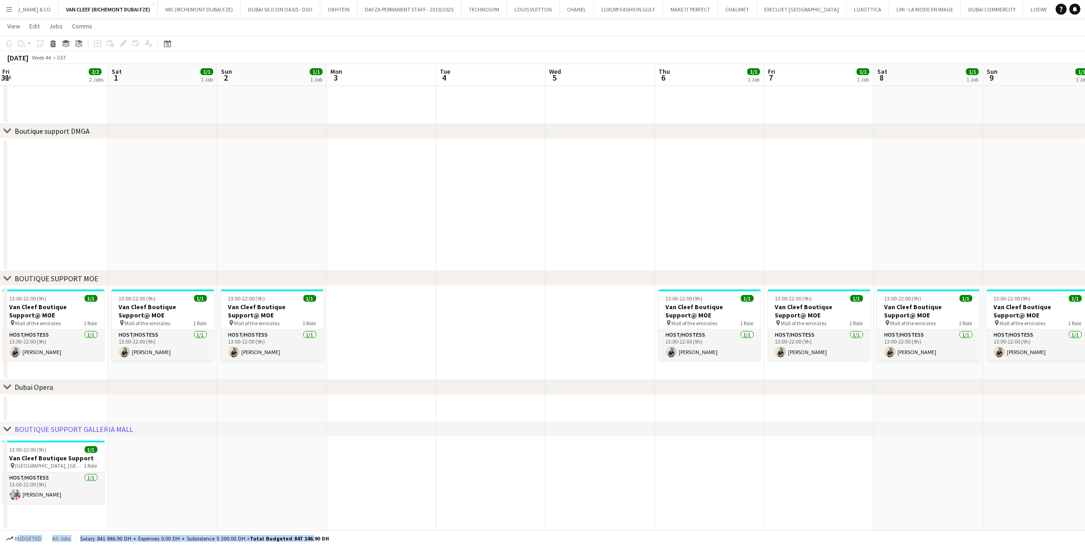
scroll to position [0, 334]
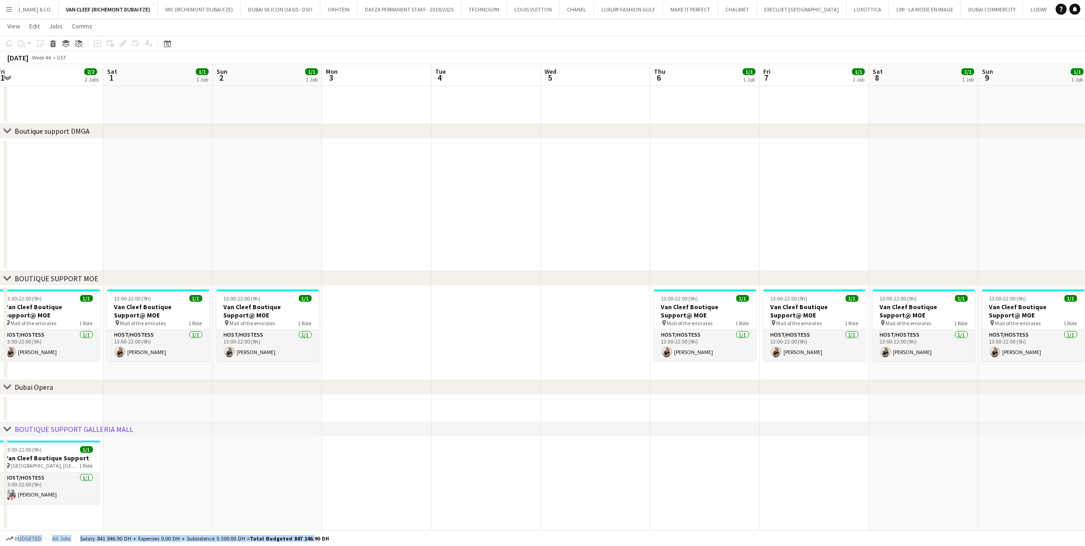
drag, startPoint x: 240, startPoint y: 300, endPoint x: 195, endPoint y: 294, distance: 45.3
click at [195, 294] on app-calendar-viewport "Tue 28 Wed 29 1/1 1 Job Thu 30 2/2 2 Jobs Fri 31 2/2 2 Jobs Sat 1 1/1 1 Job Sun…" at bounding box center [542, 132] width 1085 height 795
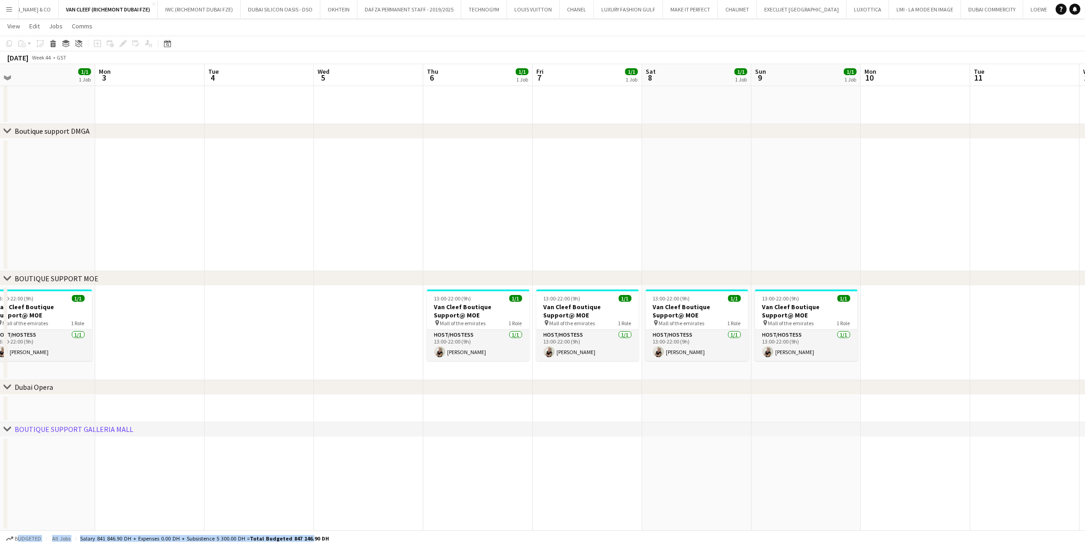
scroll to position [0, 370]
drag, startPoint x: 623, startPoint y: 361, endPoint x: 373, endPoint y: 363, distance: 250.0
click at [373, 363] on app-calendar-viewport "Thu 30 2/2 2 Jobs Fri 31 2/2 2 Jobs Sat 1 1/1 1 Job Sun 2 1/1 1 Job Mon 3 Tue 4…" at bounding box center [542, 132] width 1085 height 795
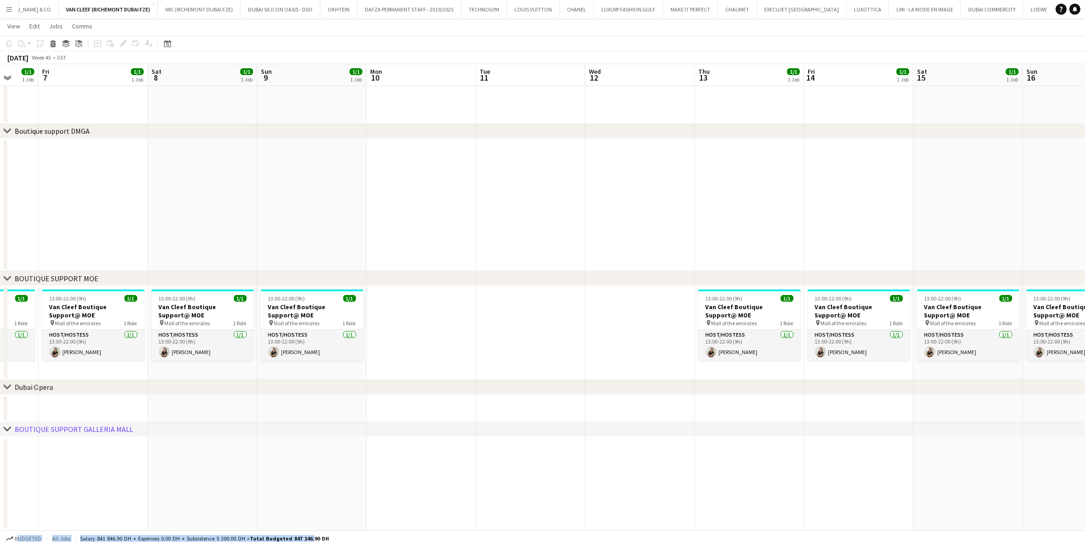
drag, startPoint x: 926, startPoint y: 302, endPoint x: 451, endPoint y: 310, distance: 474.8
click at [451, 310] on app-calendar-viewport "Tue 4 Wed 5 Thu 6 1/1 1 Job Fri 7 1/1 1 Job Sat 8 1/1 1 Job Sun 9 1/1 1 Job Mon…" at bounding box center [542, 132] width 1085 height 795
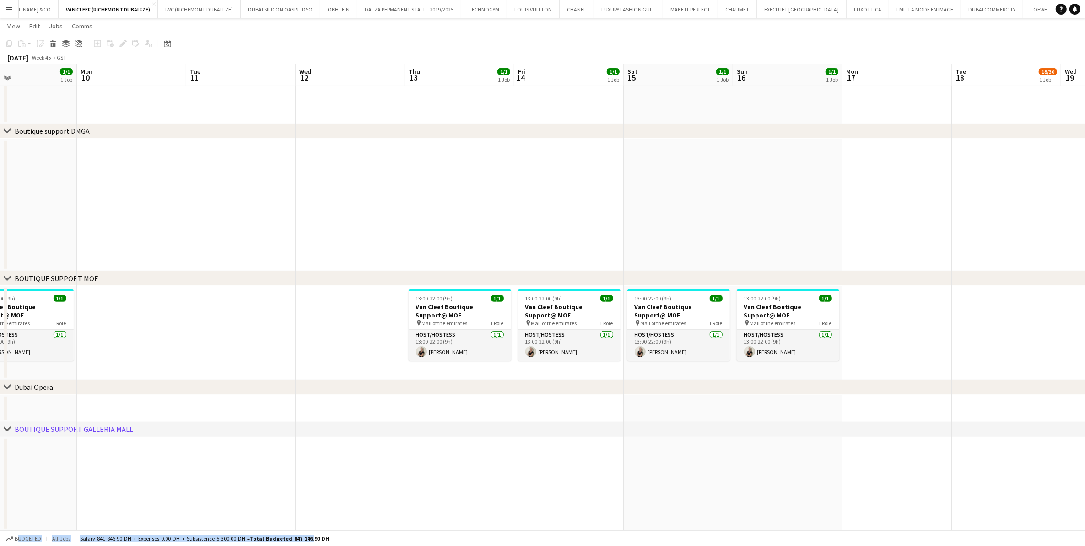
scroll to position [0, 331]
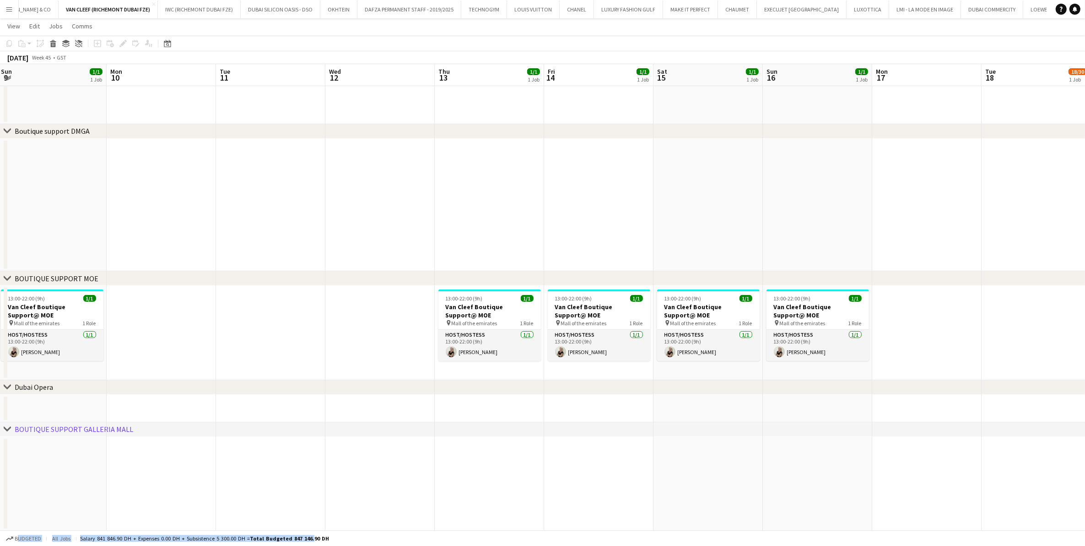
drag, startPoint x: 439, startPoint y: 308, endPoint x: 388, endPoint y: 308, distance: 51.3
click at [388, 308] on app-calendar-viewport "Thu 6 1/1 1 Job Fri 7 1/1 1 Job Sat 8 1/1 1 Job Sun 9 1/1 1 Job Mon 10 Tue 11 W…" at bounding box center [542, 132] width 1085 height 795
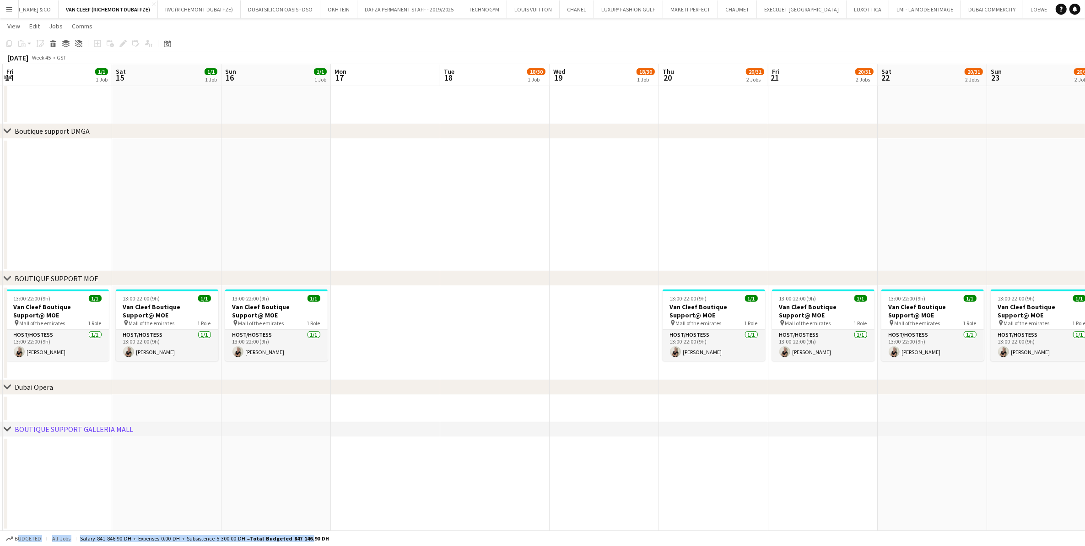
scroll to position [0, 328]
drag, startPoint x: 967, startPoint y: 346, endPoint x: 423, endPoint y: 352, distance: 543.9
click at [423, 352] on app-calendar-viewport "Tue 11 Wed 12 Thu 13 1/1 1 Job Fri 14 1/1 1 Job Sat 15 1/1 1 Job Sun 16 1/1 1 J…" at bounding box center [542, 132] width 1085 height 795
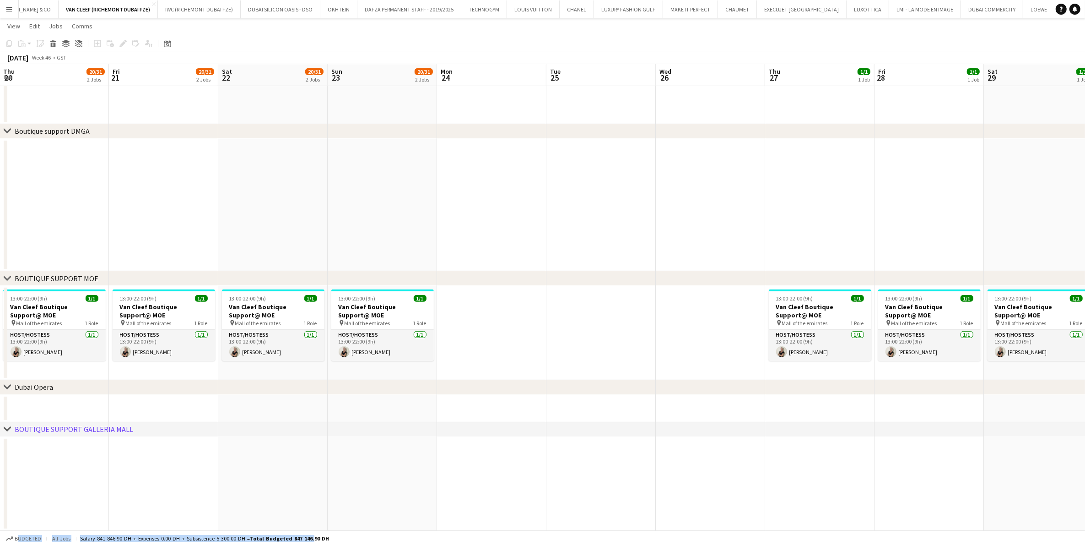
scroll to position [0, 356]
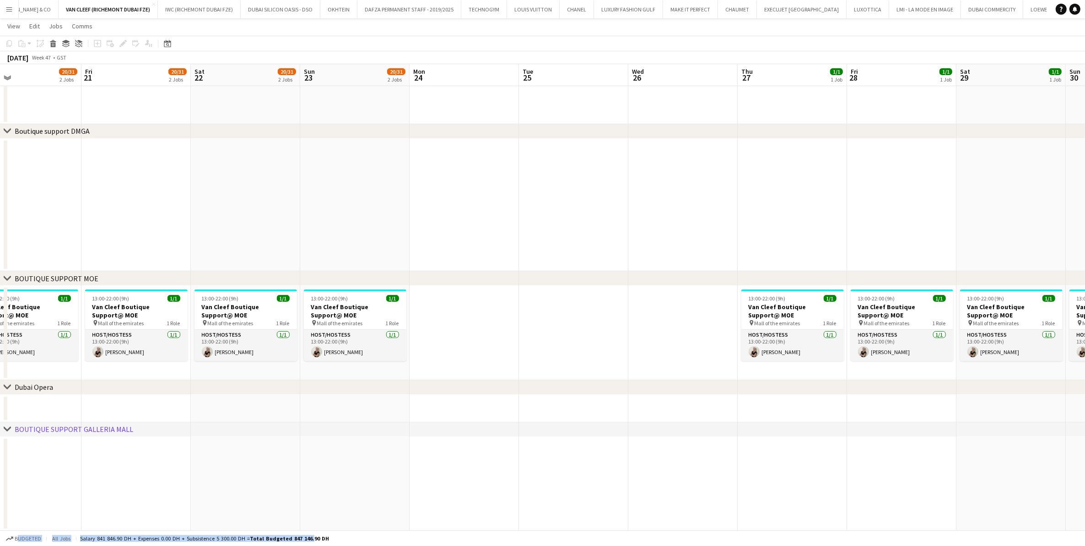
drag, startPoint x: 1031, startPoint y: 308, endPoint x: 346, endPoint y: 317, distance: 685.3
click at [346, 317] on app-calendar-viewport "Mon 17 Tue 18 18/30 1 Job Wed 19 18/30 1 Job Thu 20 20/31 2 Jobs Fri 21 20/31 2…" at bounding box center [542, 132] width 1085 height 795
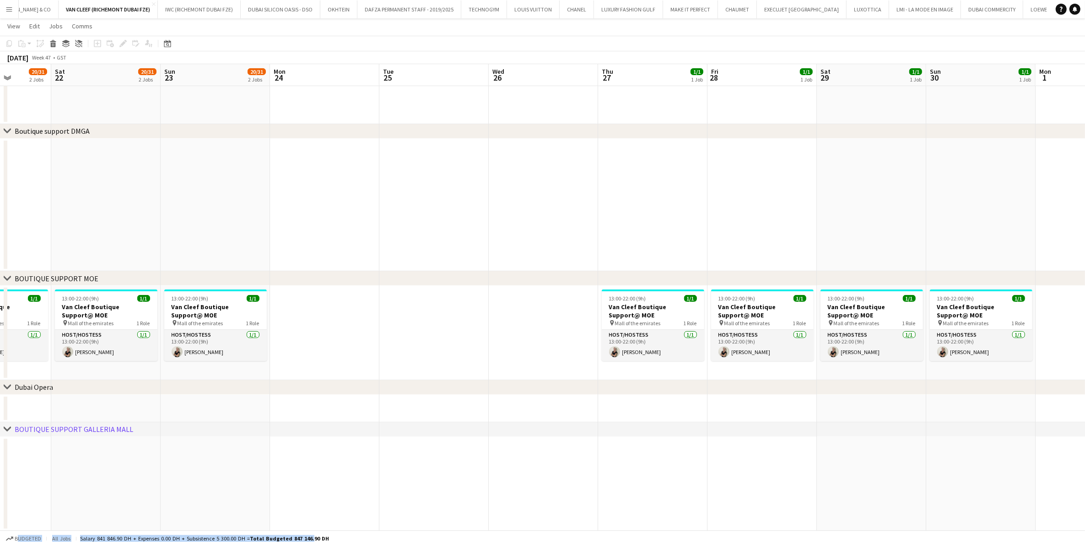
scroll to position [0, 345]
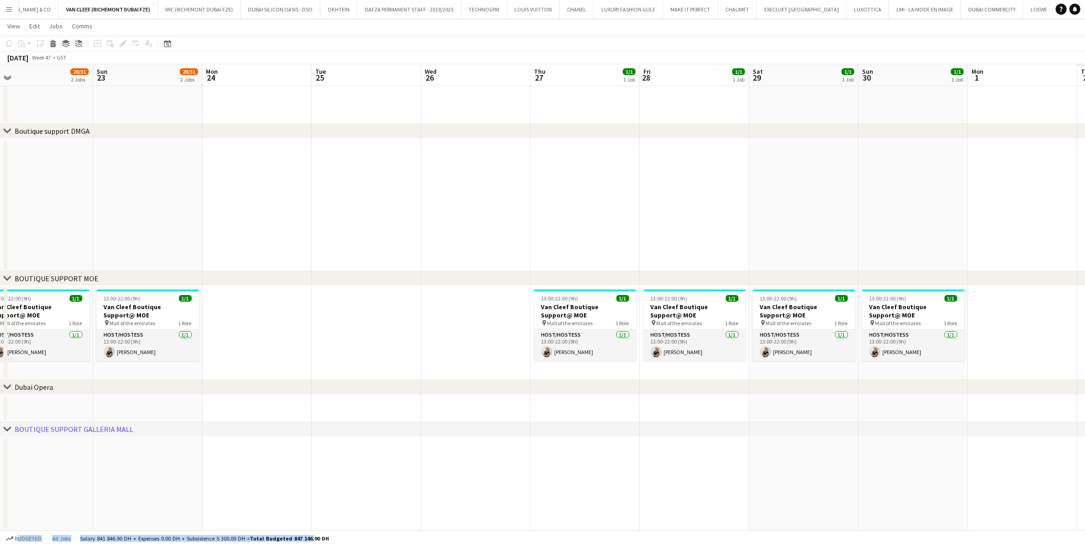
drag, startPoint x: 1013, startPoint y: 321, endPoint x: 696, endPoint y: 327, distance: 316.8
click at [696, 327] on app-calendar-viewport "Wed 19 18/30 1 Job Thu 20 20/31 2 Jobs Fri 21 20/31 2 Jobs Sat 22 20/31 2 Jobs …" at bounding box center [542, 132] width 1085 height 795
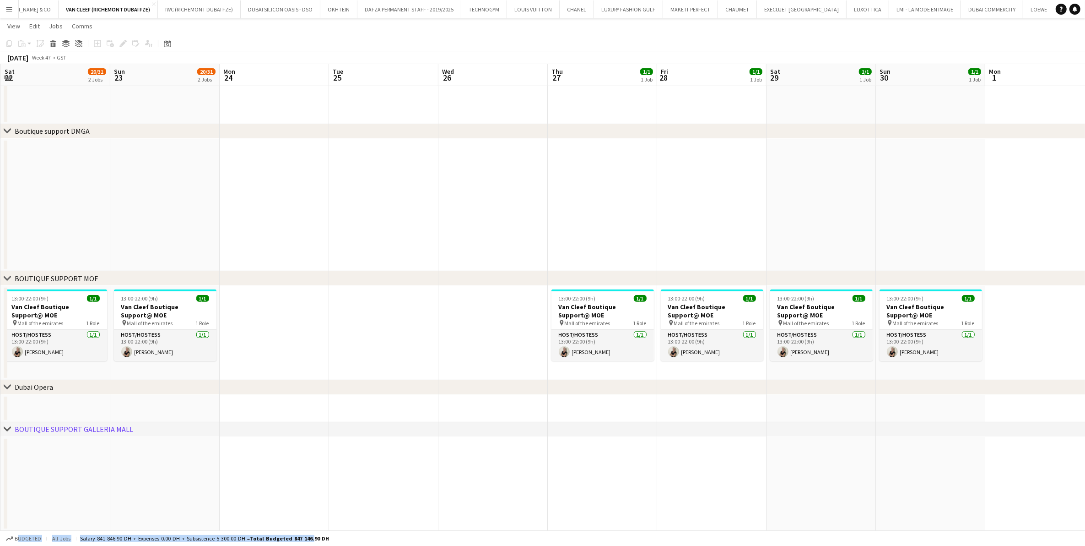
drag, startPoint x: 163, startPoint y: 301, endPoint x: 515, endPoint y: 306, distance: 352.1
click at [515, 305] on app-calendar-viewport "Thu 20 20/31 2 Jobs Fri 21 20/31 2 Jobs Sat 22 20/31 2 Jobs Sun 23 20/31 2 Jobs…" at bounding box center [542, 132] width 1085 height 795
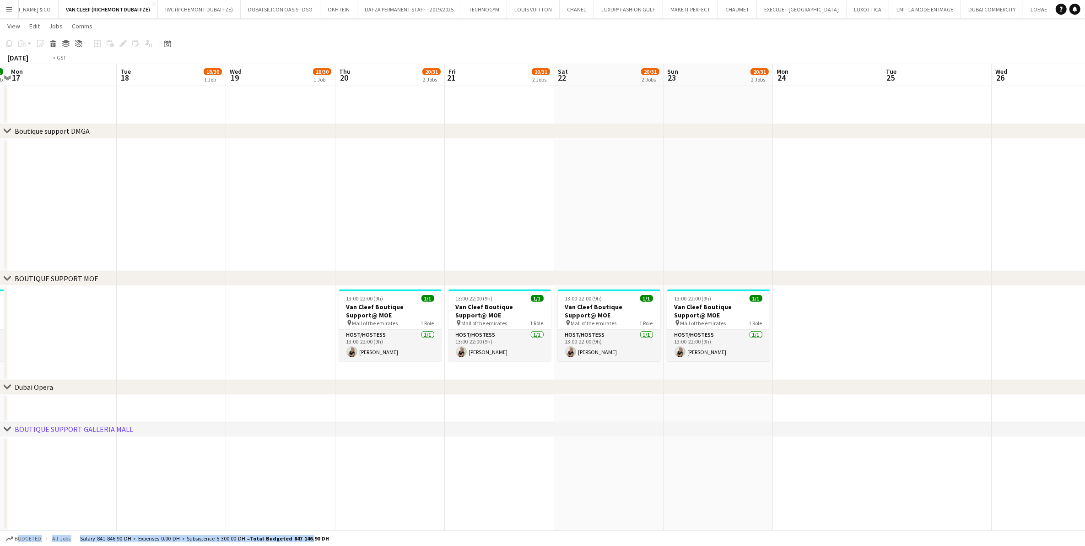
drag, startPoint x: 416, startPoint y: 305, endPoint x: 518, endPoint y: 313, distance: 102.8
click at [518, 313] on app-calendar-viewport "Sat 15 1/1 1 Job Sun 16 1/1 1 Job Mon 17 Tue 18 18/30 1 Job Wed 19 18/30 1 Job …" at bounding box center [542, 132] width 1085 height 795
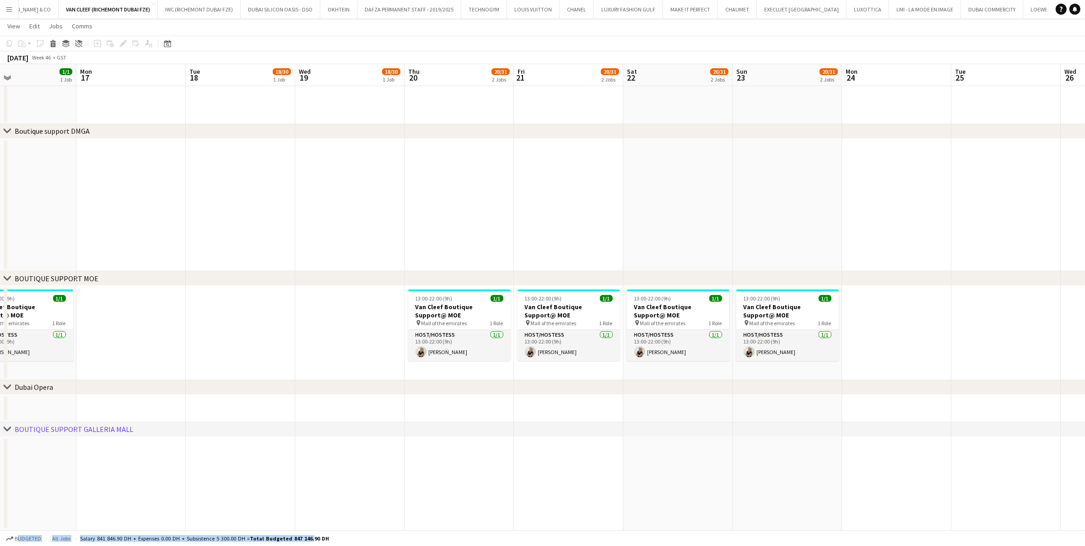
drag, startPoint x: 94, startPoint y: 326, endPoint x: 406, endPoint y: 356, distance: 313.6
click at [405, 355] on app-calendar-viewport "Fri 14 1/1 1 Job Sat 15 1/1 1 Job Sun 16 1/1 1 Job Mon 17 Tue 18 18/30 1 Job We…" at bounding box center [542, 132] width 1085 height 795
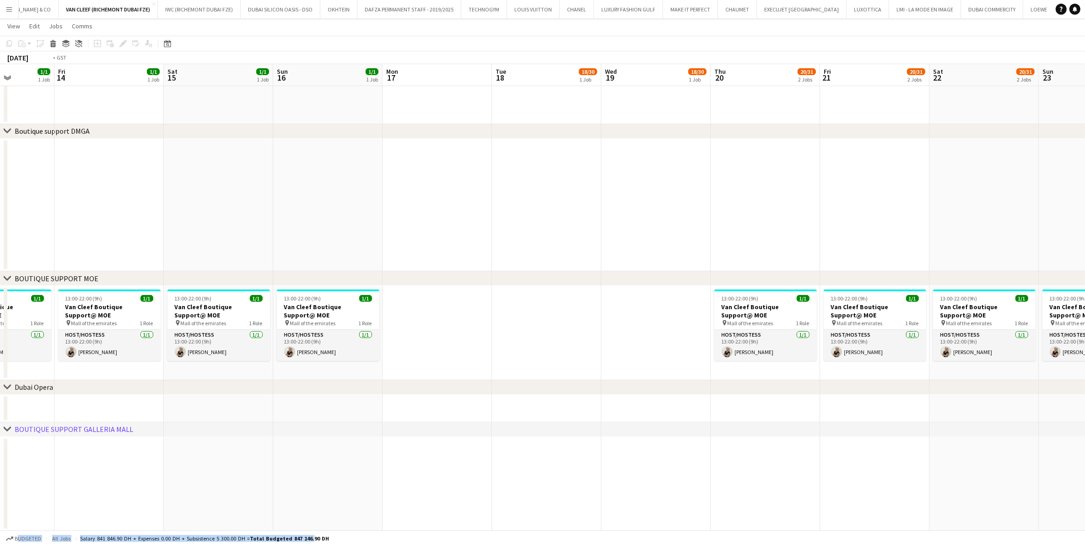
drag, startPoint x: 449, startPoint y: 342, endPoint x: 455, endPoint y: 342, distance: 5.5
click at [455, 342] on app-calendar-viewport "Tue 11 Wed 12 Thu 13 1/1 1 Job Fri 14 1/1 1 Job Sat 15 1/1 1 Job Sun 16 1/1 1 J…" at bounding box center [542, 132] width 1085 height 795
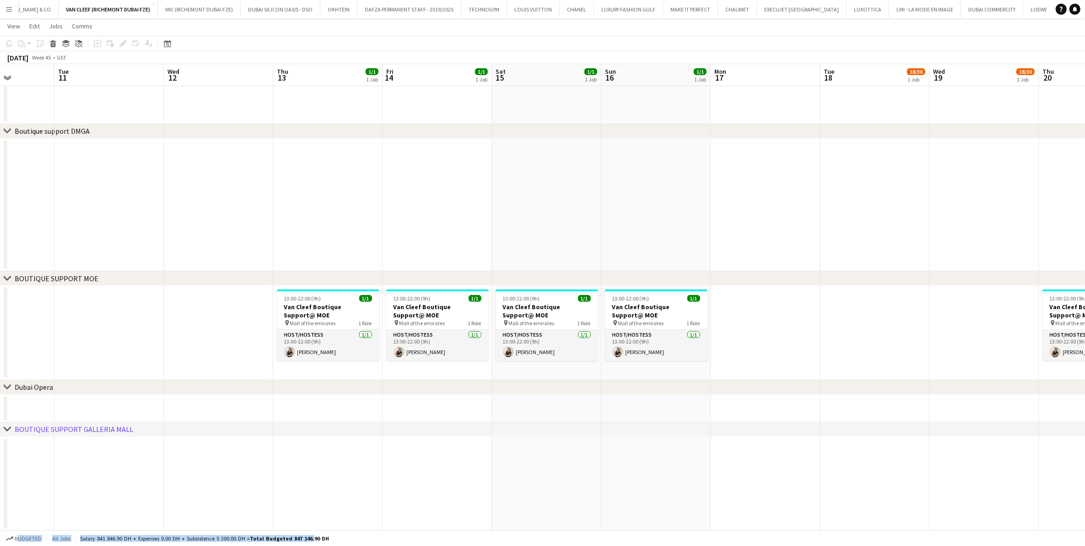
scroll to position [0, 200]
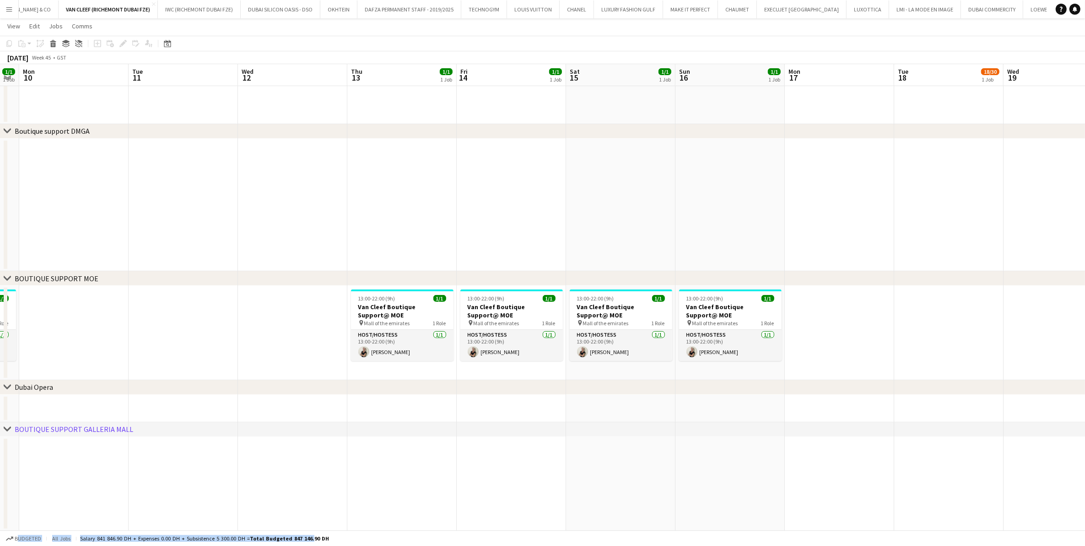
drag, startPoint x: 222, startPoint y: 328, endPoint x: 783, endPoint y: 317, distance: 560.9
click at [727, 317] on app-calendar-viewport "Sat 8 1/1 1 Job Sun 9 1/1 1 Job Mon 10 Tue 11 Wed 12 Thu 13 1/1 1 Job Fri 14 1/…" at bounding box center [542, 132] width 1085 height 795
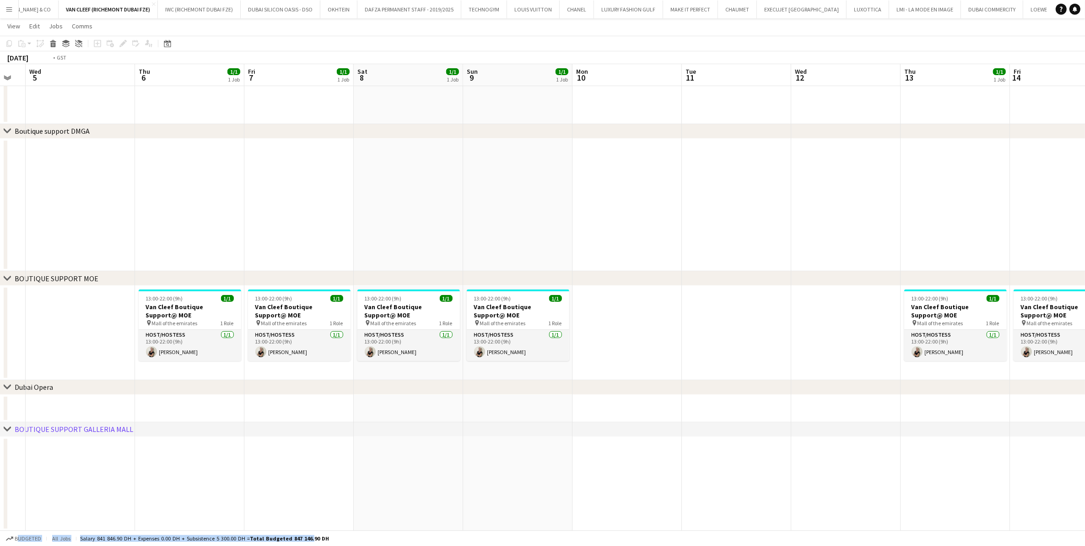
drag, startPoint x: 184, startPoint y: 310, endPoint x: 536, endPoint y: 337, distance: 352.6
click at [534, 336] on app-calendar-viewport "Sun 2 1/1 1 Job Mon 3 Tue 4 Wed 5 Thu 6 1/1 1 Job Fri 7 1/1 1 Job Sat 8 1/1 1 J…" at bounding box center [542, 132] width 1085 height 795
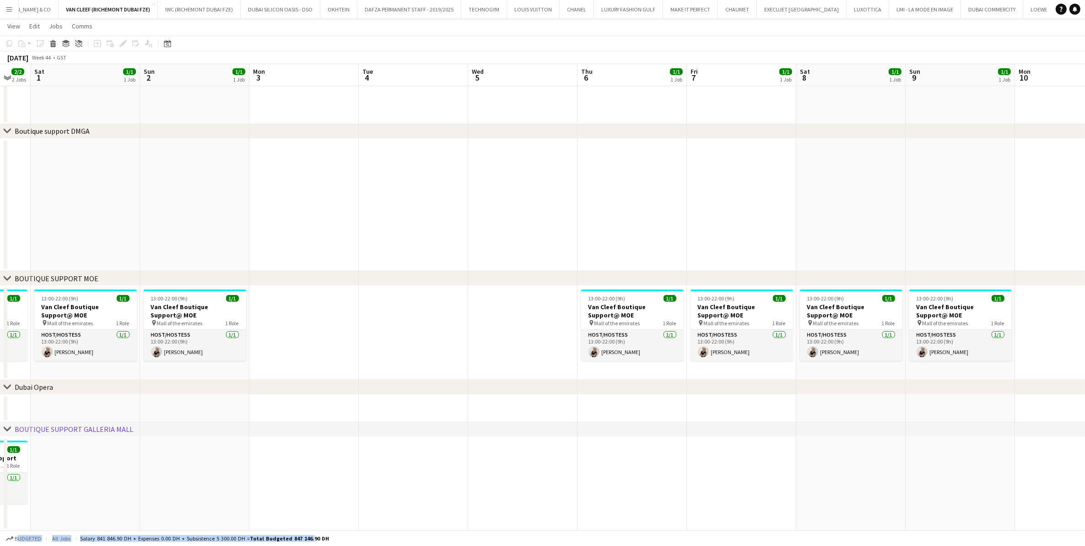
scroll to position [0, 187]
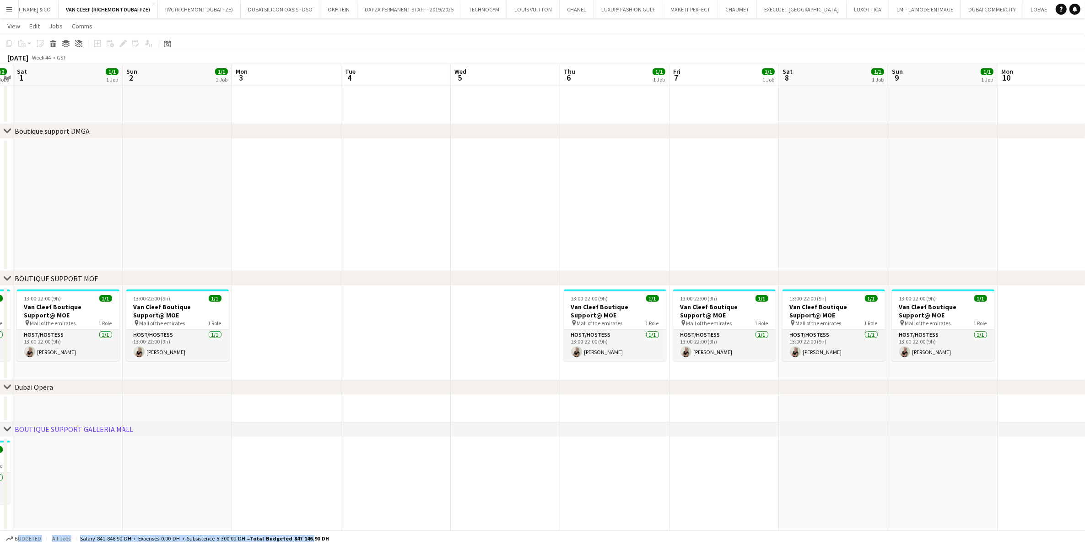
drag, startPoint x: 244, startPoint y: 327, endPoint x: 396, endPoint y: 336, distance: 152.7
click at [396, 336] on app-calendar-viewport "Thu 30 2/2 2 Jobs Fri 31 2/2 2 Jobs Sat 1 1/1 1 Job Sun 2 1/1 1 Job Mon 3 Tue 4…" at bounding box center [542, 132] width 1085 height 795
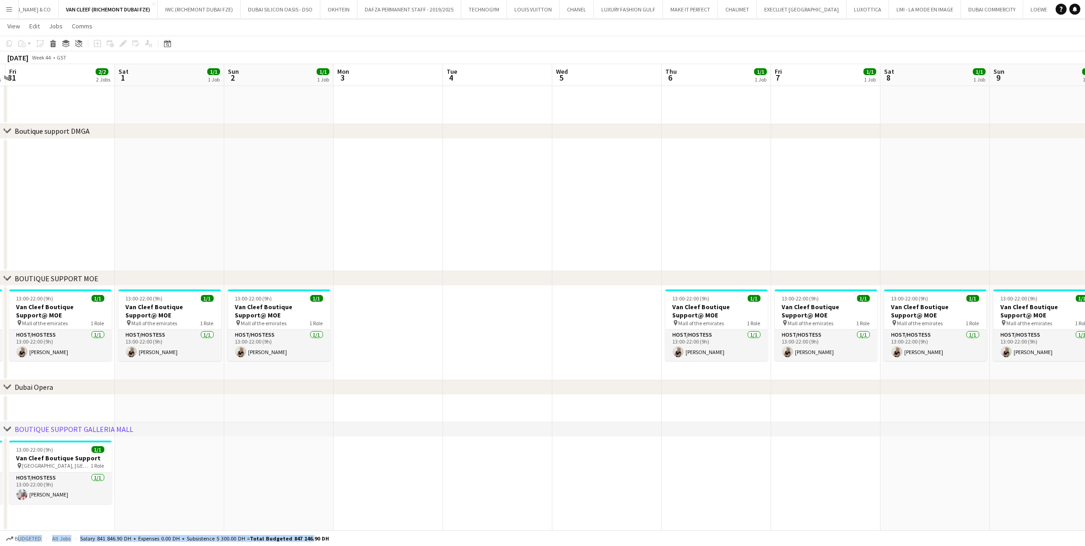
scroll to position [0, 325]
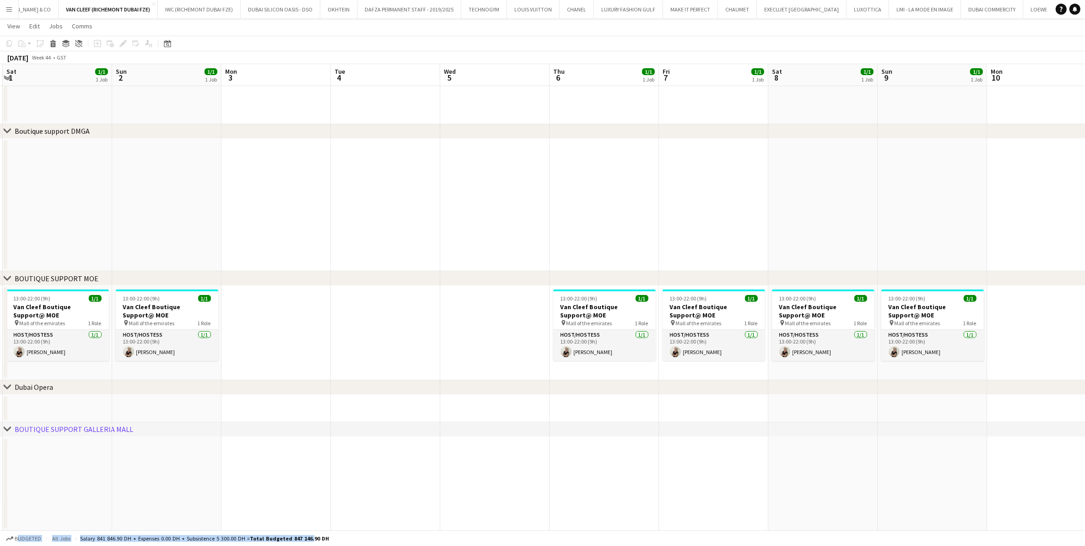
drag, startPoint x: 466, startPoint y: 335, endPoint x: 332, endPoint y: 349, distance: 134.4
click at [332, 349] on app-calendar-viewport "Wed 29 1/1 1 Job Thu 30 2/2 2 Jobs Fri 31 2/2 2 Jobs Sat 1 1/1 1 Job Sun 2 1/1 …" at bounding box center [542, 132] width 1085 height 795
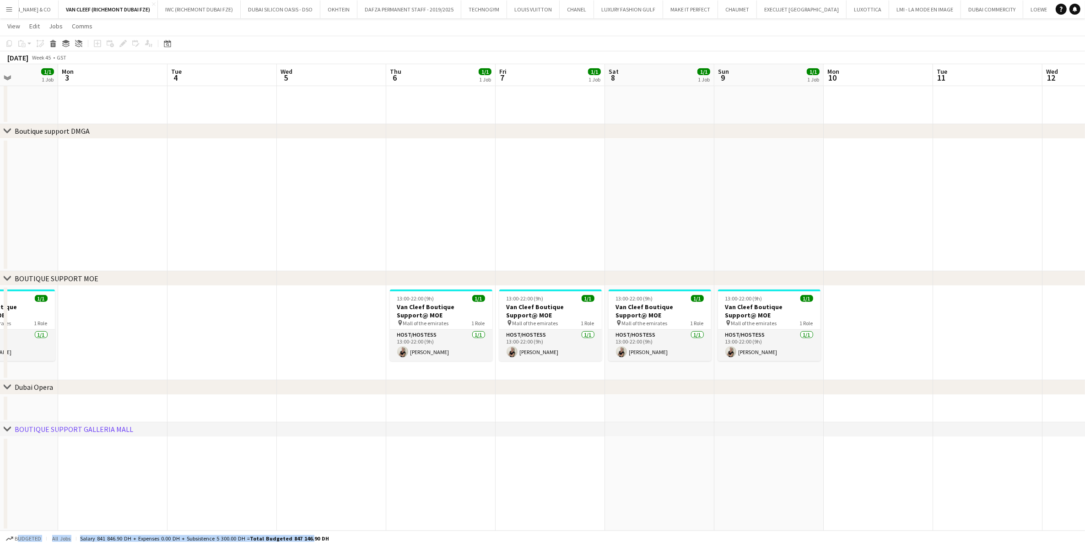
scroll to position [0, 324]
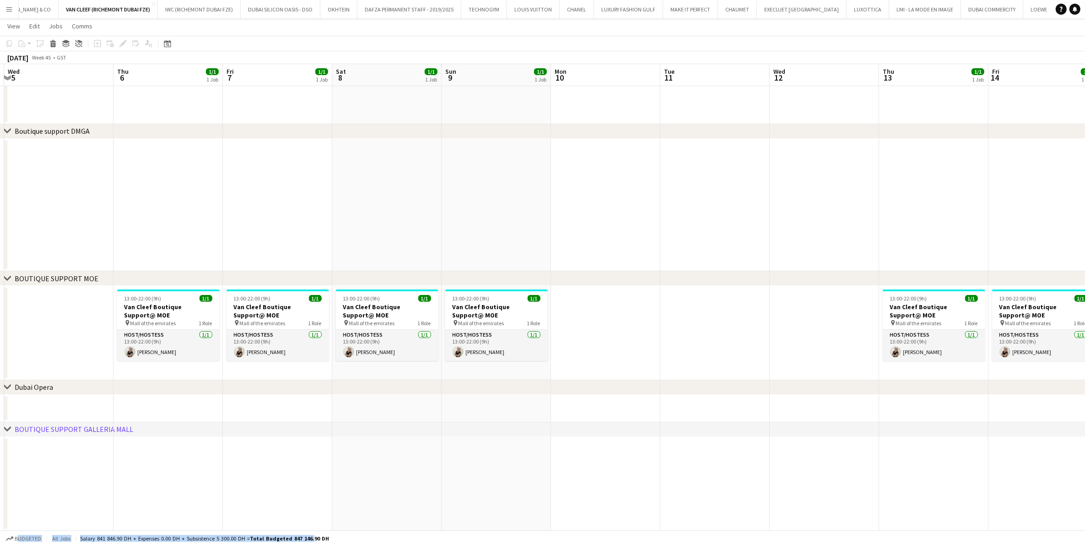
drag, startPoint x: 932, startPoint y: 321, endPoint x: 495, endPoint y: 337, distance: 437.0
click at [495, 337] on app-calendar-viewport "Sun 2 1/1 1 Job Mon 3 Tue 4 Wed 5 Thu 6 1/1 1 Job Fri 7 1/1 1 Job Sat 8 1/1 1 J…" at bounding box center [542, 132] width 1085 height 795
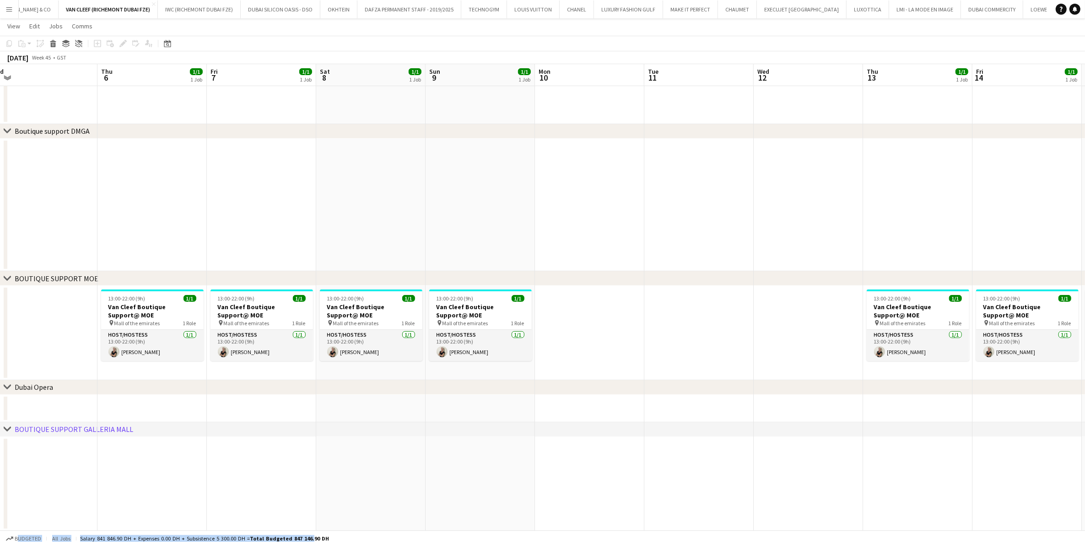
scroll to position [0, 339]
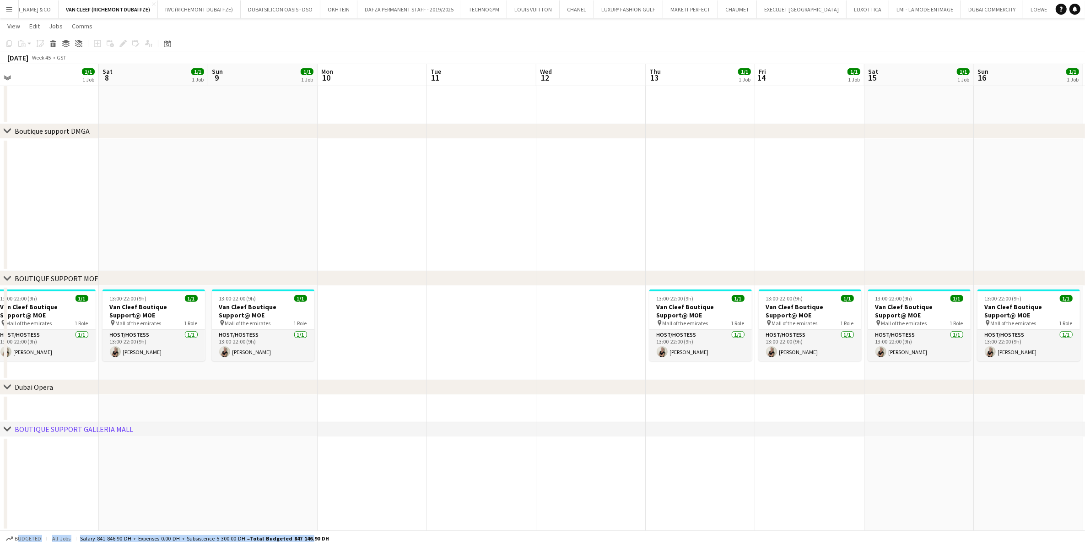
drag, startPoint x: 672, startPoint y: 352, endPoint x: 305, endPoint y: 374, distance: 367.4
click at [280, 385] on div "chevron-right ACTIVATIONS/ VIP EVENTS chevron-right Boutique Support DMFA chevr…" at bounding box center [542, 132] width 1085 height 795
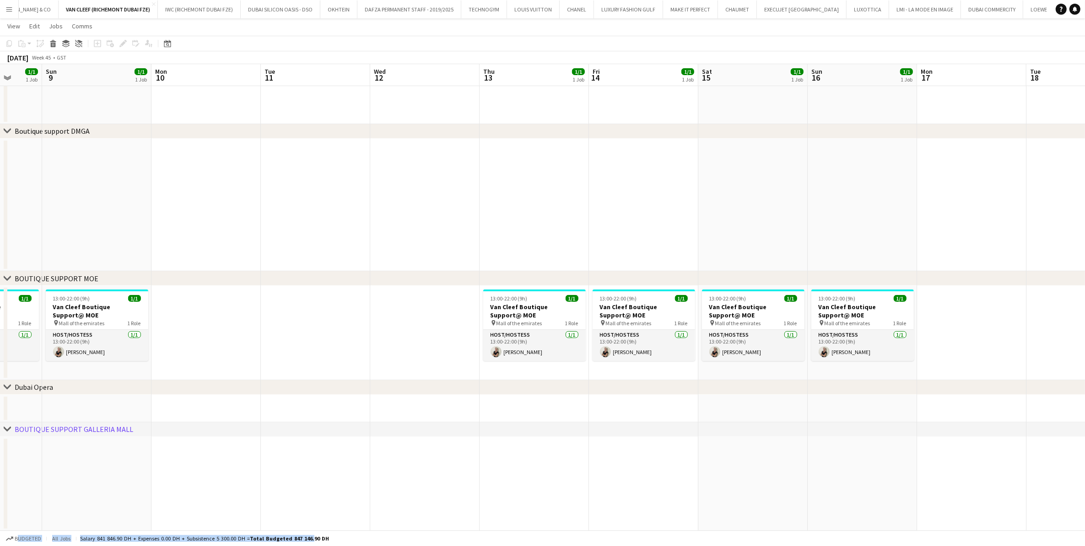
drag, startPoint x: 551, startPoint y: 333, endPoint x: 1029, endPoint y: 315, distance: 478.7
click at [727, 315] on app-calendar-viewport "Thu 6 1/1 1 Job Fri 7 1/1 1 Job Sat 8 1/1 1 Job Sun 9 1/1 1 Job Mon 10 Tue 11 W…" at bounding box center [542, 132] width 1085 height 795
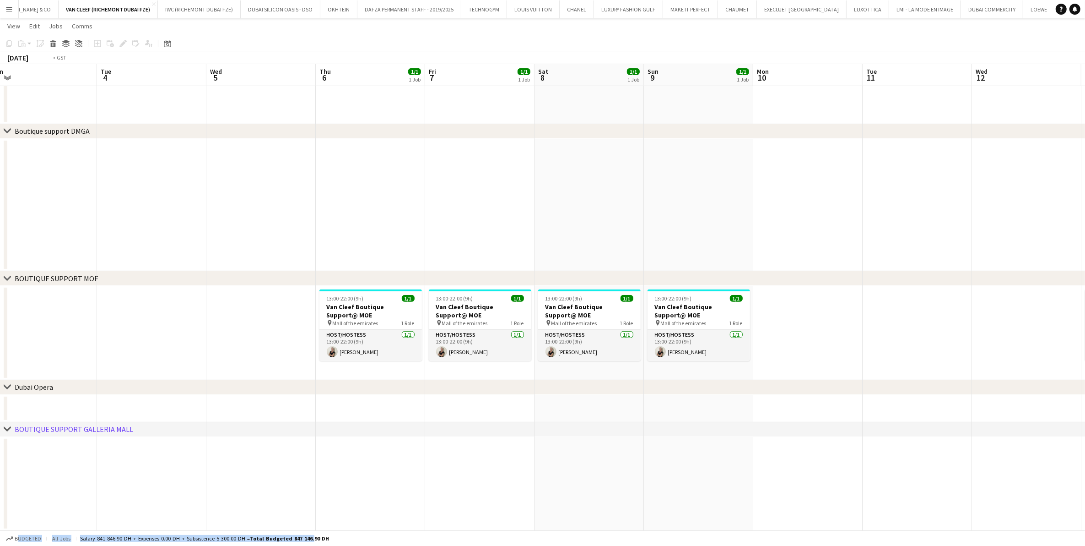
drag, startPoint x: 517, startPoint y: 324, endPoint x: 749, endPoint y: 340, distance: 232.2
click at [727, 340] on app-calendar-viewport "Sat 1 1/1 1 Job Sun 2 1/1 1 Job Mon 3 Tue 4 Wed 5 Thu 6 1/1 1 Job Fri 7 1/1 1 J…" at bounding box center [542, 132] width 1085 height 795
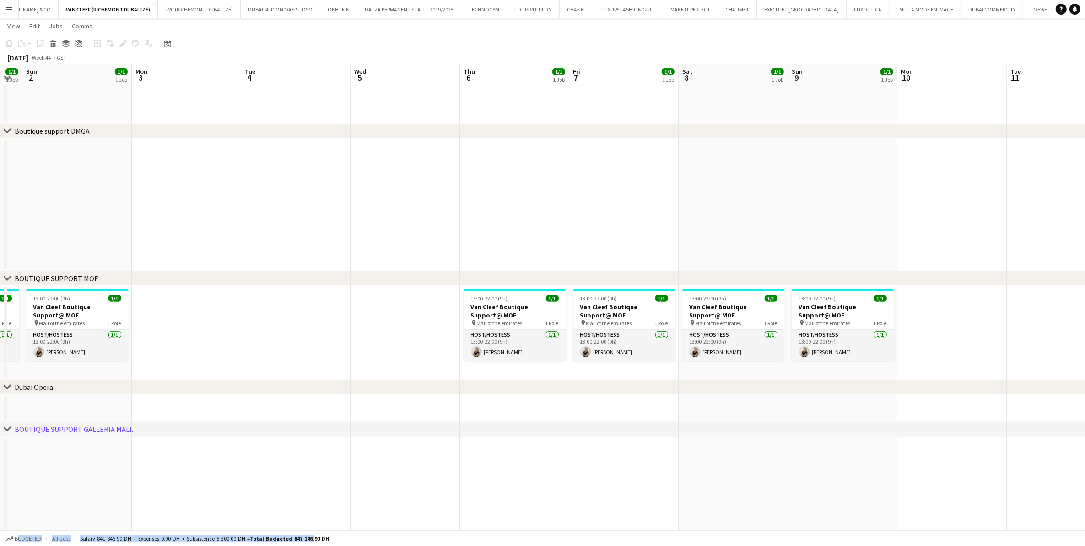
drag, startPoint x: 233, startPoint y: 300, endPoint x: 697, endPoint y: 353, distance: 466.3
click at [697, 353] on app-calendar-viewport "Thu 30 2/2 2 Jobs Fri 31 2/2 2 Jobs Sat 1 1/1 1 Job Sun 2 1/1 1 Job Mon 3 Tue 4…" at bounding box center [542, 132] width 1085 height 795
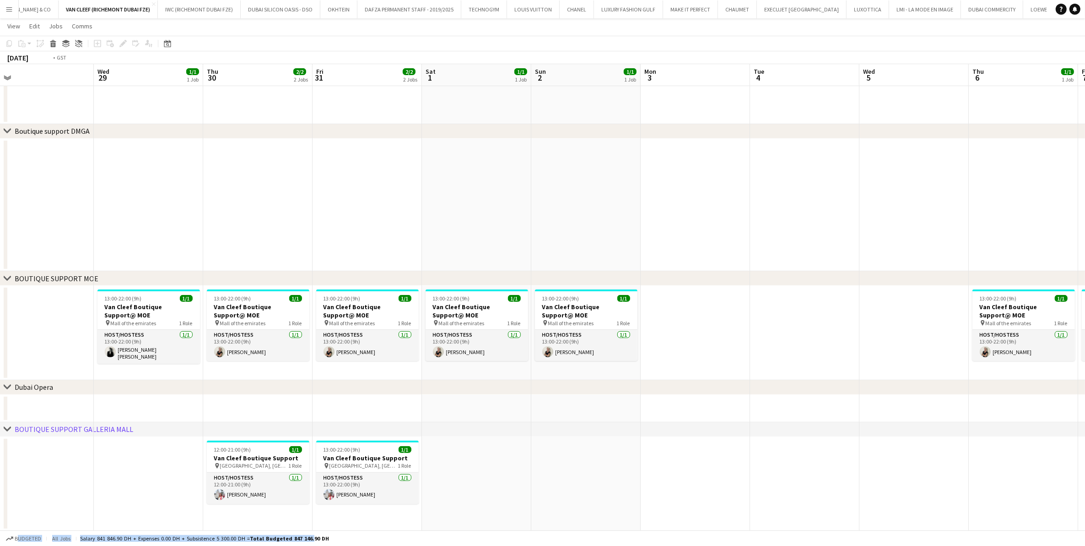
drag, startPoint x: 334, startPoint y: 333, endPoint x: 599, endPoint y: 333, distance: 264.6
click at [599, 333] on app-calendar-viewport "Sun 26 2/2 2 Jobs Mon 27 Tue 28 Wed 29 1/1 1 Job Thu 30 2/2 2 Jobs Fri 31 2/2 2…" at bounding box center [542, 132] width 1085 height 795
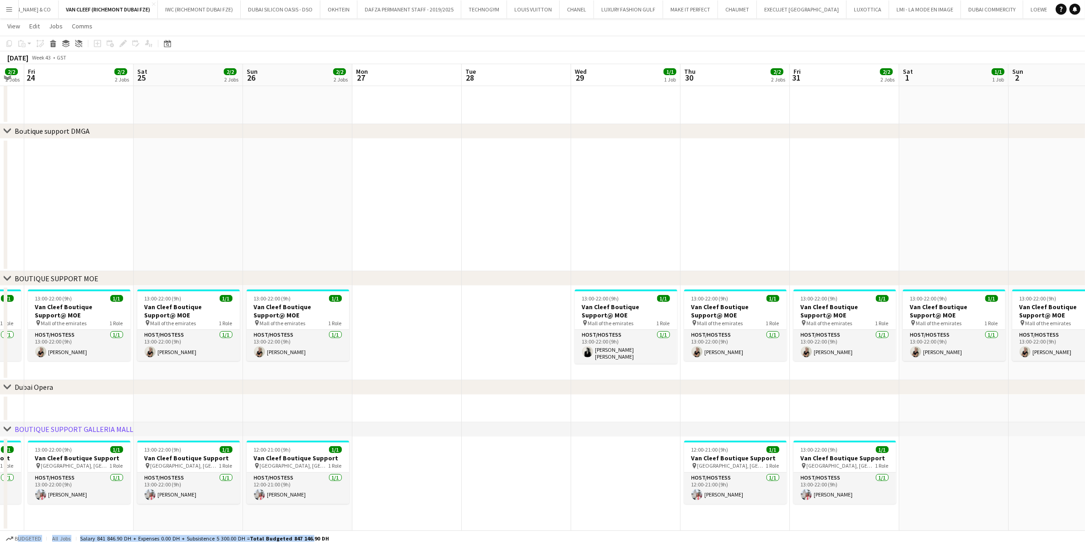
drag, startPoint x: 200, startPoint y: 312, endPoint x: 439, endPoint y: 323, distance: 238.8
click at [439, 323] on app-calendar-viewport "Wed 22 1/1 1 Job Thu 23 2/2 2 Jobs Fri 24 2/2 2 Jobs Sat 25 2/2 2 Jobs Sun 26 2…" at bounding box center [542, 132] width 1085 height 795
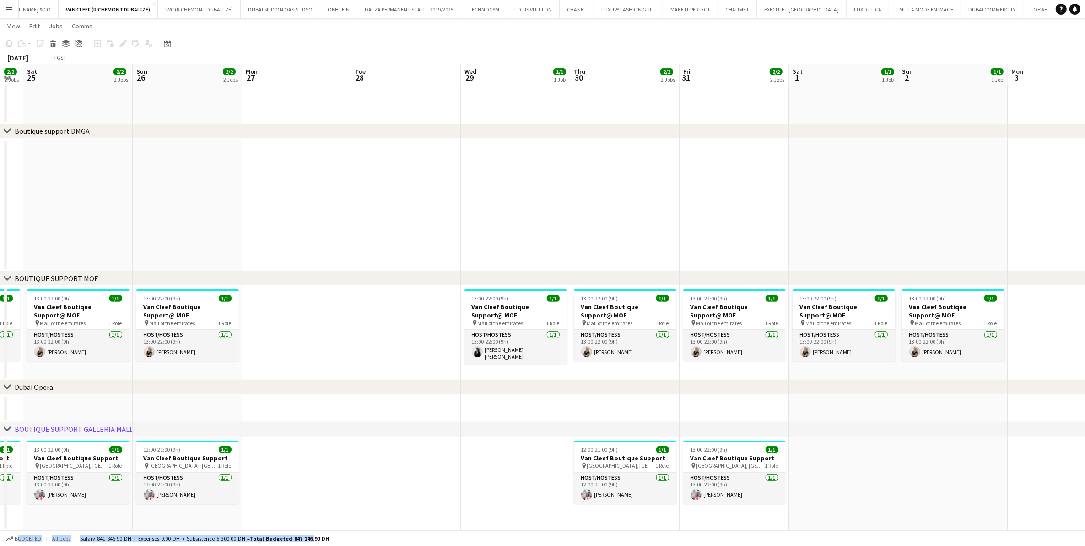
drag, startPoint x: 194, startPoint y: 335, endPoint x: 178, endPoint y: 336, distance: 16.0
click at [189, 335] on app-calendar-viewport "Wed 22 1/1 1 Job Thu 23 2/2 2 Jobs Fri 24 2/2 2 Jobs Sat 25 2/2 2 Jobs Sun 26 2…" at bounding box center [542, 132] width 1085 height 795
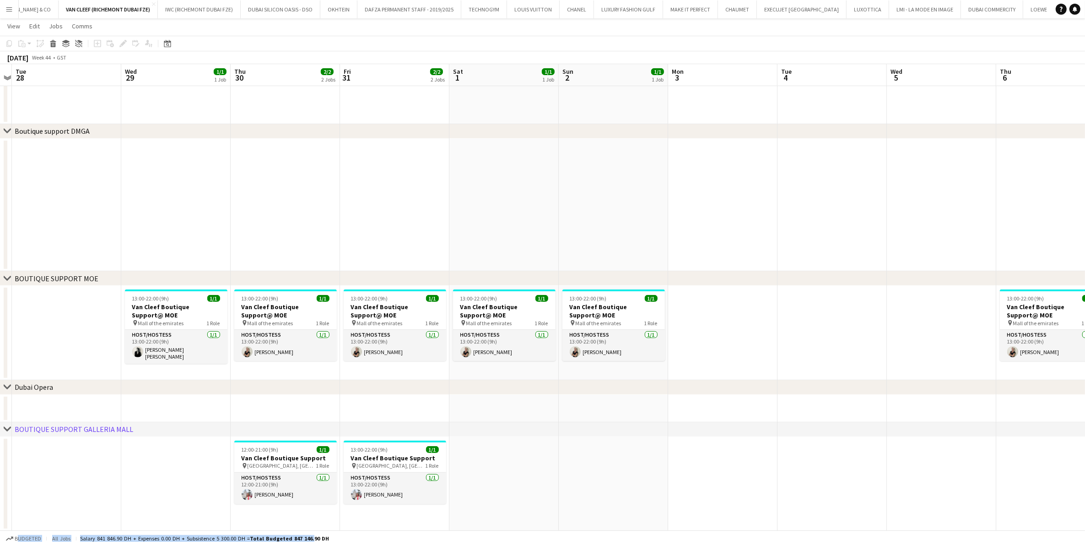
drag, startPoint x: 461, startPoint y: 318, endPoint x: 271, endPoint y: 316, distance: 190.0
click at [277, 315] on app-calendar-viewport "Sat 25 2/2 2 Jobs Sun 26 2/2 2 Jobs Mon 27 Tue 28 Wed 29 1/1 1 Job Thu 30 2/2 2…" at bounding box center [542, 132] width 1085 height 795
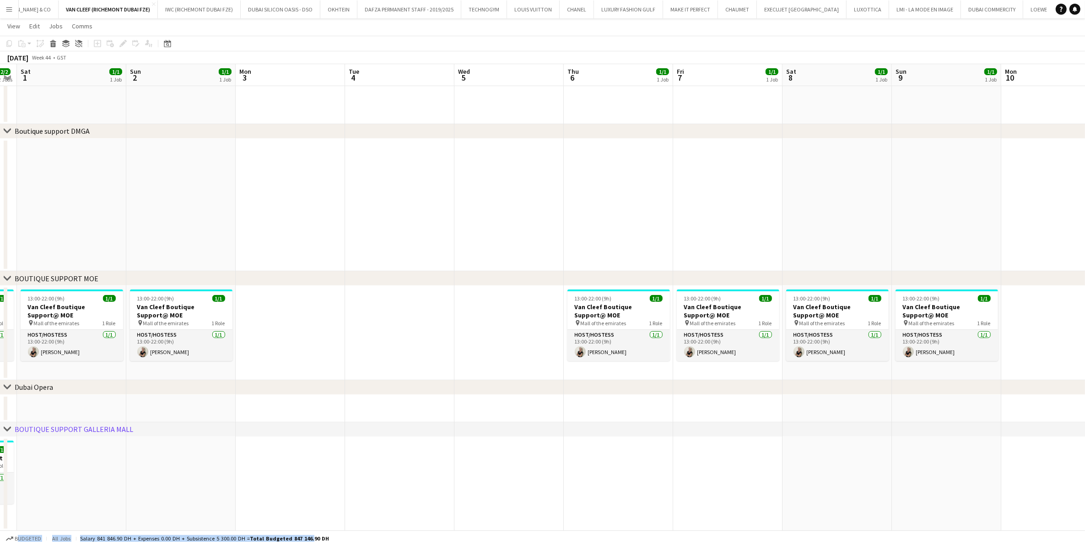
scroll to position [0, 338]
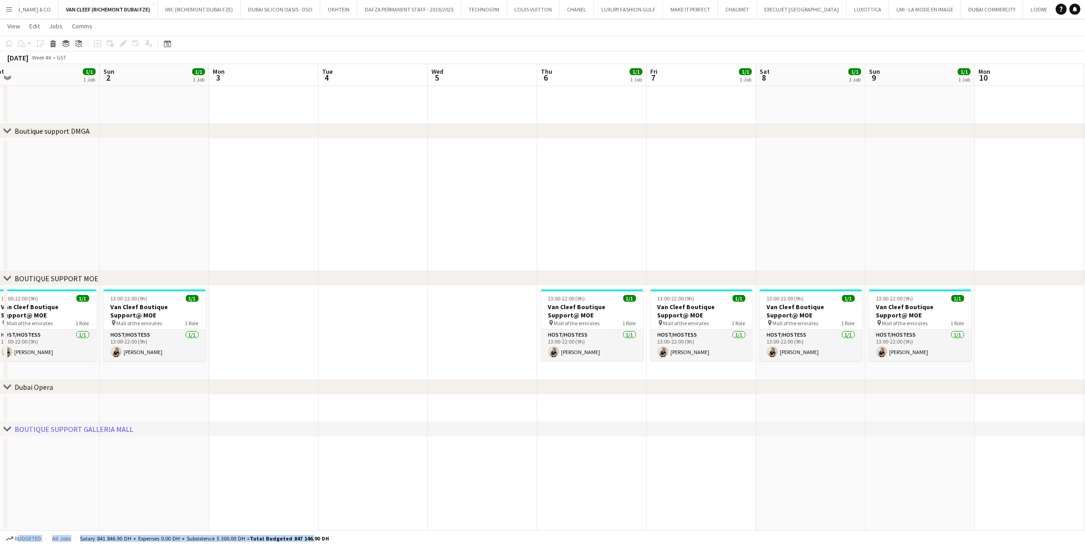
drag, startPoint x: 559, startPoint y: 351, endPoint x: 317, endPoint y: 356, distance: 242.2
click at [317, 356] on app-calendar-viewport "Wed 29 1/1 1 Job Thu 30 2/2 2 Jobs Fri 31 2/2 2 Jobs Sat 1 1/1 1 Job Sun 2 1/1 …" at bounding box center [542, 132] width 1085 height 795
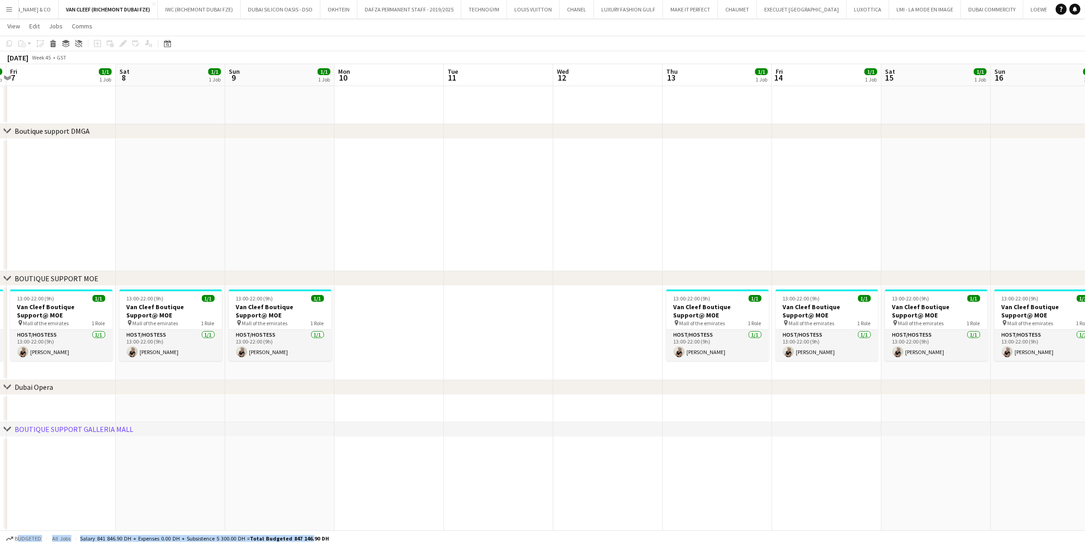
scroll to position [0, 330]
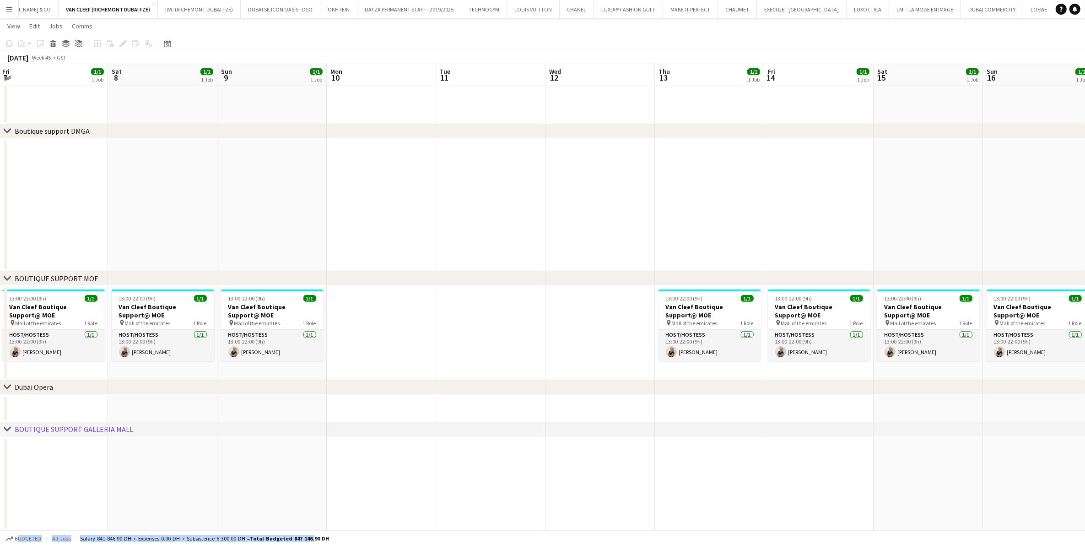
drag, startPoint x: 1030, startPoint y: 314, endPoint x: 382, endPoint y: 339, distance: 648.3
click at [382, 339] on app-calendar-viewport "Tue 4 Wed 5 Thu 6 1/1 1 Job Fri 7 1/1 1 Job Sat 8 1/1 1 Job Sun 9 1/1 1 Job Mon…" at bounding box center [542, 132] width 1085 height 795
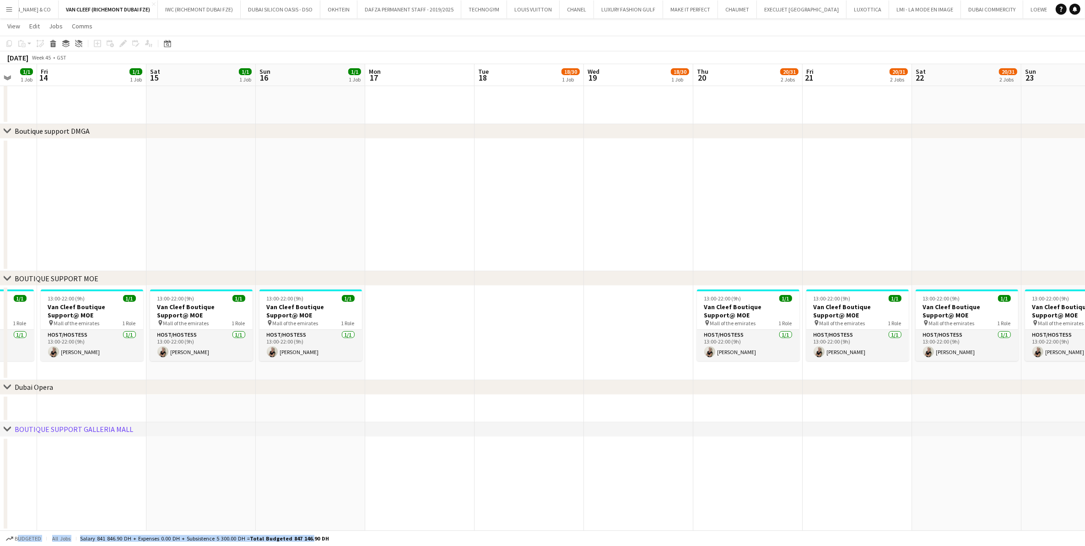
drag, startPoint x: 1040, startPoint y: 320, endPoint x: 315, endPoint y: 332, distance: 725.2
click at [315, 332] on app-calendar-viewport "Tue 11 Wed 12 Thu 13 1/1 1 Job Fri 14 1/1 1 Job Sat 15 1/1 1 Job Sun 16 1/1 1 J…" at bounding box center [542, 132] width 1085 height 795
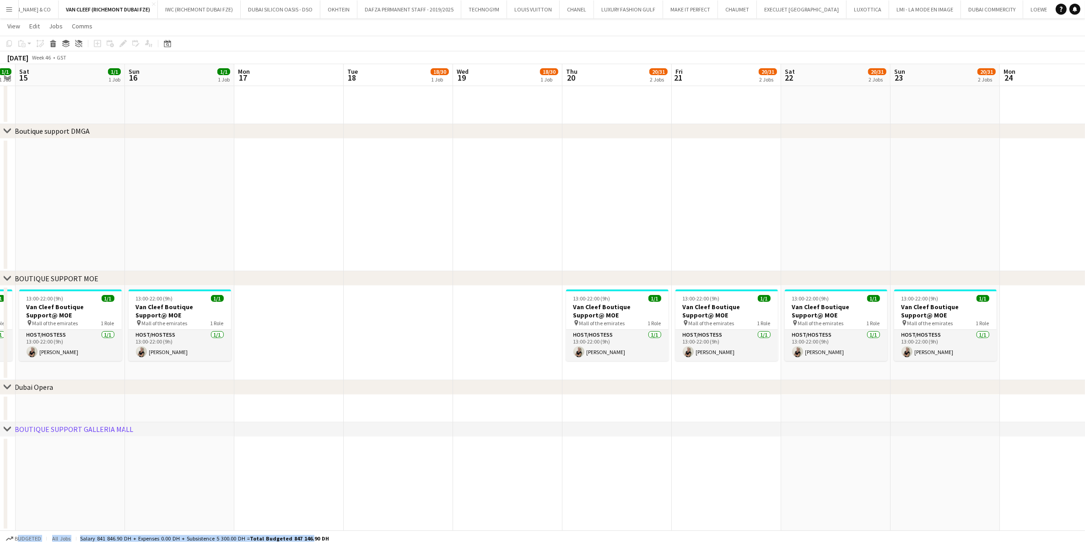
drag, startPoint x: 537, startPoint y: 321, endPoint x: 417, endPoint y: 323, distance: 120.4
click at [417, 323] on app-calendar-viewport "Wed 12 Thu 13 1/1 1 Job Fri 14 1/1 1 Job Sat 15 1/1 1 Job Sun 16 1/1 1 Job Mon …" at bounding box center [542, 132] width 1085 height 795
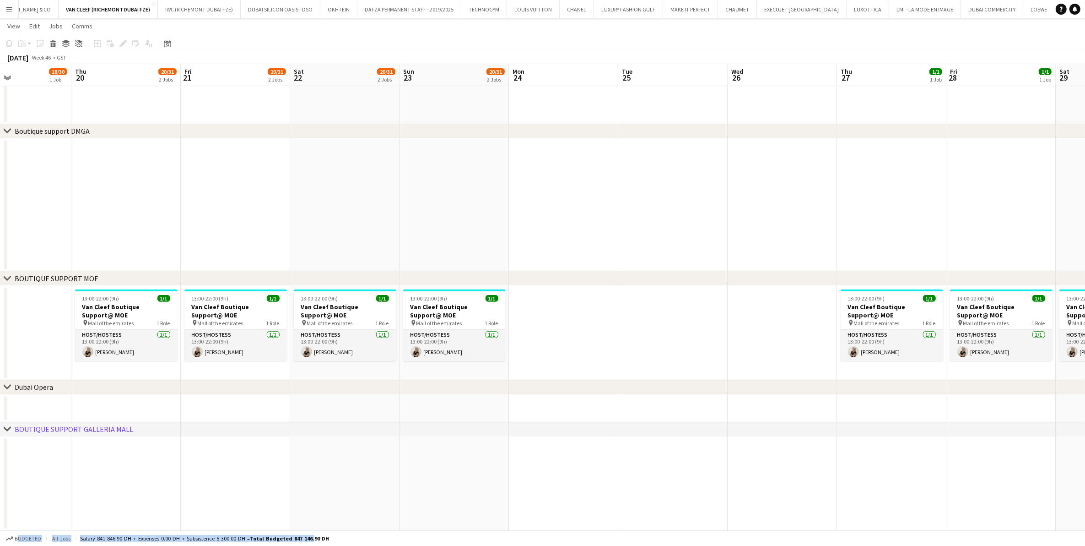
drag, startPoint x: 1020, startPoint y: 317, endPoint x: 420, endPoint y: 323, distance: 600.2
click at [420, 323] on app-calendar-viewport "Sun 16 1/1 1 Job Mon 17 Tue 18 18/30 1 Job Wed 19 18/30 1 Job Thu 20 20/31 2 Jo…" at bounding box center [542, 132] width 1085 height 795
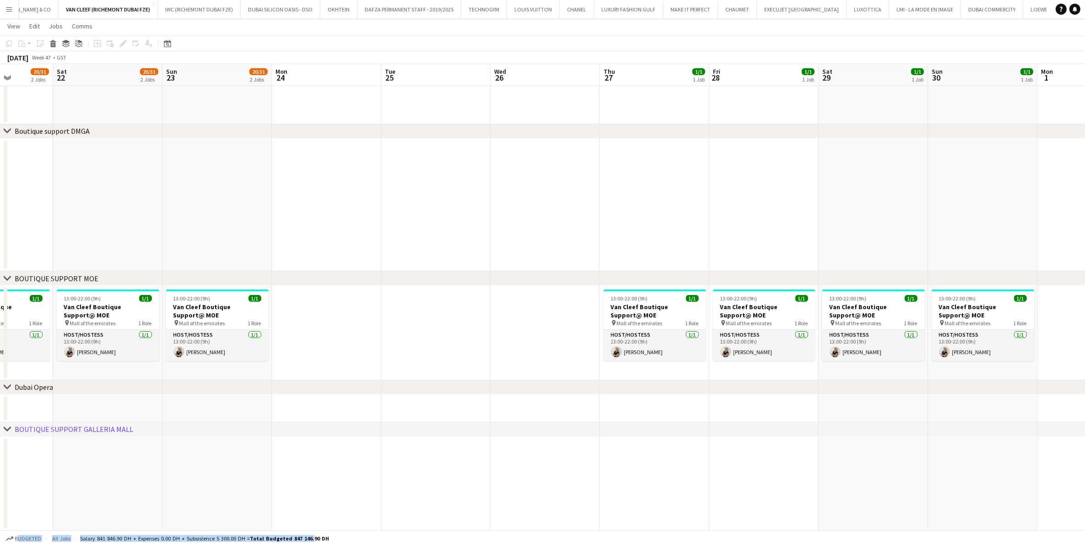
scroll to position [0, 333]
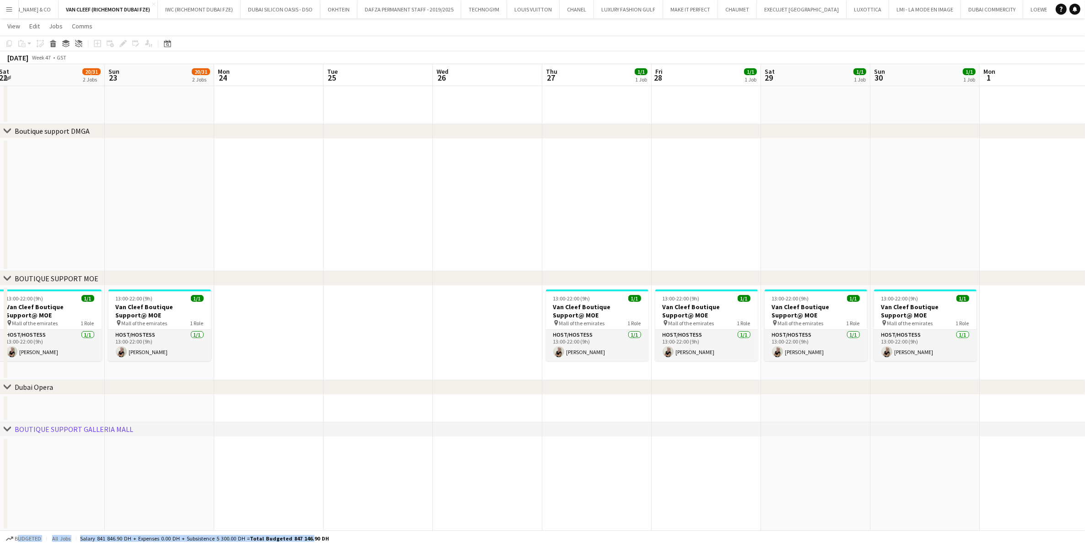
drag, startPoint x: 667, startPoint y: 325, endPoint x: 481, endPoint y: 326, distance: 185.9
click at [481, 326] on app-calendar-viewport "Wed 19 18/30 1 Job Thu 20 20/31 2 Jobs Fri 21 20/31 2 Jobs Sat 22 20/31 2 Jobs …" at bounding box center [542, 132] width 1085 height 795
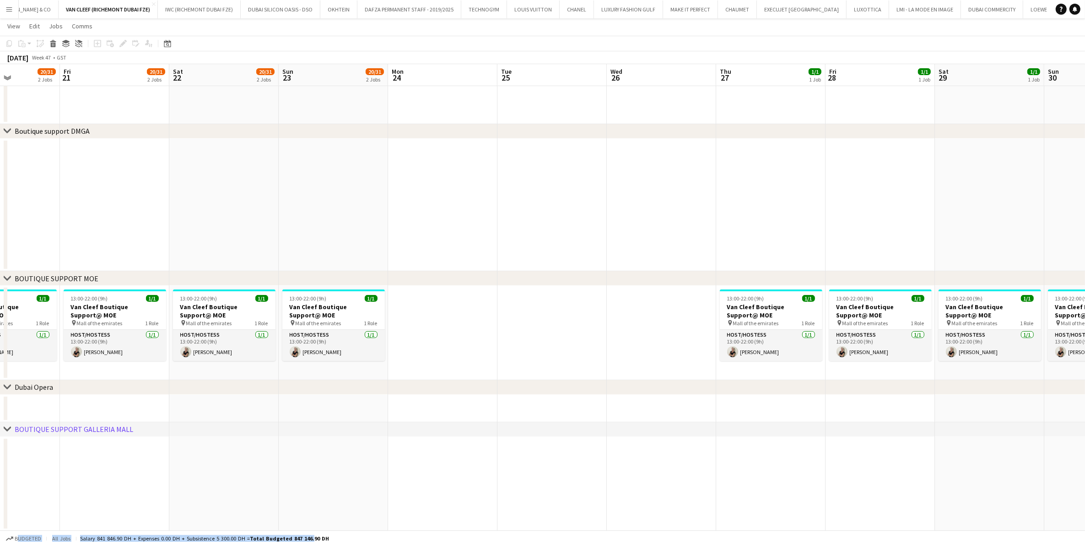
drag, startPoint x: 299, startPoint y: 309, endPoint x: 861, endPoint y: 332, distance: 562.6
click at [727, 332] on app-calendar-viewport "Wed 19 18/30 1 Job Thu 20 20/31 2 Jobs Fri 21 20/31 2 Jobs Sat 22 20/31 2 Jobs …" at bounding box center [542, 132] width 1085 height 795
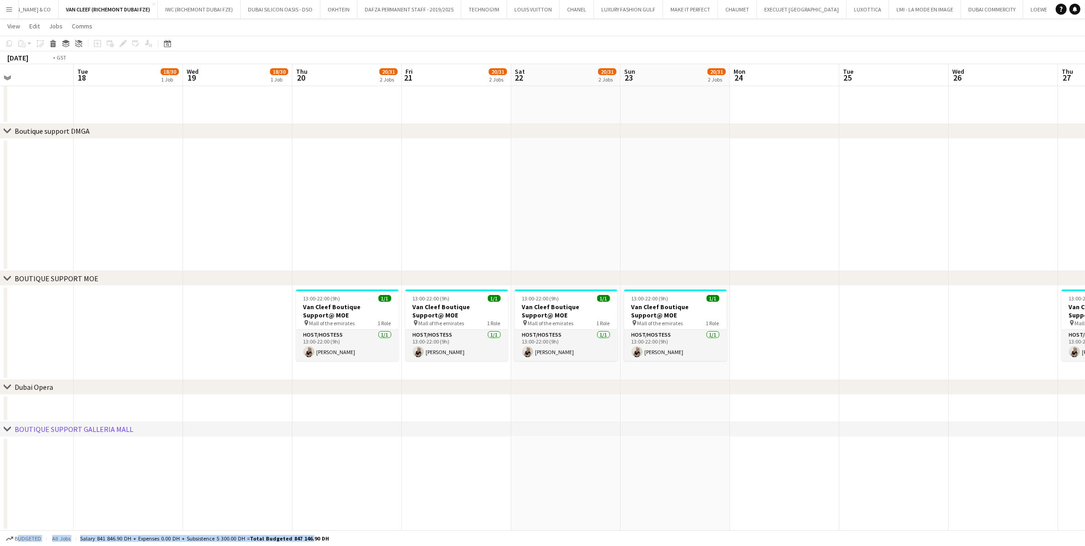
drag, startPoint x: 595, startPoint y: 324, endPoint x: 635, endPoint y: 324, distance: 40.3
click at [633, 324] on app-calendar-viewport "Sat 15 1/1 1 Job Sun 16 1/1 1 Job Mon 17 Tue 18 18/30 1 Job Wed 19 18/30 1 Job …" at bounding box center [542, 132] width 1085 height 795
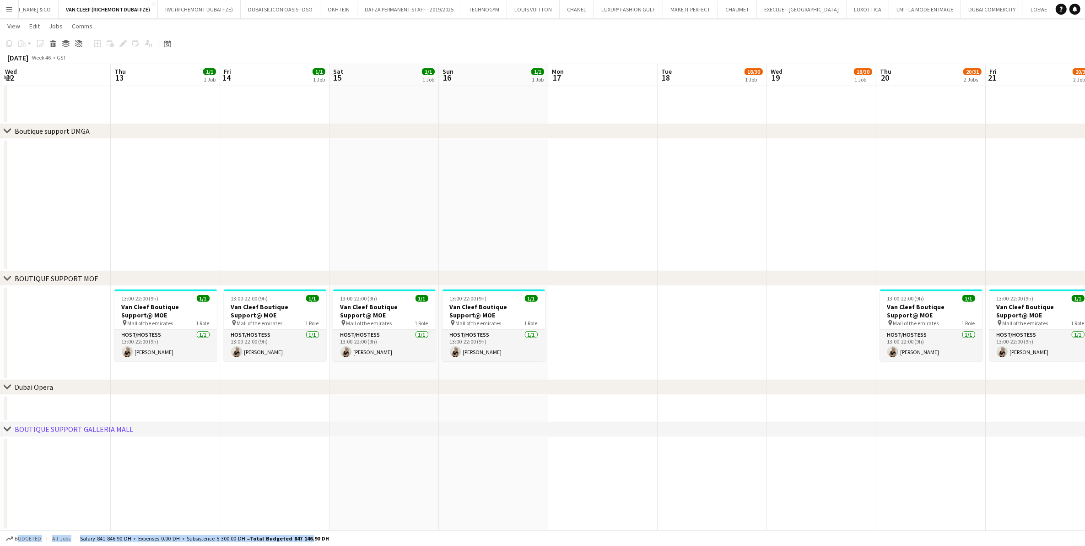
drag, startPoint x: 193, startPoint y: 285, endPoint x: 661, endPoint y: 339, distance: 471.5
click at [639, 332] on div "chevron-right ACTIVATIONS/ VIP EVENTS chevron-right Boutique Support DMFA chevr…" at bounding box center [542, 132] width 1085 height 795
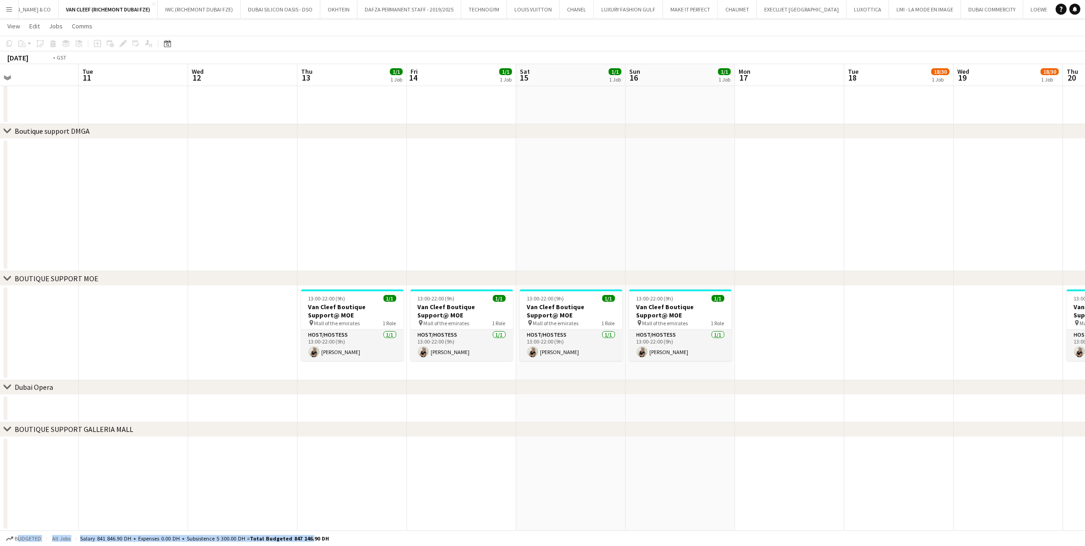
drag, startPoint x: 298, startPoint y: 321, endPoint x: 337, endPoint y: 328, distance: 39.5
click at [360, 330] on app-calendar-viewport "Sat 8 1/1 1 Job Sun 9 1/1 1 Job Mon 10 Tue 11 Wed 12 Thu 13 1/1 1 Job Fri 14 1/…" at bounding box center [542, 132] width 1085 height 795
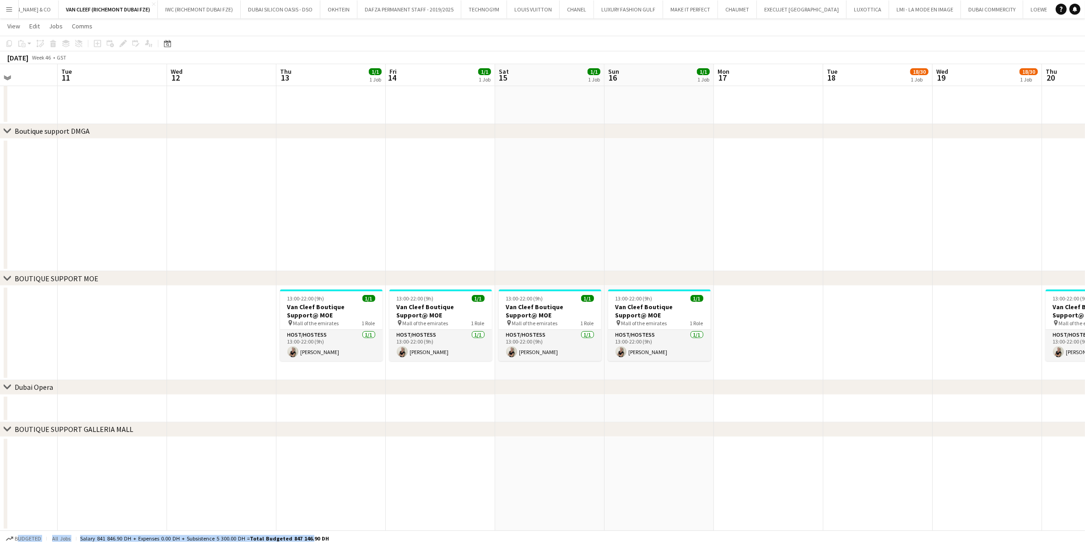
drag, startPoint x: 142, startPoint y: 314, endPoint x: 575, endPoint y: 331, distance: 433.4
click at [575, 331] on app-calendar-viewport "Sat 8 1/1 1 Job Sun 9 1/1 1 Job Mon 10 Tue 11 Wed 12 Thu 13 1/1 1 Job Fri 14 1/…" at bounding box center [542, 132] width 1085 height 795
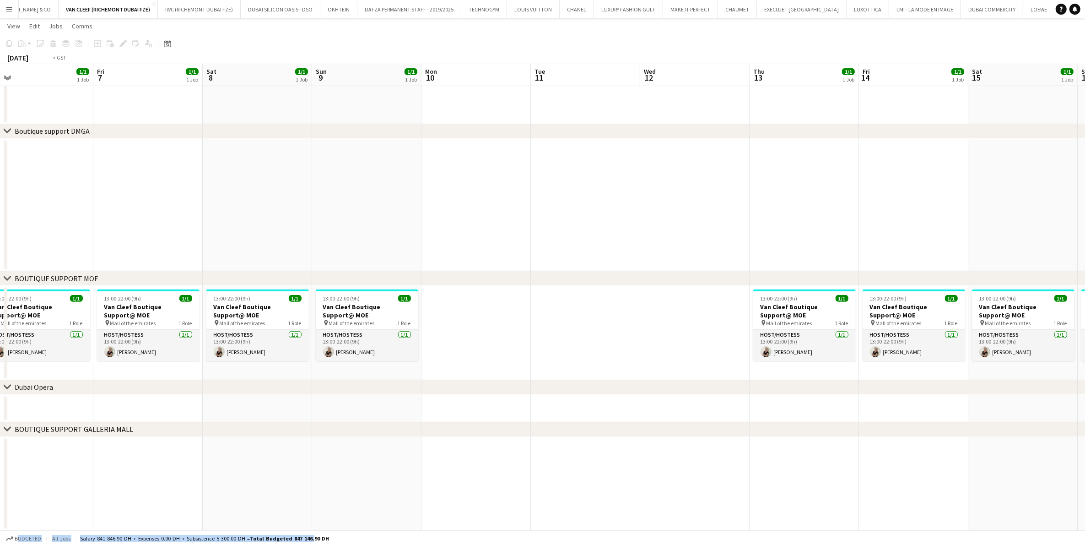
drag, startPoint x: 235, startPoint y: 310, endPoint x: 548, endPoint y: 353, distance: 315.7
click at [548, 353] on app-calendar-viewport "Tue 4 Wed 5 Thu 6 1/1 1 Job Fri 7 1/1 1 Job Sat 8 1/1 1 Job Sun 9 1/1 1 Job Mon…" at bounding box center [542, 132] width 1085 height 795
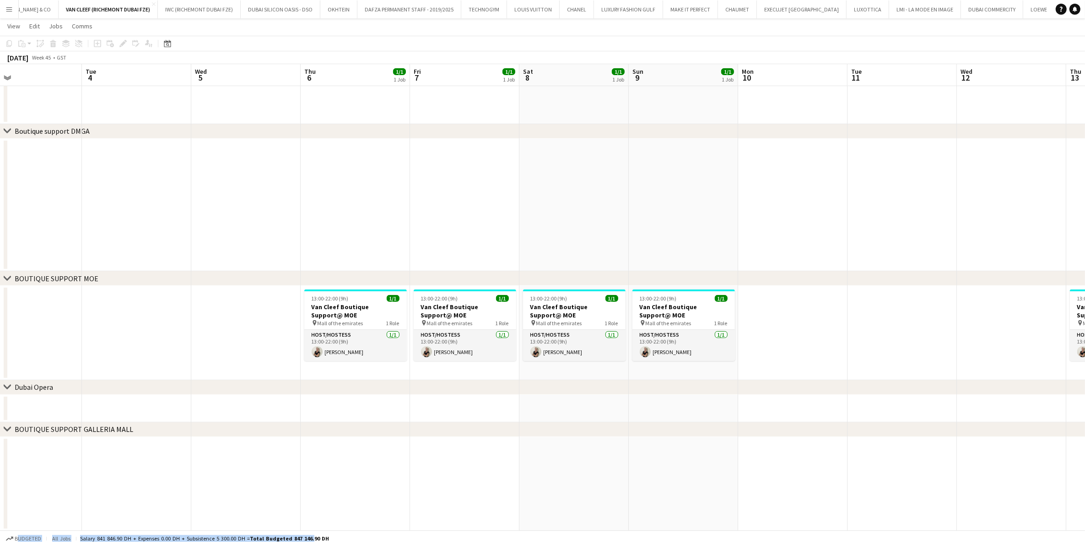
drag, startPoint x: 172, startPoint y: 324, endPoint x: 520, endPoint y: 352, distance: 350.0
click at [520, 352] on app-calendar-viewport "Sat 1 1/1 1 Job Sun 2 1/1 1 Job Mon 3 Tue 4 Wed 5 Thu 6 1/1 1 Job Fri 7 1/1 1 J…" at bounding box center [542, 132] width 1085 height 795
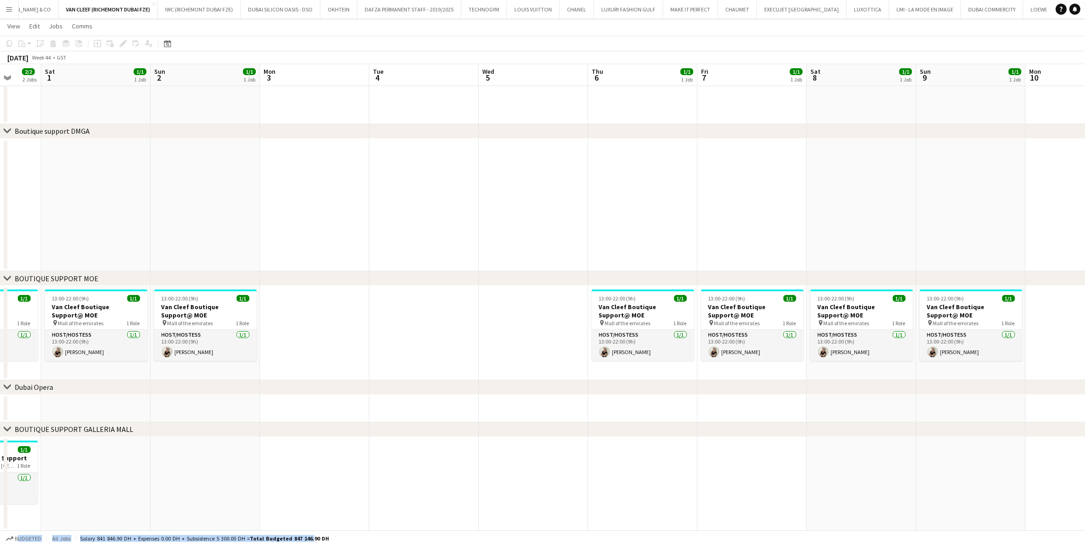
drag, startPoint x: 243, startPoint y: 322, endPoint x: 548, endPoint y: 322, distance: 305.3
click at [548, 322] on app-calendar-viewport "Wed 29 1/1 1 Job Thu 30 2/2 2 Jobs Fri 31 2/2 2 Jobs Sat 1 1/1 1 Job Sun 2 1/1 …" at bounding box center [542, 132] width 1085 height 795
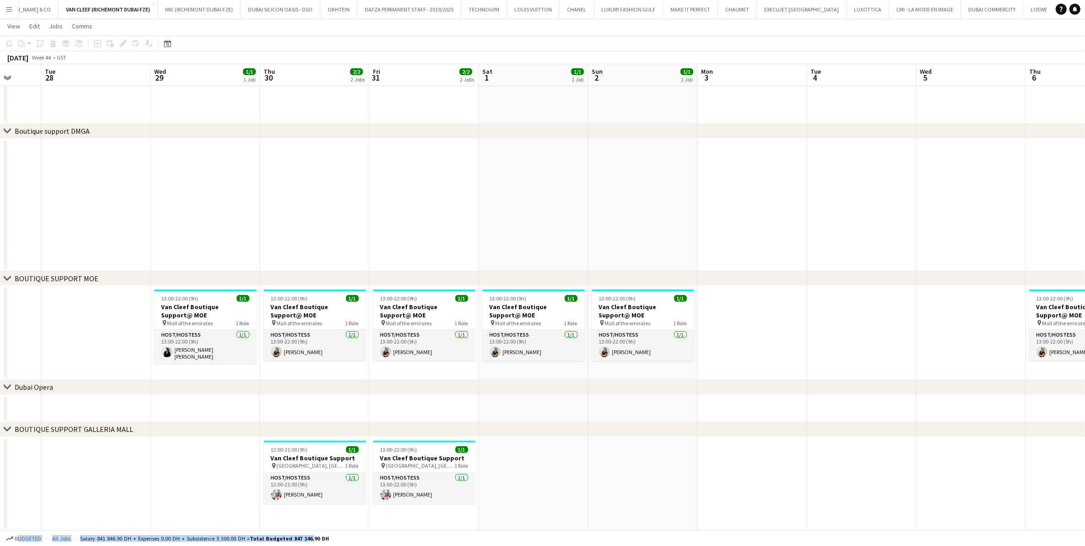
scroll to position [0, 250]
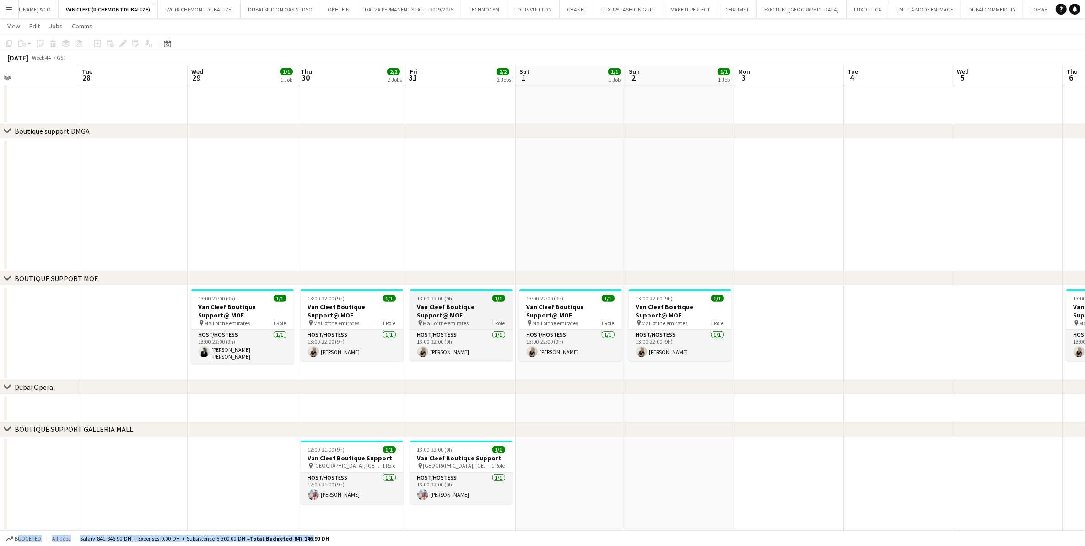
drag, startPoint x: 385, startPoint y: 315, endPoint x: 439, endPoint y: 317, distance: 54.5
click at [439, 317] on div "chevron-right ACTIVATIONS/ VIP EVENTS chevron-right Boutique Support DMFA chevr…" at bounding box center [542, 132] width 1085 height 795
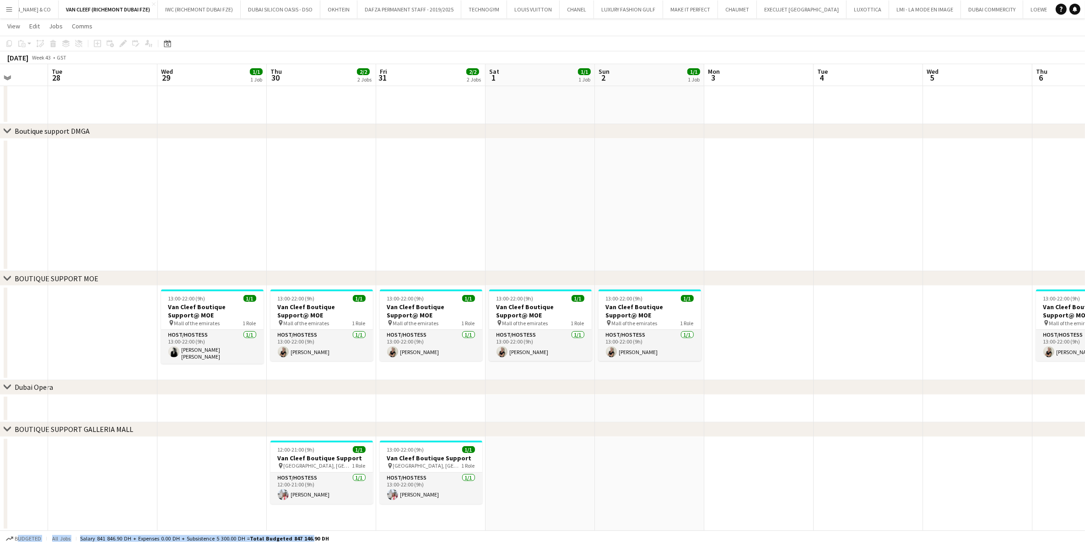
drag, startPoint x: 271, startPoint y: 334, endPoint x: 490, endPoint y: 338, distance: 219.8
click at [490, 338] on app-calendar-viewport "Sat 25 2/2 2 Jobs Sun 26 2/2 2 Jobs Mon 27 Tue 28 Wed 29 1/1 1 Job Thu 30 2/2 2…" at bounding box center [542, 132] width 1085 height 795
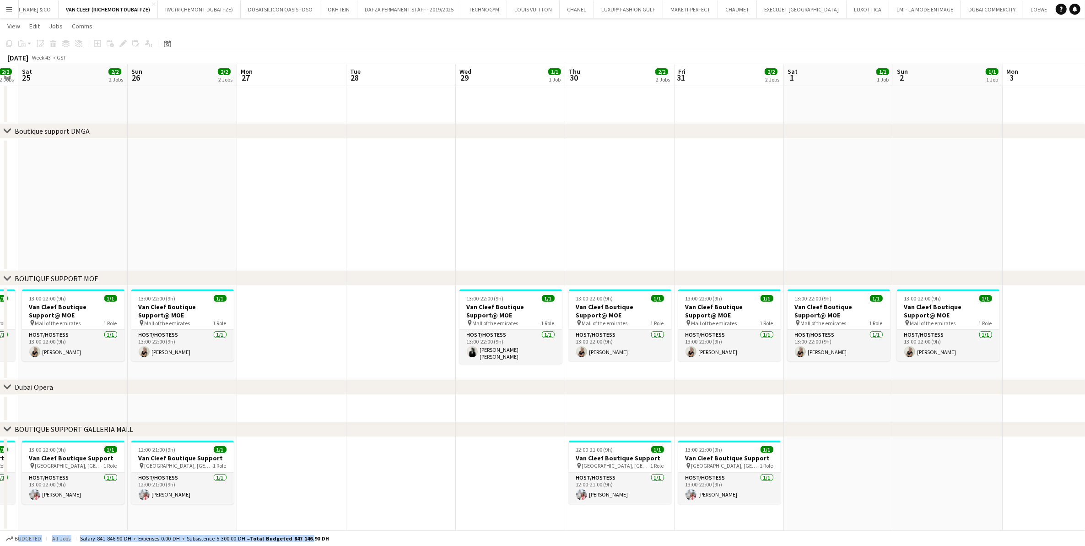
scroll to position [0, 201]
drag, startPoint x: 250, startPoint y: 330, endPoint x: 502, endPoint y: 337, distance: 252.3
click at [502, 337] on app-calendar-viewport "Thu 23 2/2 2 Jobs Fri 24 2/2 2 Jobs Sat 25 2/2 2 Jobs Sun 26 2/2 2 Jobs Mon 27 …" at bounding box center [542, 132] width 1085 height 795
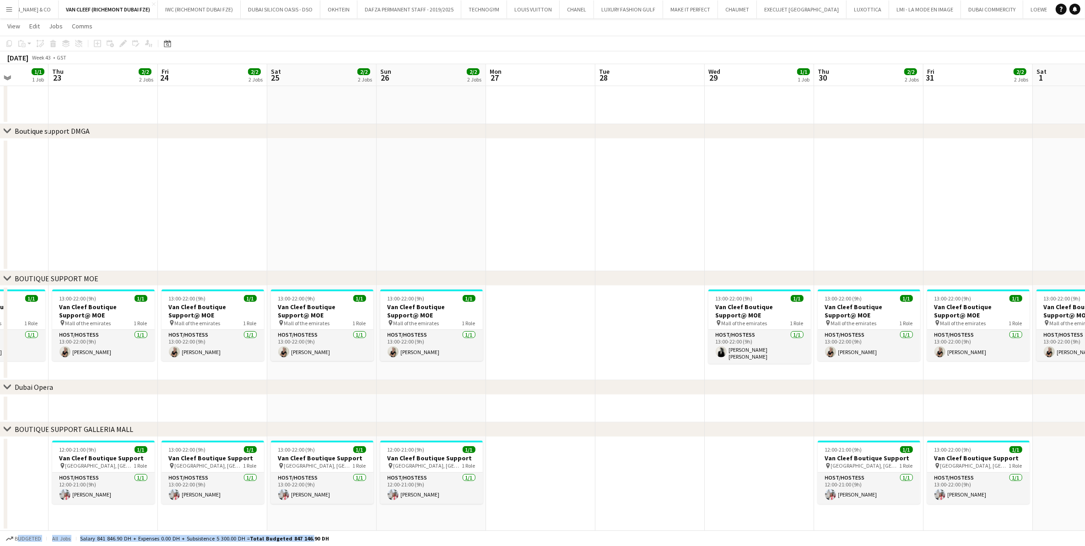
scroll to position [0, 225]
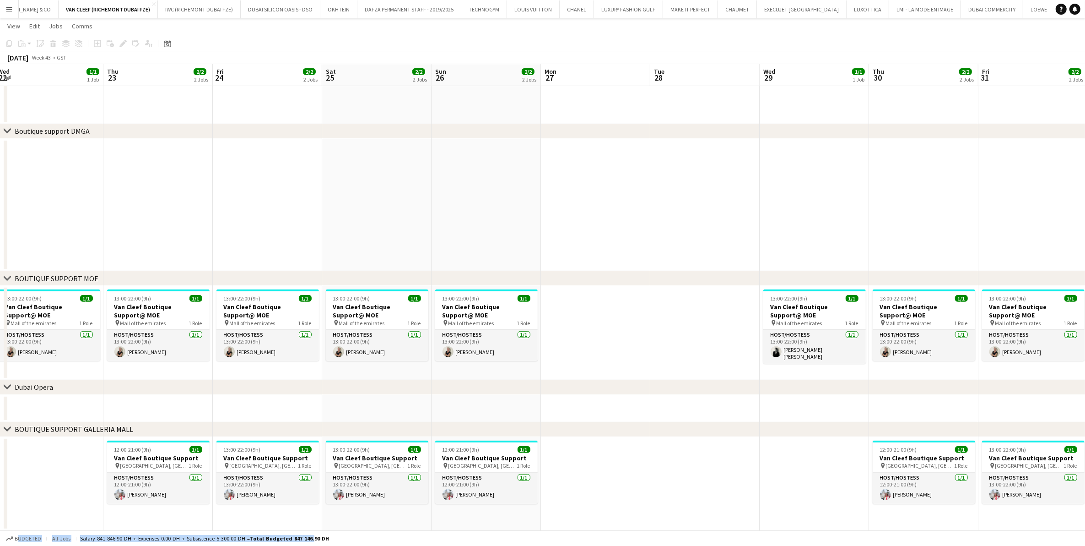
drag, startPoint x: 173, startPoint y: 333, endPoint x: 368, endPoint y: 339, distance: 195.1
click at [368, 339] on app-calendar-viewport "Mon 20 Tue 21 Wed 22 1/1 1 Job Thu 23 2/2 2 Jobs Fri 24 2/2 2 Jobs Sat 25 2/2 2…" at bounding box center [542, 132] width 1085 height 795
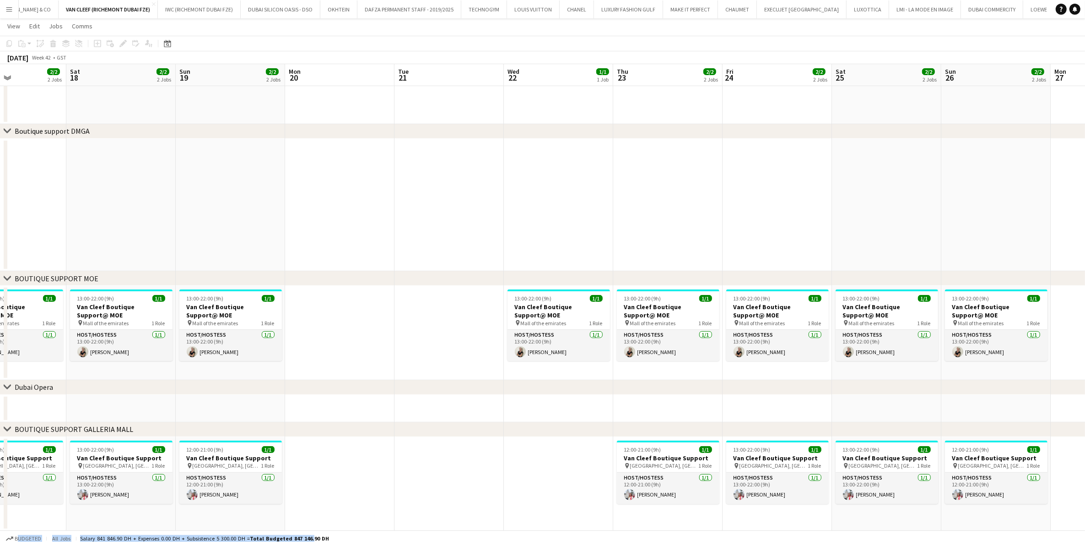
drag, startPoint x: 156, startPoint y: 329, endPoint x: 333, endPoint y: 340, distance: 178.0
click at [576, 340] on app-calendar-viewport "Wed 15 1/1 1 Job Thu 16 2/2 2 Jobs Fri 17 2/2 2 Jobs Sat 18 2/2 2 Jobs Sun 19 2…" at bounding box center [542, 132] width 1085 height 795
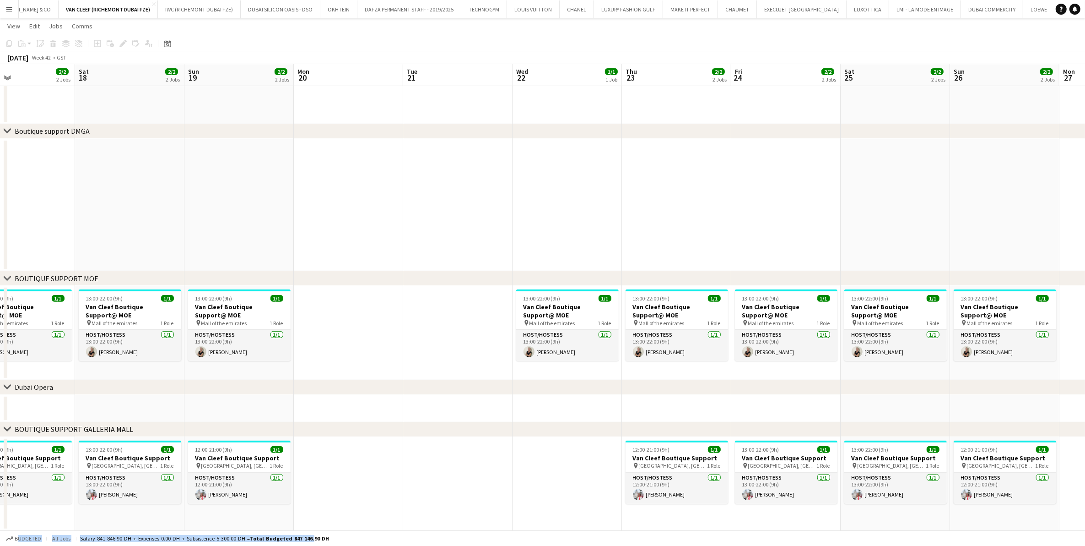
drag, startPoint x: 94, startPoint y: 340, endPoint x: 502, endPoint y: 342, distance: 407.9
click at [500, 342] on app-calendar-viewport "Wed 15 1/1 1 Job Thu 16 2/2 2 Jobs Fri 17 2/2 2 Jobs Sat 18 2/2 2 Jobs Sun 19 2…" at bounding box center [542, 132] width 1085 height 795
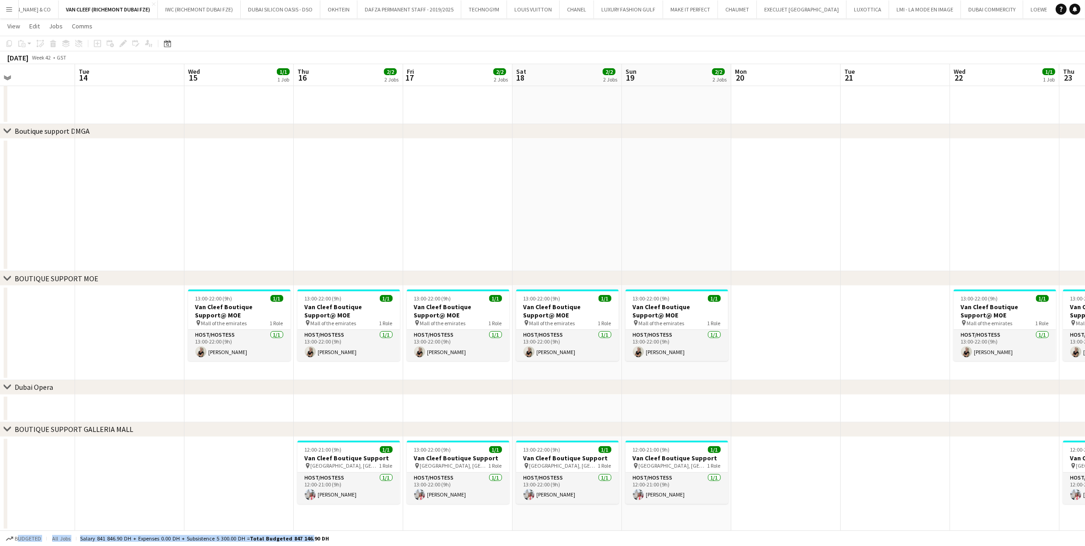
scroll to position [0, 271]
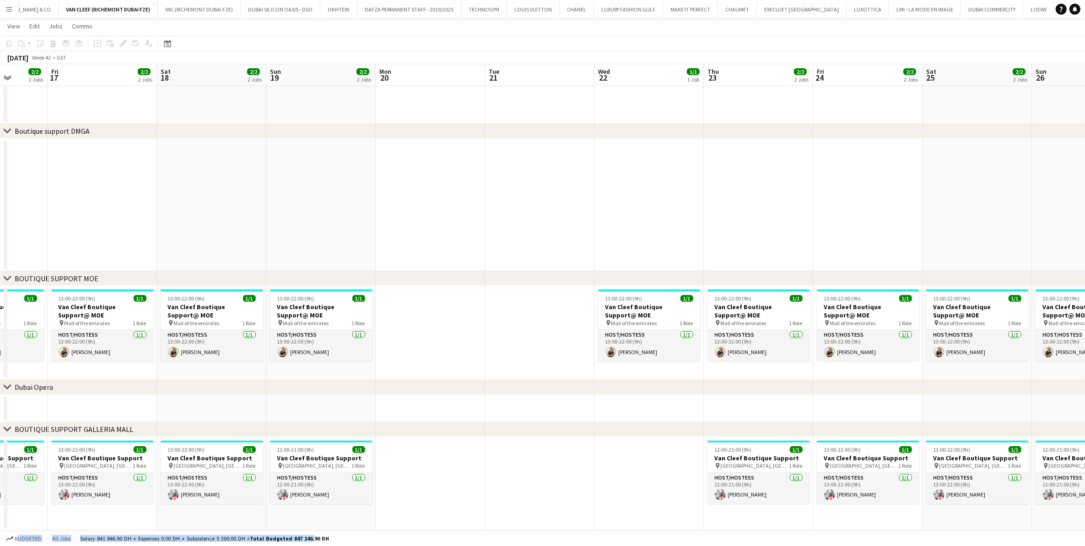
drag, startPoint x: 523, startPoint y: 323, endPoint x: 4, endPoint y: 354, distance: 520.1
click at [9, 354] on app-calendar-viewport "Mon 13 Tue 14 Wed 15 1/1 1 Job Thu 16 2/2 2 Jobs Fri 17 2/2 2 Jobs Sat 18 2/2 2…" at bounding box center [542, 132] width 1085 height 795
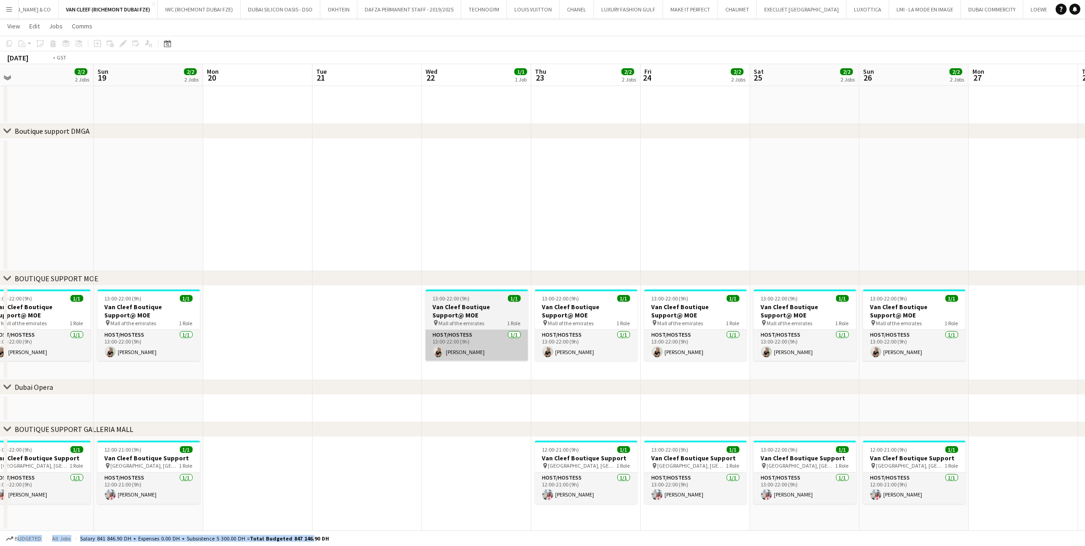
drag, startPoint x: -2, startPoint y: 345, endPoint x: 55, endPoint y: 335, distance: 58.0
click at [0, 348] on html "Menu Boards Boards Boards All jobs Status Workforce Workforce My Workforce Recr…" at bounding box center [542, 123] width 1085 height 846
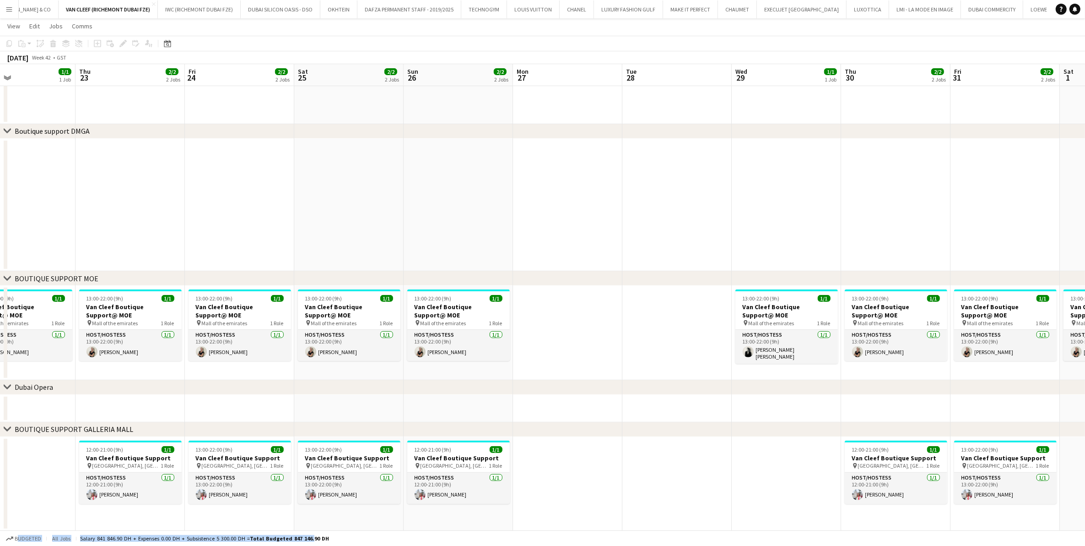
click at [0, 332] on html "Menu Boards Boards Boards All jobs Status Workforce Workforce My Workforce Recr…" at bounding box center [542, 123] width 1085 height 846
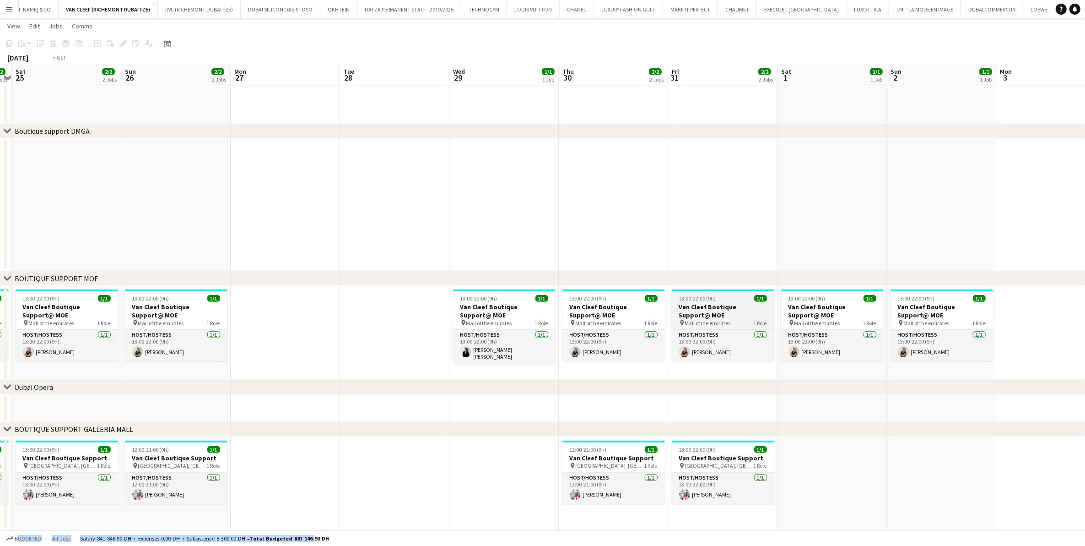
click at [87, 327] on app-calendar-viewport "Wed 22 1/1 1 Job Thu 23 2/2 2 Jobs Fri 24 2/2 2 Jobs Sat 25 2/2 2 Jobs Sun 26 2…" at bounding box center [542, 132] width 1085 height 795
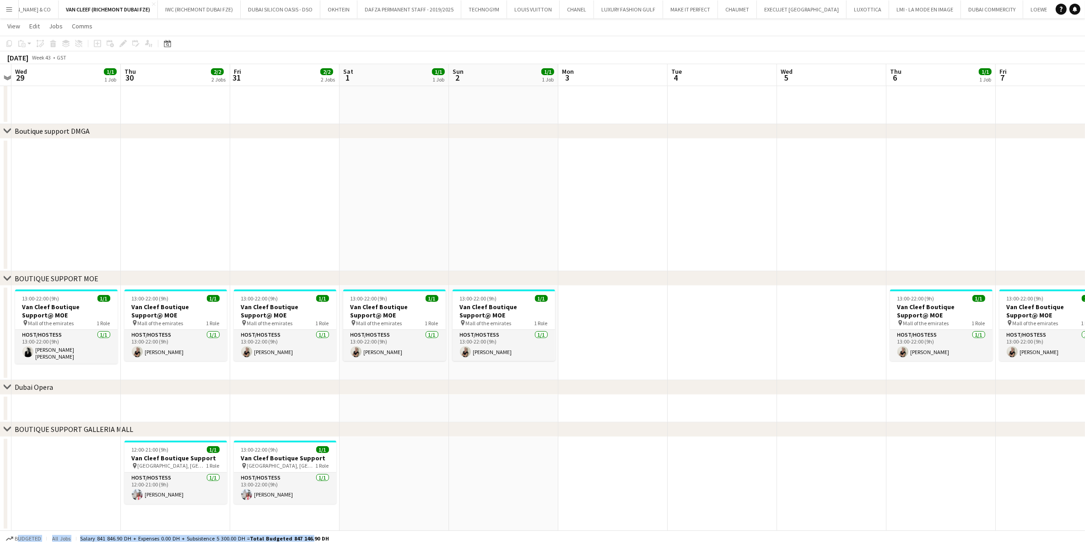
click at [166, 306] on app-calendar-viewport "Sun 26 2/2 2 Jobs Mon 27 Tue 28 Wed 29 1/1 1 Job Thu 30 2/2 2 Jobs Fri 31 2/2 2…" at bounding box center [542, 132] width 1085 height 795
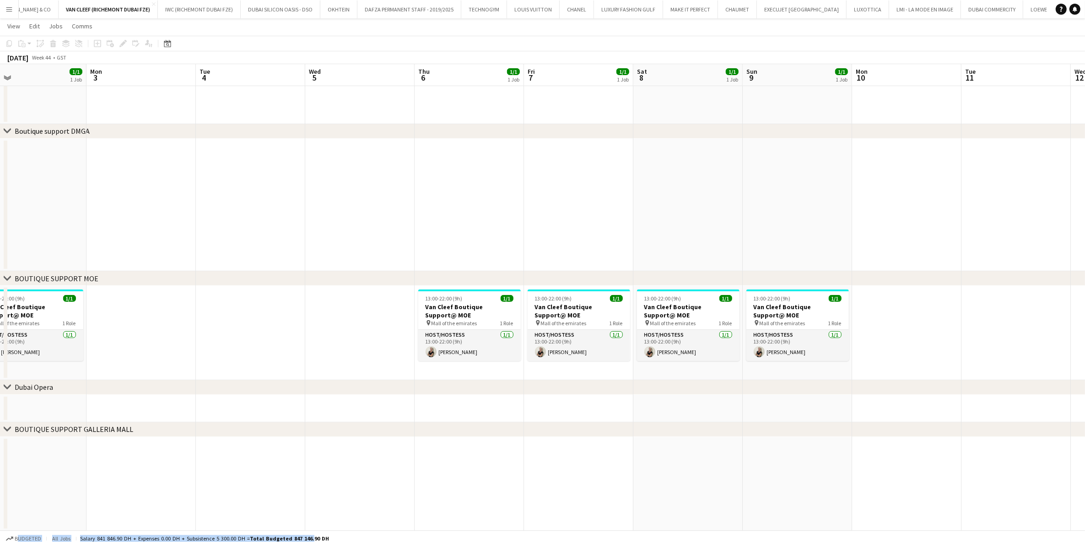
click at [396, 282] on div "chevron-right BOUTIQUE SUPPORT MOE" at bounding box center [542, 278] width 1085 height 15
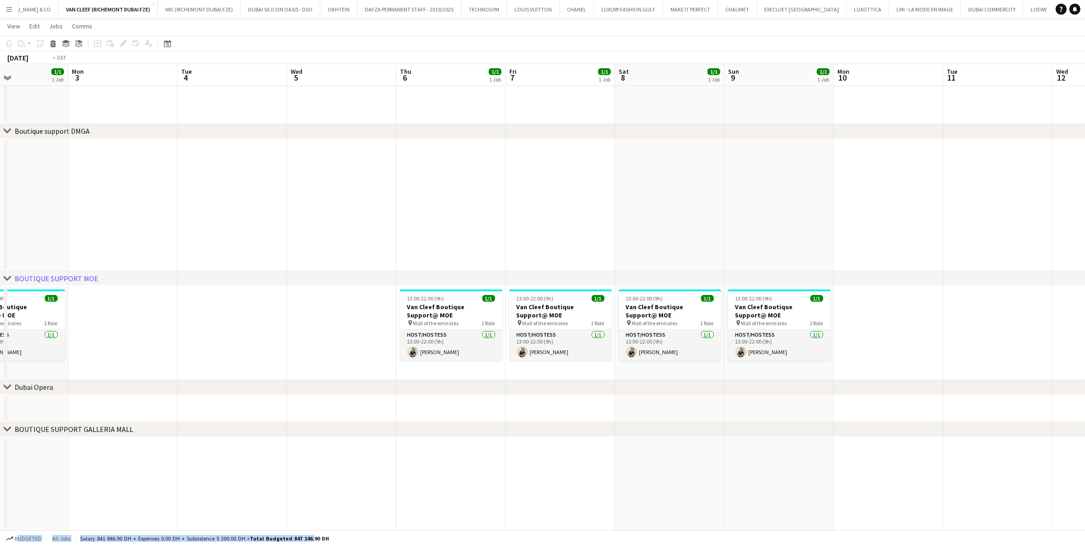
click at [259, 335] on app-calendar-viewport "Thu 30 2/2 2 Jobs Fri 31 2/2 2 Jobs Sat 1 1/1 1 Job Sun 2 1/1 1 Job Mon 3 Tue 4…" at bounding box center [542, 132] width 1085 height 795
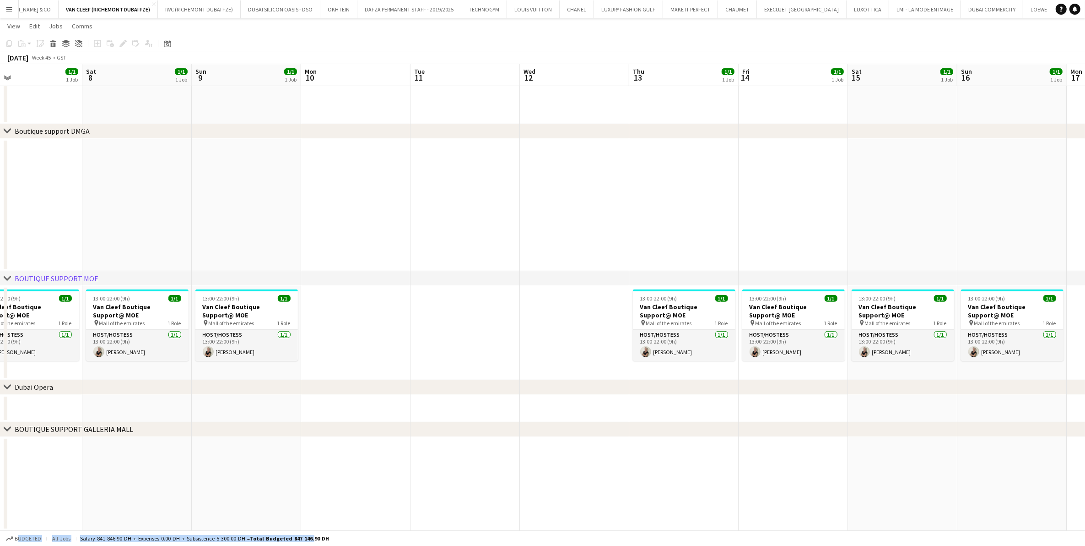
click at [348, 349] on app-calendar-viewport "Tue 4 Wed 5 Thu 6 1/1 1 Job Fri 7 1/1 1 Job Sat 8 1/1 1 Job Sun 9 1/1 1 Job Mon…" at bounding box center [542, 132] width 1085 height 795
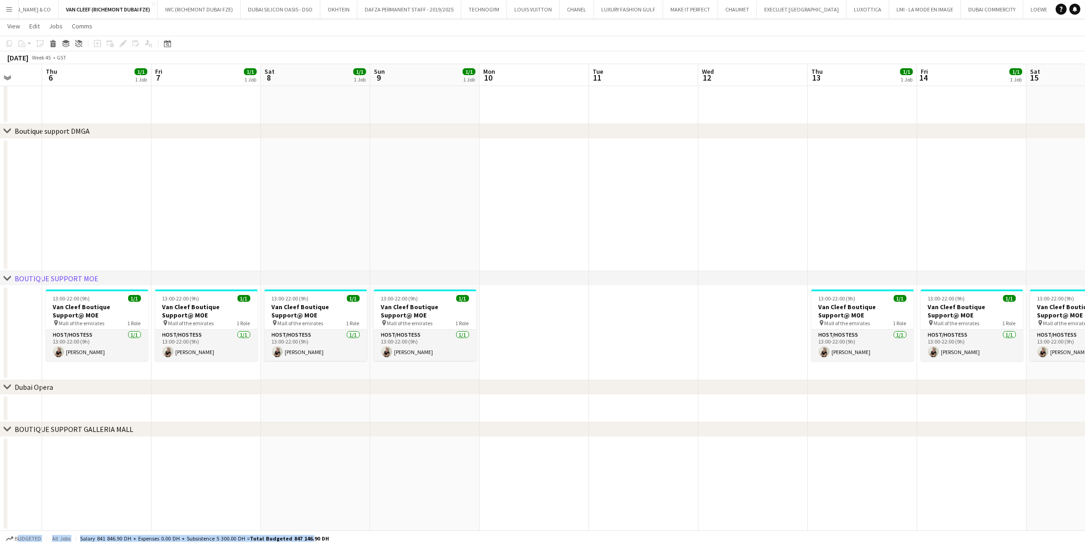
scroll to position [0, 266]
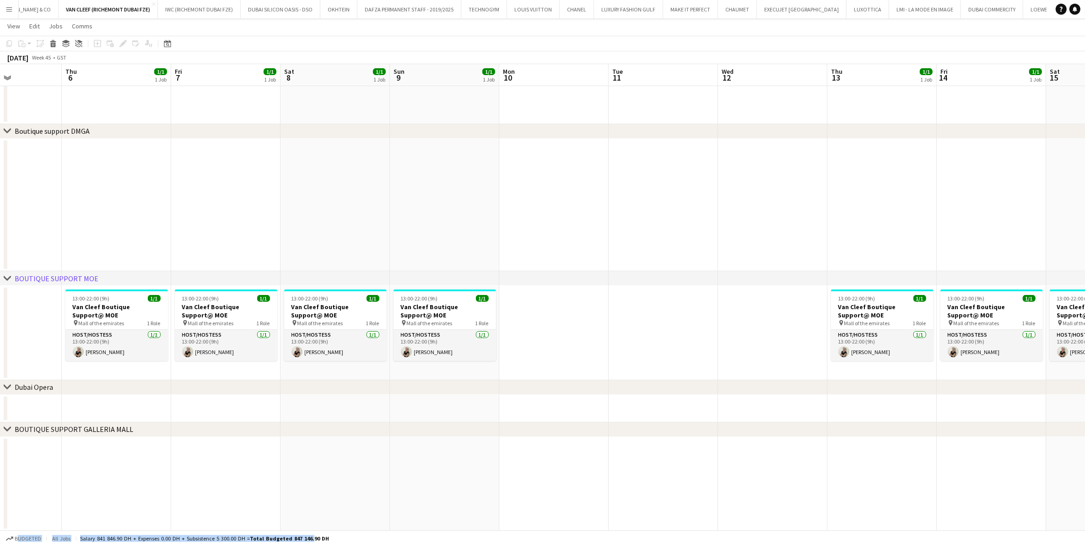
click at [418, 332] on app-calendar-viewport "Mon 3 Tue 4 Wed 5 Thu 6 1/1 1 Job Fri 7 1/1 1 Job Sat 8 1/1 1 Job Sun 9 1/1 1 J…" at bounding box center [542, 132] width 1085 height 795
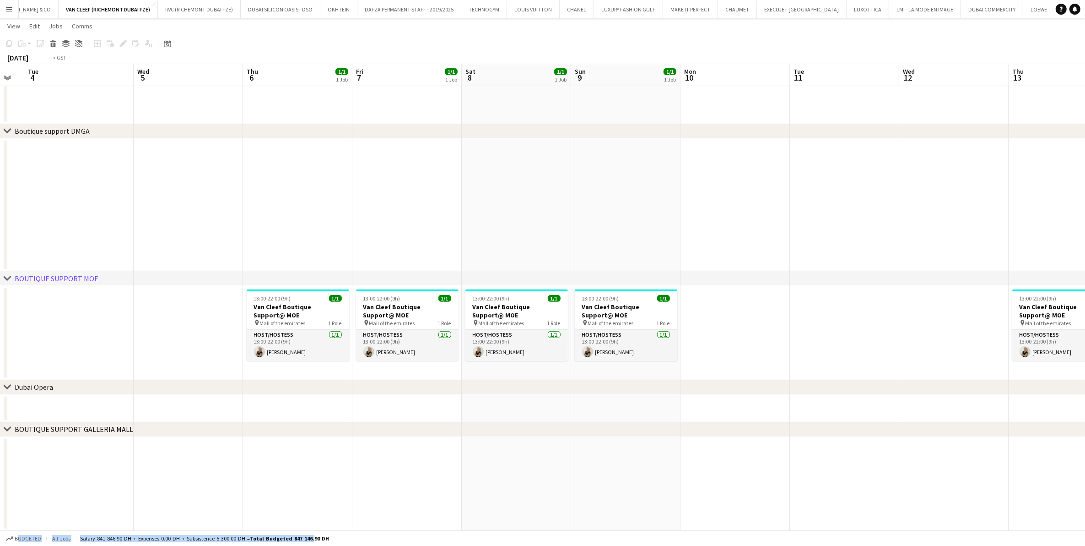
click at [712, 326] on app-calendar-viewport "Sun 2 1/1 1 Job Mon 3 Tue 4 Wed 5 Thu 6 1/1 1 Job Fri 7 1/1 1 Job Sat 8 1/1 1 J…" at bounding box center [542, 132] width 1085 height 795
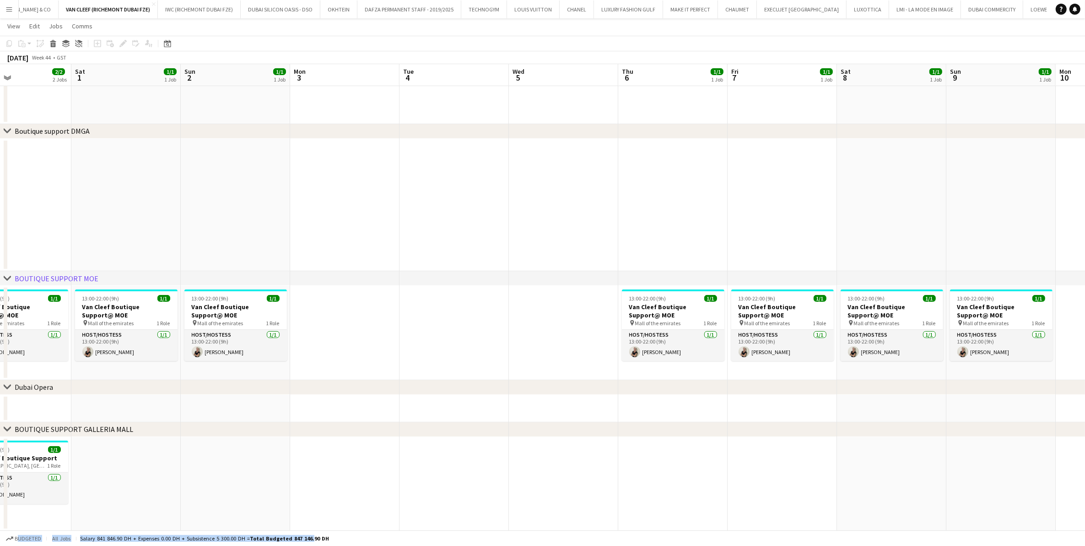
scroll to position [0, 218]
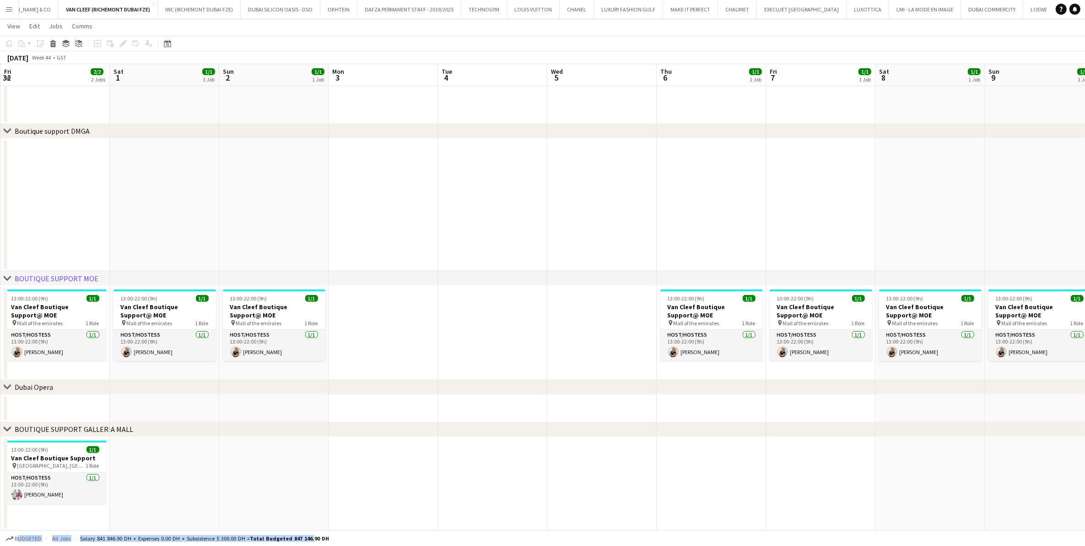
drag, startPoint x: 397, startPoint y: 355, endPoint x: 483, endPoint y: 362, distance: 86.3
click at [483, 362] on app-calendar-viewport "Wed 29 1/1 1 Job Thu 30 2/2 2 Jobs Fri 31 2/2 2 Jobs Sat 1 1/1 1 Job Sun 2 1/1 …" at bounding box center [542, 132] width 1085 height 795
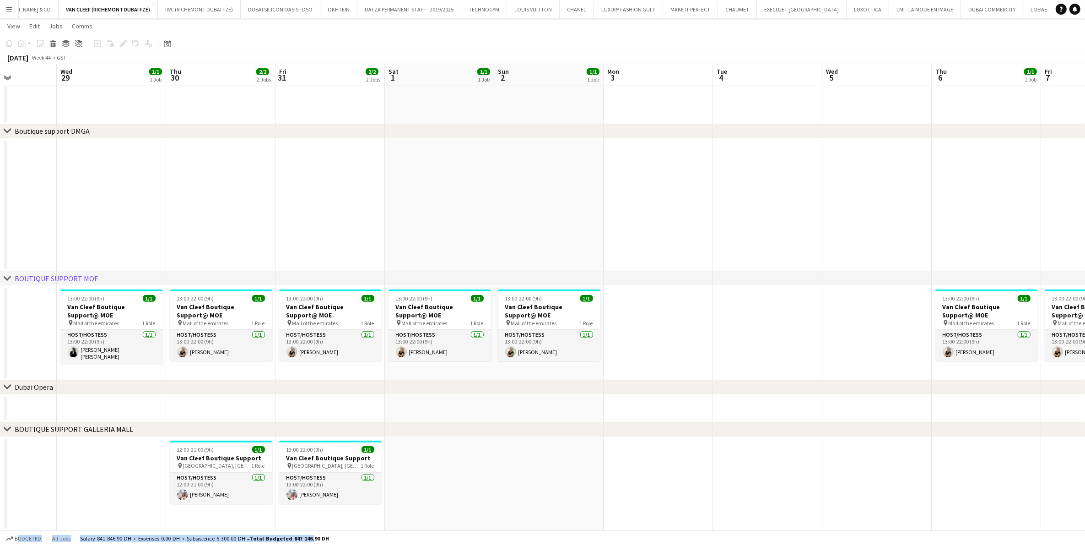
drag, startPoint x: 286, startPoint y: 307, endPoint x: 442, endPoint y: 311, distance: 156.2
click at [442, 311] on app-calendar-viewport "Sun 26 2/2 2 Jobs Mon 27 Tue 28 Wed 29 1/1 1 Job Thu 30 2/2 2 Jobs Fri 31 2/2 2…" at bounding box center [542, 132] width 1085 height 795
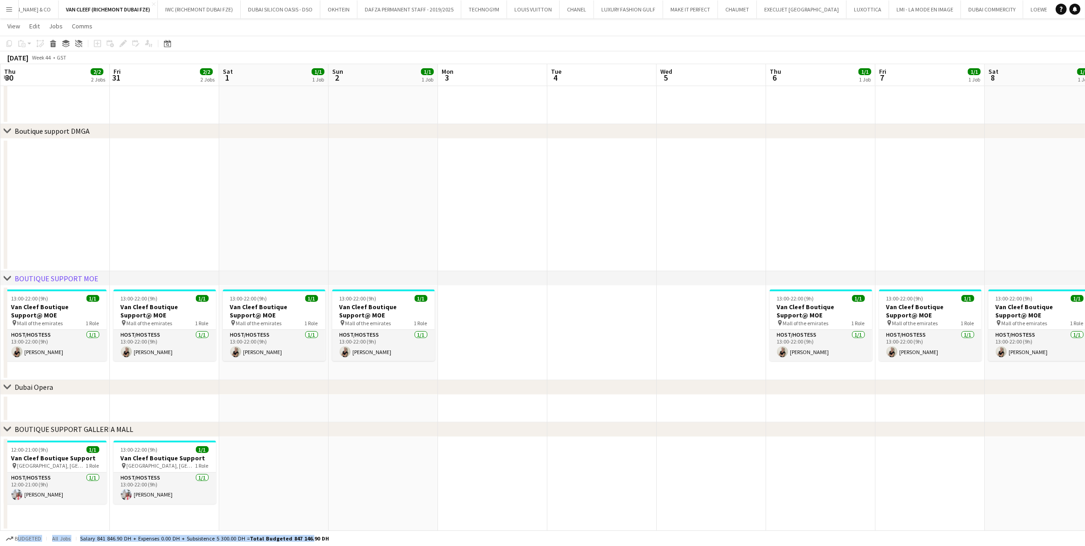
scroll to position [0, 330]
drag, startPoint x: 430, startPoint y: 307, endPoint x: 297, endPoint y: 335, distance: 136.6
click at [297, 335] on app-calendar-viewport "Mon 27 Tue 28 Wed 29 1/1 1 Job Thu 30 2/2 2 Jobs Fri 31 2/2 2 Jobs Sat 1 1/1 1 …" at bounding box center [542, 132] width 1085 height 795
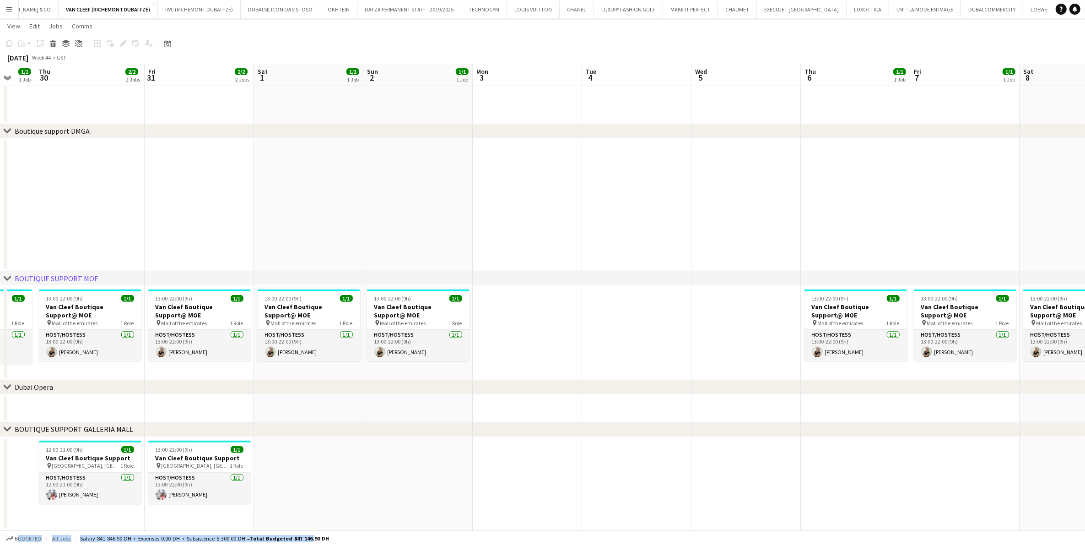
scroll to position [0, 260]
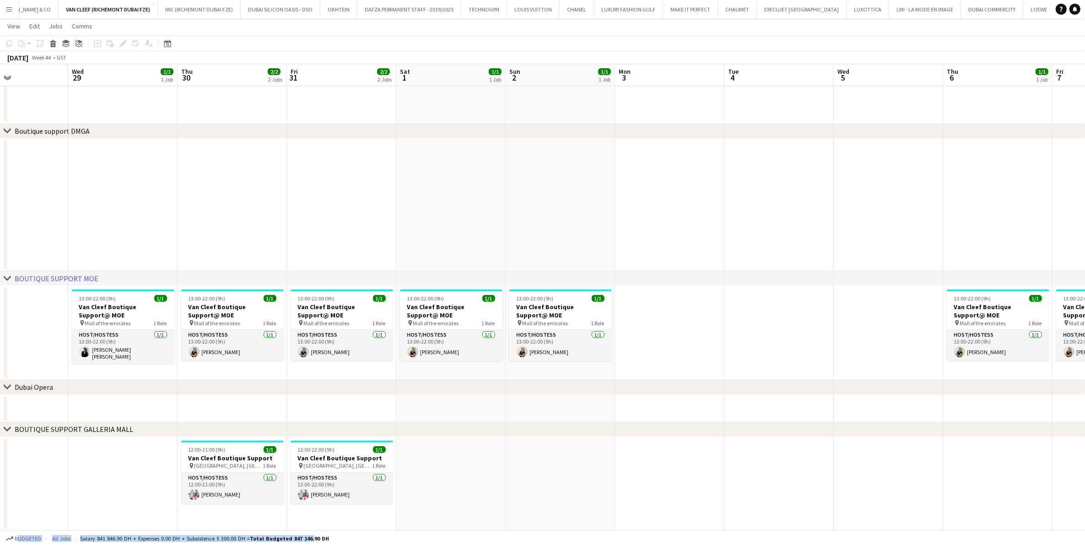
drag, startPoint x: 485, startPoint y: 325, endPoint x: 649, endPoint y: 325, distance: 163.4
click at [649, 325] on app-calendar-viewport "Sun 26 2/2 2 Jobs Mon 27 Tue 28 Wed 29 1/1 1 Job Thu 30 2/2 2 Jobs Fri 31 2/2 2…" at bounding box center [542, 132] width 1085 height 795
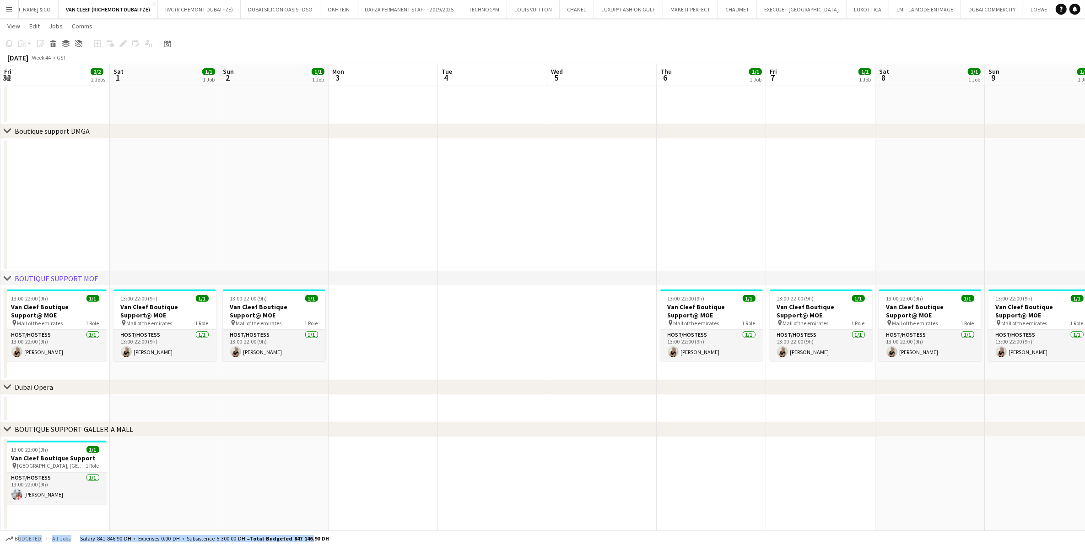
scroll to position [0, 315]
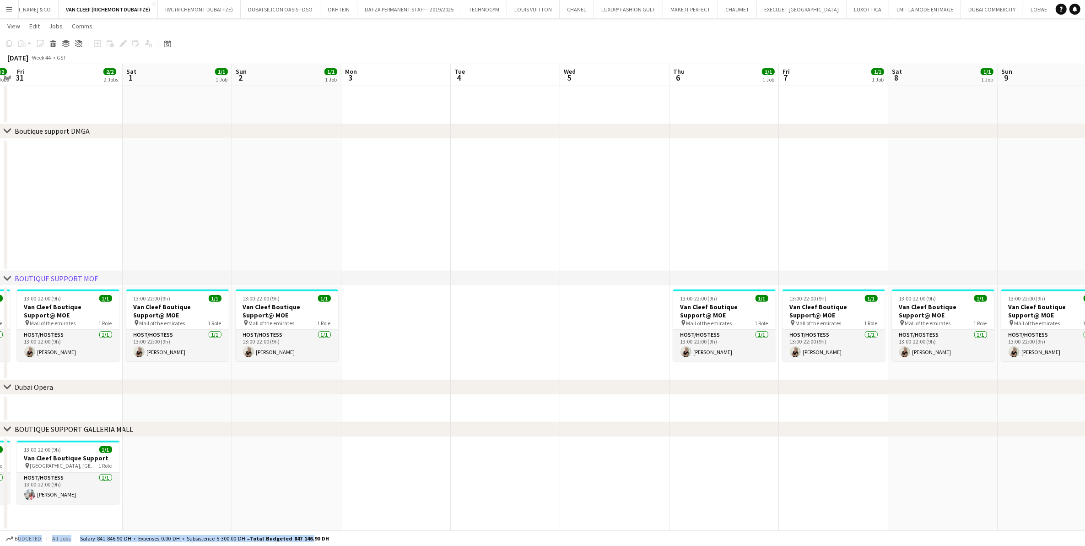
drag, startPoint x: 878, startPoint y: 323, endPoint x: 604, endPoint y: 342, distance: 274.4
click at [604, 342] on app-calendar-viewport "Tue 28 Wed 29 1/1 1 Job Thu 30 2/2 2 Jobs Fri 31 2/2 2 Jobs Sat 1 1/1 1 Job Sun…" at bounding box center [542, 132] width 1085 height 795
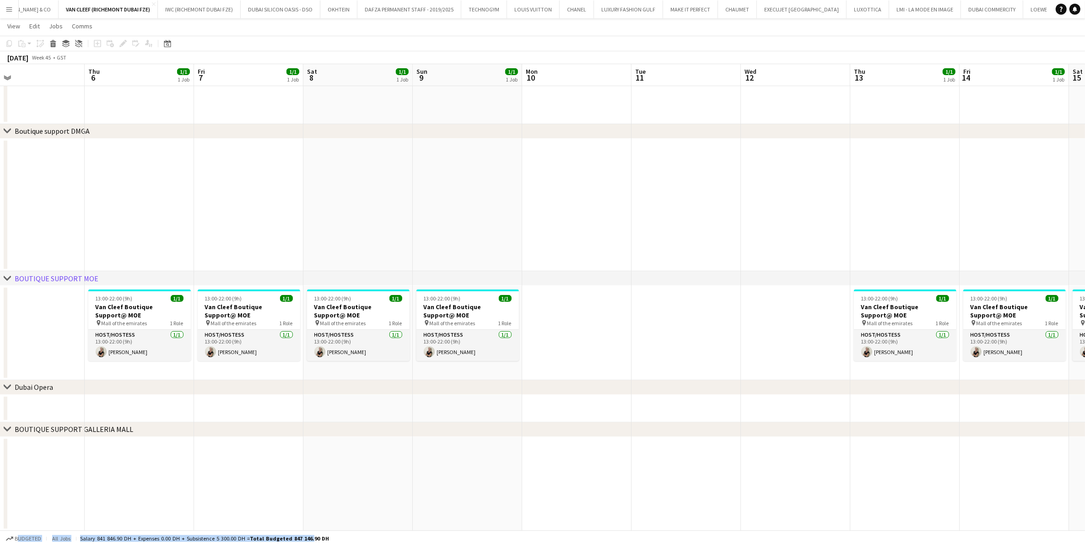
drag, startPoint x: 859, startPoint y: 326, endPoint x: 275, endPoint y: 328, distance: 584.6
click at [275, 328] on app-calendar-viewport "Sun 2 1/1 1 Job Mon 3 Tue 4 Wed 5 Thu 6 1/1 1 Job Fri 7 1/1 1 Job Sat 8 1/1 1 J…" at bounding box center [542, 132] width 1085 height 795
drag, startPoint x: 729, startPoint y: 322, endPoint x: 570, endPoint y: 341, distance: 160.5
click at [570, 341] on app-calendar-viewport "Sun 2 1/1 1 Job Mon 3 Tue 4 Wed 5 Thu 6 1/1 1 Job Fri 7 1/1 1 Job Sat 8 1/1 1 J…" at bounding box center [542, 132] width 1085 height 795
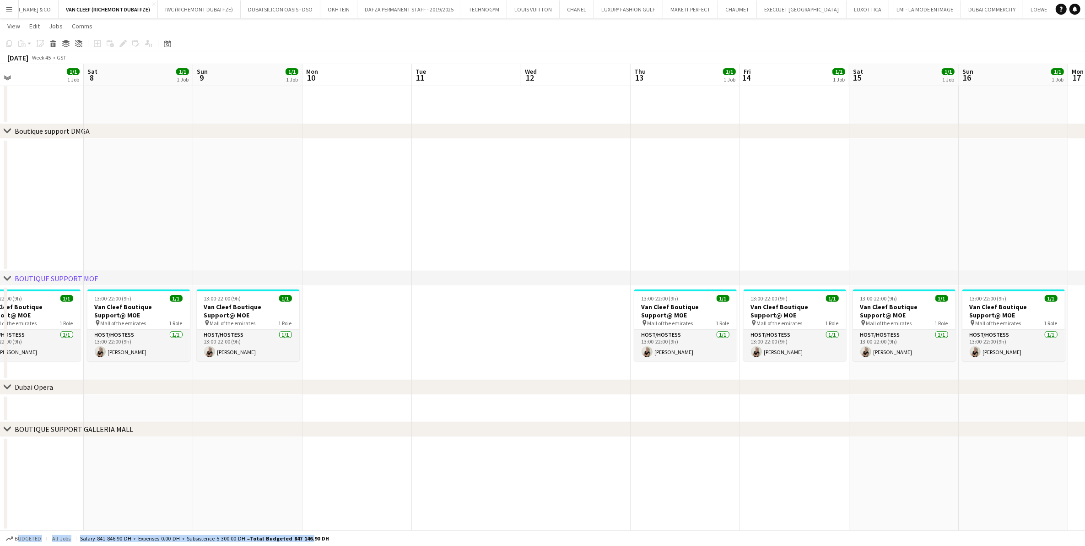
scroll to position [0, 293]
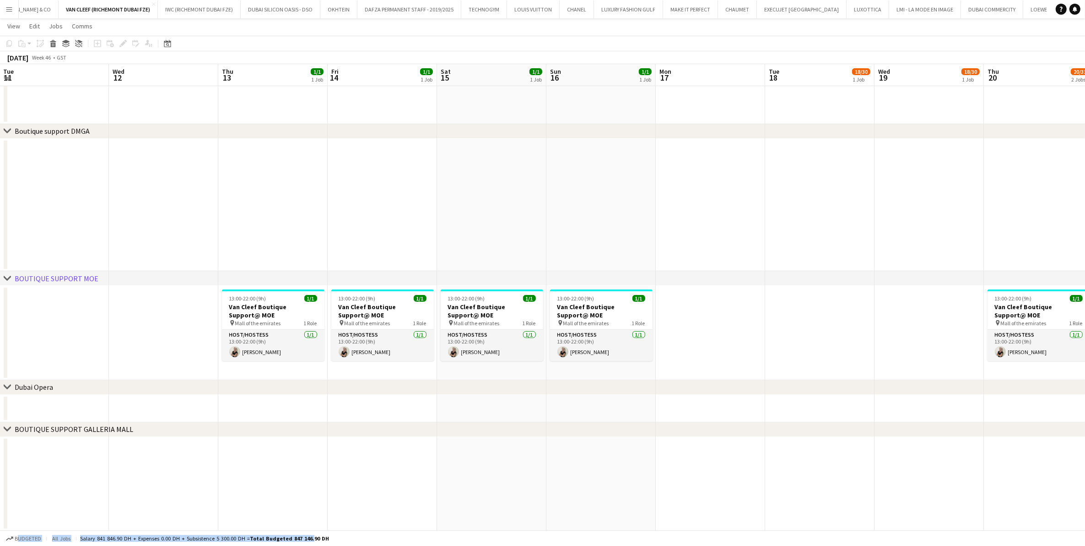
drag, startPoint x: 891, startPoint y: 326, endPoint x: 417, endPoint y: 341, distance: 473.6
click at [417, 341] on app-calendar-viewport "Sat 8 1/1 1 Job Sun 9 1/1 1 Job Mon 10 Tue 11 Wed 12 Thu 13 1/1 1 Job Fri 14 1/…" at bounding box center [542, 132] width 1085 height 795
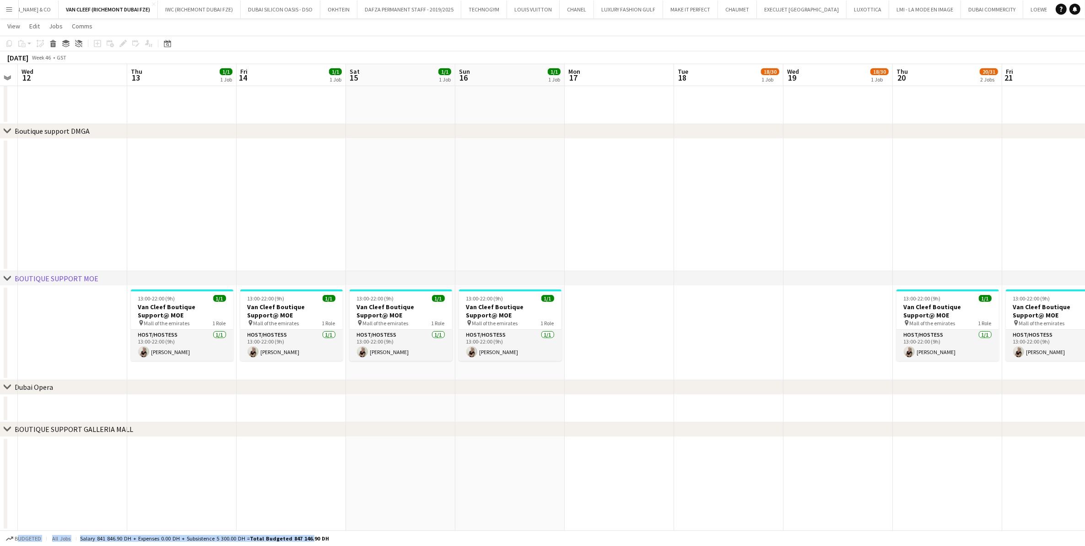
scroll to position [0, 321]
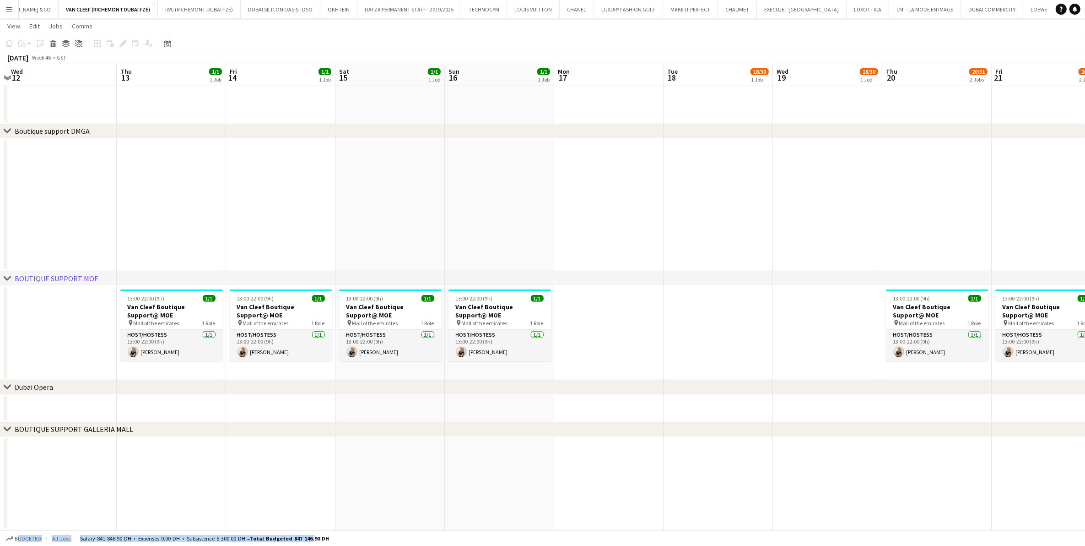
drag, startPoint x: 767, startPoint y: 319, endPoint x: 666, endPoint y: 322, distance: 101.2
click at [666, 322] on app-calendar-viewport "Sun 9 1/1 1 Job Mon 10 Tue 11 Wed 12 Thu 13 1/1 1 Job Fri 14 1/1 1 Job Sat 15 1…" at bounding box center [542, 132] width 1085 height 795
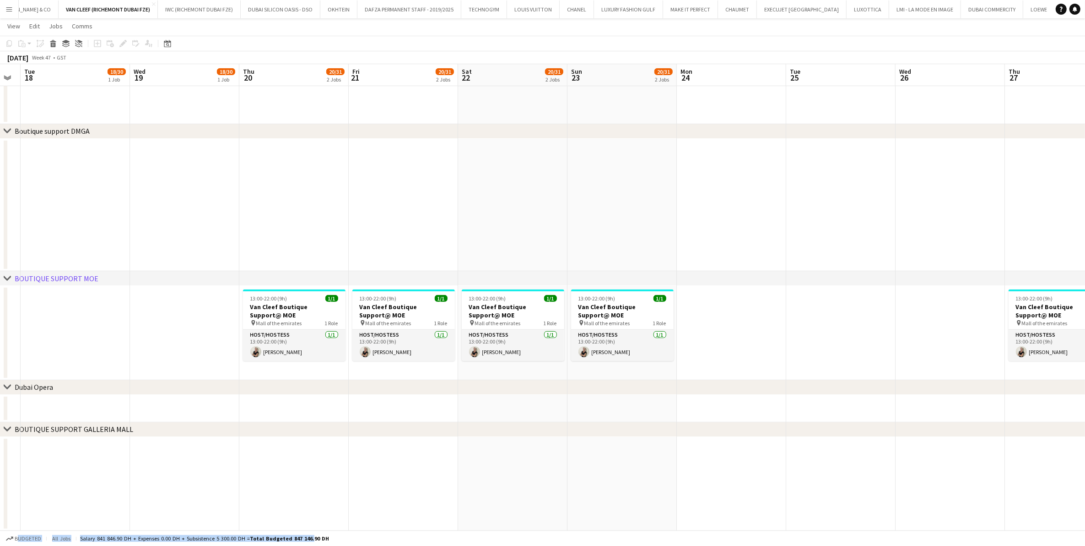
scroll to position [0, 309]
drag, startPoint x: 1042, startPoint y: 324, endPoint x: 397, endPoint y: 332, distance: 644.6
click at [397, 332] on app-calendar-viewport "Sat 15 1/1 1 Job Sun 16 1/1 1 Job Mon 17 Tue 18 18/30 1 Job Wed 19 18/30 1 Job …" at bounding box center [542, 132] width 1085 height 795
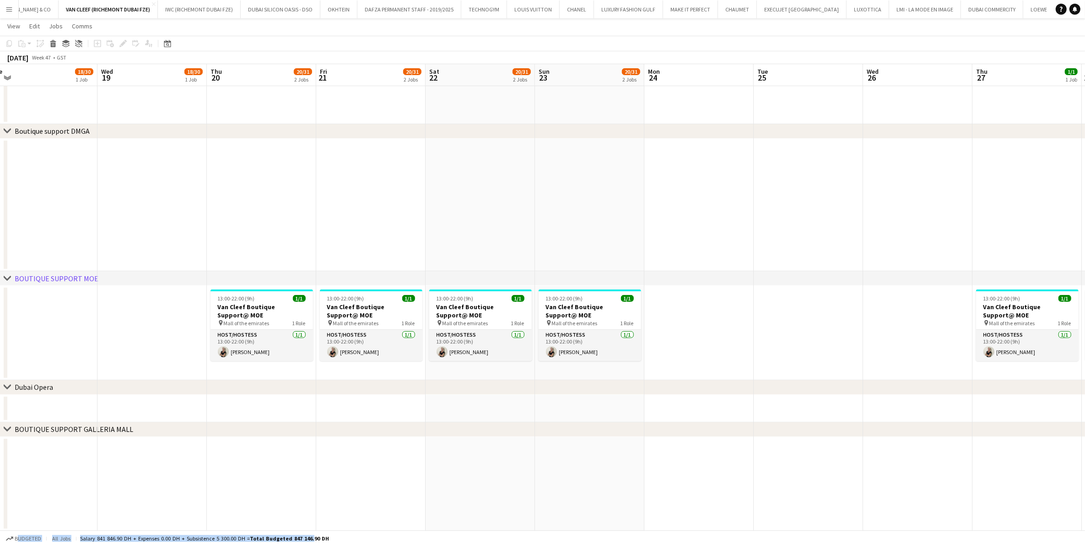
drag, startPoint x: 764, startPoint y: 310, endPoint x: 512, endPoint y: 333, distance: 253.7
click at [512, 333] on app-calendar-viewport "Sat 15 1/1 1 Job Sun 16 1/1 1 Job Mon 17 Tue 18 18/30 1 Job Wed 19 18/30 1 Job …" at bounding box center [542, 132] width 1085 height 795
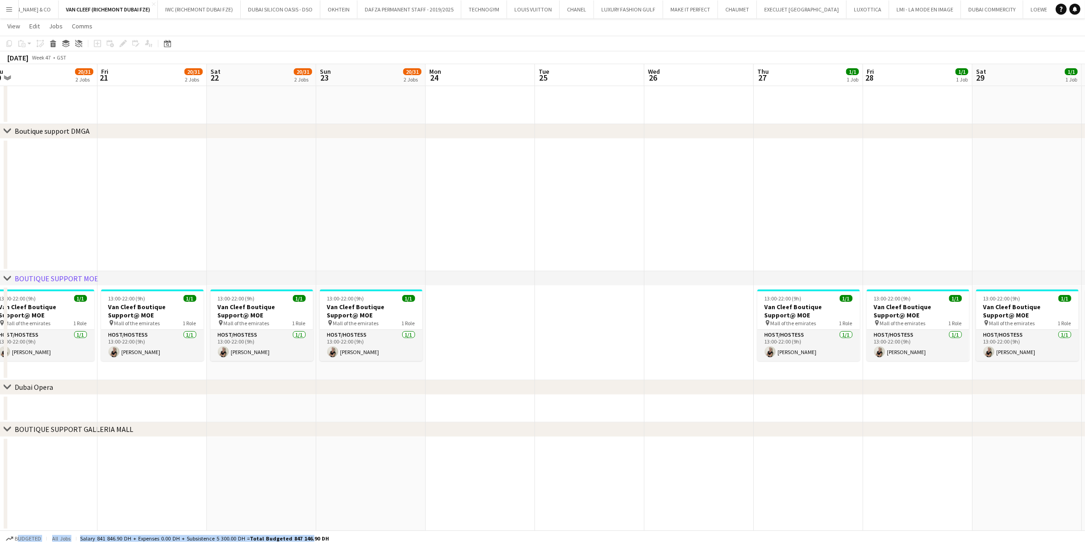
scroll to position [0, 342]
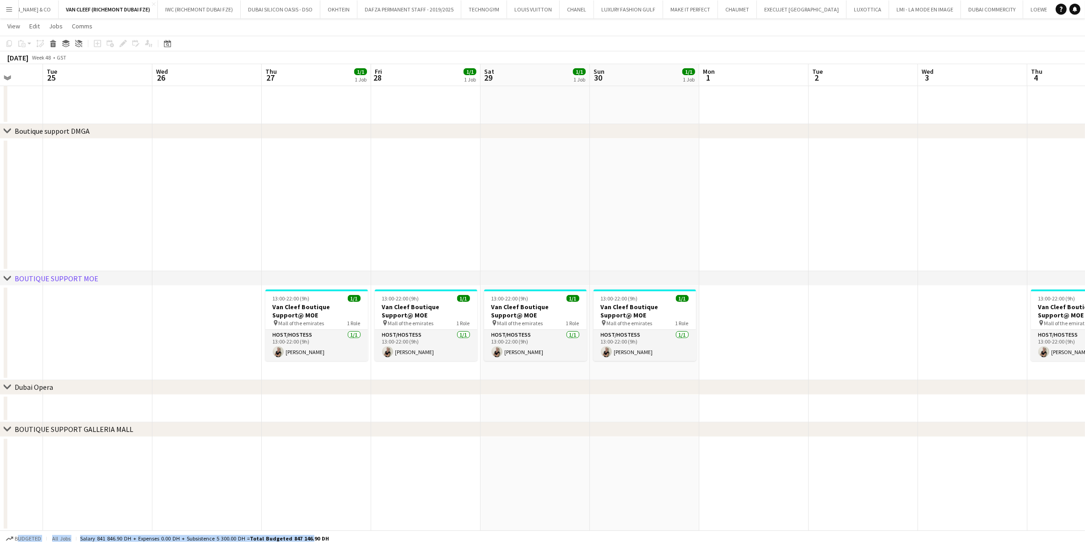
drag, startPoint x: 941, startPoint y: 317, endPoint x: 417, endPoint y: 326, distance: 523.3
click at [417, 326] on app-calendar-viewport "Sat 22 20/31 2 Jobs Sun 23 20/31 2 Jobs Mon 24 Tue 25 Wed 26 Thu 27 1/1 1 Job F…" at bounding box center [542, 132] width 1085 height 795
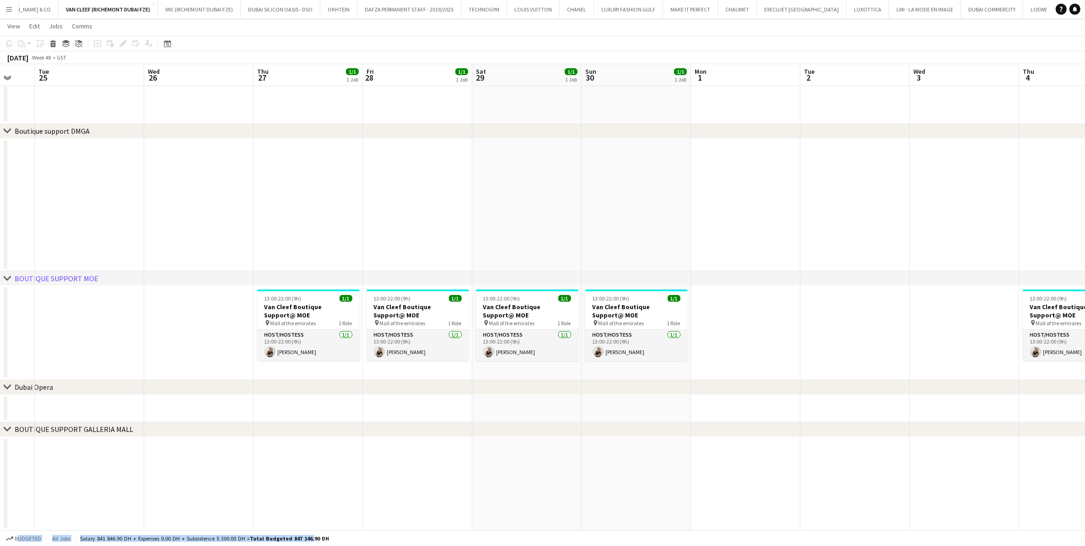
drag, startPoint x: 838, startPoint y: 301, endPoint x: 644, endPoint y: 310, distance: 194.3
click at [644, 310] on app-calendar-viewport "Sat 22 20/31 2 Jobs Sun 23 20/31 2 Jobs Mon 24 Tue 25 Wed 26 Thu 27 1/1 1 Job F…" at bounding box center [542, 132] width 1085 height 795
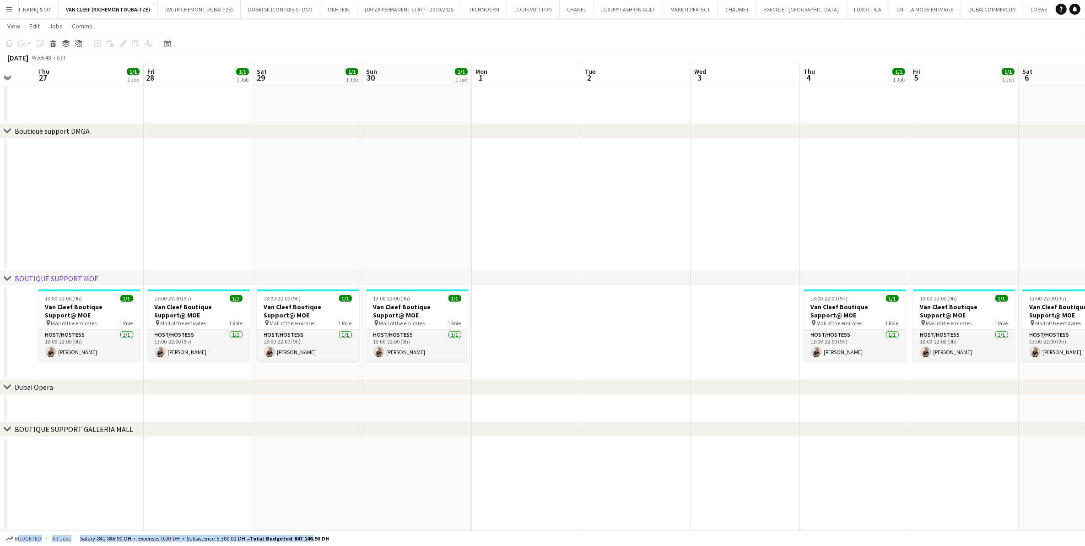
drag, startPoint x: 774, startPoint y: 326, endPoint x: 788, endPoint y: 358, distance: 34.2
click at [727, 355] on app-calendar-viewport "Mon 24 Tue 25 Wed 26 Thu 27 1/1 1 Job Fri 28 1/1 1 Job Sat 29 1/1 1 Job Sun 30 …" at bounding box center [542, 132] width 1085 height 795
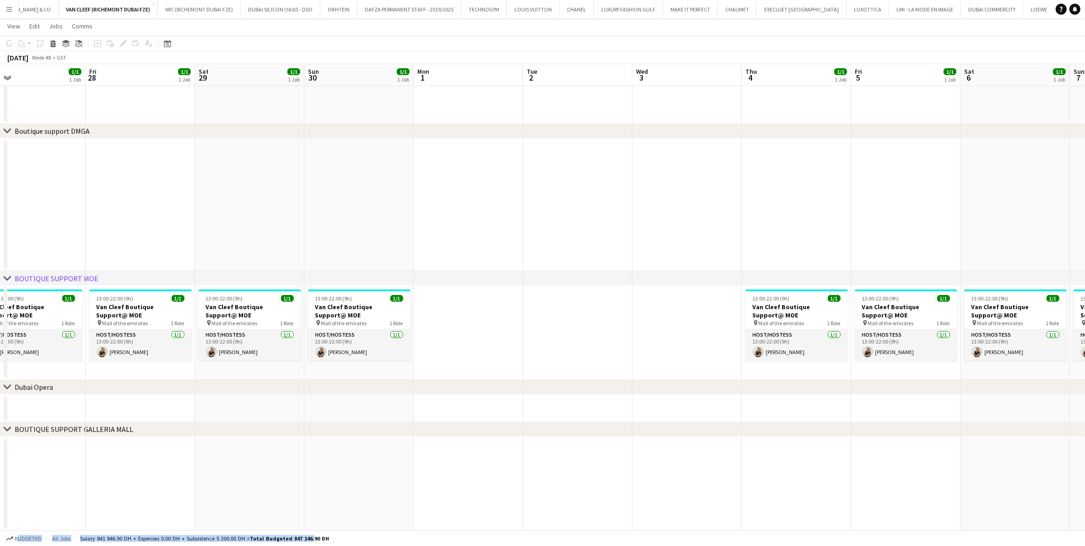
scroll to position [0, 234]
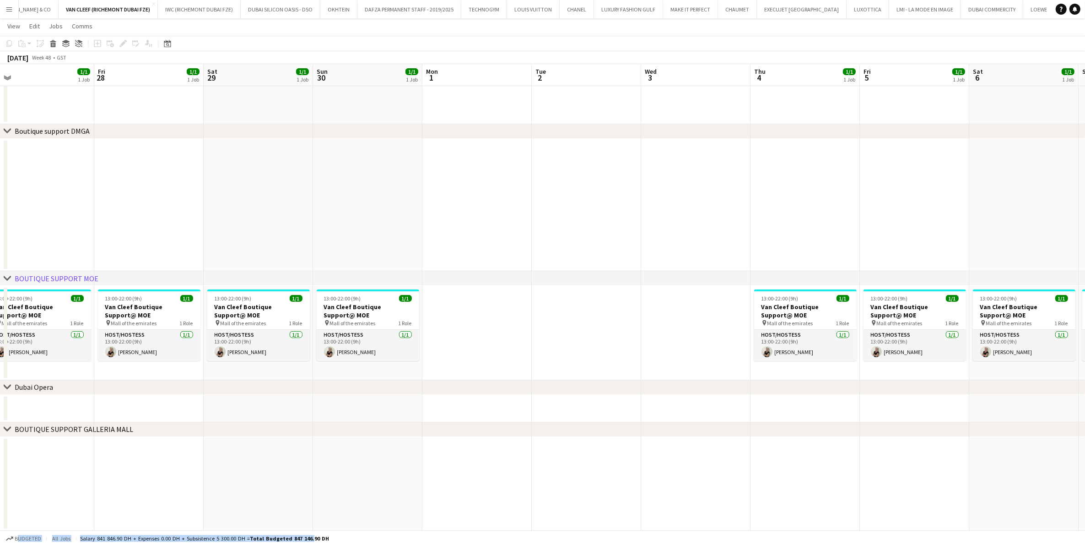
drag, startPoint x: 1008, startPoint y: 323, endPoint x: 938, endPoint y: 311, distance: 71.0
click at [727, 311] on app-calendar-viewport "Tue 25 Wed 26 Thu 27 1/1 1 Job Fri 28 1/1 1 Job Sat 29 1/1 1 Job Sun 30 1/1 1 J…" at bounding box center [542, 132] width 1085 height 795
drag, startPoint x: 359, startPoint y: 289, endPoint x: 686, endPoint y: 302, distance: 326.6
click at [678, 290] on app-calendar-viewport "Tue 25 Wed 26 Thu 27 1/1 1 Job Fri 28 1/1 1 Job Sat 29 1/1 1 Job Sun 30 1/1 1 J…" at bounding box center [542, 132] width 1085 height 795
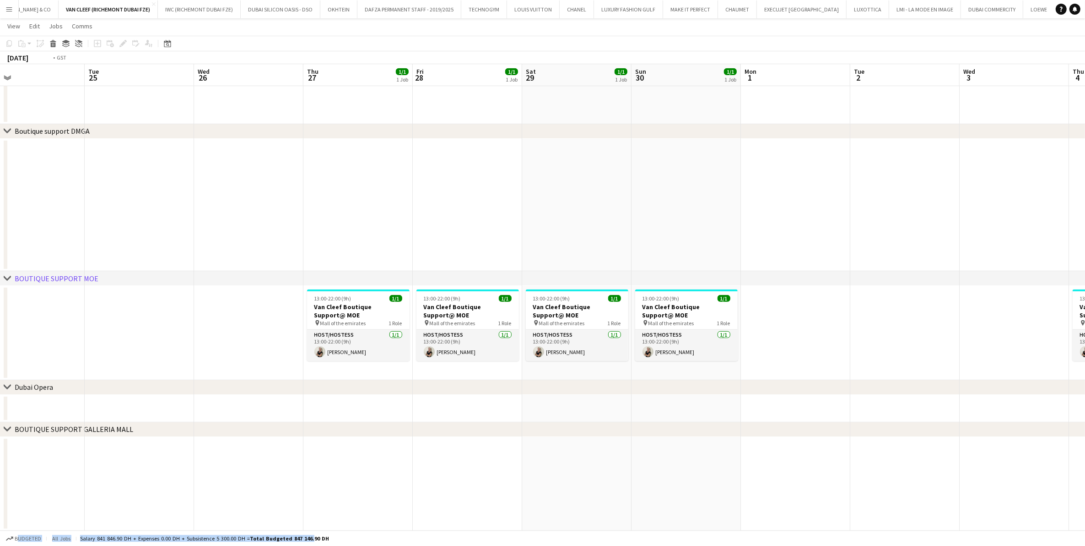
drag, startPoint x: 653, startPoint y: 329, endPoint x: 673, endPoint y: 332, distance: 19.9
click at [667, 331] on app-calendar-viewport "Sat 22 20/31 2 Jobs Sun 23 20/31 2 Jobs Mon 24 Tue 25 Wed 26 Thu 27 1/1 1 Job F…" at bounding box center [542, 132] width 1085 height 795
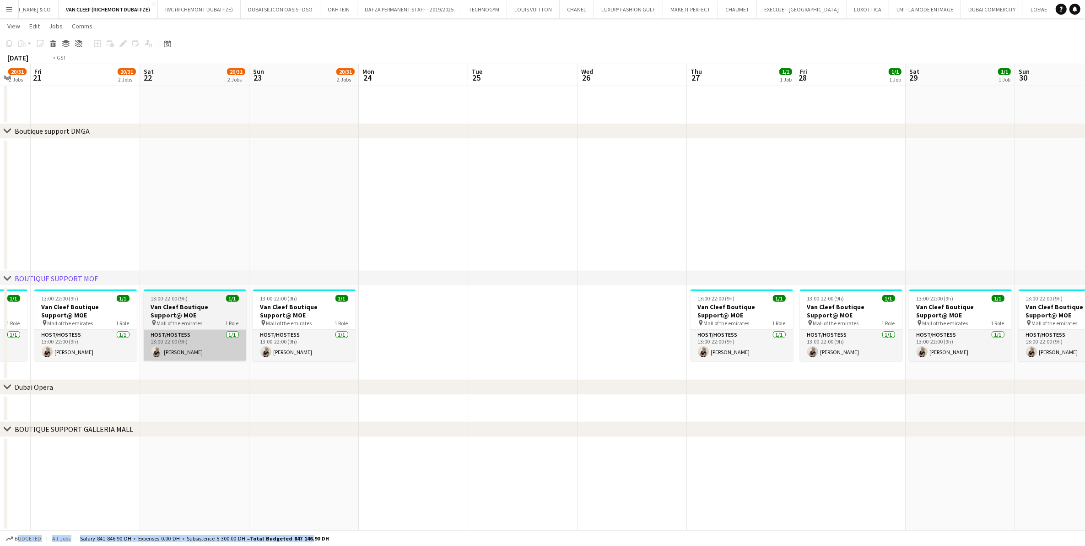
drag, startPoint x: 230, startPoint y: 305, endPoint x: 650, endPoint y: 330, distance: 420.5
click at [652, 329] on app-calendar-viewport "Wed 19 18/30 1 Job Thu 20 20/31 2 Jobs Fri 21 20/31 2 Jobs Sat 22 20/31 2 Jobs …" at bounding box center [542, 132] width 1085 height 795
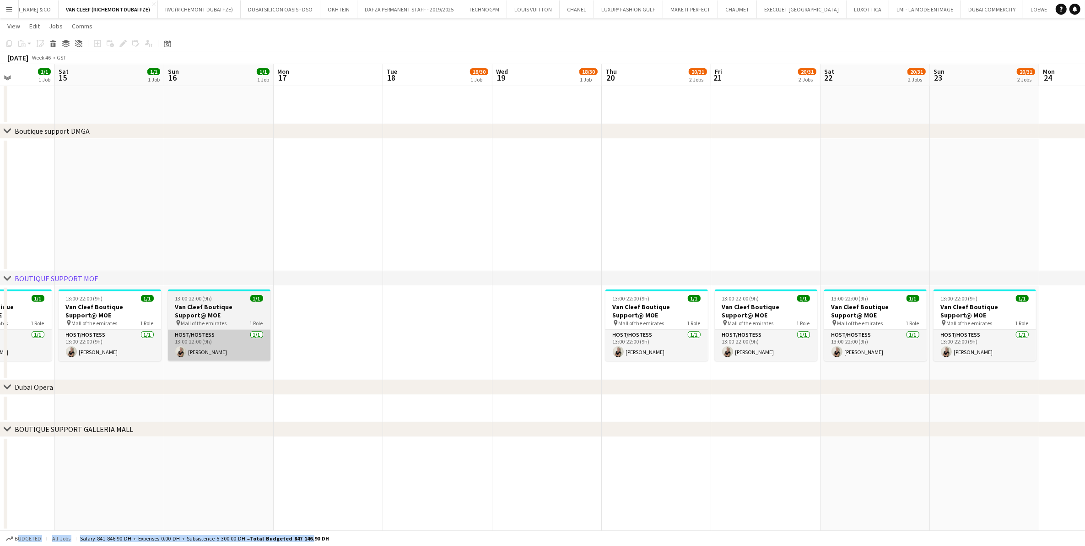
drag, startPoint x: 212, startPoint y: 306, endPoint x: 340, endPoint y: 346, distance: 133.9
click at [617, 337] on app-calendar-viewport "Wed 12 Thu 13 1/1 1 Job Fri 14 1/1 1 Job Sat 15 1/1 1 Job Sun 16 1/1 1 Job Mon …" at bounding box center [542, 132] width 1085 height 795
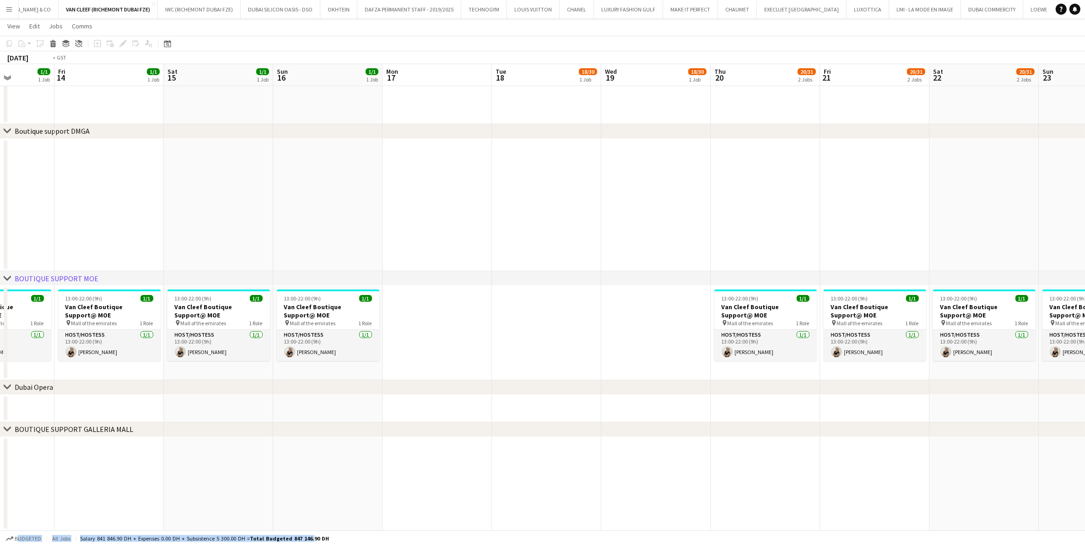
drag, startPoint x: 247, startPoint y: 317, endPoint x: 625, endPoint y: 341, distance: 378.9
click at [619, 339] on app-calendar-viewport "Tue 11 Wed 12 Thu 13 1/1 1 Job Fri 14 1/1 1 Job Sat 15 1/1 1 Job Sun 16 1/1 1 J…" at bounding box center [542, 132] width 1085 height 795
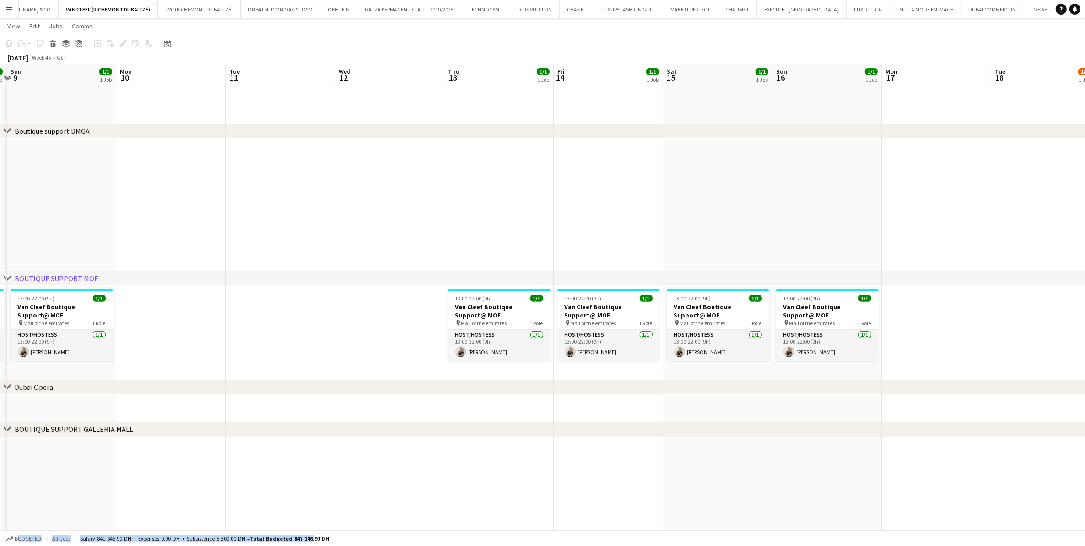
drag, startPoint x: 60, startPoint y: 293, endPoint x: 593, endPoint y: 317, distance: 534.3
click at [593, 317] on app-calendar-viewport "Fri 7 1/1 1 Job Sat 8 1/1 1 Job Sun 9 1/1 1 Job Mon 10 Tue 11 Wed 12 Thu 13 1/1…" at bounding box center [542, 132] width 1085 height 795
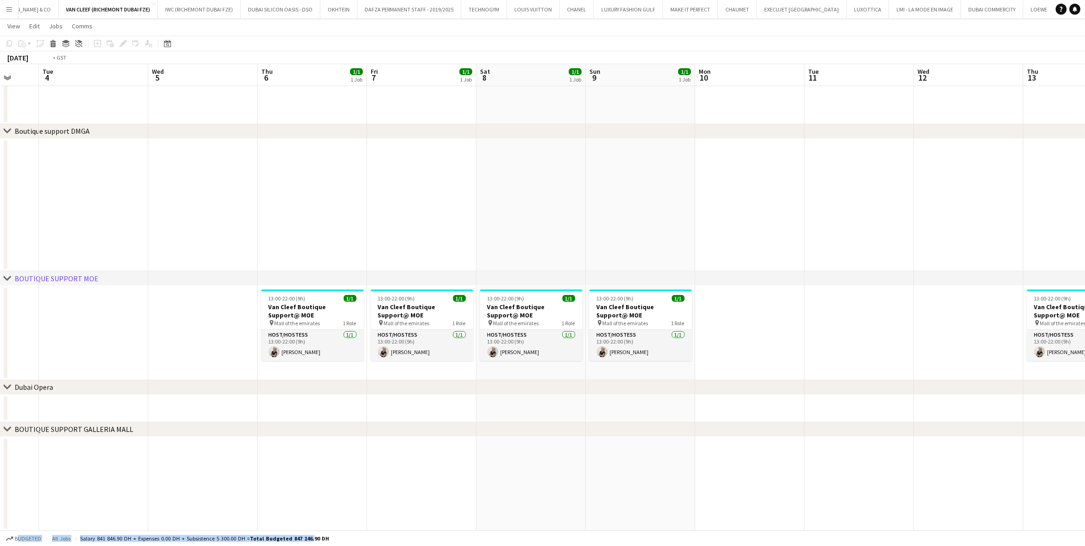
drag, startPoint x: 263, startPoint y: 308, endPoint x: 603, endPoint y: 316, distance: 340.2
click at [603, 316] on app-calendar-viewport "Sun 2 1/1 1 Job Mon 3 Tue 4 Wed 5 Thu 6 1/1 1 Job Fri 7 1/1 1 Job Sat 8 1/1 1 J…" at bounding box center [542, 132] width 1085 height 795
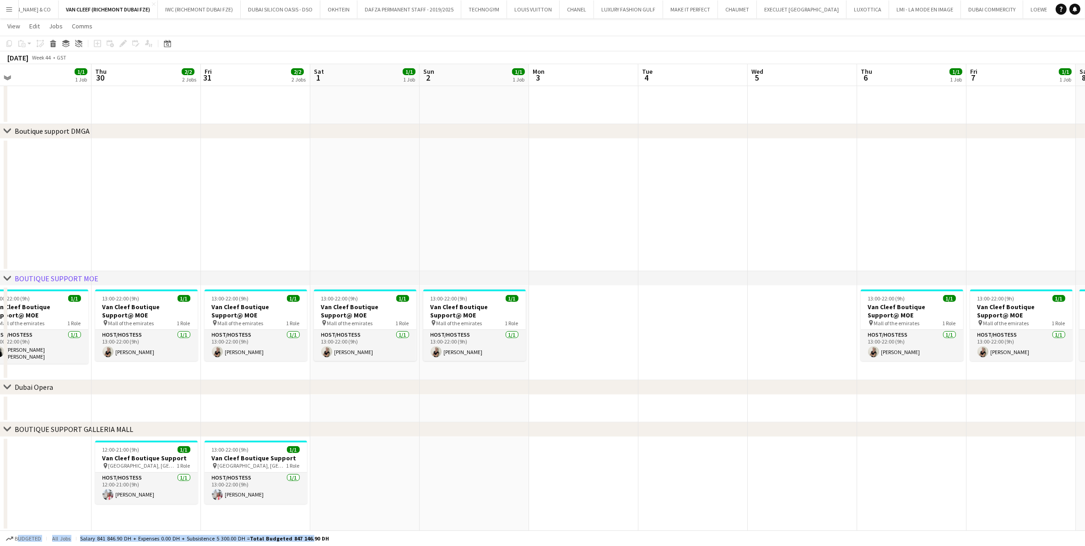
drag, startPoint x: 297, startPoint y: 322, endPoint x: 497, endPoint y: 322, distance: 200.5
click at [497, 322] on app-calendar-viewport "Mon 27 Tue 28 Wed 29 1/1 1 Job Thu 30 2/2 2 Jobs Fri 31 2/2 2 Jobs Sat 1 1/1 1 …" at bounding box center [542, 132] width 1085 height 795
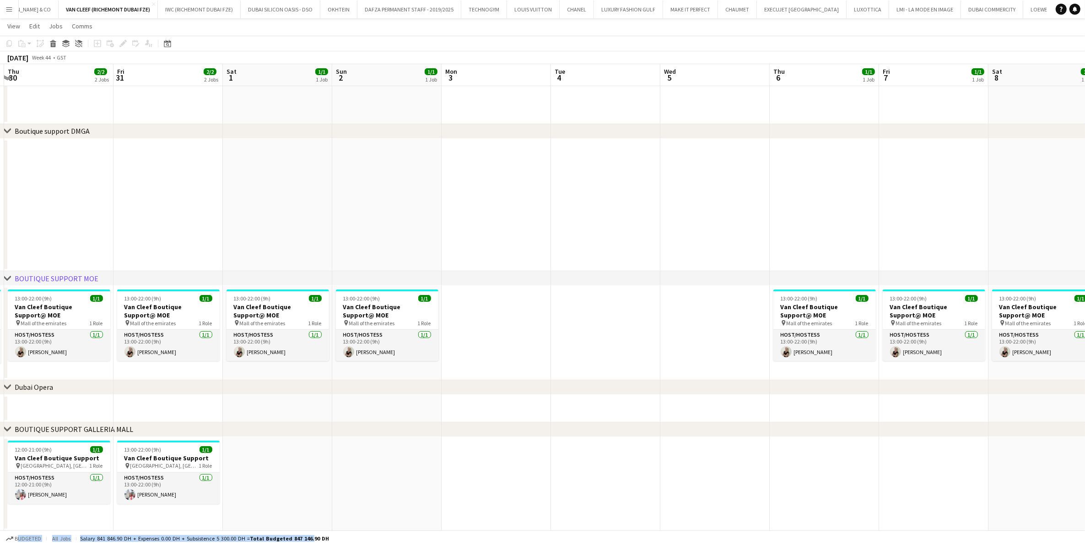
drag, startPoint x: 479, startPoint y: 325, endPoint x: 318, endPoint y: 328, distance: 160.7
click at [321, 328] on app-calendar-viewport "Mon 27 Tue 28 Wed 29 1/1 1 Job Thu 30 2/2 2 Jobs Fri 31 2/2 2 Jobs Sat 1 1/1 1 …" at bounding box center [542, 132] width 1085 height 795
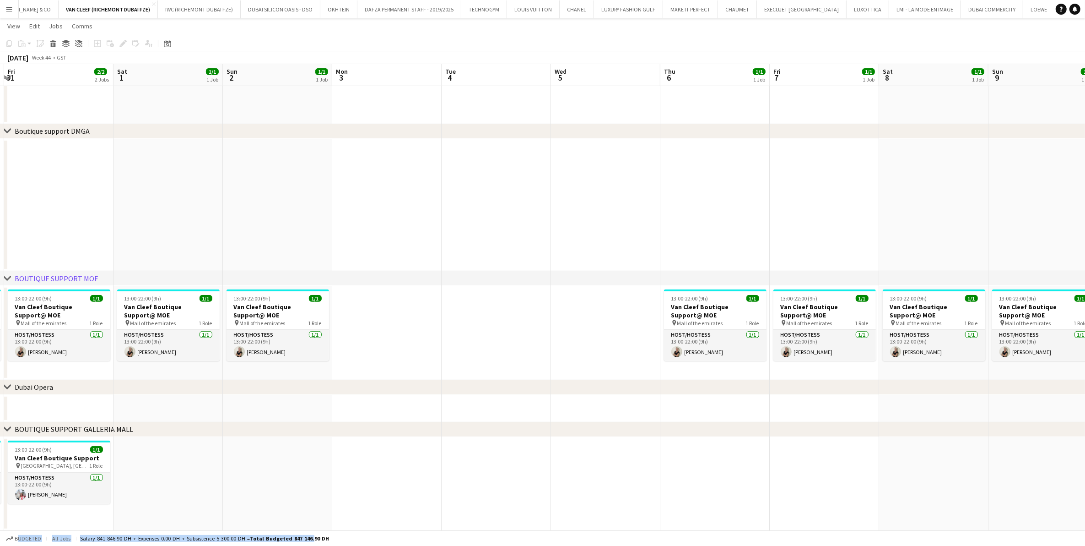
scroll to position [0, 325]
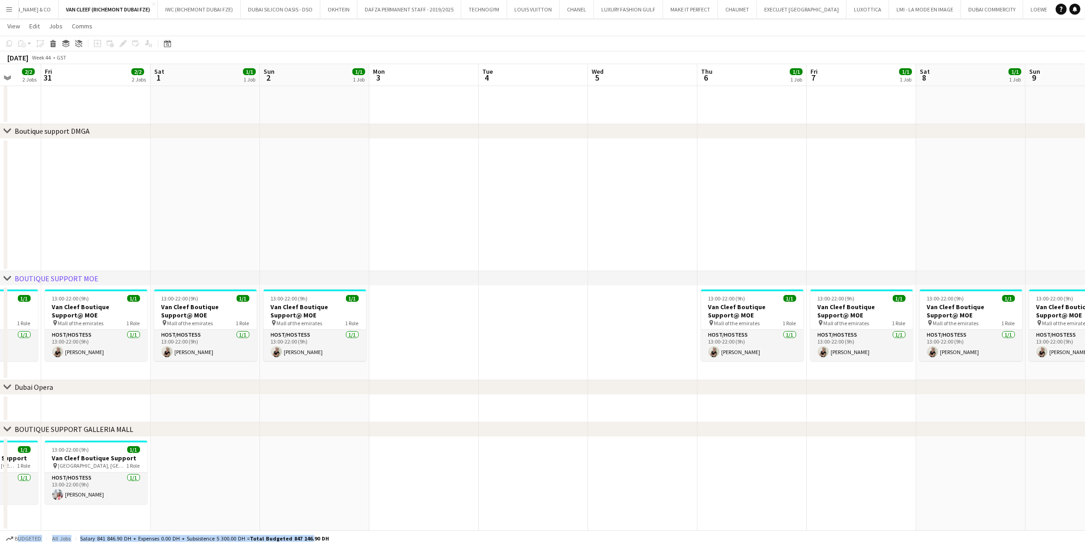
drag, startPoint x: 534, startPoint y: 342, endPoint x: 336, endPoint y: 350, distance: 198.4
click at [336, 350] on app-calendar-viewport "Tue 28 Wed 29 1/1 1 Job Thu 30 2/2 2 Jobs Fri 31 2/2 2 Jobs Sat 1 1/1 1 Job Sun…" at bounding box center [542, 132] width 1085 height 795
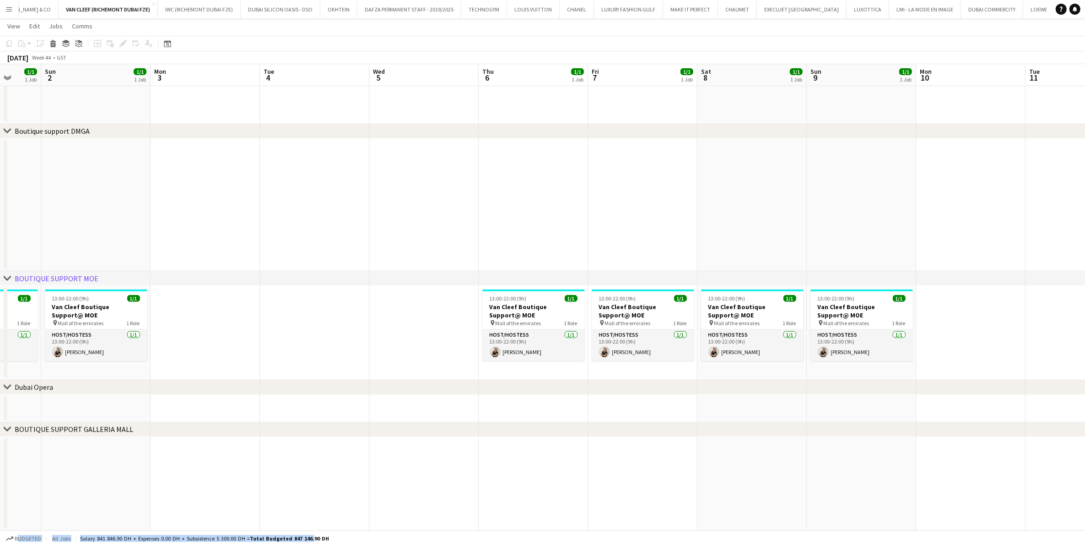
scroll to position [0, 310]
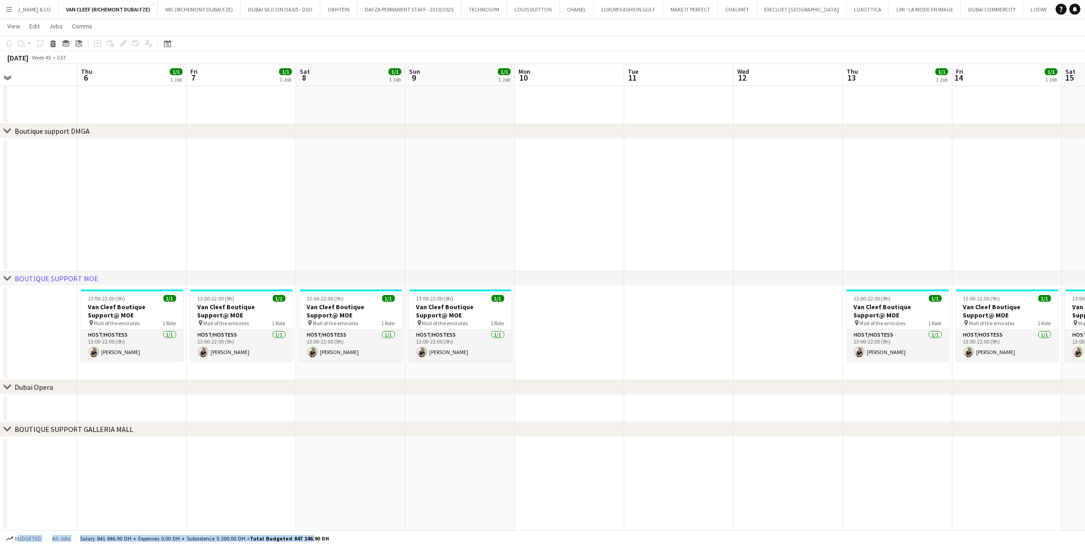
drag, startPoint x: 823, startPoint y: 323, endPoint x: 498, endPoint y: 317, distance: 324.6
click at [479, 322] on app-calendar-viewport "Sun 2 1/1 1 Job Mon 3 Tue 4 Wed 5 Thu 6 1/1 1 Job Fri 7 1/1 1 Job Sat 8 1/1 1 J…" at bounding box center [542, 132] width 1085 height 795
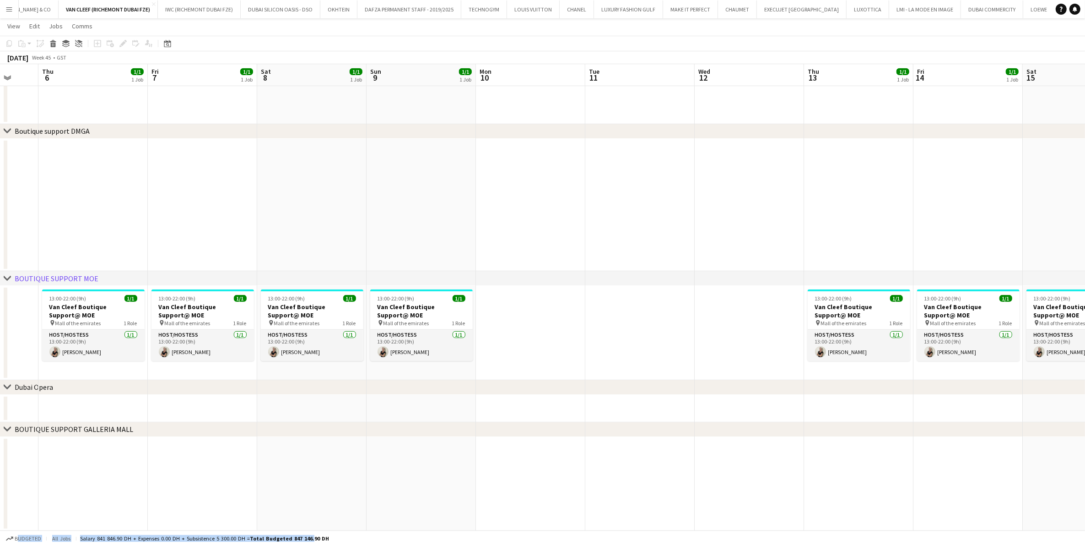
drag, startPoint x: 660, startPoint y: 311, endPoint x: 472, endPoint y: 321, distance: 187.5
click at [473, 321] on app-calendar-viewport "Mon 3 Tue 4 Wed 5 Thu 6 1/1 1 Job Fri 7 1/1 1 Job Sat 8 1/1 1 Job Sun 9 1/1 1 J…" at bounding box center [542, 132] width 1085 height 795
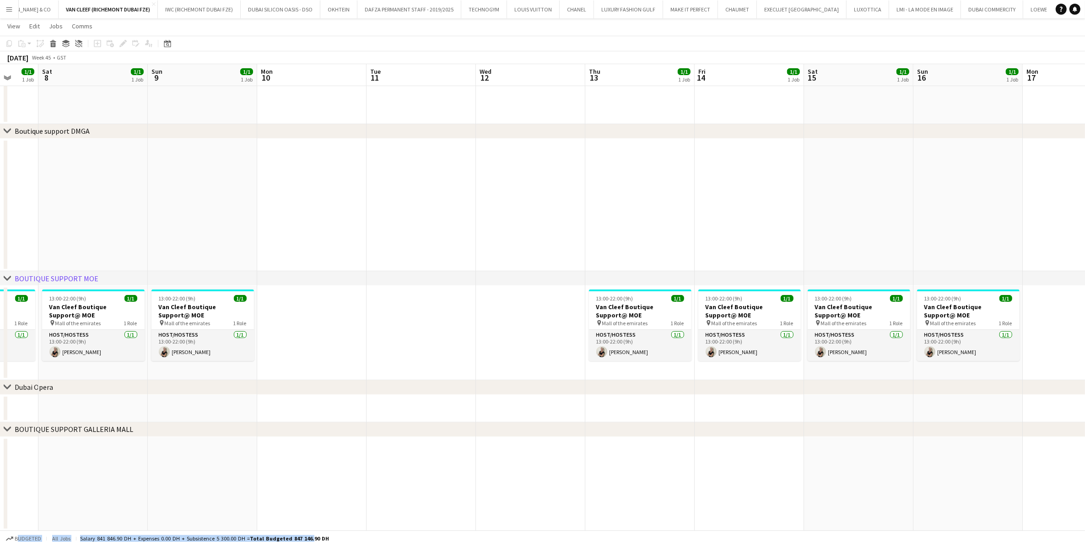
scroll to position [0, 291]
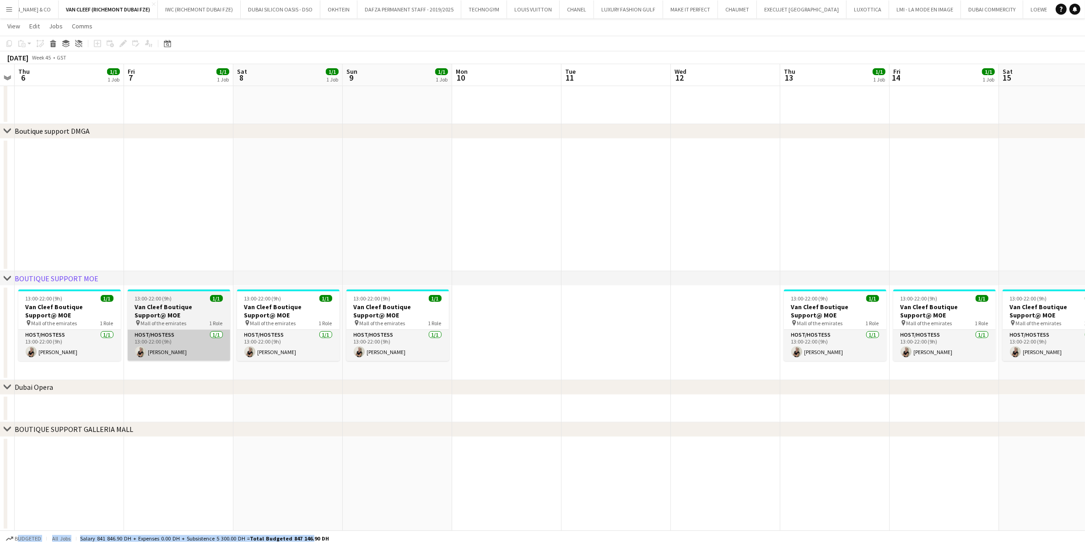
drag, startPoint x: 210, startPoint y: 333, endPoint x: 436, endPoint y: 333, distance: 226.1
click at [657, 340] on app-calendar-viewport "Mon 3 Tue 4 Wed 5 Thu 6 1/1 1 Job Fri 7 1/1 1 Job Sat 8 1/1 1 Job Sun 9 1/1 1 J…" at bounding box center [542, 132] width 1085 height 795
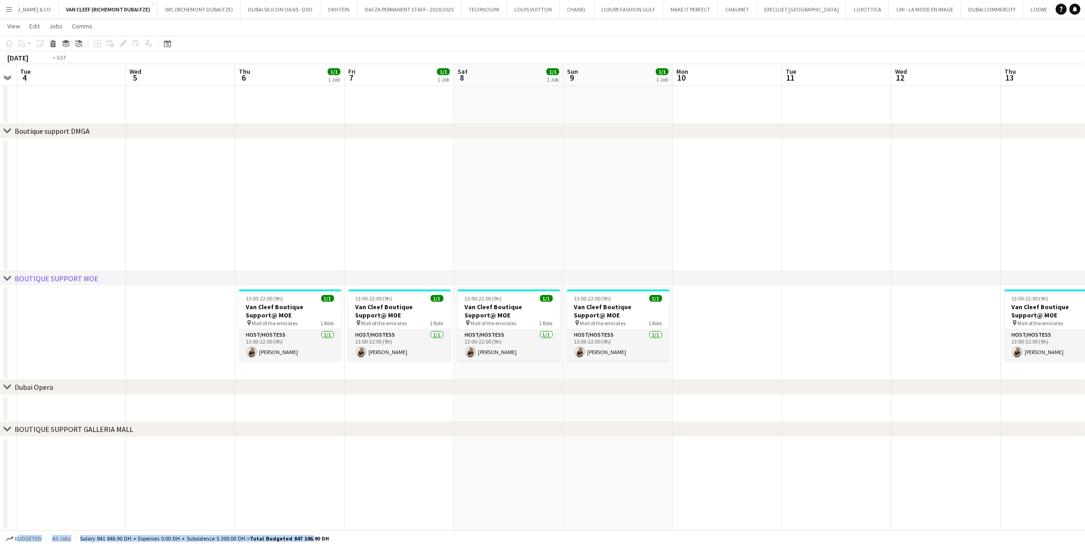
drag, startPoint x: 211, startPoint y: 325, endPoint x: 613, endPoint y: 324, distance: 402.8
click at [609, 324] on app-calendar-viewport "Sat 1 1/1 1 Job Sun 2 1/1 1 Job Mon 3 Tue 4 Wed 5 Thu 6 1/1 1 Job Fri 7 1/1 1 J…" at bounding box center [542, 132] width 1085 height 795
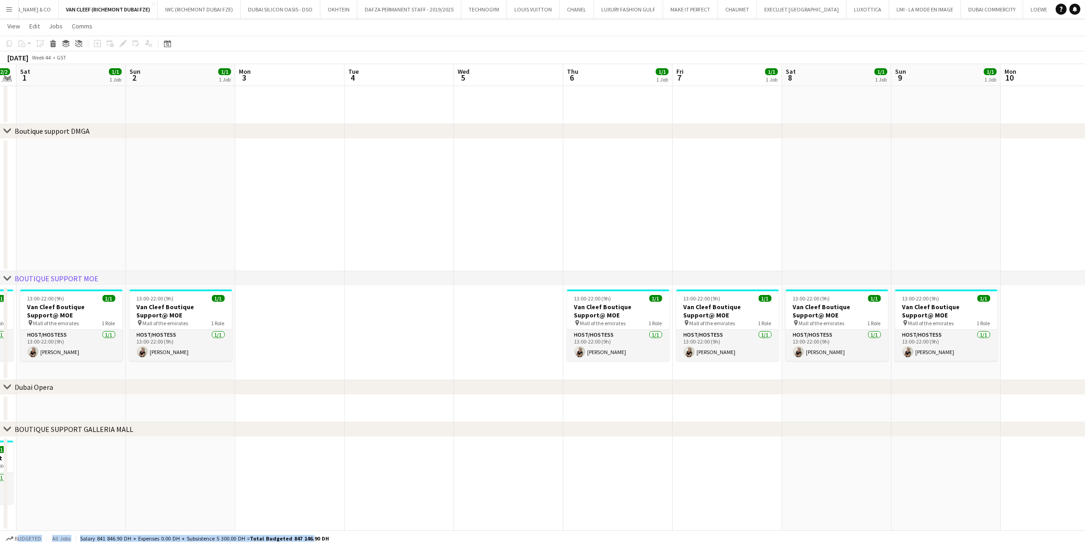
scroll to position [0, 190]
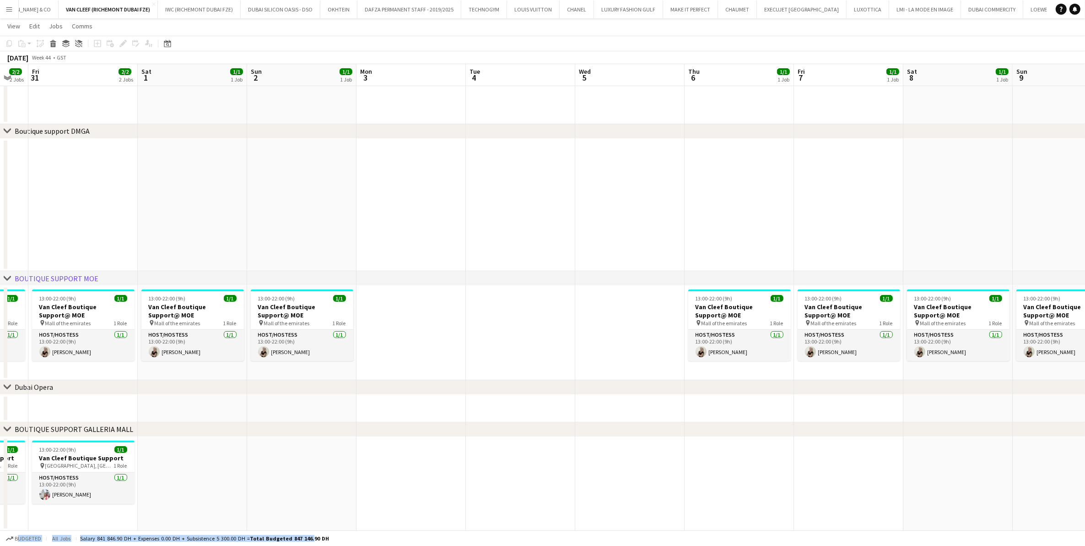
drag, startPoint x: 155, startPoint y: 282, endPoint x: 455, endPoint y: 289, distance: 299.9
click at [455, 289] on div "chevron-right ACTIVATIONS/ VIP EVENTS chevron-right Boutique Support DMFA chevr…" at bounding box center [542, 132] width 1085 height 795
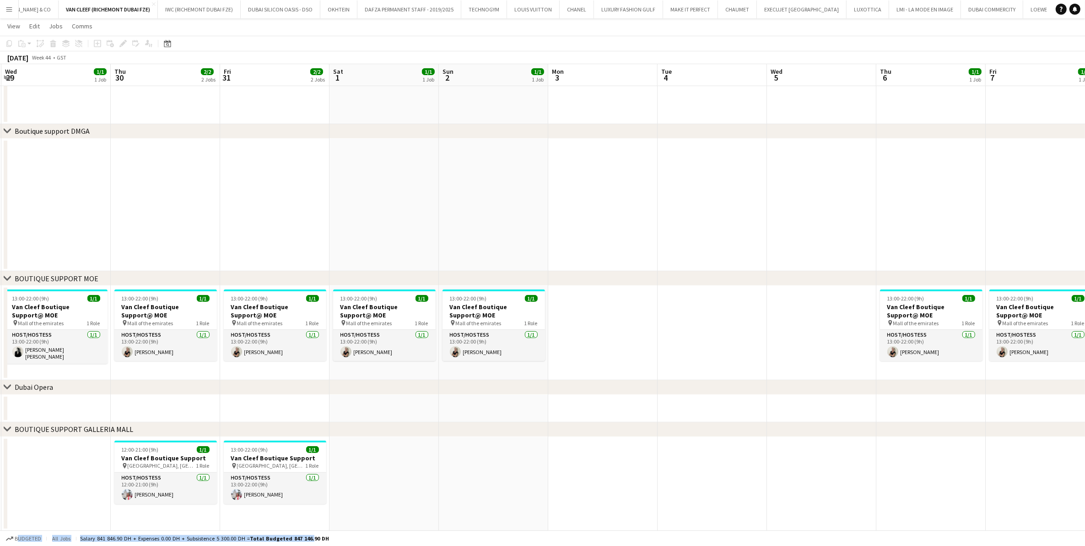
drag, startPoint x: 117, startPoint y: 300, endPoint x: 424, endPoint y: 296, distance: 307.6
click at [424, 296] on app-calendar-viewport "Mon 27 Tue 28 Wed 29 1/1 1 Job Thu 30 2/2 2 Jobs Fri 31 2/2 2 Jobs Sat 1 1/1 1 …" at bounding box center [542, 132] width 1085 height 795
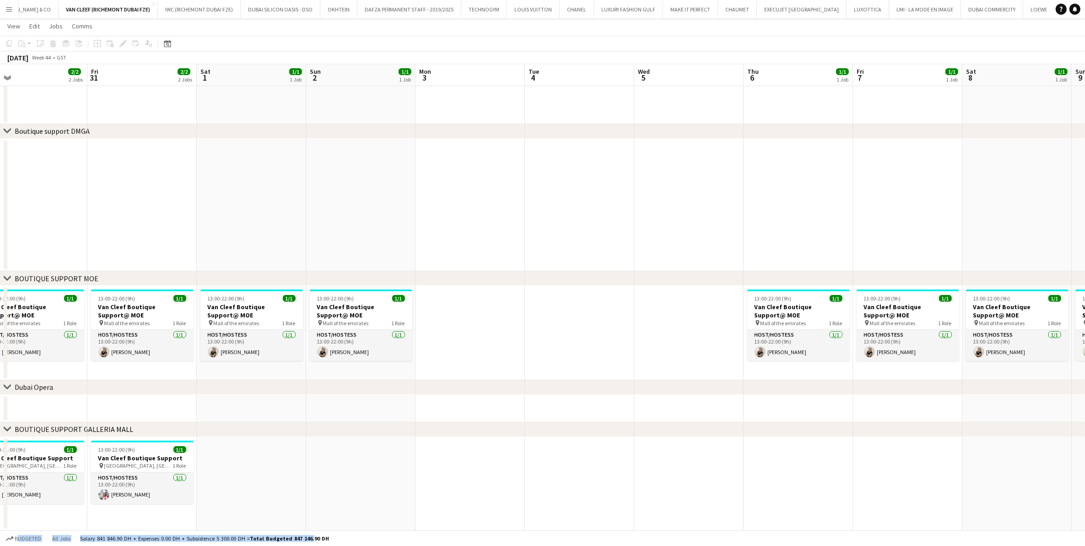
scroll to position [0, 275]
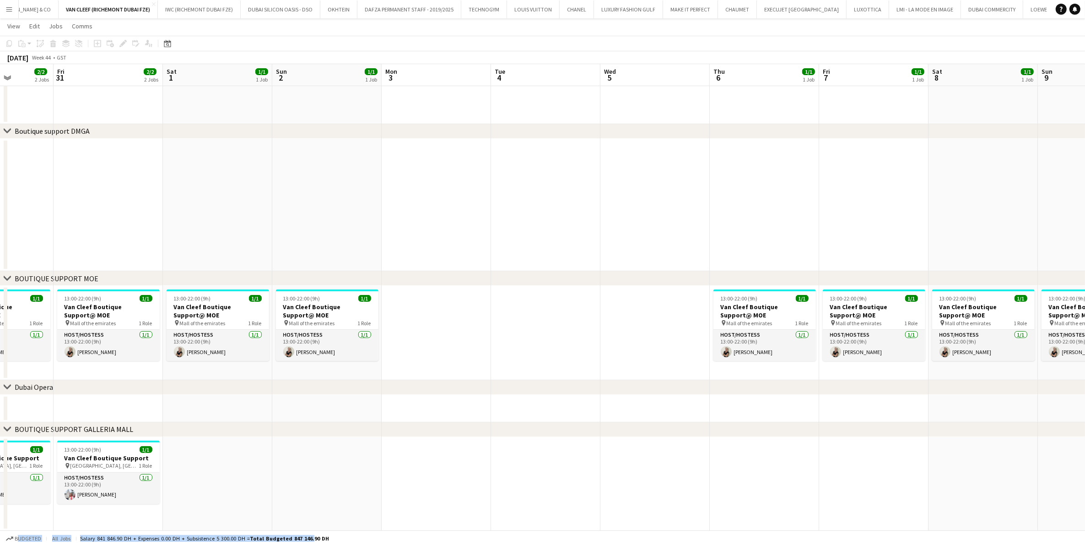
click at [323, 320] on app-calendar-viewport "Tue 28 Wed 29 1/1 1 Job Thu 30 2/2 2 Jobs Fri 31 2/2 2 Jobs Sat 1 1/1 1 Job Sun…" at bounding box center [542, 132] width 1085 height 795
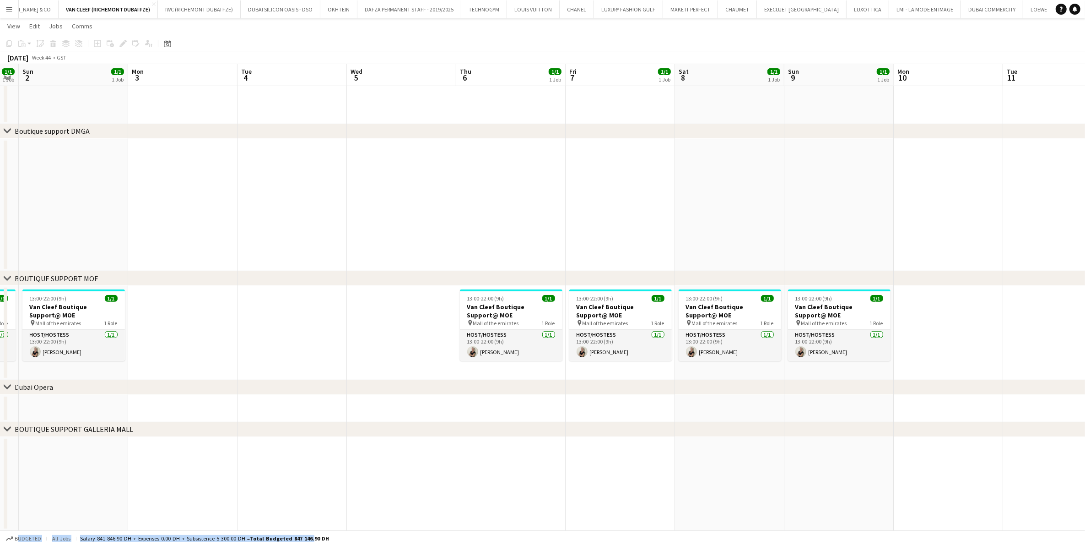
scroll to position [0, 294]
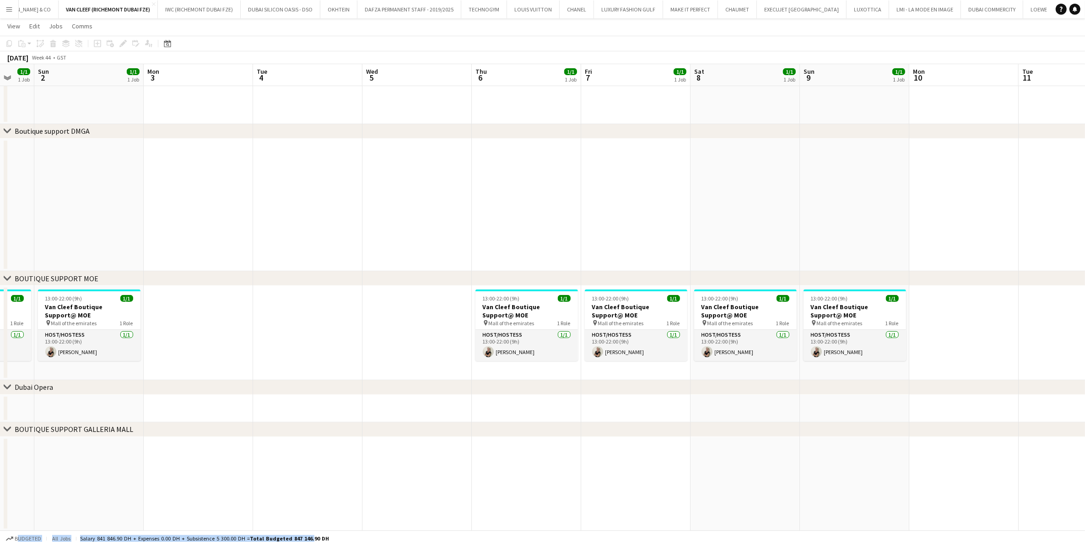
drag, startPoint x: 475, startPoint y: 358, endPoint x: 355, endPoint y: 373, distance: 120.8
click at [355, 373] on app-calendar-viewport "Thu 30 2/2 2 Jobs Fri 31 2/2 2 Jobs Sat 1 1/1 1 Job Sun 2 1/1 1 Job Mon 3 Tue 4…" at bounding box center [542, 132] width 1085 height 795
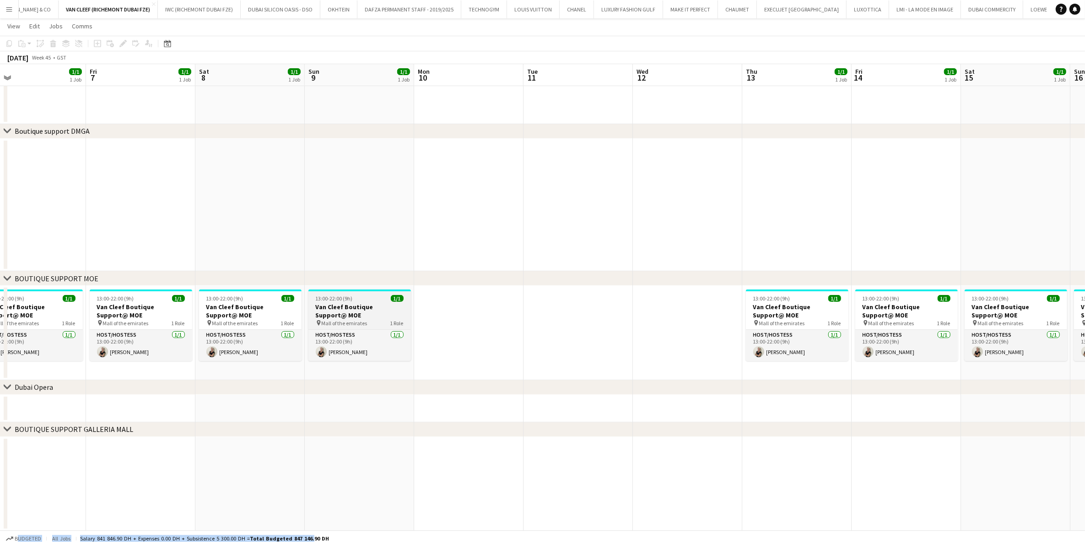
drag, startPoint x: 838, startPoint y: 314, endPoint x: 399, endPoint y: 311, distance: 438.6
click at [370, 319] on app-calendar-viewport "Mon 3 Tue 4 Wed 5 Thu 6 1/1 1 Job Fri 7 1/1 1 Job Sat 8 1/1 1 Job Sun 9 1/1 1 J…" at bounding box center [542, 132] width 1085 height 795
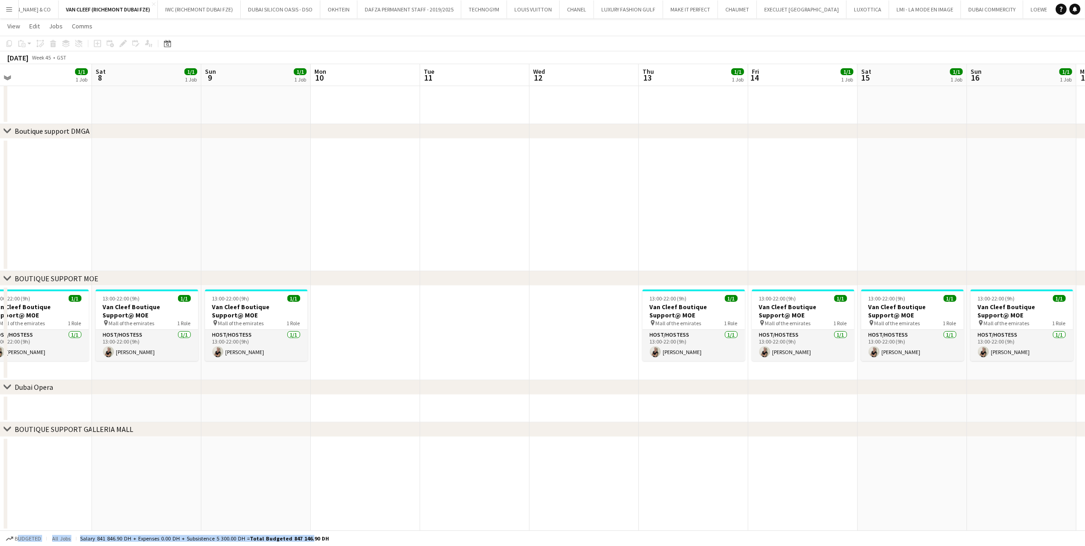
scroll to position [0, 325]
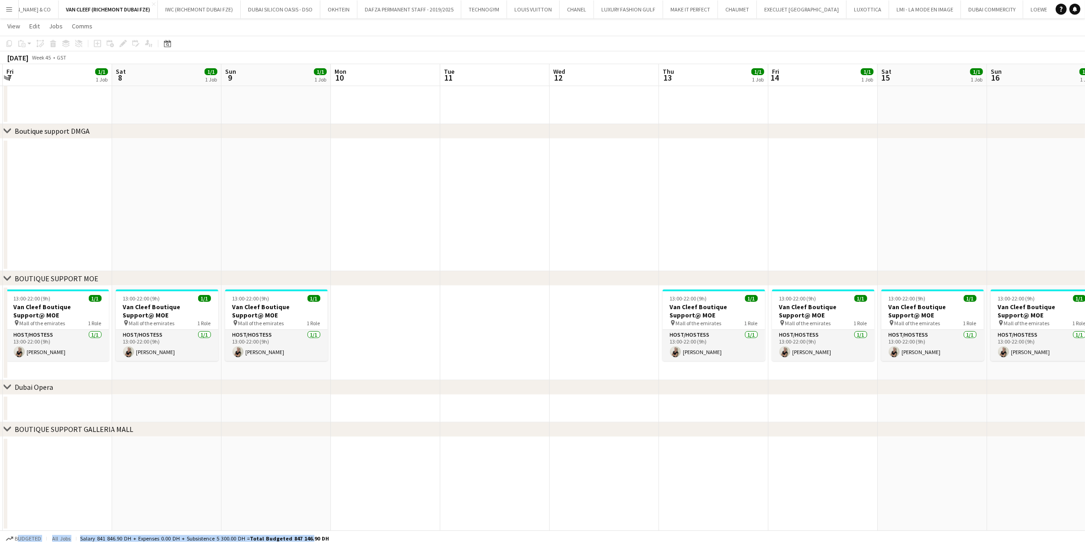
drag, startPoint x: 609, startPoint y: 305, endPoint x: 416, endPoint y: 313, distance: 193.8
click at [417, 313] on app-calendar-viewport "Tue 4 Wed 5 Thu 6 1/1 1 Job Fri 7 1/1 1 Job Sat 8 1/1 1 Job Sun 9 1/1 1 Job Mon…" at bounding box center [542, 132] width 1085 height 795
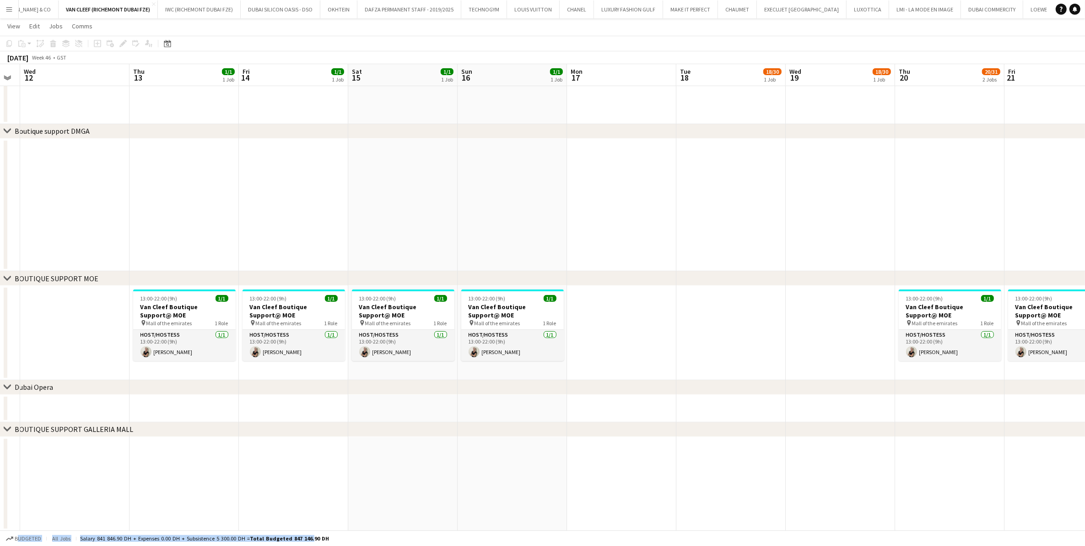
click at [457, 330] on app-calendar-viewport "Sun 9 1/1 1 Job Mon 10 Tue 11 Wed 12 Thu 13 1/1 1 Job Fri 14 1/1 1 Job Sat 15 1…" at bounding box center [542, 132] width 1085 height 795
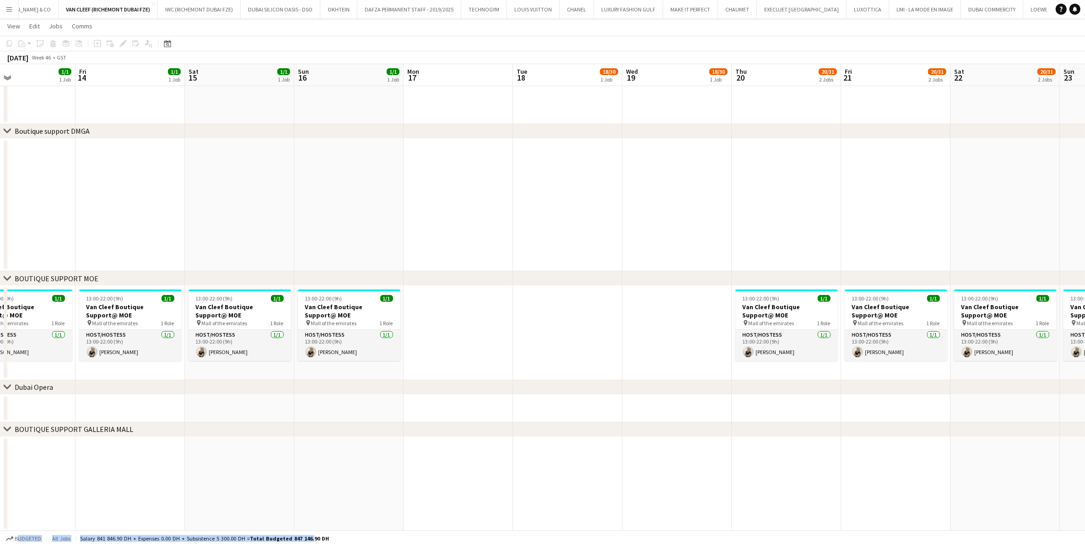
scroll to position [0, 264]
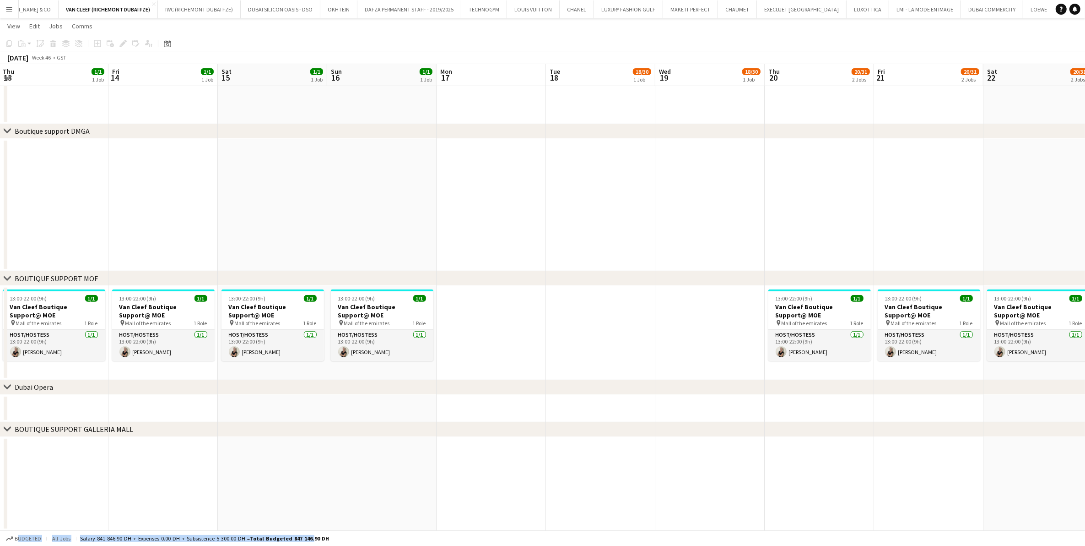
click at [517, 320] on app-calendar-viewport "Mon 10 Tue 11 Wed 12 Thu 13 1/1 1 Job Fri 14 1/1 1 Job Sat 15 1/1 1 Job Sun 16 …" at bounding box center [542, 132] width 1085 height 795
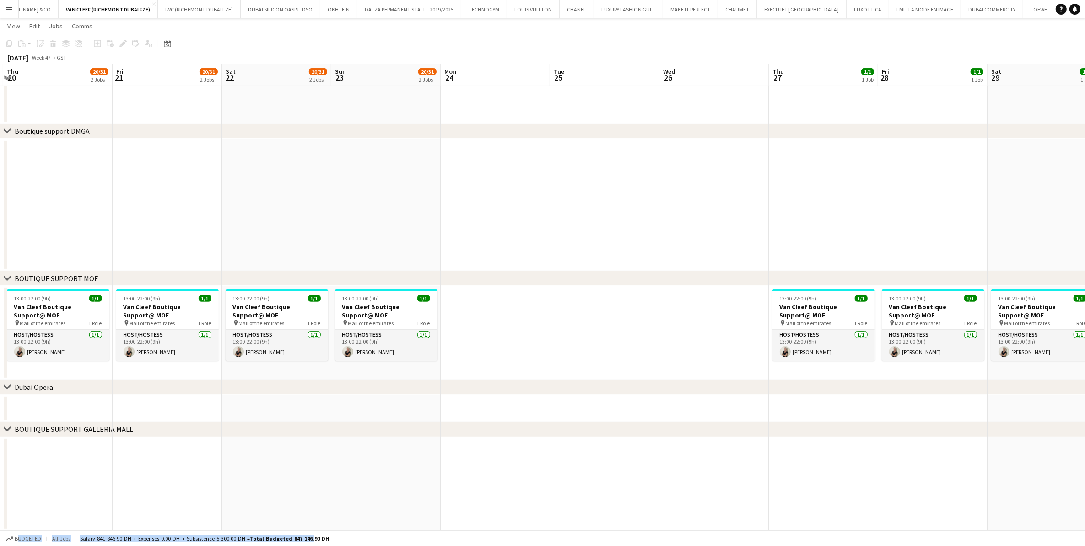
scroll to position [0, 359]
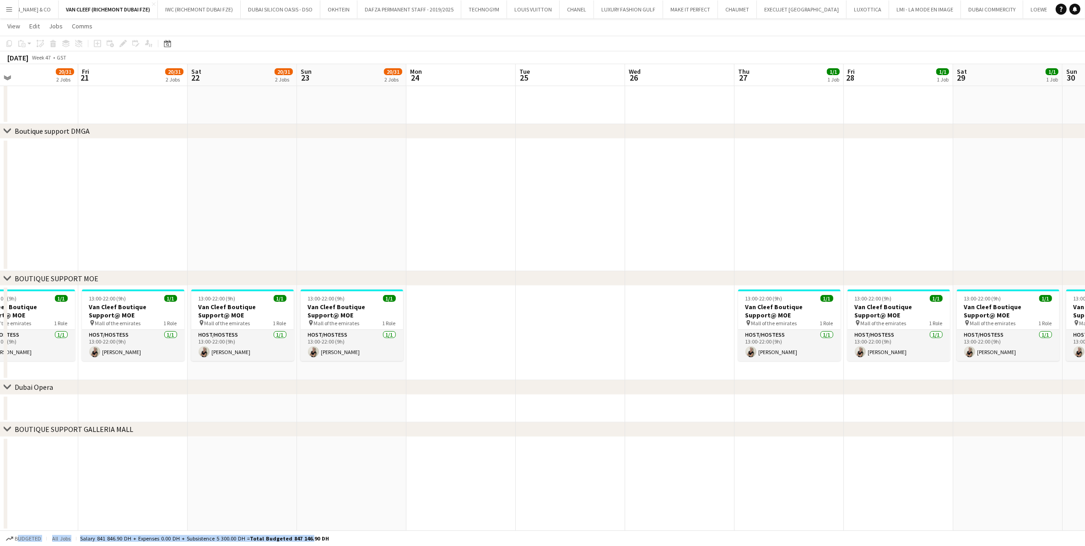
click at [275, 308] on app-calendar-viewport "Mon 17 Tue 18 18/30 1 Job Wed 19 18/30 1 Job Thu 20 20/31 2 Jobs Fri 21 20/31 2…" at bounding box center [542, 132] width 1085 height 795
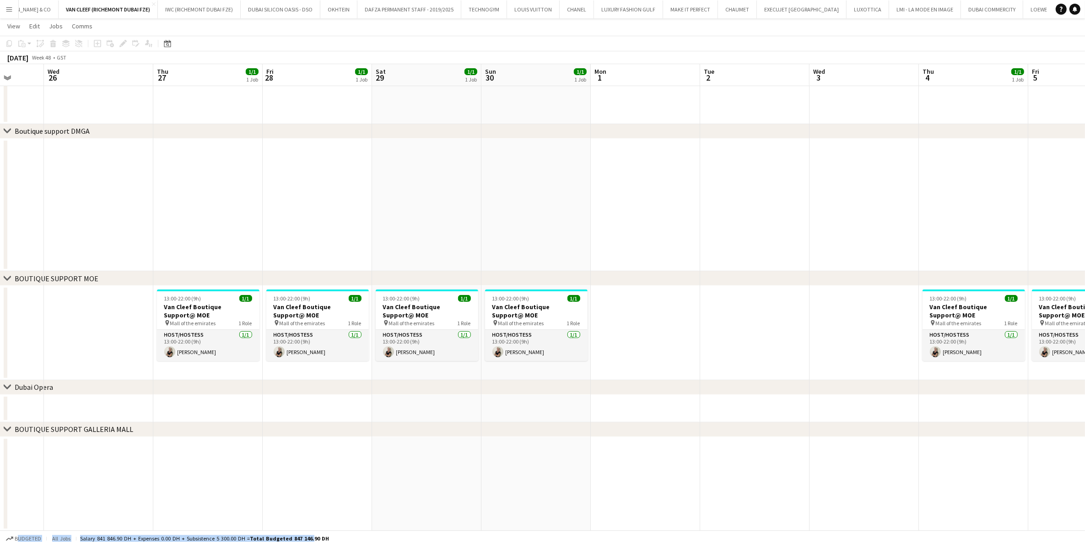
scroll to position [0, 287]
click at [424, 293] on app-calendar-viewport "Sun 23 20/31 2 Jobs Mon 24 Tue 25 Wed 26 Thu 27 1/1 1 Job Fri 28 1/1 1 Job Sat …" at bounding box center [542, 132] width 1085 height 795
click at [8, 4] on button "Menu" at bounding box center [9, 9] width 18 height 18
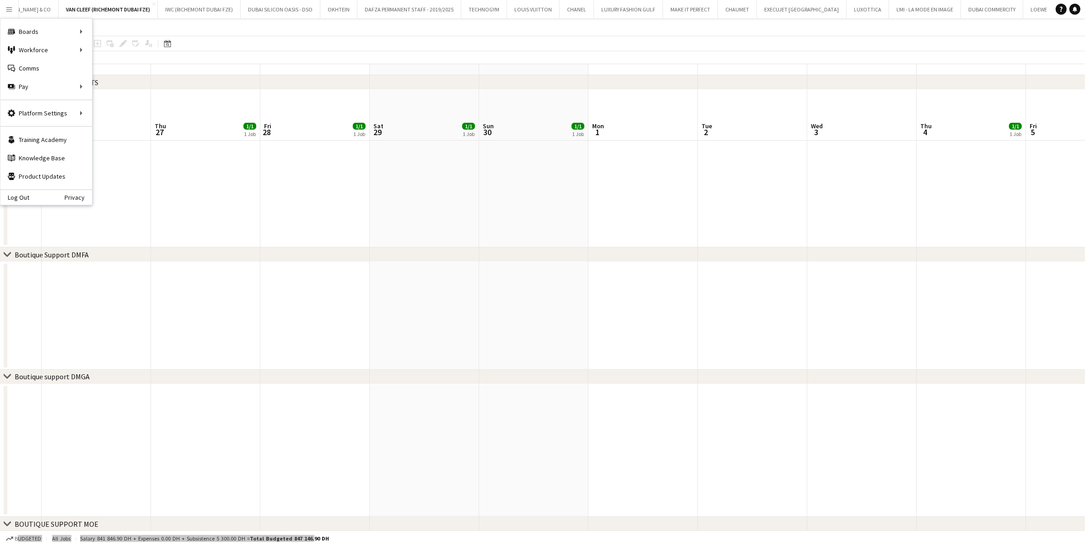
scroll to position [114, 0]
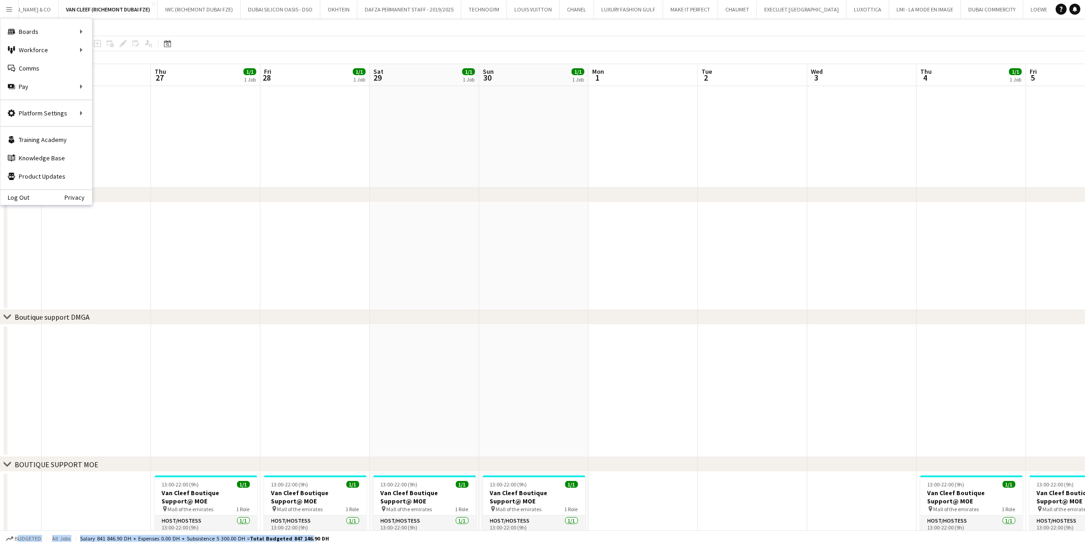
drag, startPoint x: 227, startPoint y: 292, endPoint x: 153, endPoint y: 291, distance: 73.3
click at [153, 291] on app-calendar-viewport "Sun 23 20/31 2 Jobs Mon 24 Tue 25 Wed 26 Thu 27 1/1 1 Job Fri 28 1/1 1 Job Sat …" at bounding box center [542, 318] width 1085 height 795
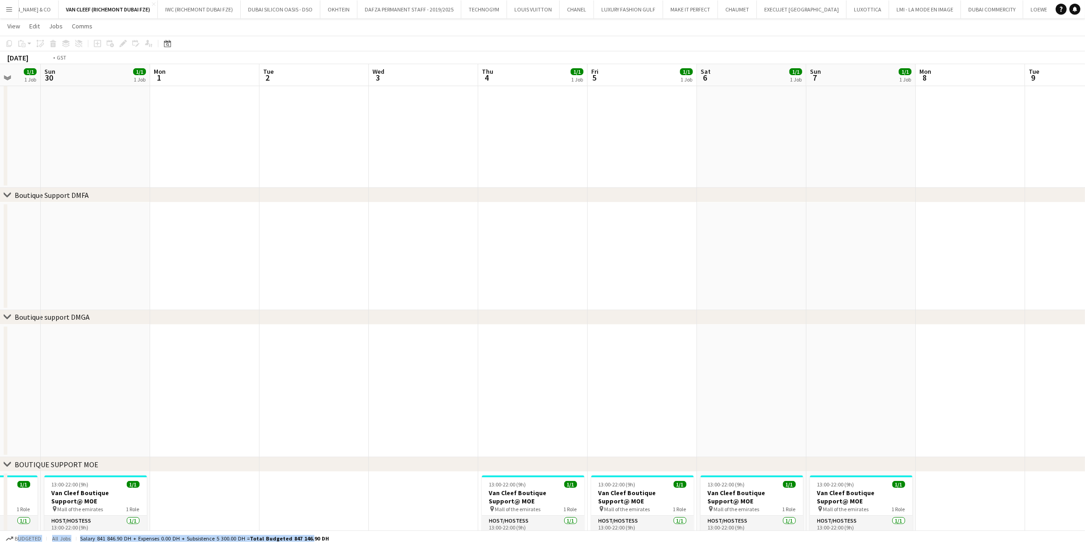
drag, startPoint x: 619, startPoint y: 325, endPoint x: 275, endPoint y: 324, distance: 343.8
click at [336, 326] on app-calendar-viewport "Thu 27 1/1 1 Job Fri 28 1/1 1 Job Sat 29 1/1 1 Job Sun 30 1/1 1 Job Mon 1 Tue 2…" at bounding box center [542, 318] width 1085 height 795
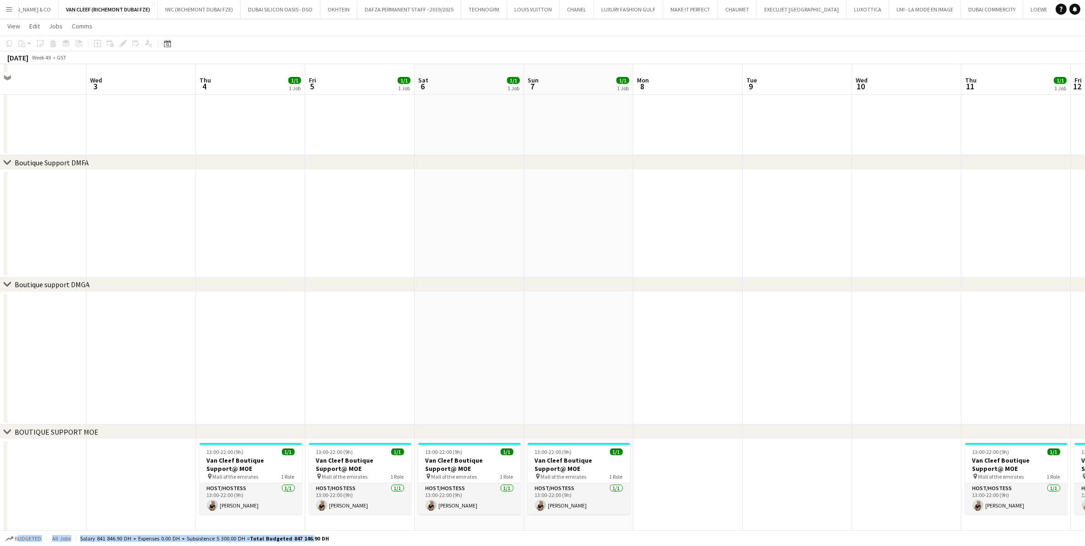
scroll to position [172, 0]
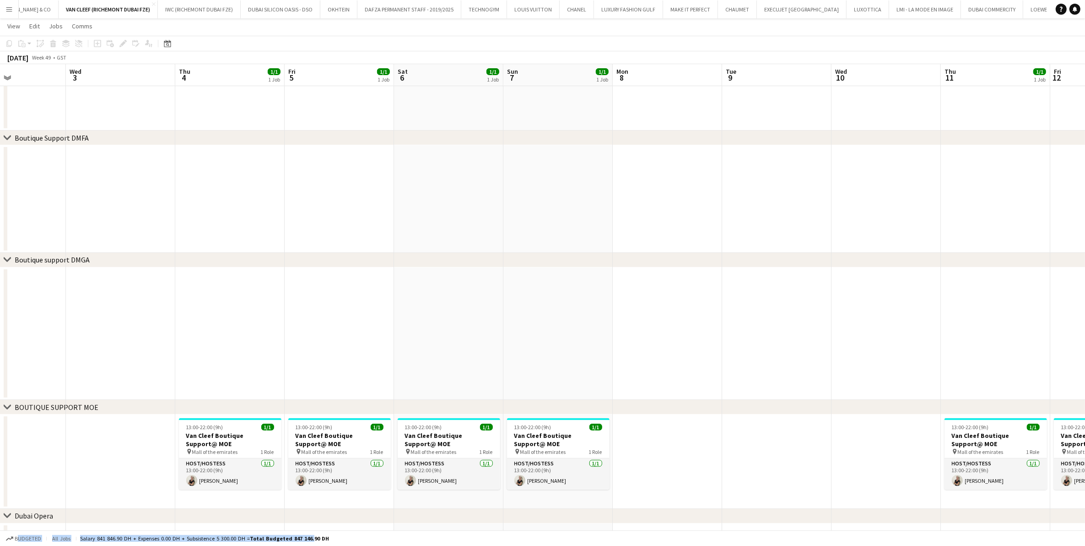
drag, startPoint x: 147, startPoint y: 430, endPoint x: 118, endPoint y: 452, distance: 36.6
click at [118, 385] on app-calendar-viewport "Sat 29 1/1 1 Job Sun 30 1/1 1 Job Mon 1 Tue 2 Wed 3 Thu 4 1/1 1 Job Fri 5 1/1 1…" at bounding box center [542, 261] width 1085 height 795
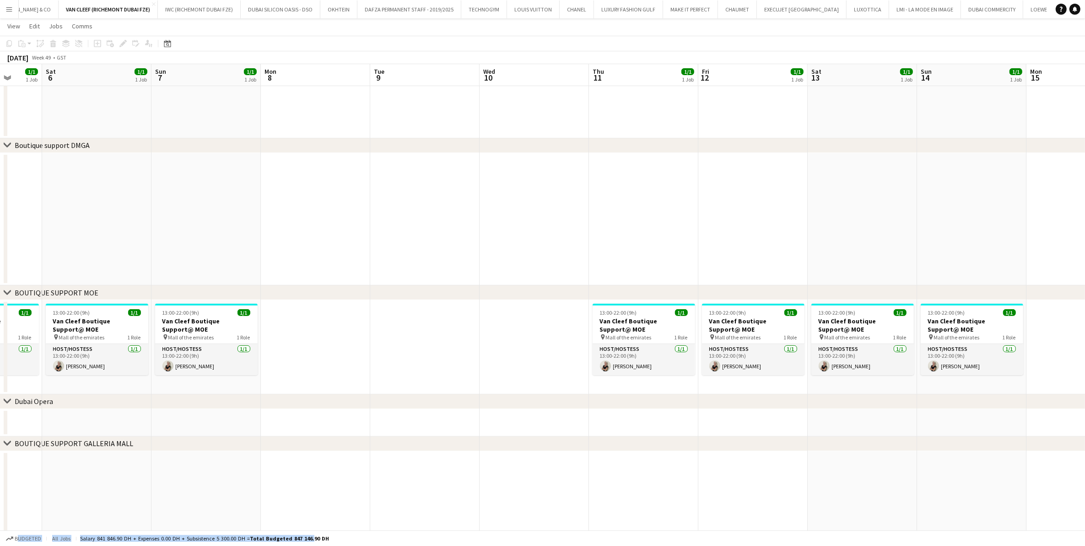
scroll to position [0, 303]
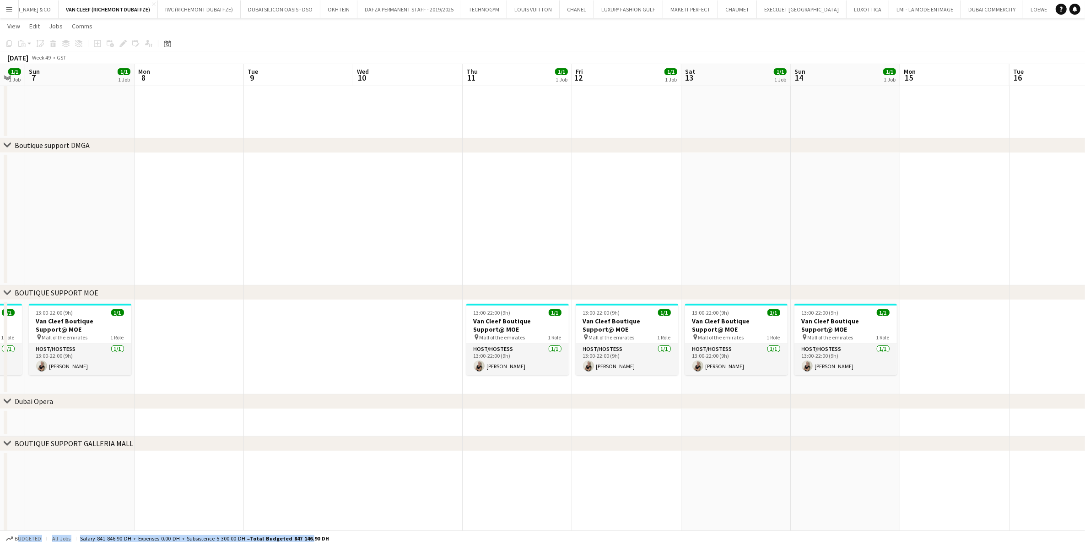
drag, startPoint x: 796, startPoint y: 354, endPoint x: 320, endPoint y: 360, distance: 475.2
click at [320, 360] on app-calendar-viewport "Thu 4 1/1 1 Job Fri 5 1/1 1 Job Sat 6 1/1 1 Job Sun 7 1/1 1 Job Mon 8 Tue 9 Wed…" at bounding box center [542, 147] width 1085 height 795
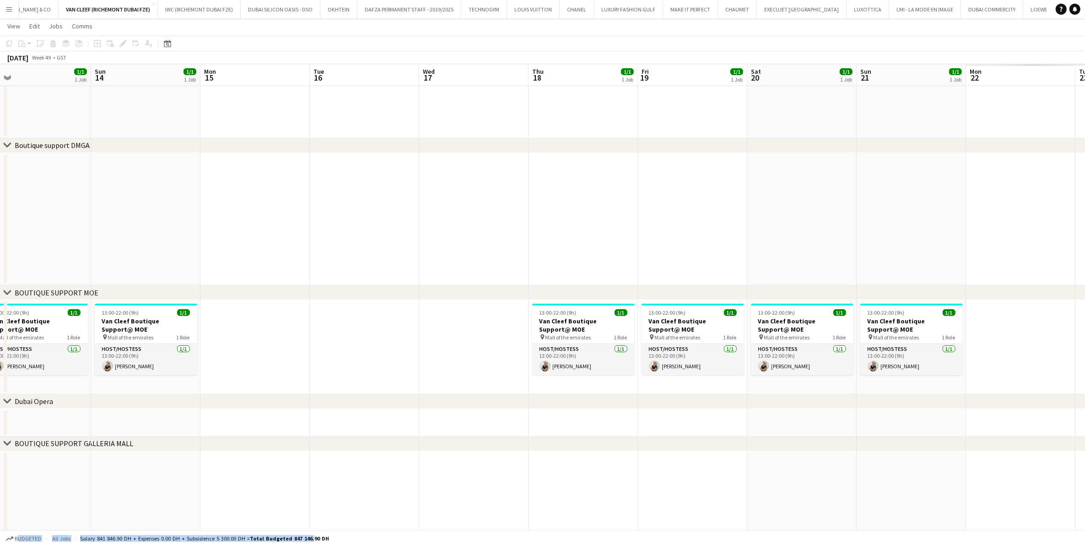
scroll to position [0, 267]
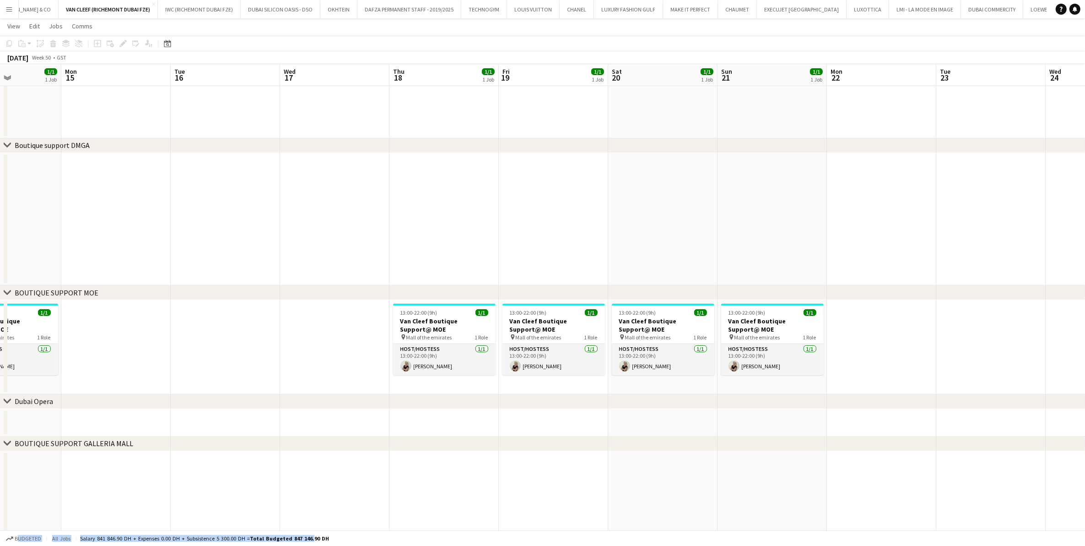
drag, startPoint x: 951, startPoint y: 339, endPoint x: 130, endPoint y: 350, distance: 821.3
click at [130, 350] on app-calendar-viewport "Fri 12 1/1 1 Job Sat 13 1/1 1 Job Sun 14 1/1 1 Job Mon 15 Tue 16 Wed 17 Thu 18 …" at bounding box center [542, 147] width 1085 height 795
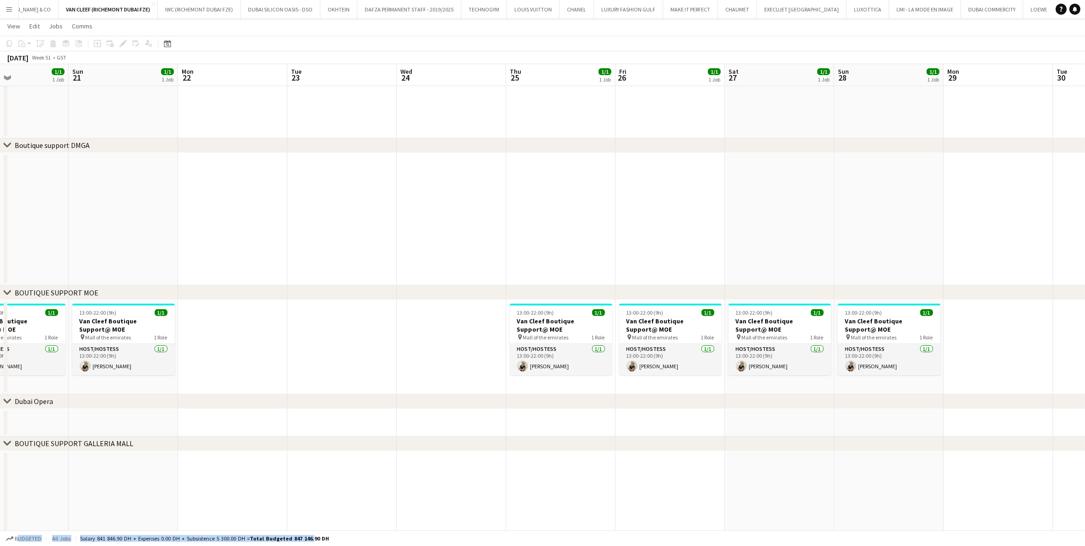
scroll to position [0, 371]
drag, startPoint x: 974, startPoint y: 356, endPoint x: 323, endPoint y: 360, distance: 651.0
click at [323, 360] on app-calendar-viewport "Wed 17 Thu 18 1/1 1 Job Fri 19 1/1 1 Job Sat 20 1/1 1 Job Sun 21 1/1 1 Job Mon …" at bounding box center [542, 147] width 1085 height 795
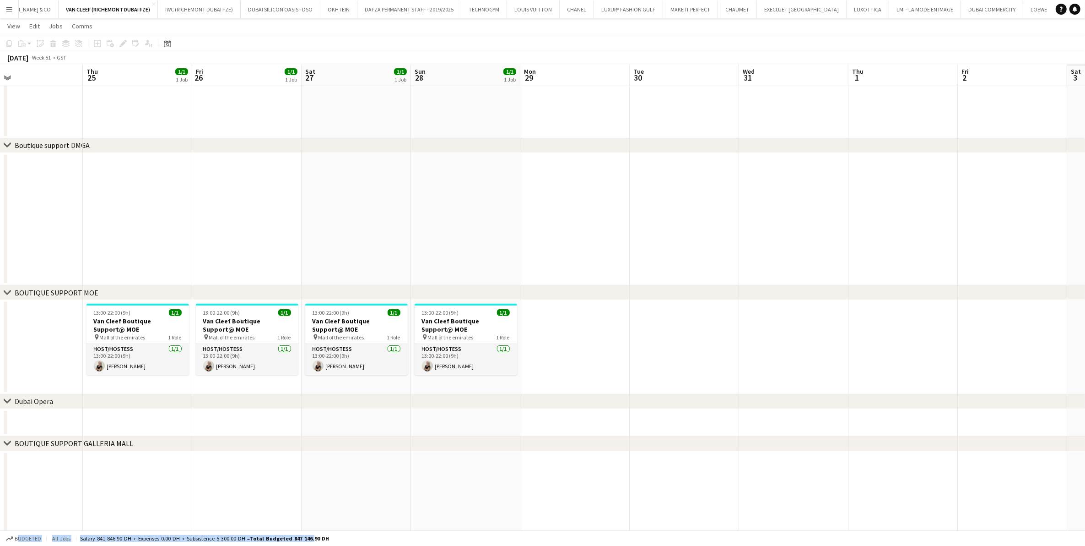
scroll to position [0, 269]
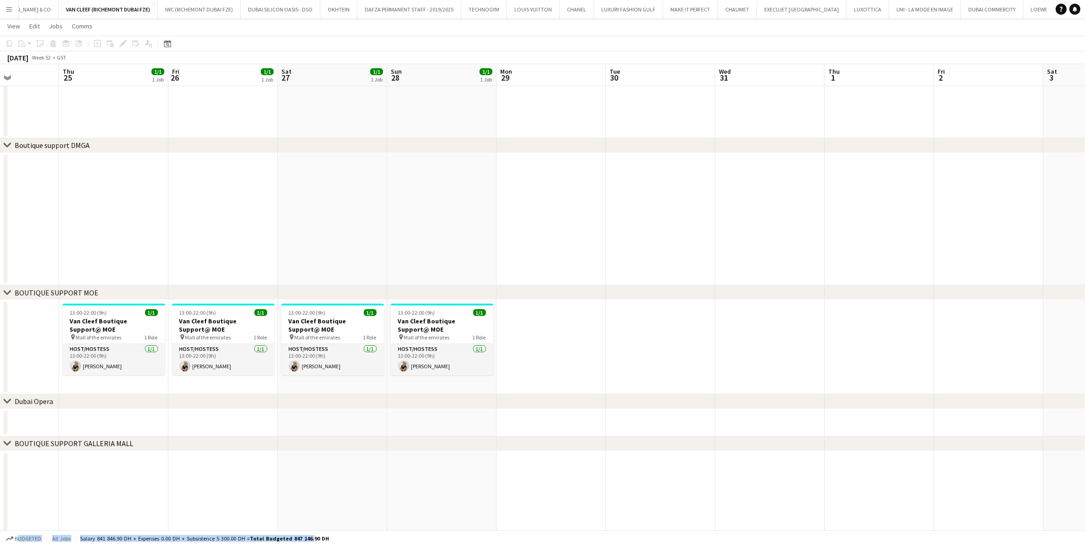
drag, startPoint x: 1015, startPoint y: 347, endPoint x: 570, endPoint y: 356, distance: 445.1
click at [570, 356] on app-calendar-viewport "Mon 22 Tue 23 Wed 24 Thu 25 1/1 1 Job Fri 26 1/1 1 Job Sat 27 1/1 1 Job Sun 28 …" at bounding box center [542, 147] width 1085 height 795
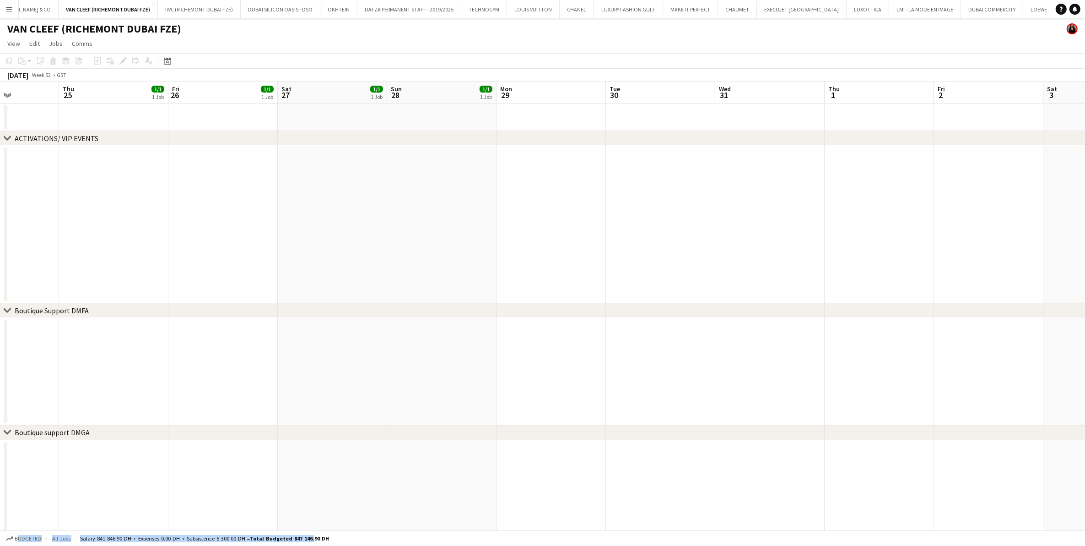
drag, startPoint x: 767, startPoint y: 392, endPoint x: 813, endPoint y: 401, distance: 47.0
click at [727, 385] on div "chevron-right ACTIVATIONS/ VIP EVENTS chevron-right Boutique Support DMFA chevr…" at bounding box center [542, 456] width 1085 height 750
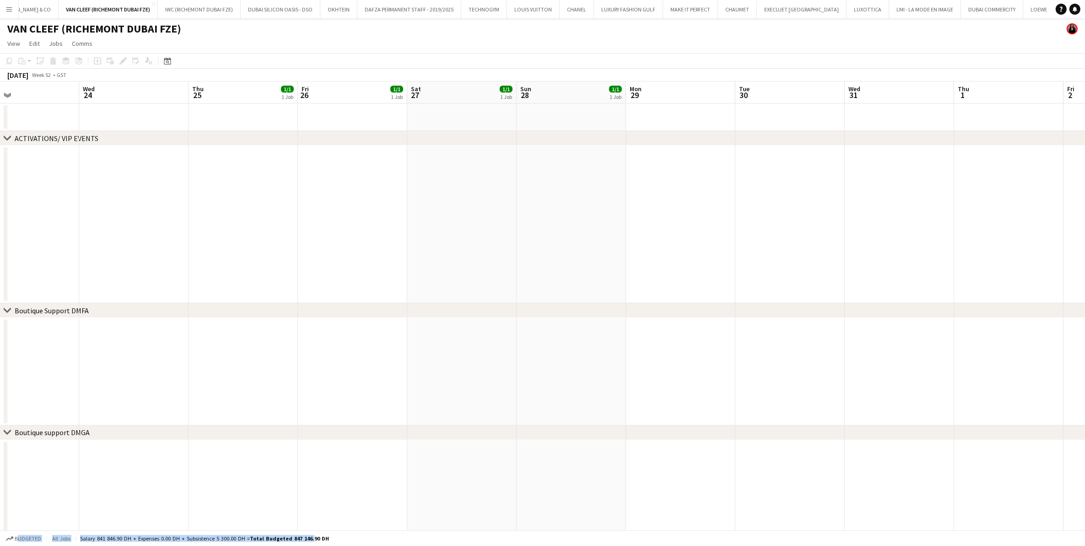
drag, startPoint x: 240, startPoint y: 201, endPoint x: 132, endPoint y: 277, distance: 133.0
click at [344, 196] on app-calendar-viewport "Sun 21 1/1 1 Job Mon 22 Tue 23 Wed 24 Thu 25 1/1 1 Job Fri 26 1/1 1 Job Sat 27 …" at bounding box center [542, 456] width 1085 height 750
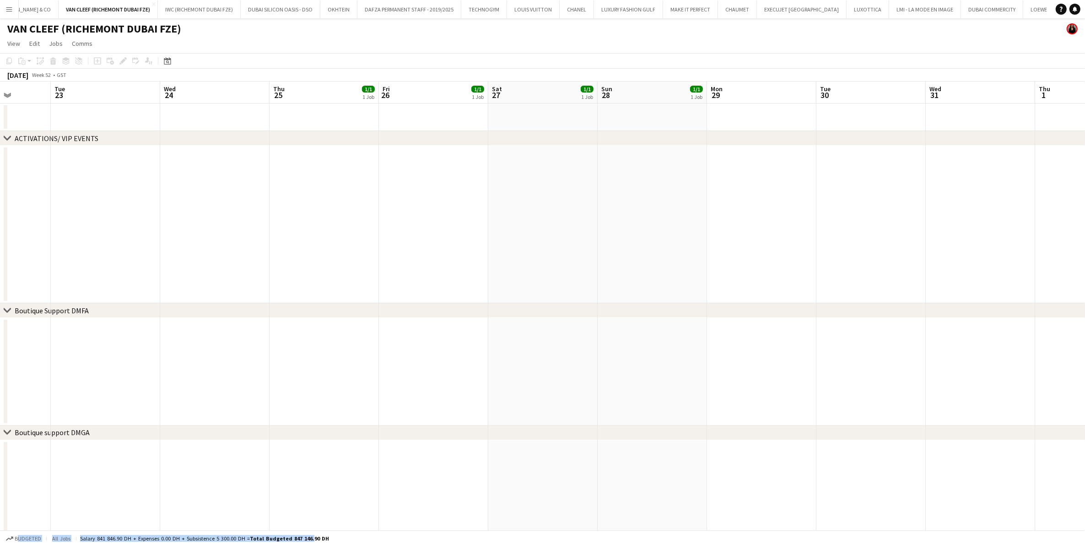
drag, startPoint x: 0, startPoint y: 303, endPoint x: 47, endPoint y: 289, distance: 48.8
click at [580, 287] on div "chevron-right ACTIVATIONS/ VIP EVENTS chevron-right Boutique Support DMFA chevr…" at bounding box center [542, 456] width 1085 height 750
drag, startPoint x: 510, startPoint y: 237, endPoint x: 320, endPoint y: 149, distance: 209.3
click at [523, 234] on div "chevron-right ACTIVATIONS/ VIP EVENTS chevron-right Boutique Support DMFA chevr…" at bounding box center [542, 456] width 1085 height 750
click at [166, 60] on icon "Date picker" at bounding box center [167, 60] width 7 height 7
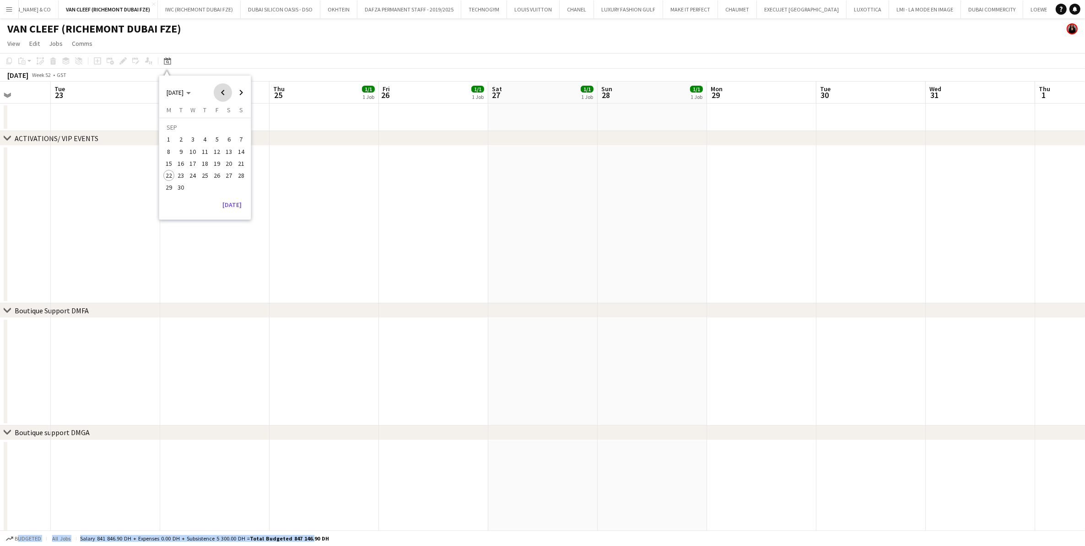
click at [220, 93] on span "Previous month" at bounding box center [223, 92] width 18 height 18
click at [215, 131] on span "1" at bounding box center [216, 128] width 11 height 13
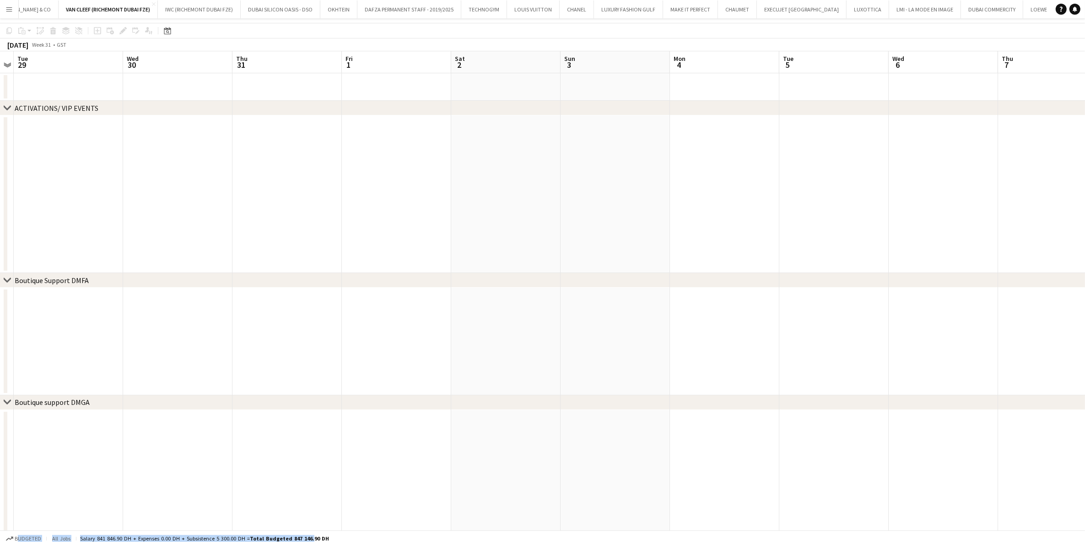
scroll to position [0, 0]
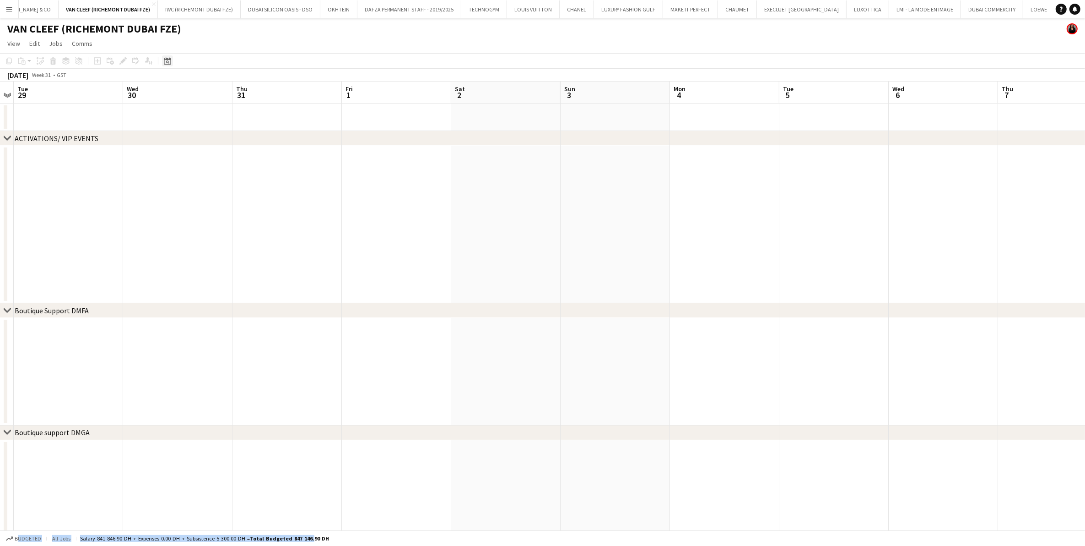
click at [168, 61] on icon "Date picker" at bounding box center [167, 60] width 7 height 7
click at [236, 94] on span "Next month" at bounding box center [241, 92] width 18 height 18
click at [236, 92] on span "Next month" at bounding box center [241, 92] width 18 height 18
drag, startPoint x: 236, startPoint y: 92, endPoint x: 219, endPoint y: 90, distance: 17.5
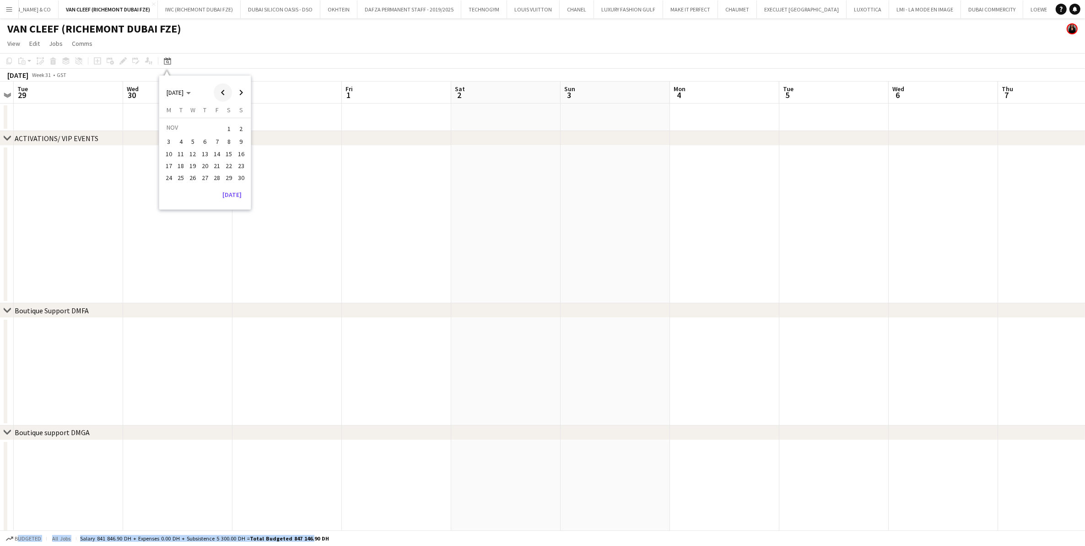
click at [219, 90] on span "Previous month" at bounding box center [223, 92] width 18 height 18
click at [190, 136] on span "1" at bounding box center [193, 139] width 11 height 11
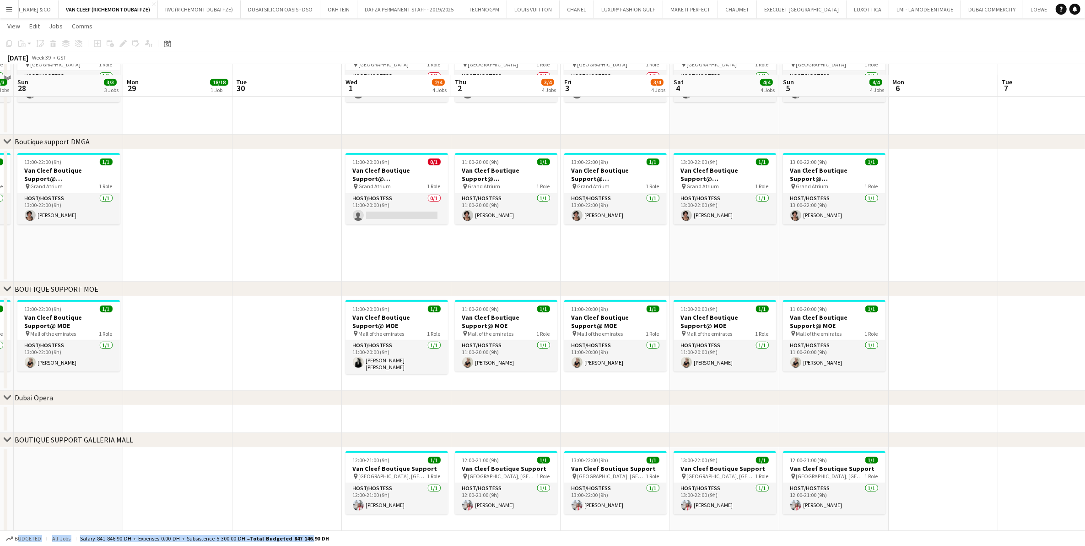
scroll to position [300, 0]
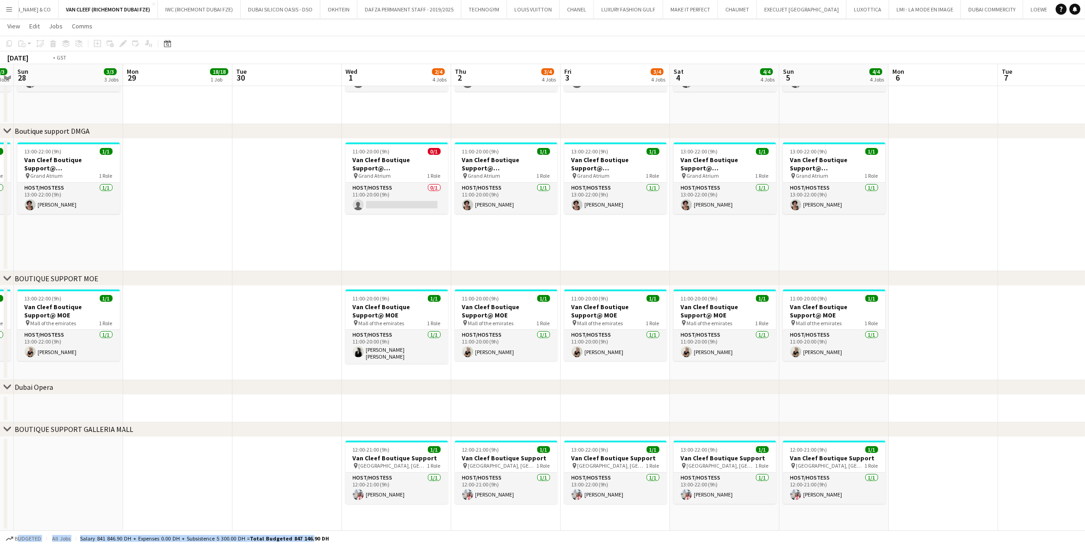
drag, startPoint x: 445, startPoint y: 268, endPoint x: 339, endPoint y: 275, distance: 106.5
click at [111, 294] on app-calendar-viewport "Thu 25 3/3 3 Jobs Fri 26 3/3 3 Jobs Sat 27 3/3 3 Jobs Sun 28 3/3 3 Jobs Mon 29 …" at bounding box center [542, 132] width 1085 height 795
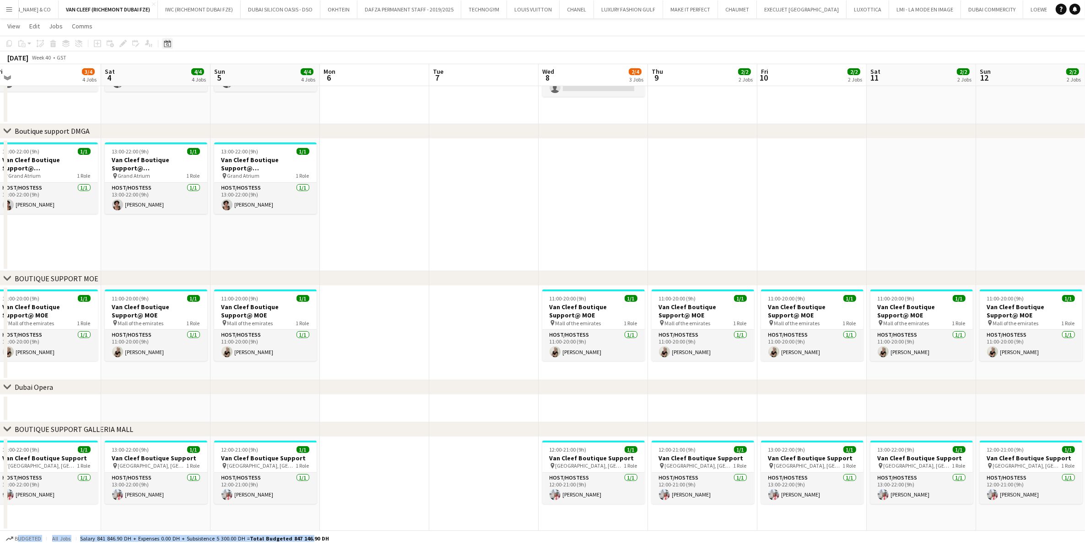
click at [162, 42] on div "Date picker" at bounding box center [167, 43] width 11 height 11
click at [240, 72] on span "Next month" at bounding box center [241, 75] width 18 height 18
drag, startPoint x: 240, startPoint y: 72, endPoint x: 169, endPoint y: 120, distance: 85.7
click at [169, 120] on span "1" at bounding box center [168, 121] width 11 height 11
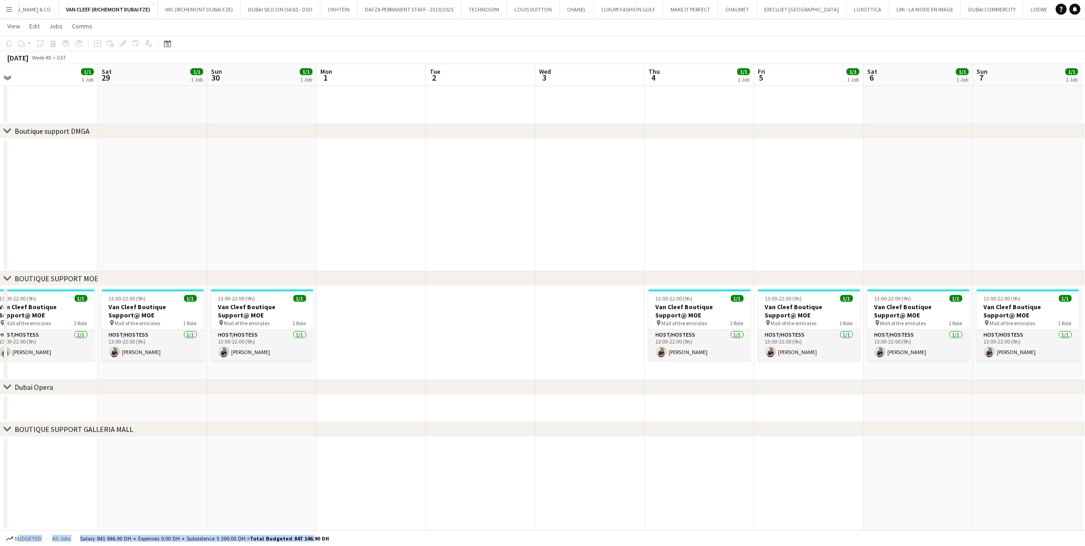
scroll to position [0, 266]
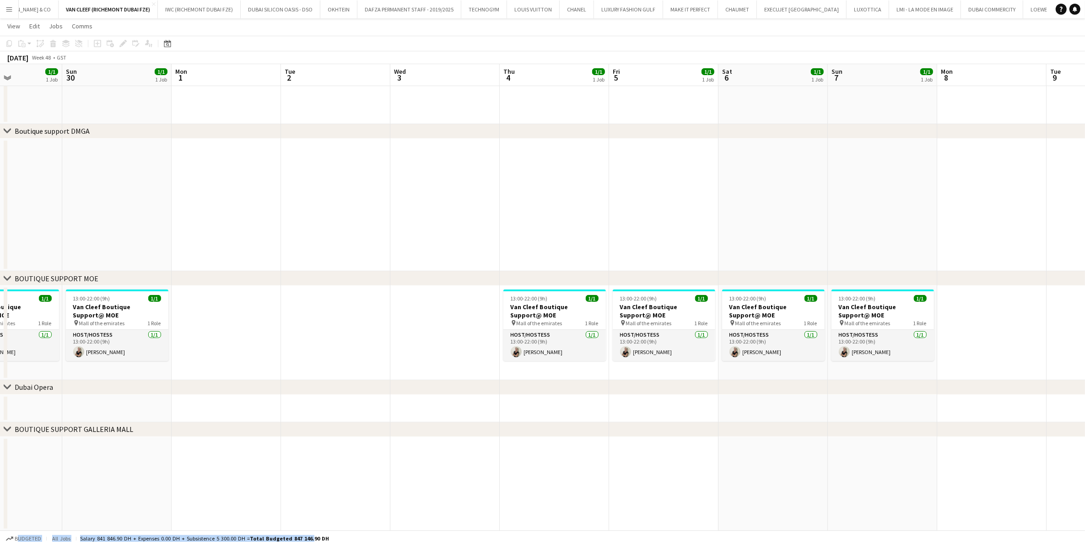
drag, startPoint x: 621, startPoint y: 324, endPoint x: 451, endPoint y: 328, distance: 169.9
click at [451, 328] on app-calendar-viewport "Thu 27 1/1 1 Job Fri 28 1/1 1 Job Sat 29 1/1 1 Job Sun 30 1/1 1 Job Mon 1 Tue 2…" at bounding box center [542, 132] width 1085 height 795
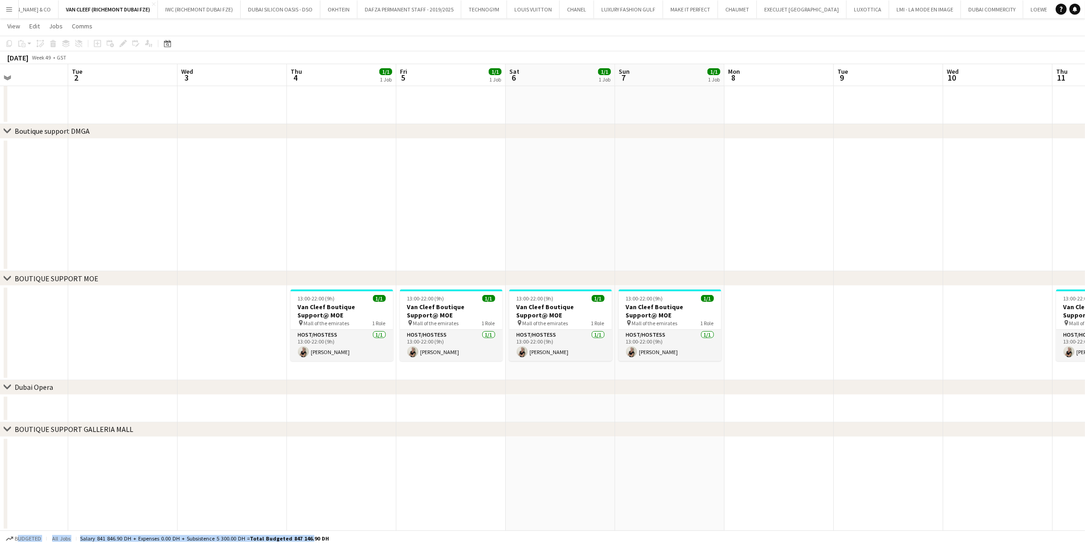
scroll to position [0, 264]
drag, startPoint x: 582, startPoint y: 359, endPoint x: 365, endPoint y: 372, distance: 217.4
click at [365, 372] on app-calendar-viewport "Sat 29 1/1 1 Job Sun 30 1/1 1 Job Mon 1 Tue 2 Wed 3 Thu 4 1/1 1 Job Fri 5 1/1 1…" at bounding box center [542, 132] width 1085 height 795
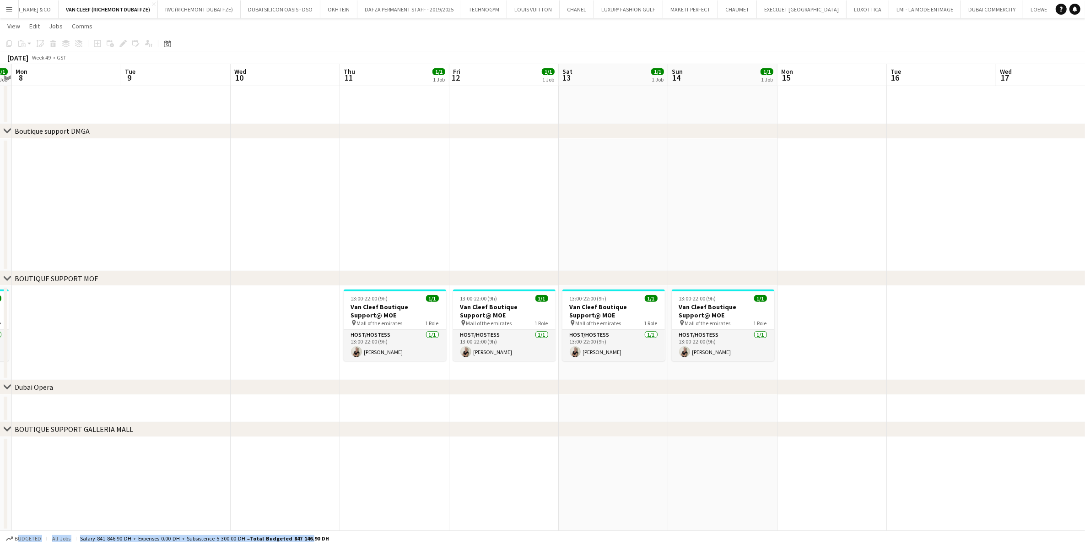
scroll to position [0, 295]
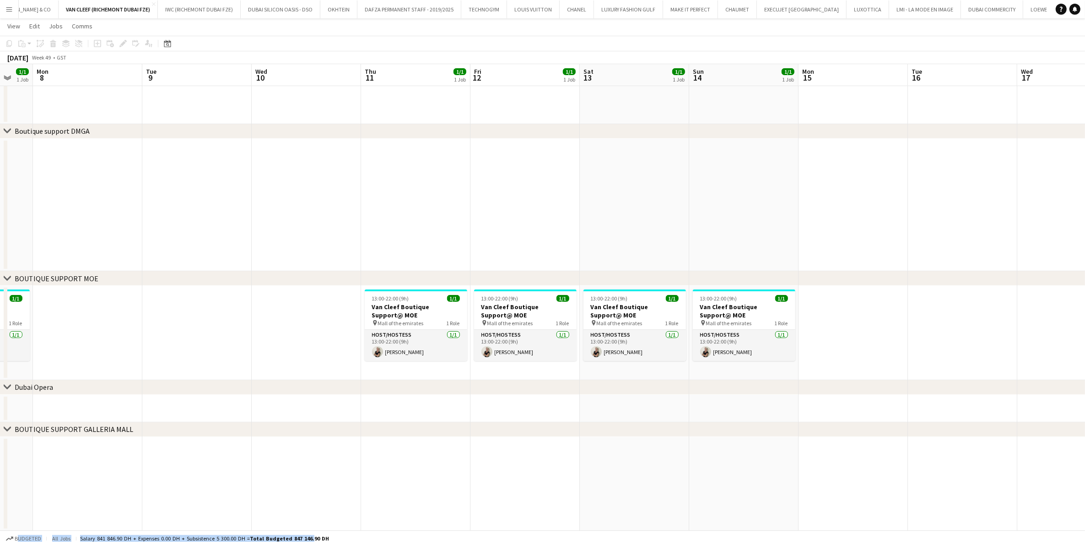
drag, startPoint x: 812, startPoint y: 332, endPoint x: 125, endPoint y: 340, distance: 687.2
click at [125, 340] on app-calendar-viewport "Fri 5 1/1 1 Job Sat 6 1/1 1 Job Sun 7 1/1 1 Job Mon 8 Tue 9 Wed 10 Thu 11 1/1 1…" at bounding box center [542, 132] width 1085 height 795
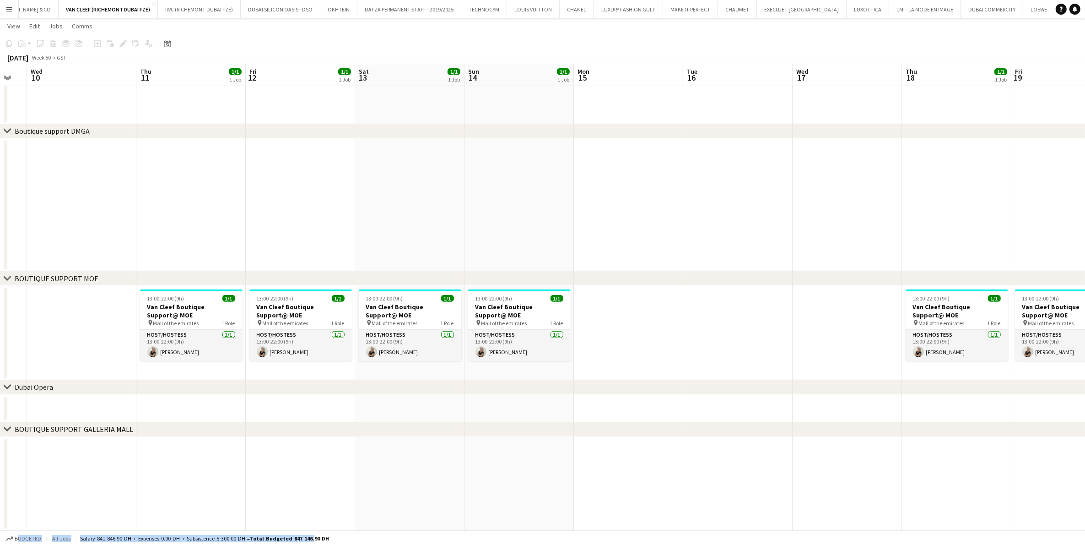
scroll to position [0, 284]
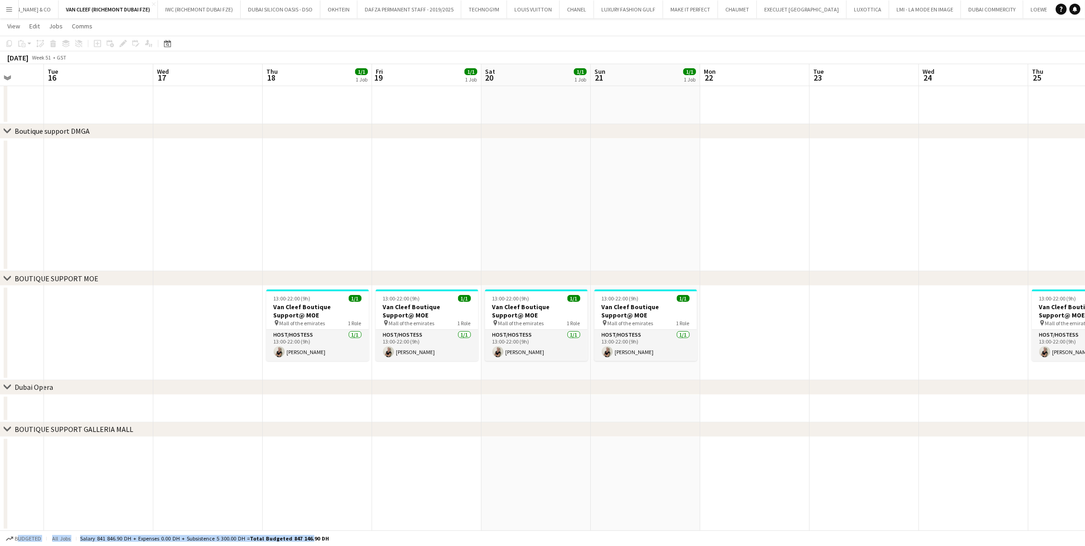
drag, startPoint x: 1008, startPoint y: 339, endPoint x: 178, endPoint y: 355, distance: 831.0
click at [178, 355] on app-calendar-viewport "Sat 13 1/1 1 Job Sun 14 1/1 1 Job Mon 15 Tue 16 Wed 17 Thu 18 1/1 1 Job Fri 19 …" at bounding box center [542, 132] width 1085 height 795
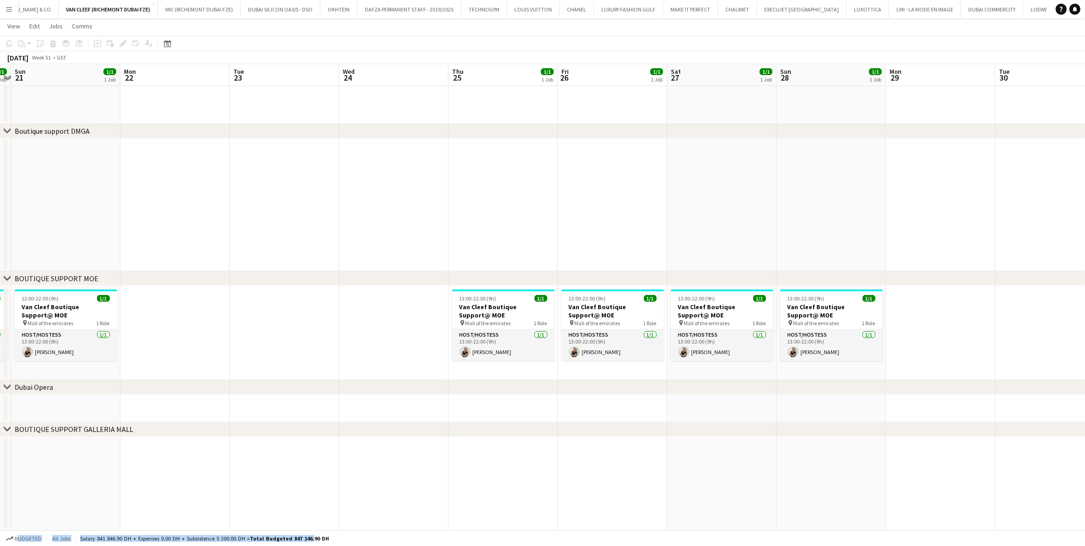
scroll to position [0, 306]
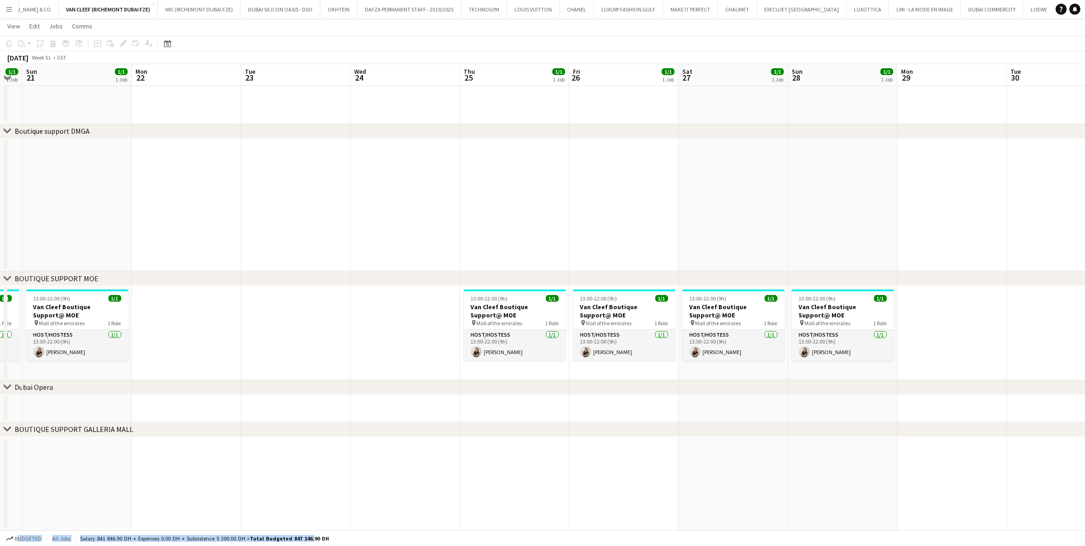
drag, startPoint x: 889, startPoint y: 335, endPoint x: 333, endPoint y: 352, distance: 556.0
click at [333, 352] on app-calendar-viewport "Thu 18 1/1 1 Job Fri 19 1/1 1 Job Sat 20 1/1 1 Job Sun 21 1/1 1 Job Mon 22 Tue …" at bounding box center [542, 132] width 1085 height 795
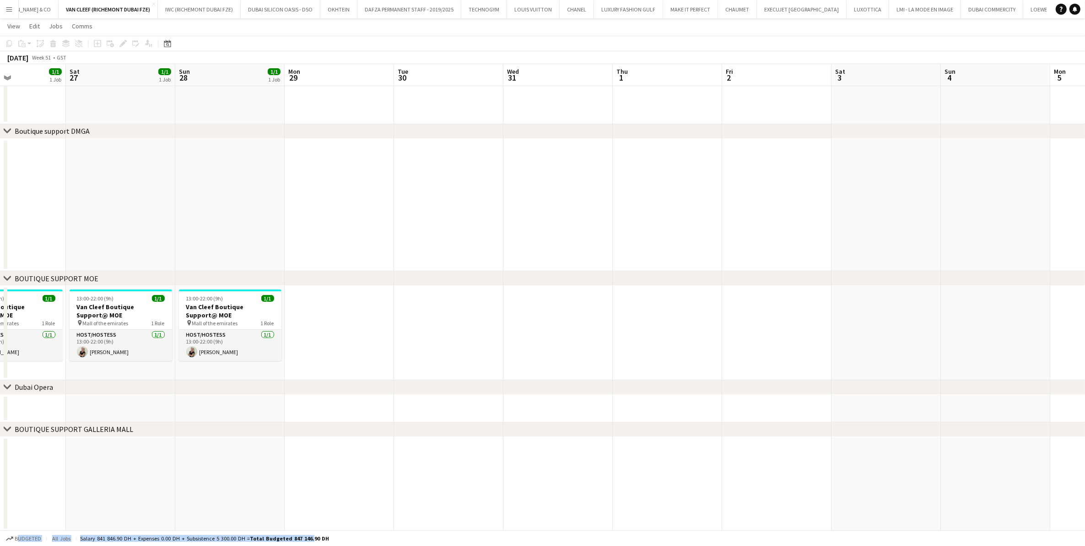
scroll to position [0, 292]
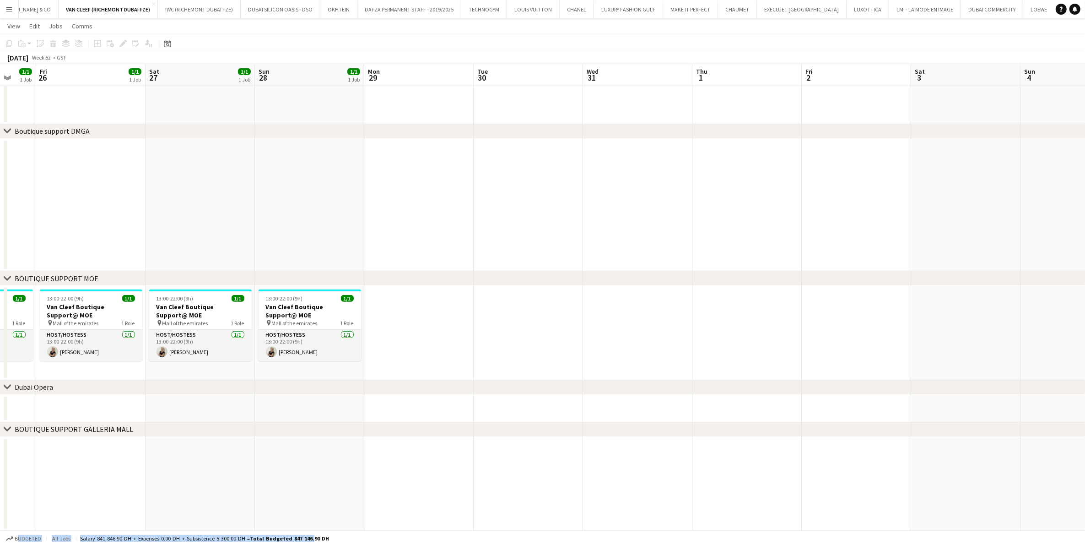
drag, startPoint x: 796, startPoint y: 310, endPoint x: 447, endPoint y: 313, distance: 348.8
click at [447, 313] on app-calendar-viewport "Tue 23 Wed 24 Thu 25 1/1 1 Job Fri 26 1/1 1 Job Sat 27 1/1 1 Job Sun 28 1/1 1 J…" at bounding box center [542, 132] width 1085 height 795
